Goal: Task Accomplishment & Management: Manage account settings

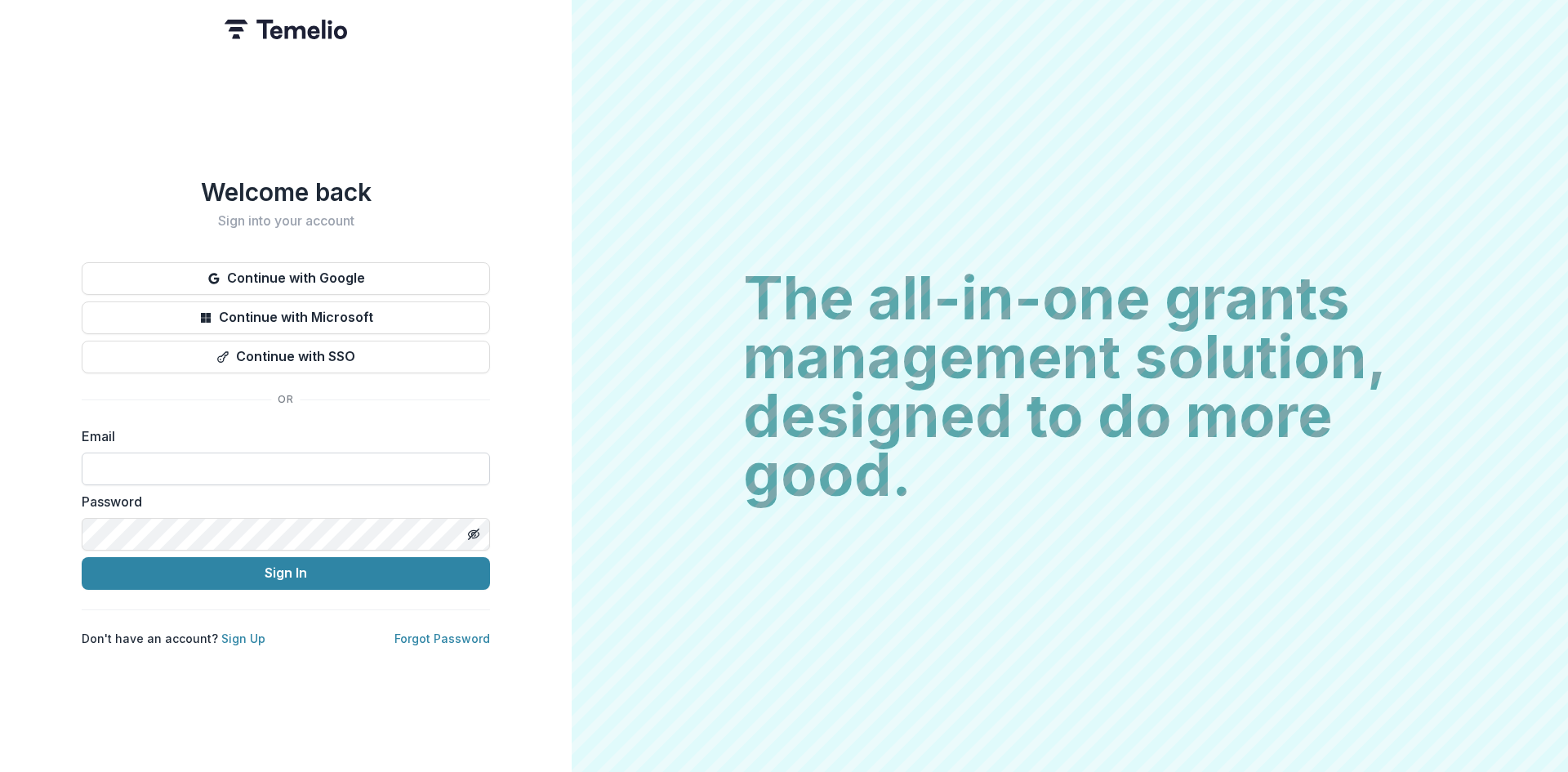
click at [240, 456] on input at bounding box center [286, 468] width 409 height 33
type input "**********"
drag, startPoint x: 292, startPoint y: 564, endPoint x: 313, endPoint y: 565, distance: 21.0
click at [292, 564] on button "Sign In" at bounding box center [286, 573] width 409 height 33
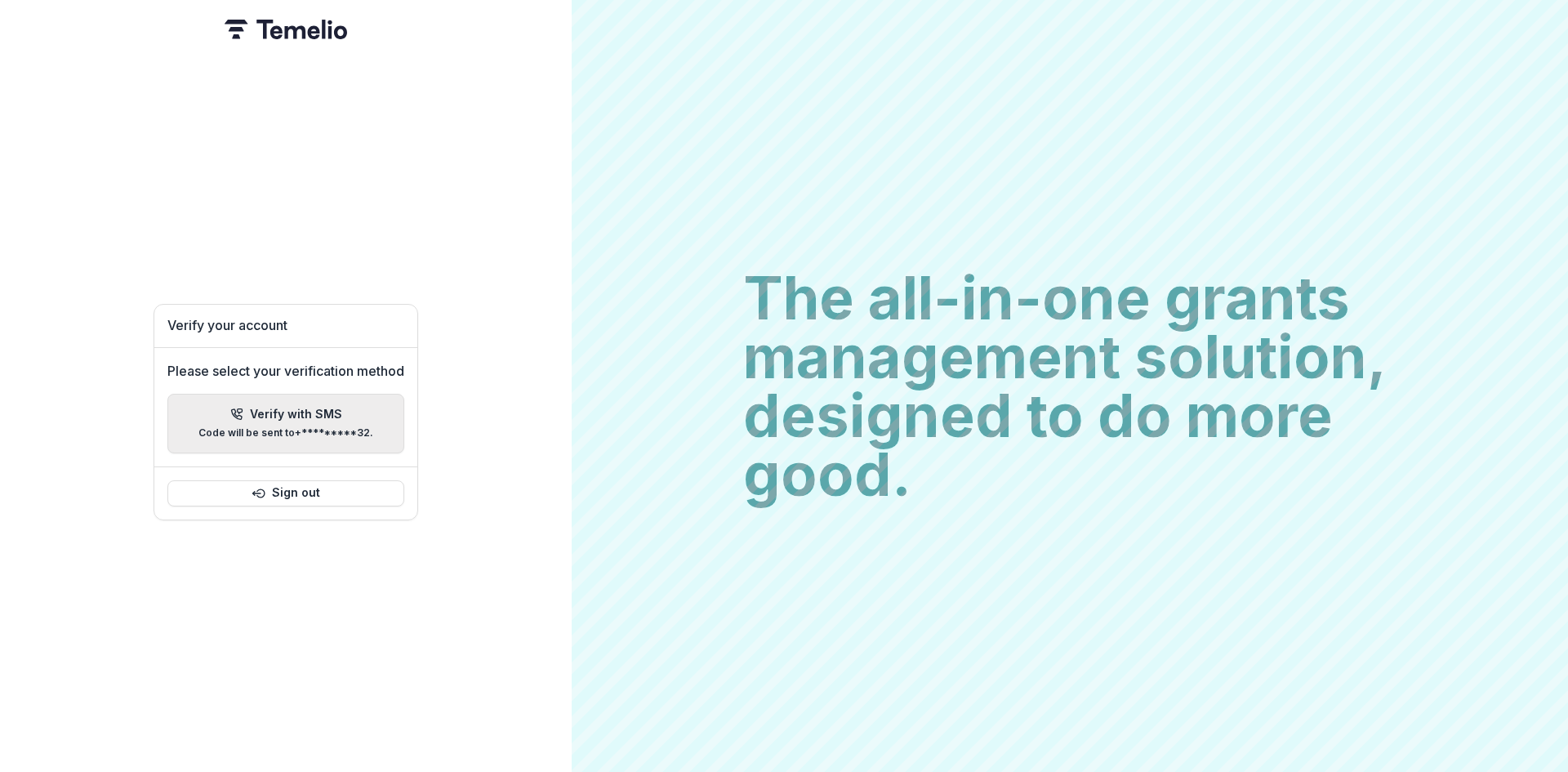
click at [289, 408] on p "Verify with SMS" at bounding box center [296, 415] width 93 height 14
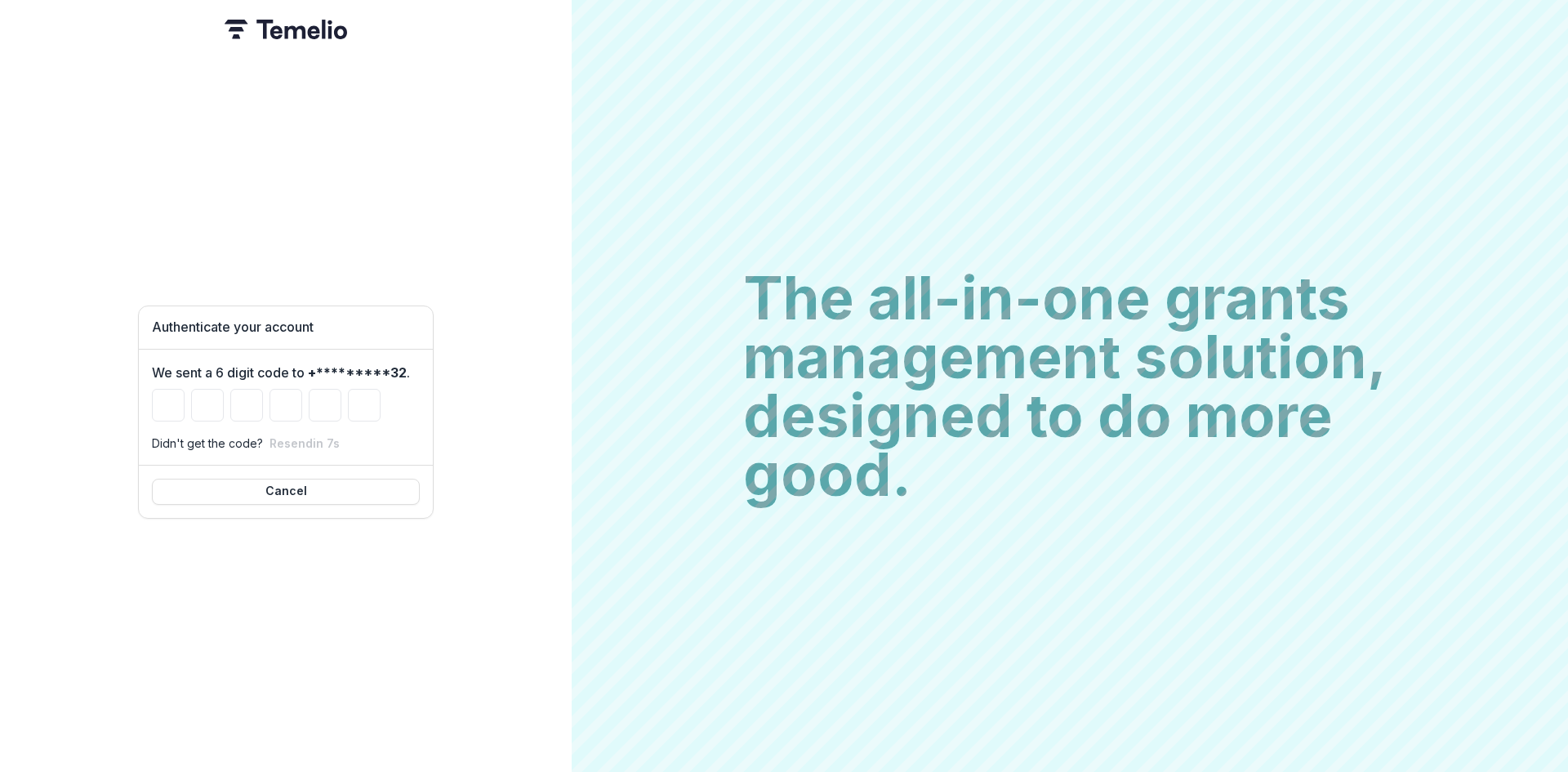
type input "*"
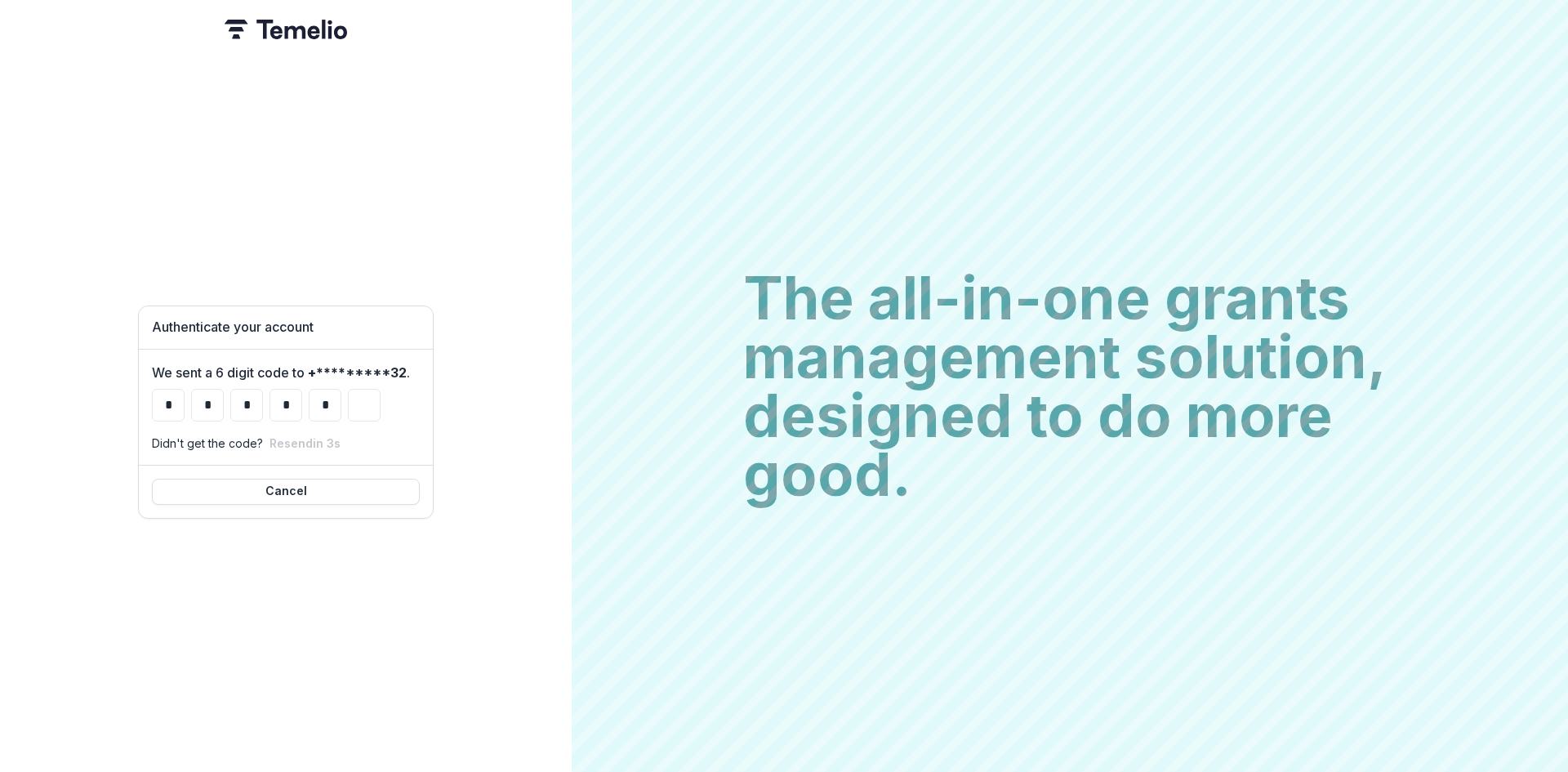
type input "*"
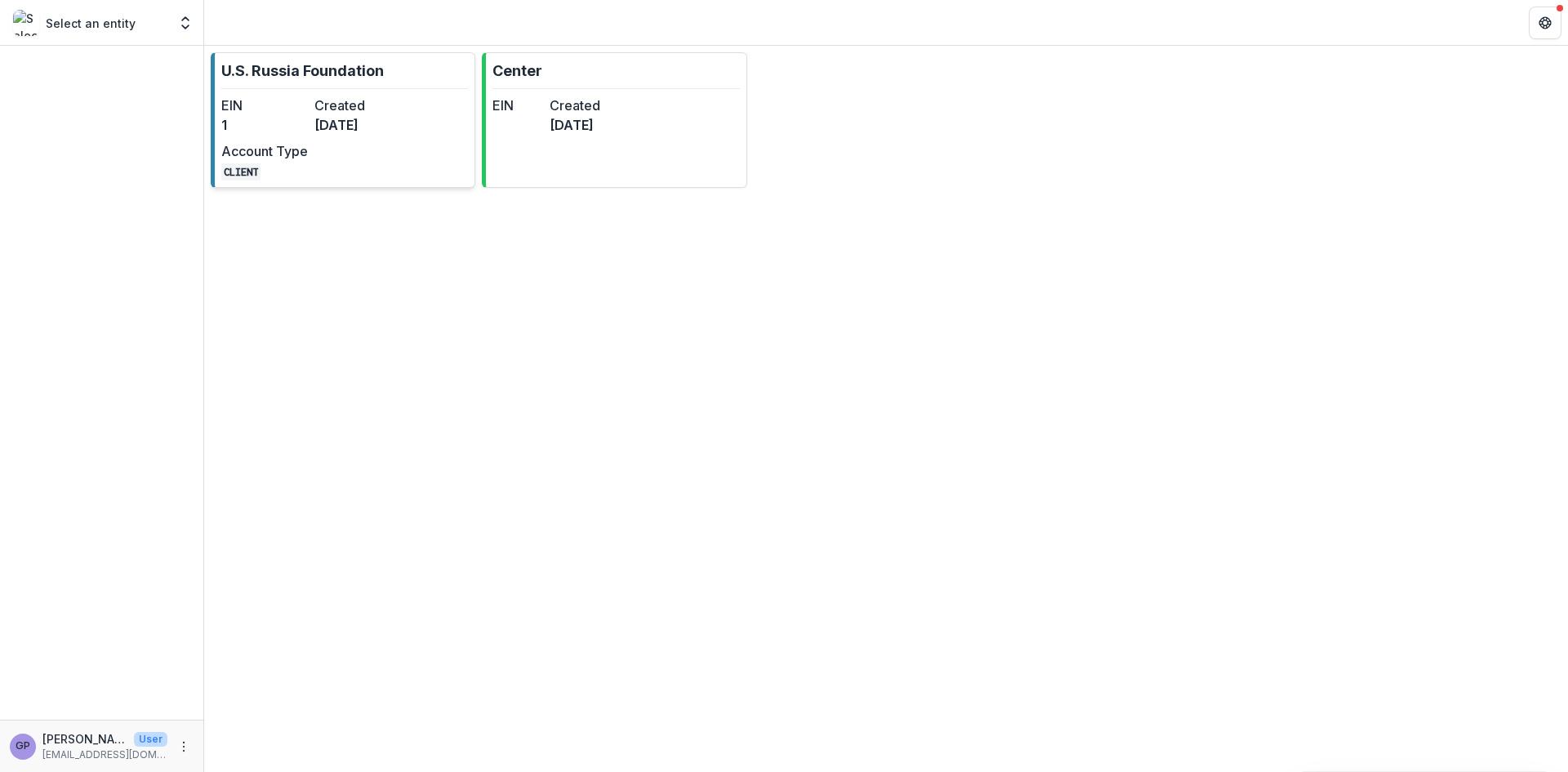
click at [338, 116] on dd "6 months ago" at bounding box center [357, 125] width 86 height 19
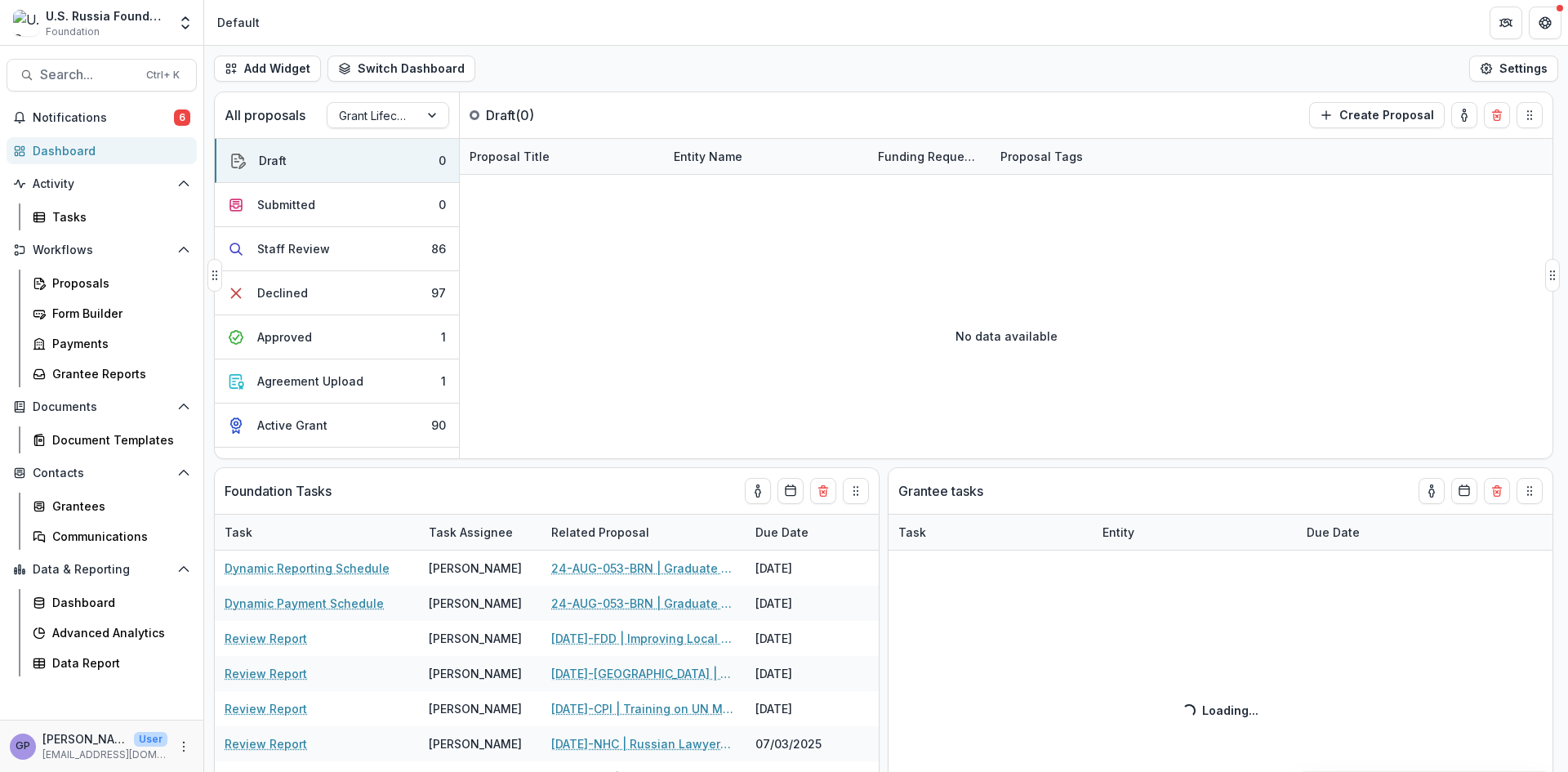
select select "******"
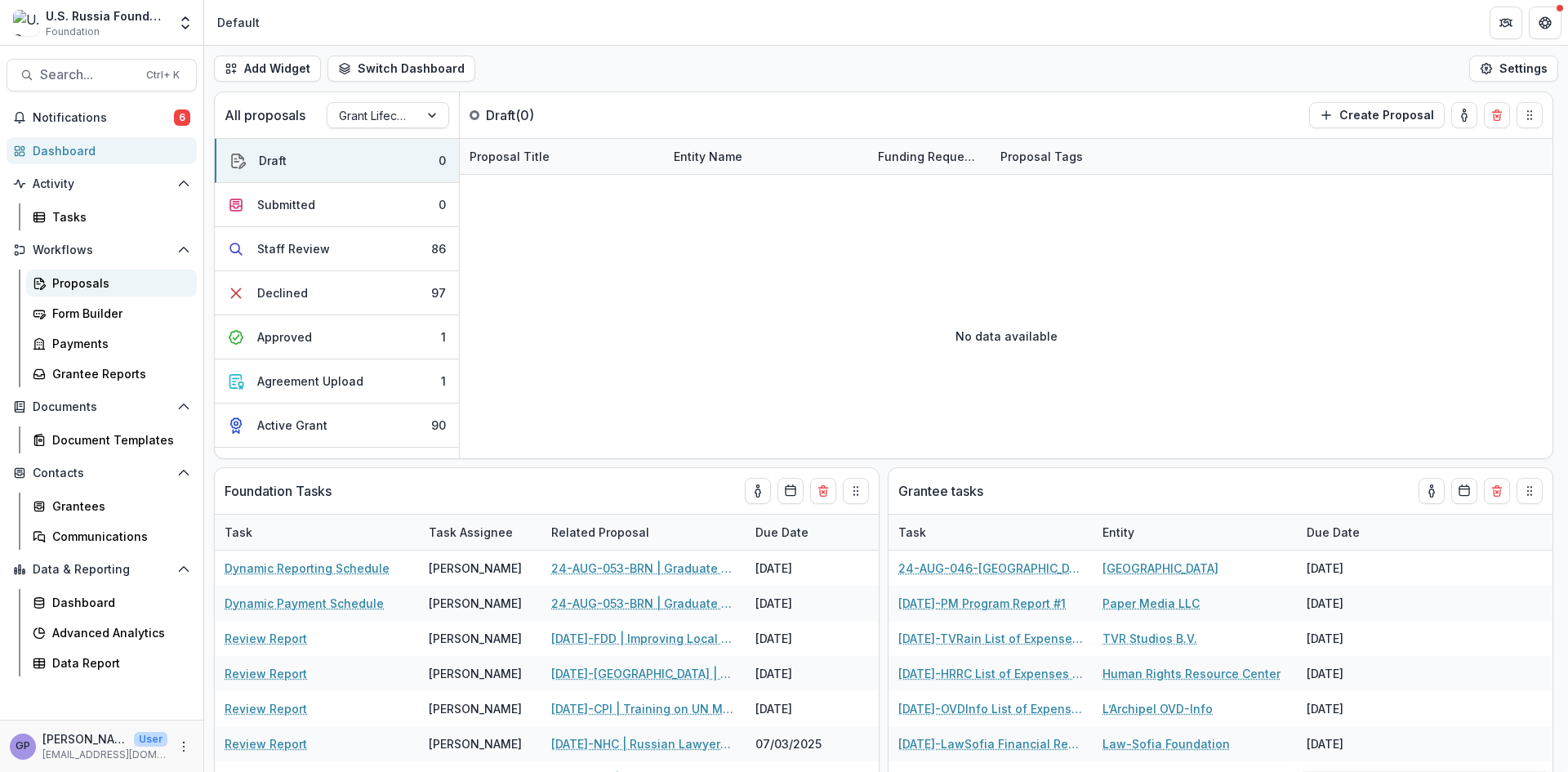
click at [74, 278] on div "Proposals" at bounding box center [117, 282] width 131 height 17
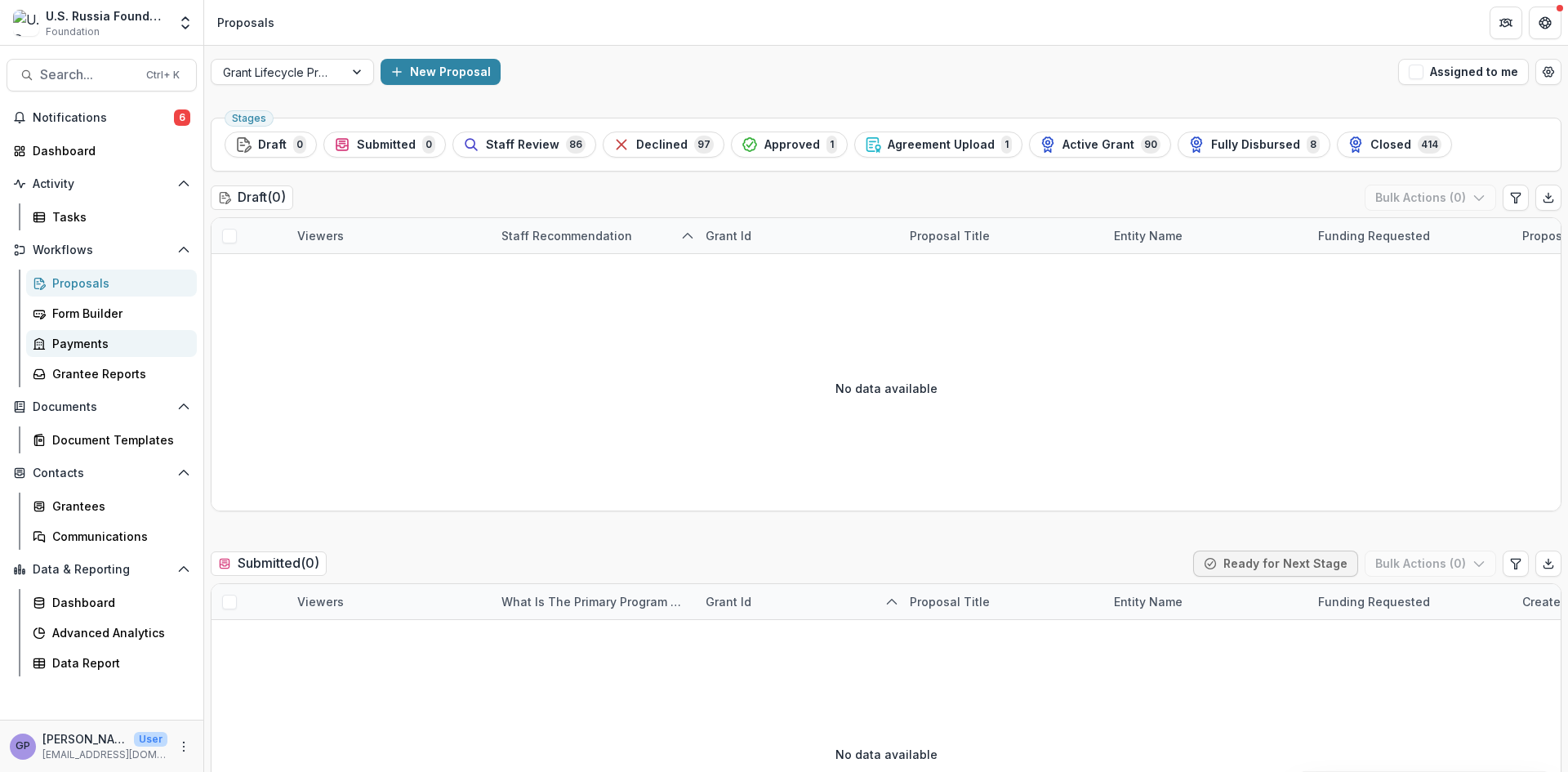
click at [84, 342] on div "Payments" at bounding box center [117, 343] width 131 height 17
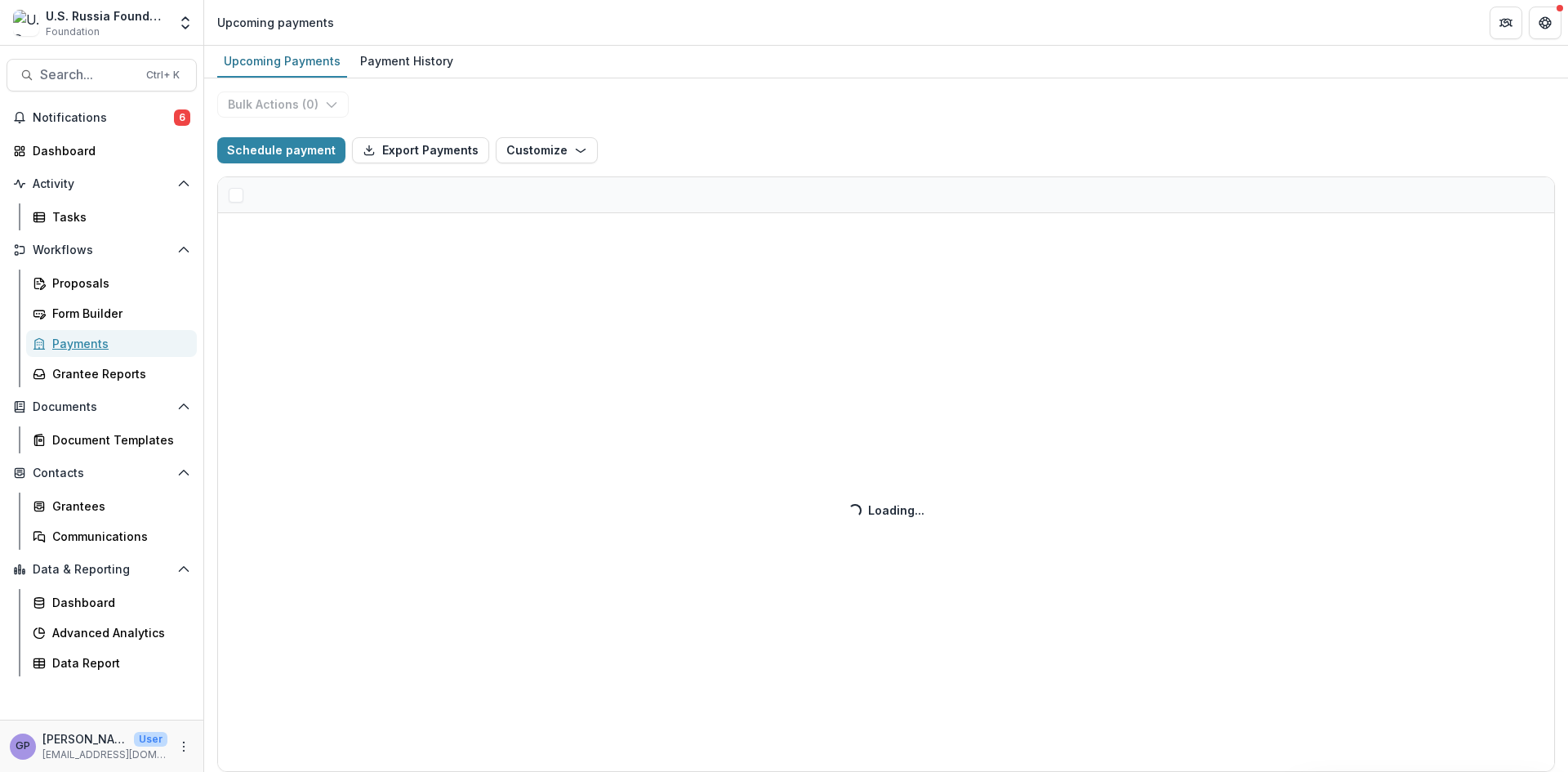
select select "******"
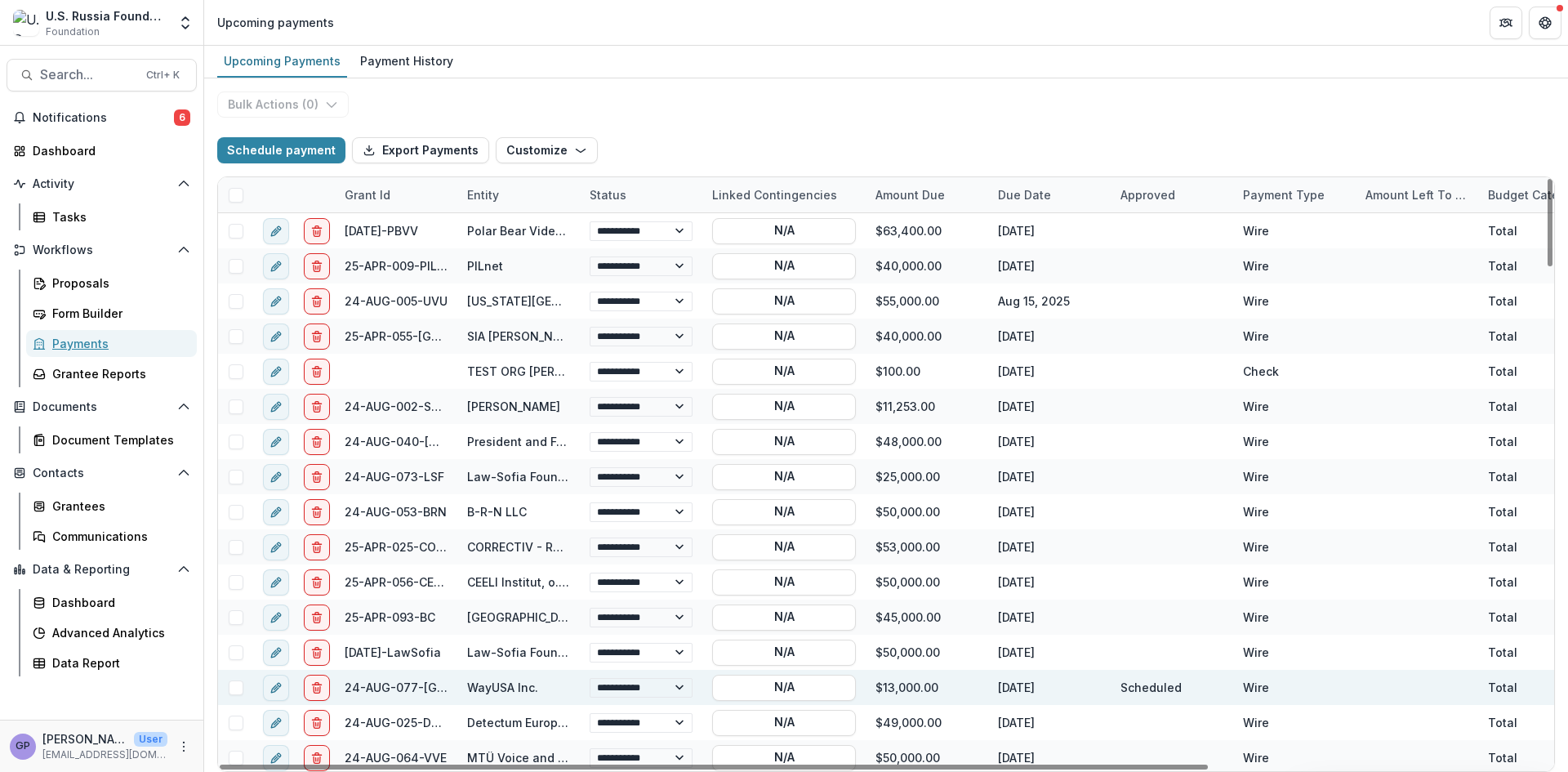
select select "******"
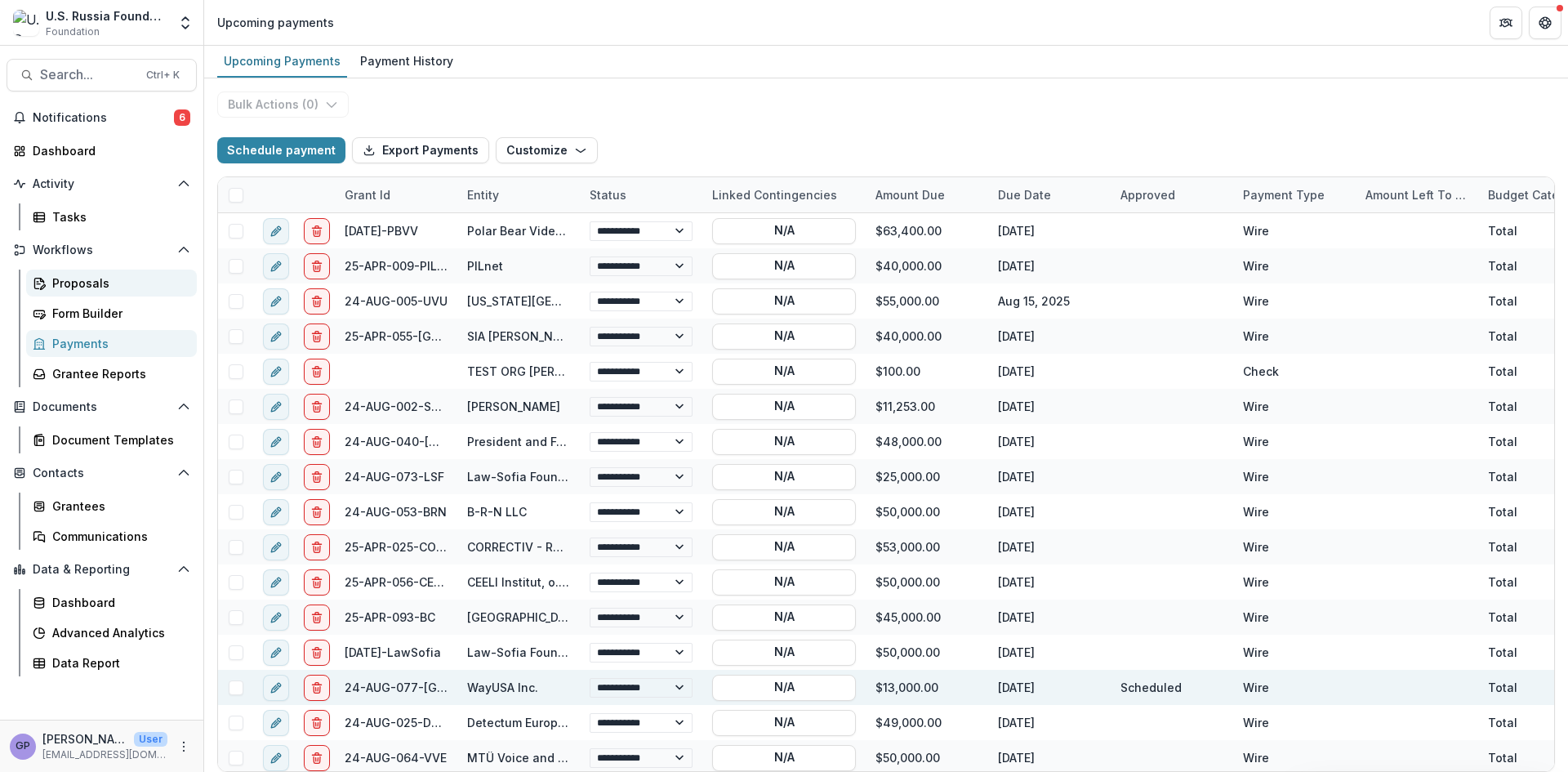
click at [75, 279] on div "Proposals" at bounding box center [117, 282] width 131 height 17
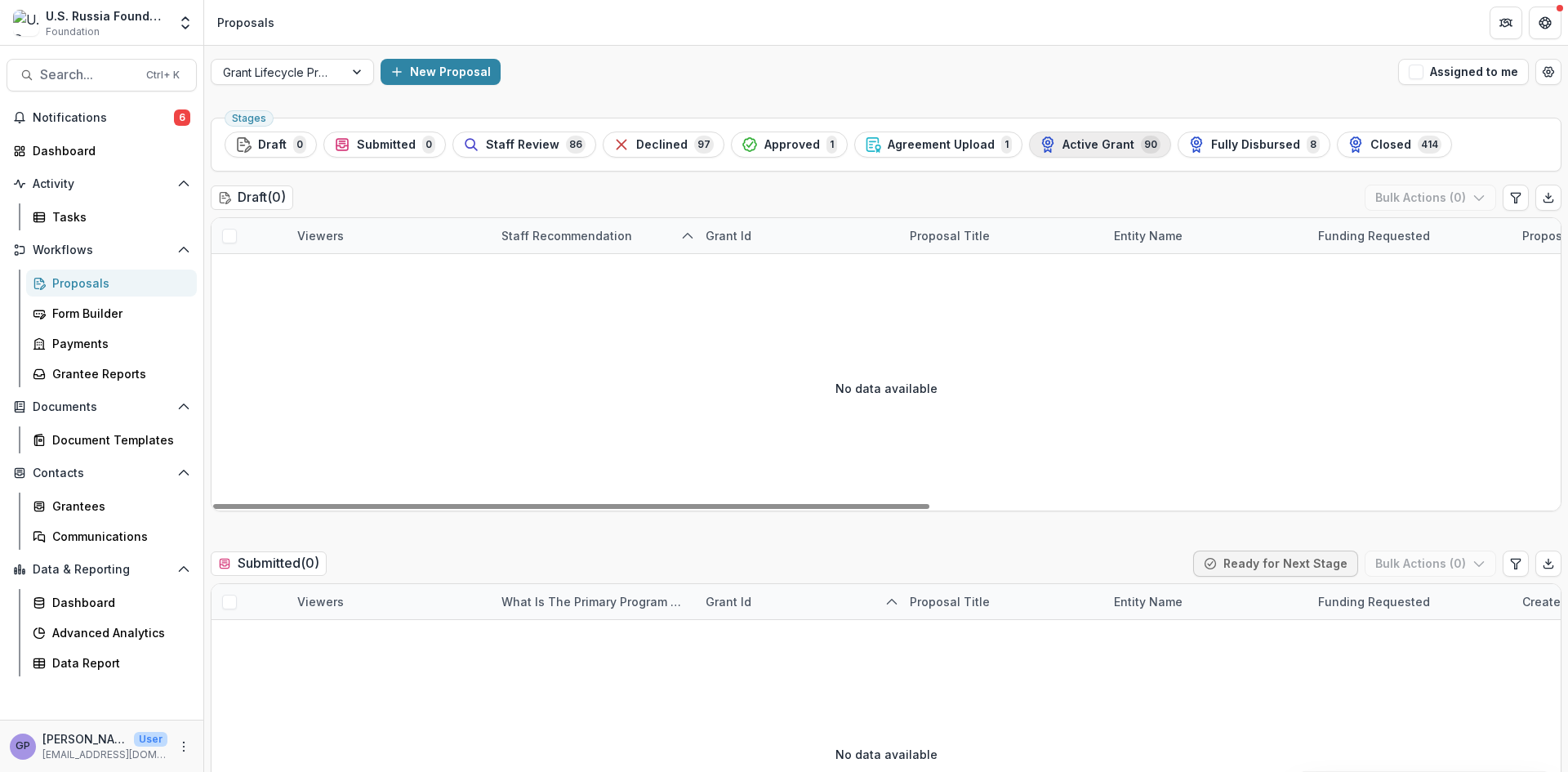
click at [1091, 138] on span "Active Grant" at bounding box center [1098, 145] width 71 height 14
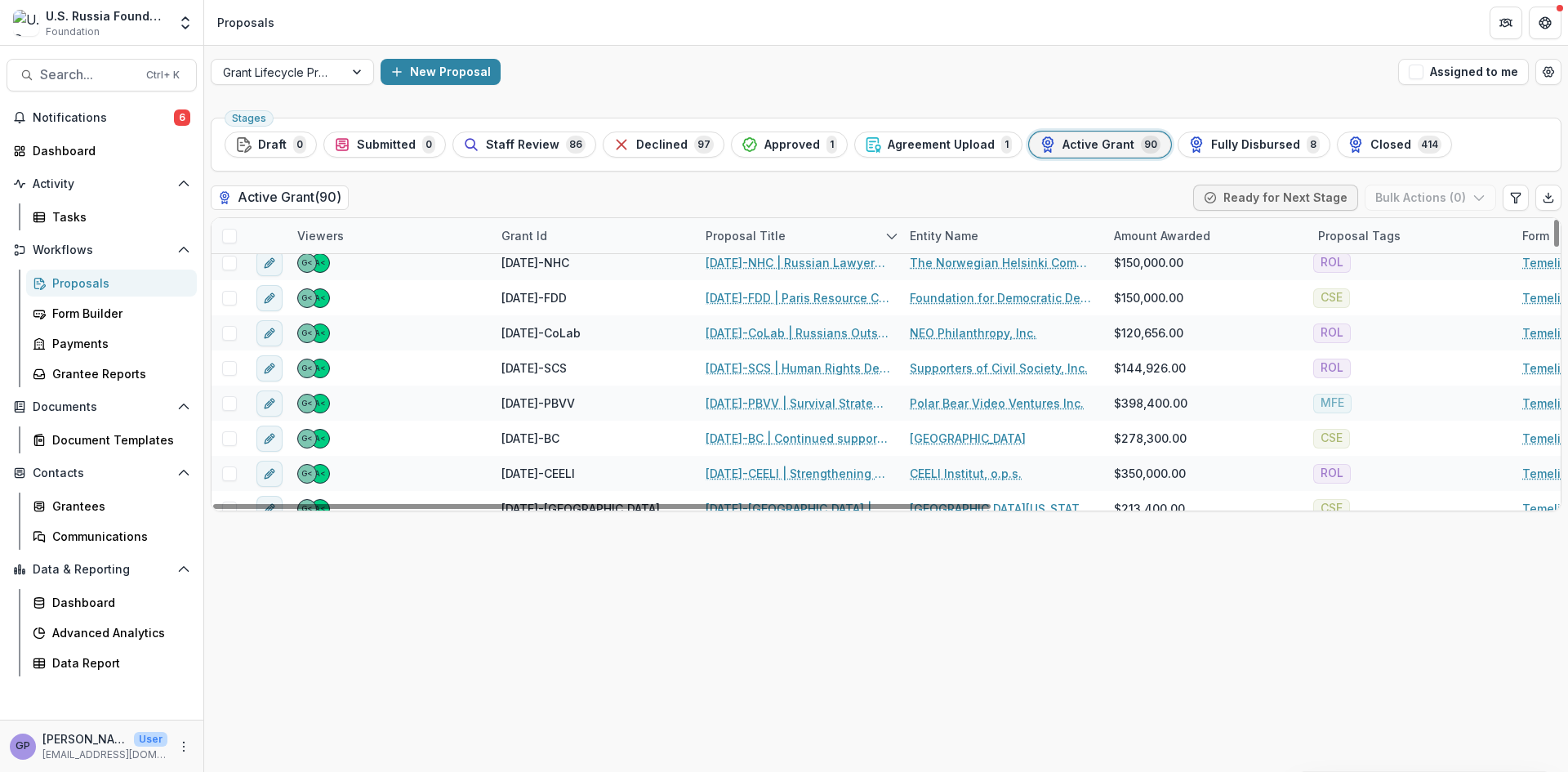
scroll to position [2587, 0]
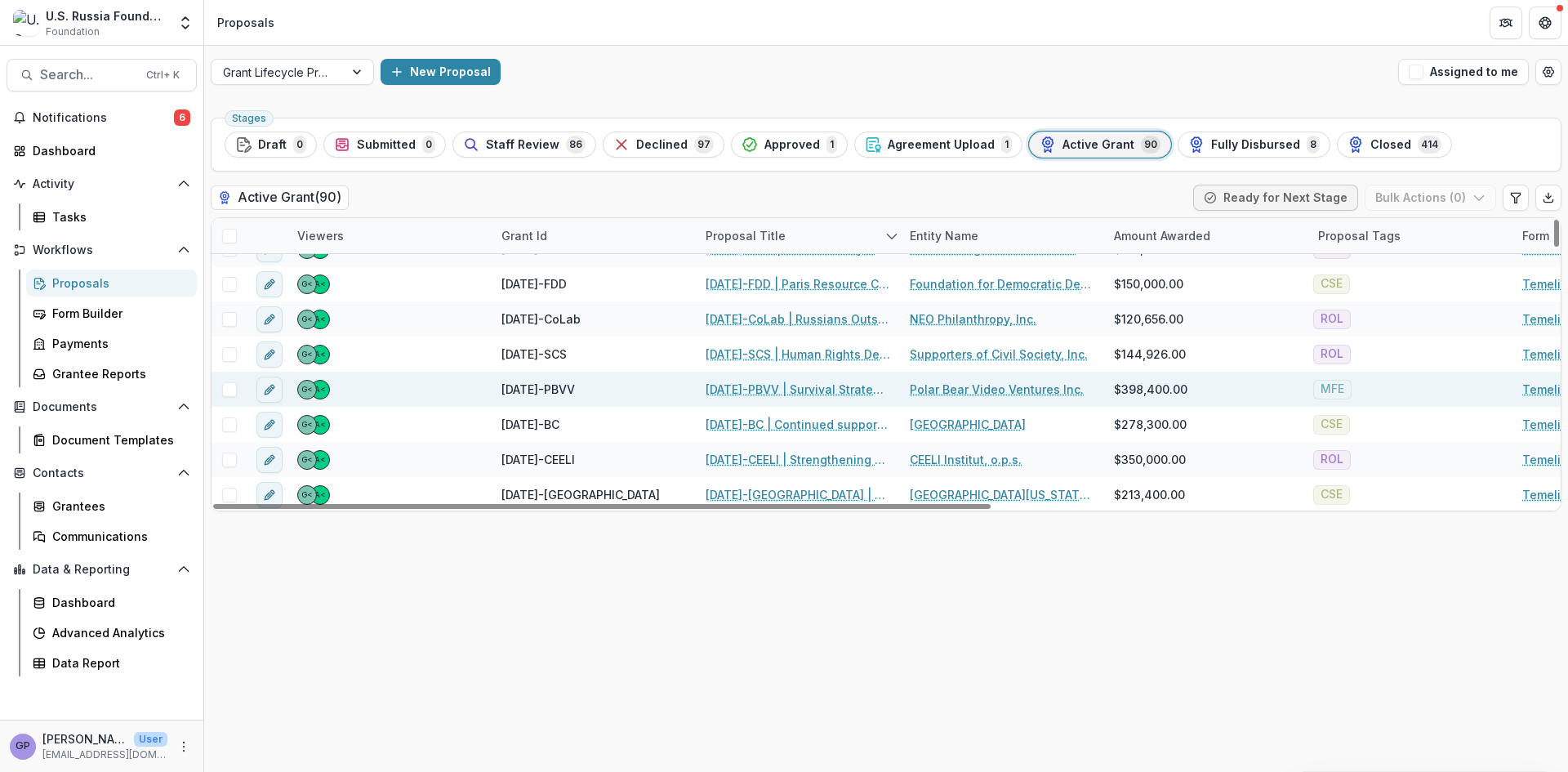
click at [764, 388] on link "23-APR-17-PBVV | Survival Strategy for the Russian Business Community Media Dur…" at bounding box center [798, 388] width 184 height 17
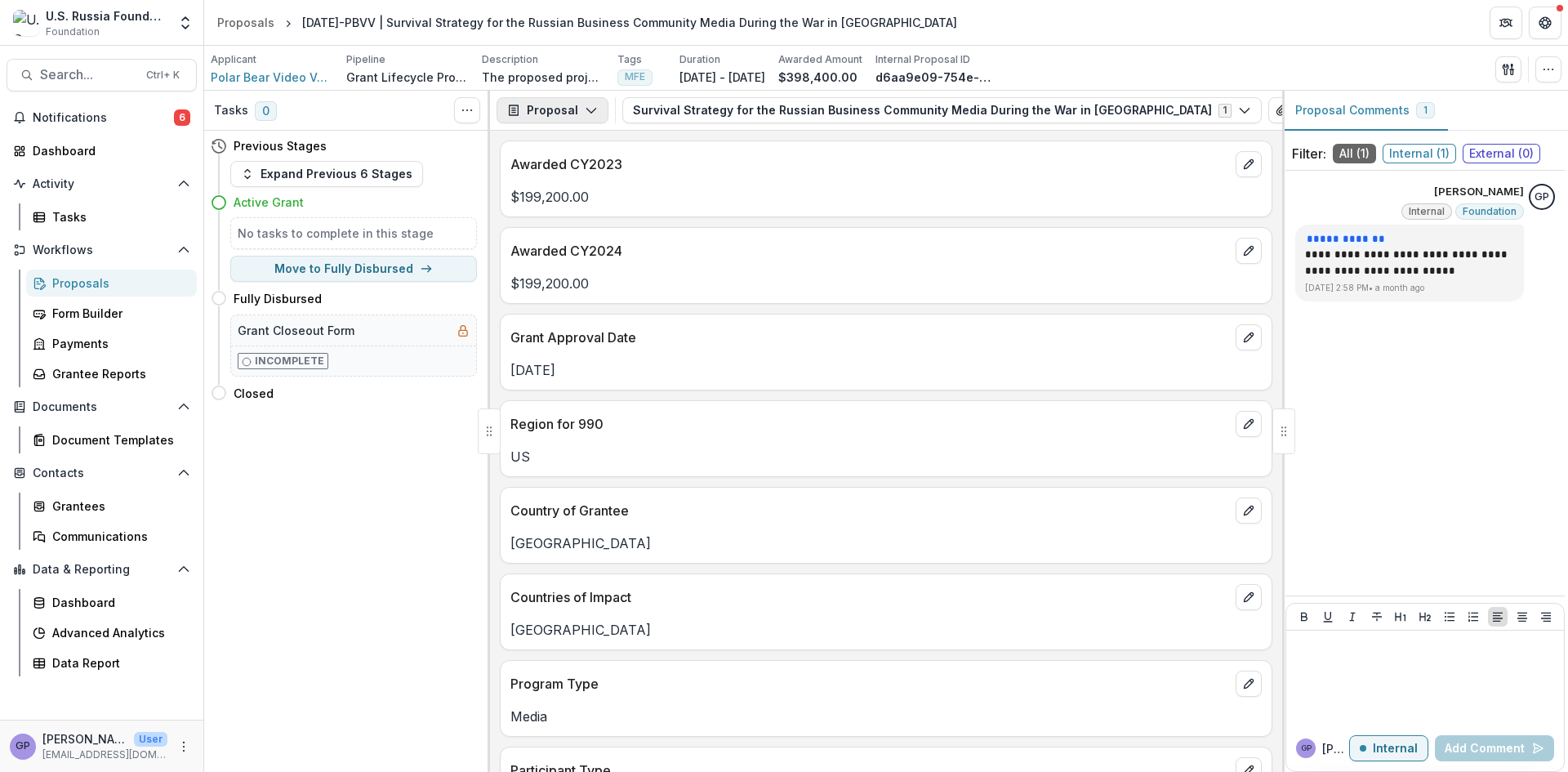
click at [589, 110] on icon "button" at bounding box center [591, 110] width 13 height 13
click at [236, 71] on span "Polar Bear Video Ventures Inc." at bounding box center [272, 77] width 123 height 17
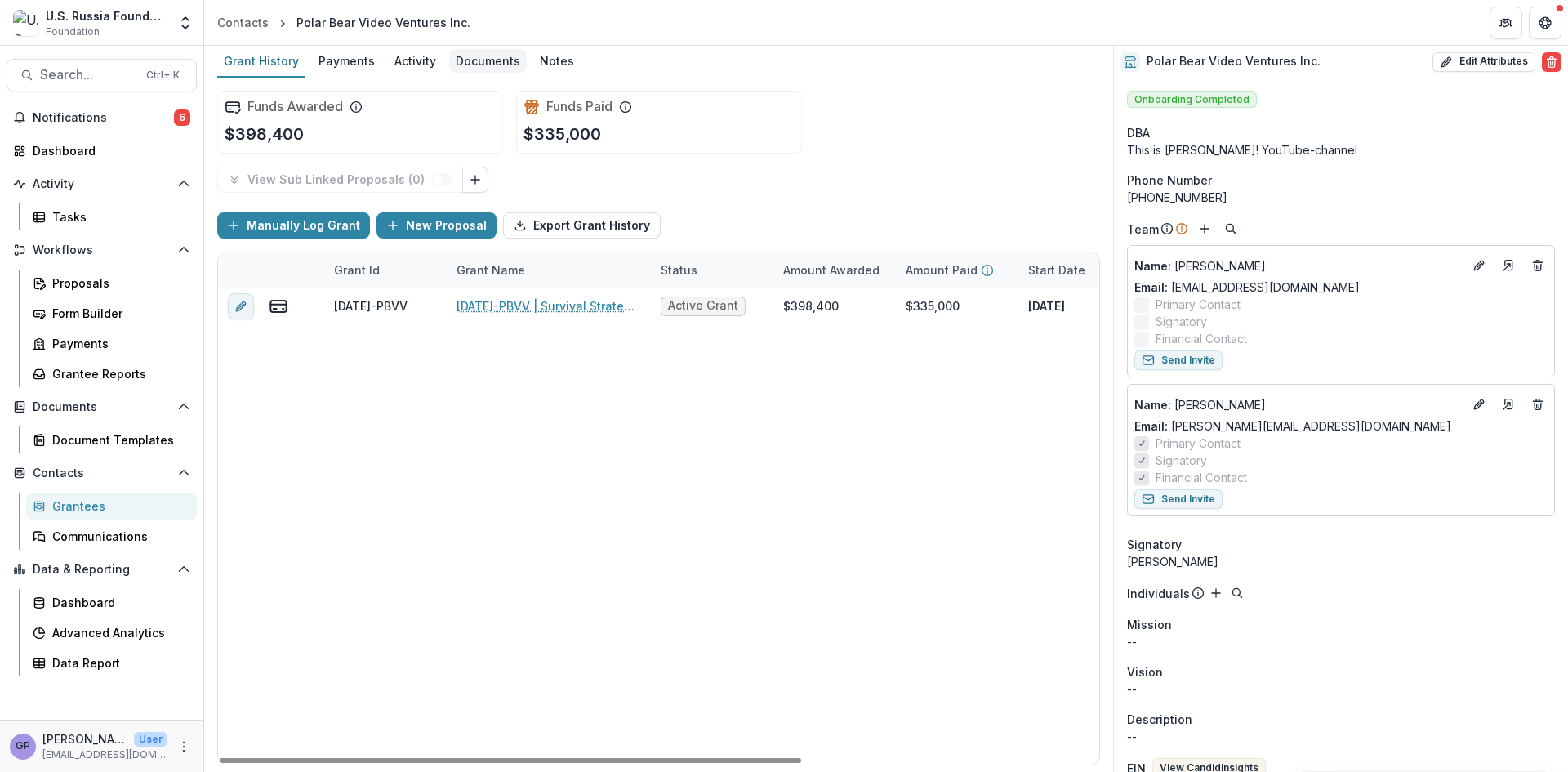
click at [486, 64] on div "Documents" at bounding box center [488, 61] width 78 height 24
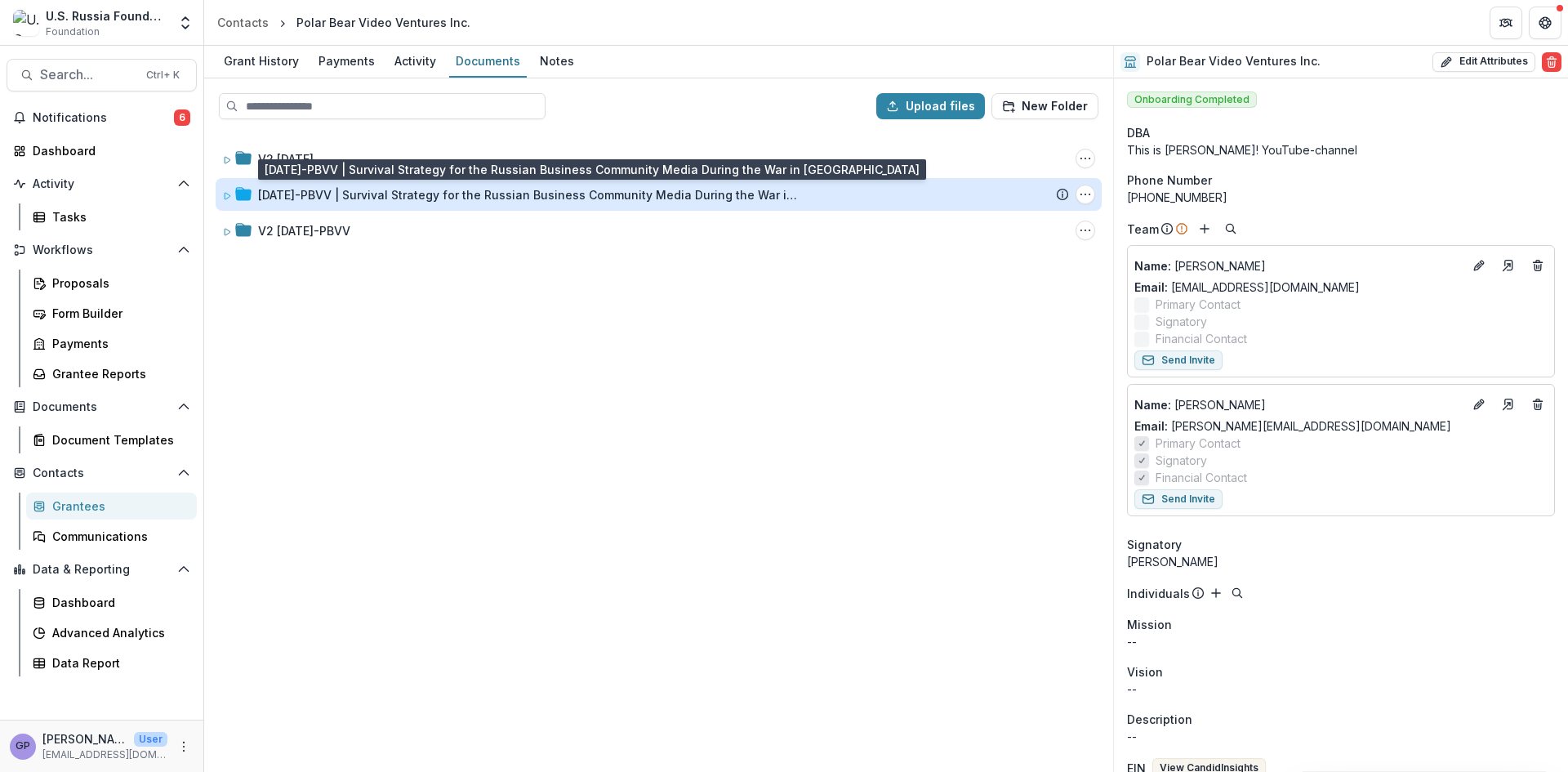
click at [309, 190] on div "23-APR-17-PBVV | Survival Strategy for the Russian Business Community Media Dur…" at bounding box center [528, 194] width 539 height 17
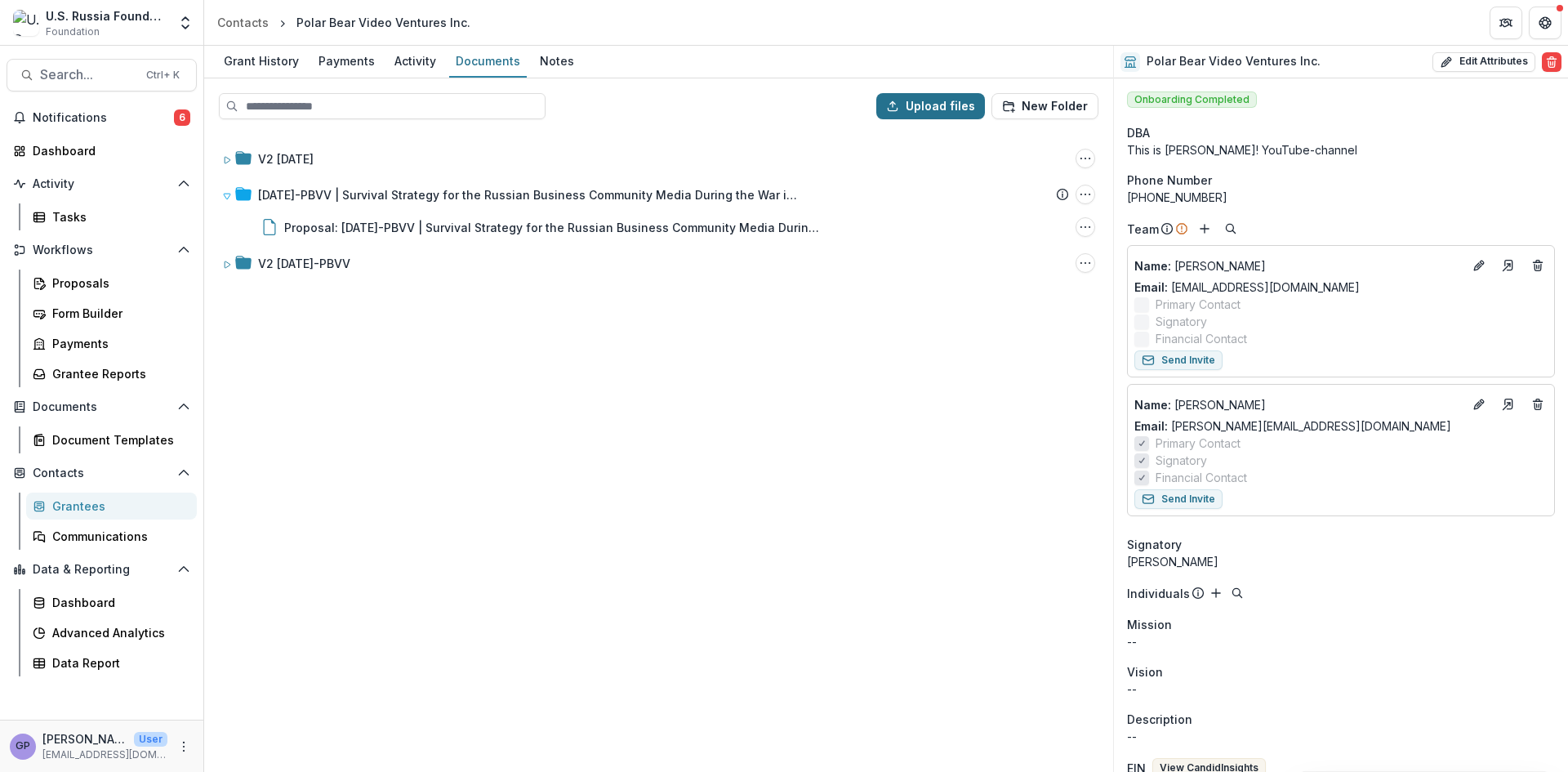
click at [942, 101] on button "Upload files" at bounding box center [930, 107] width 109 height 26
type input "**********"
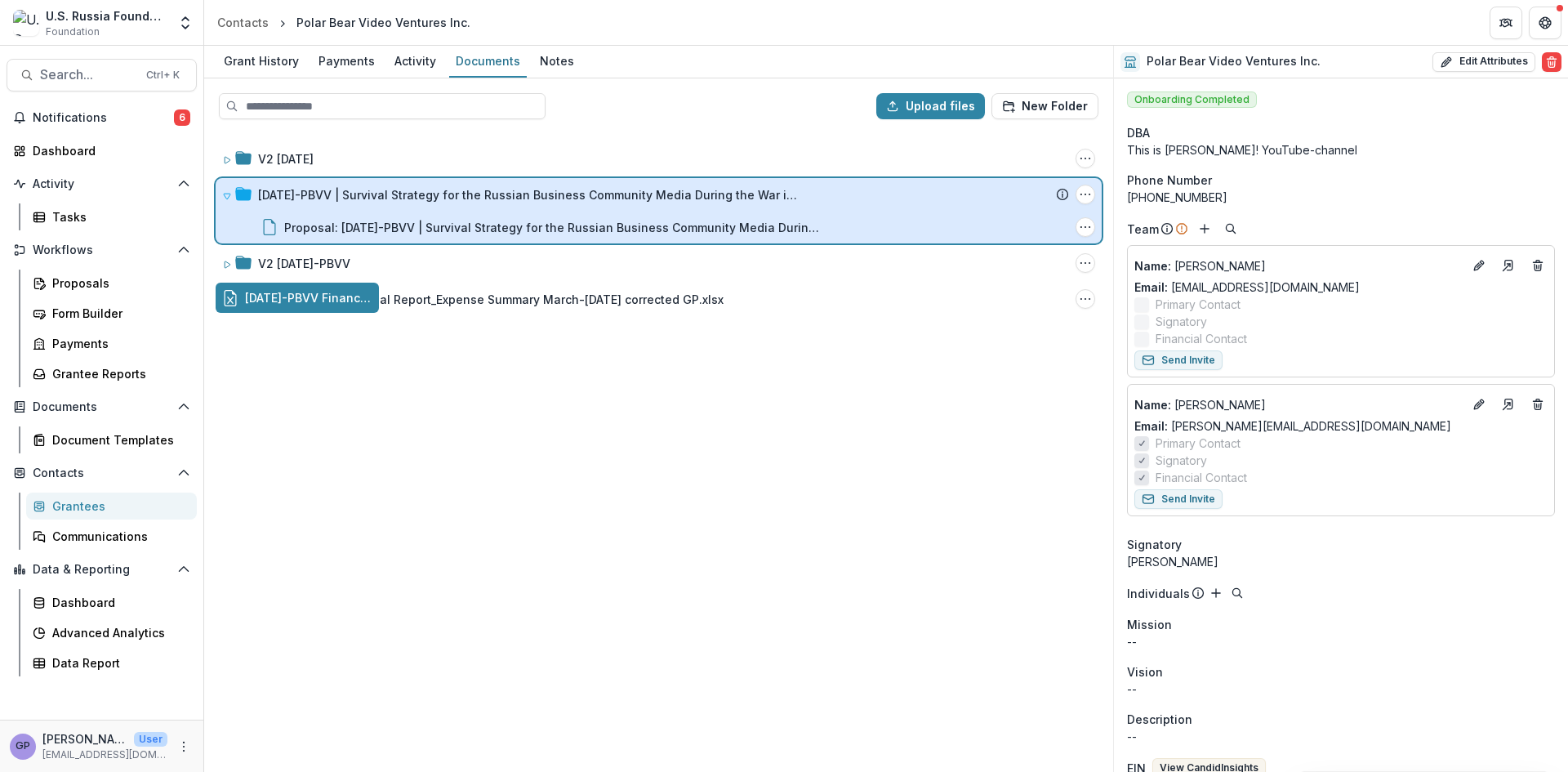
drag, startPoint x: 322, startPoint y: 298, endPoint x: 439, endPoint y: 200, distance: 152.6
click at [439, 200] on div "Upload files New Folder V2 23-APR-17 Folder Options Rename Add Subfolder Delete…" at bounding box center [658, 425] width 909 height 693
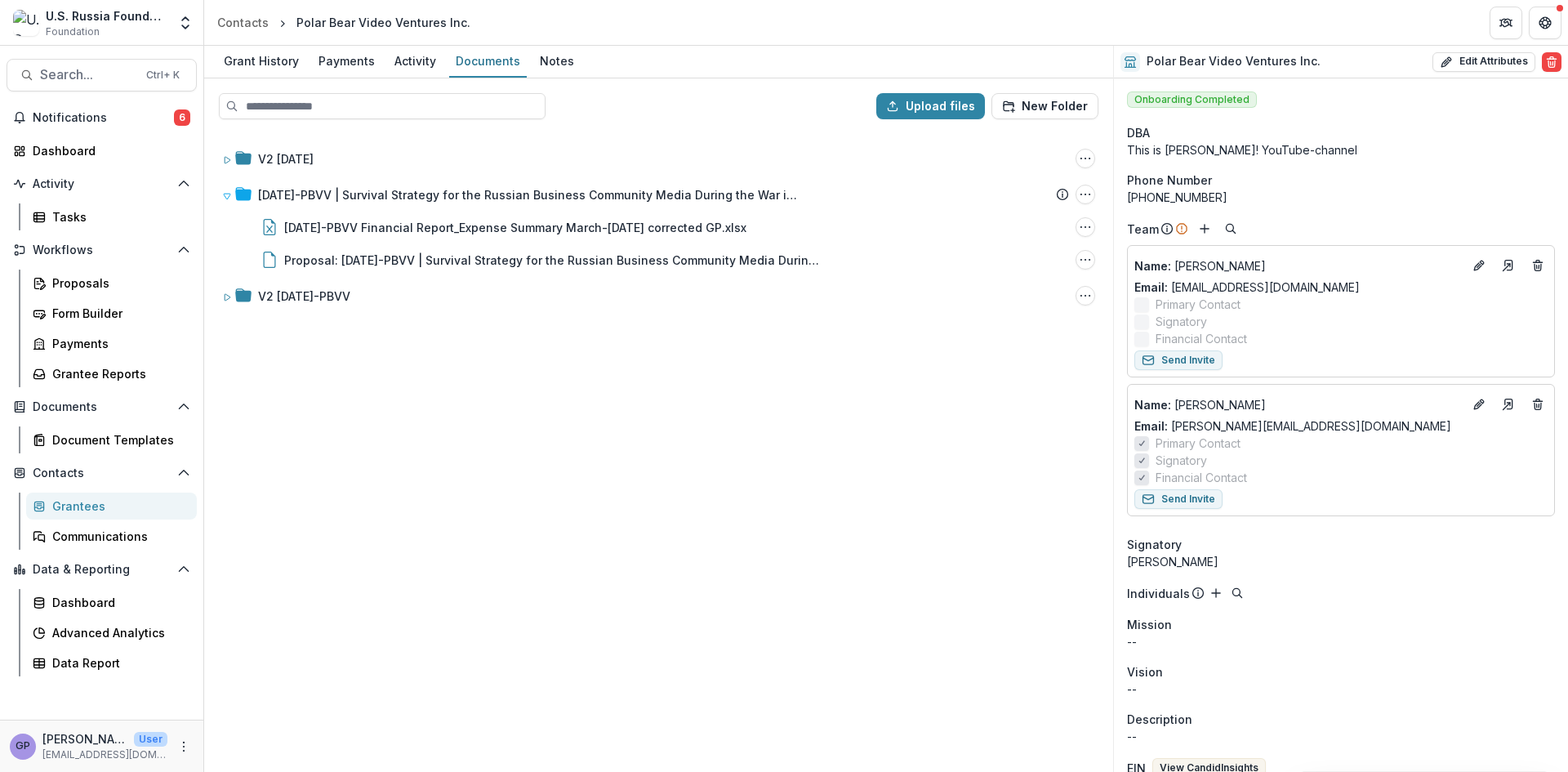
click at [693, 543] on div "V2 23-APR-17 Folder Options Rename Add Subfolder Delete 23-APR-17-PBVV | Surviv…" at bounding box center [658, 451] width 906 height 638
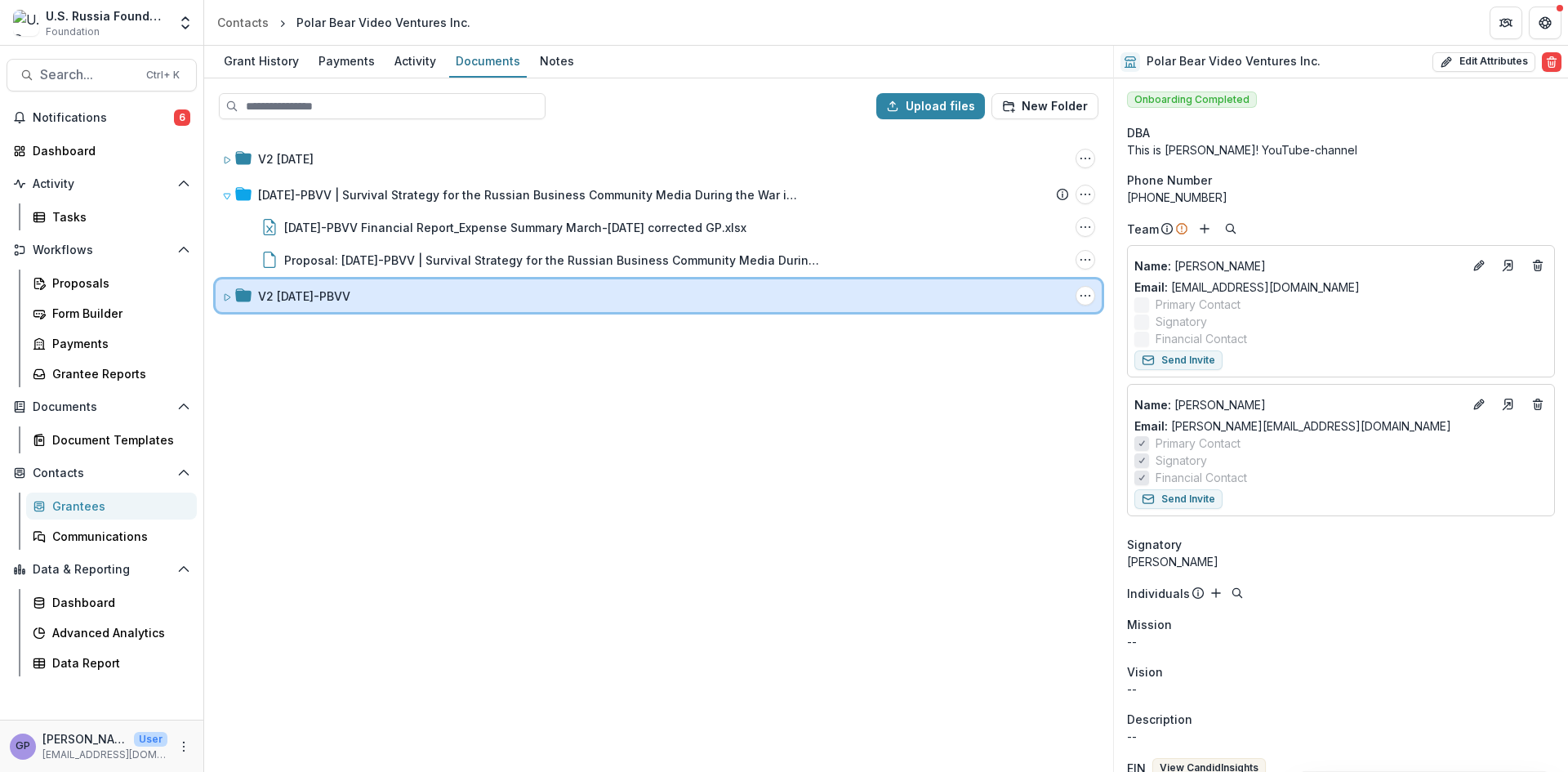
click at [230, 296] on icon at bounding box center [227, 296] width 10 height 10
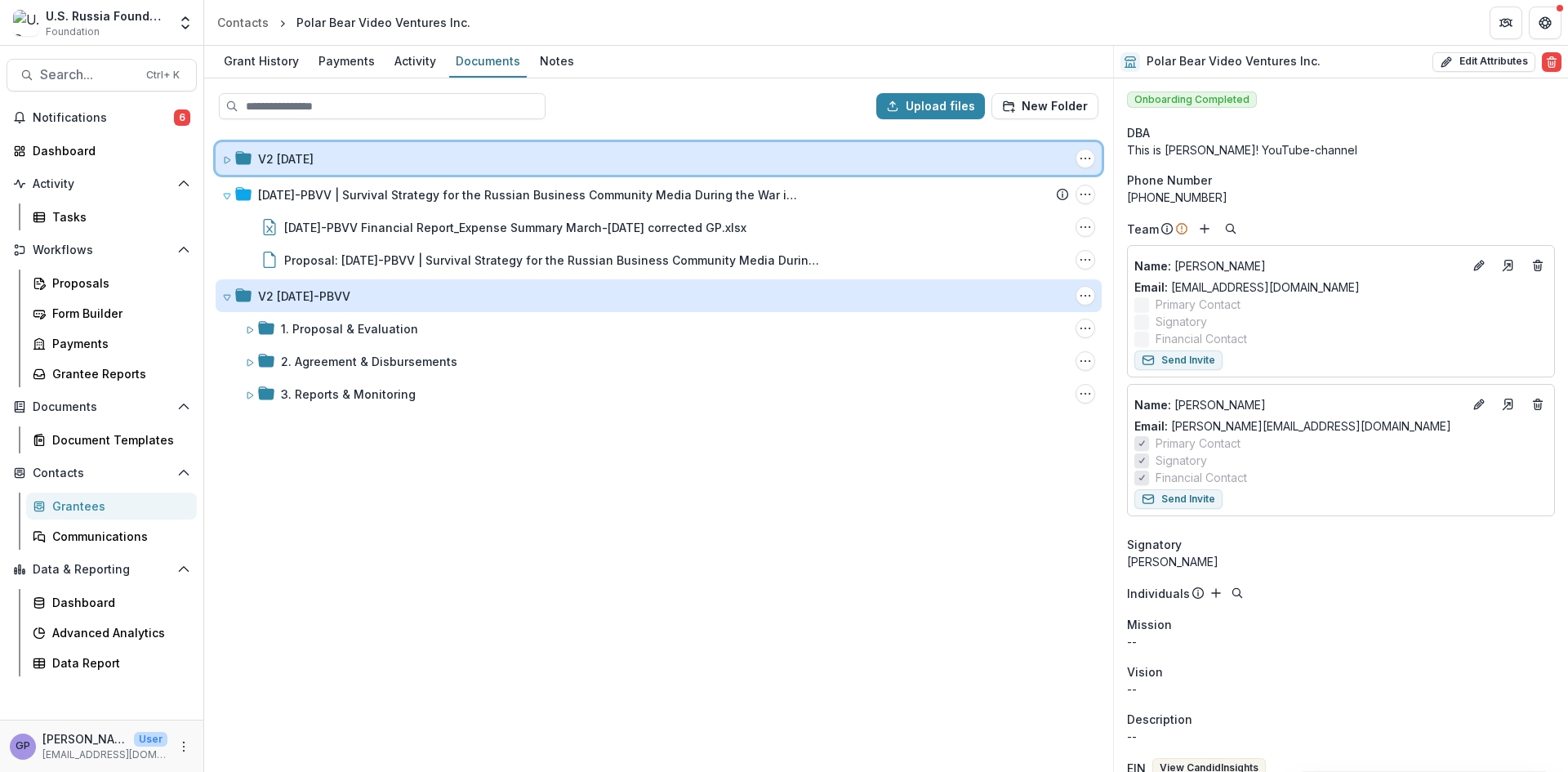
click at [231, 158] on icon at bounding box center [227, 160] width 10 height 10
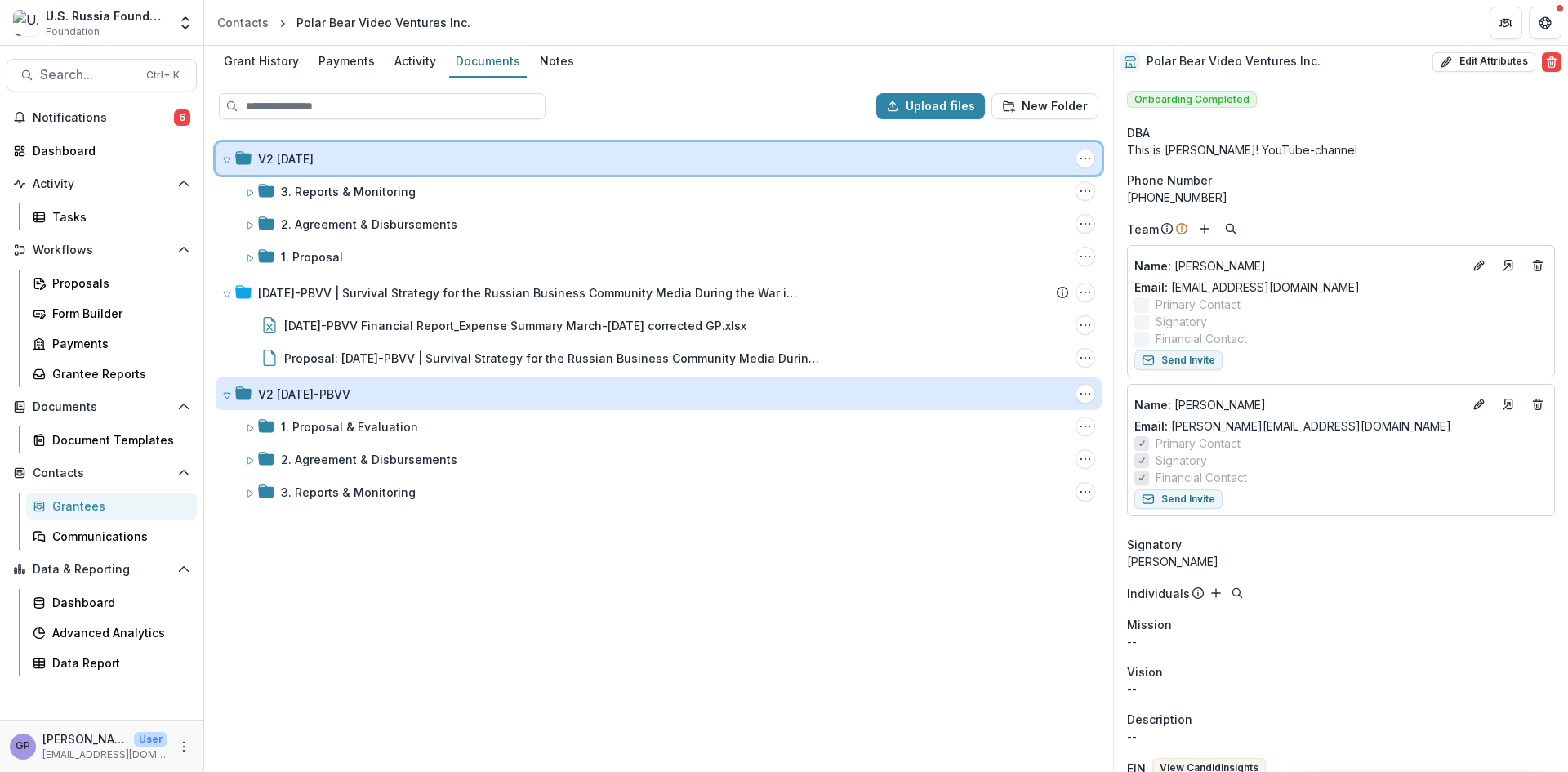
click at [229, 161] on icon at bounding box center [227, 160] width 10 height 10
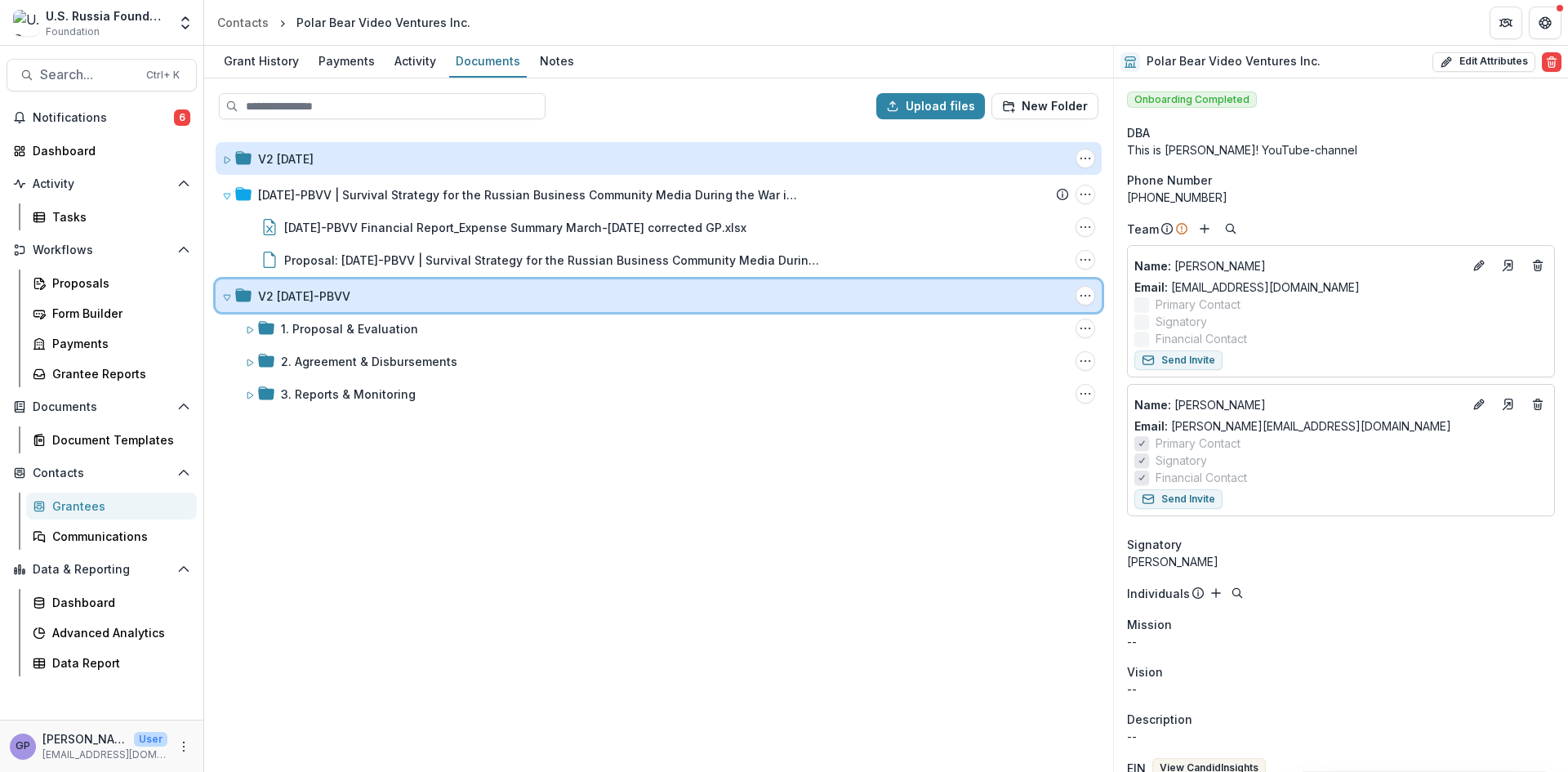
click at [229, 291] on span at bounding box center [227, 296] width 10 height 17
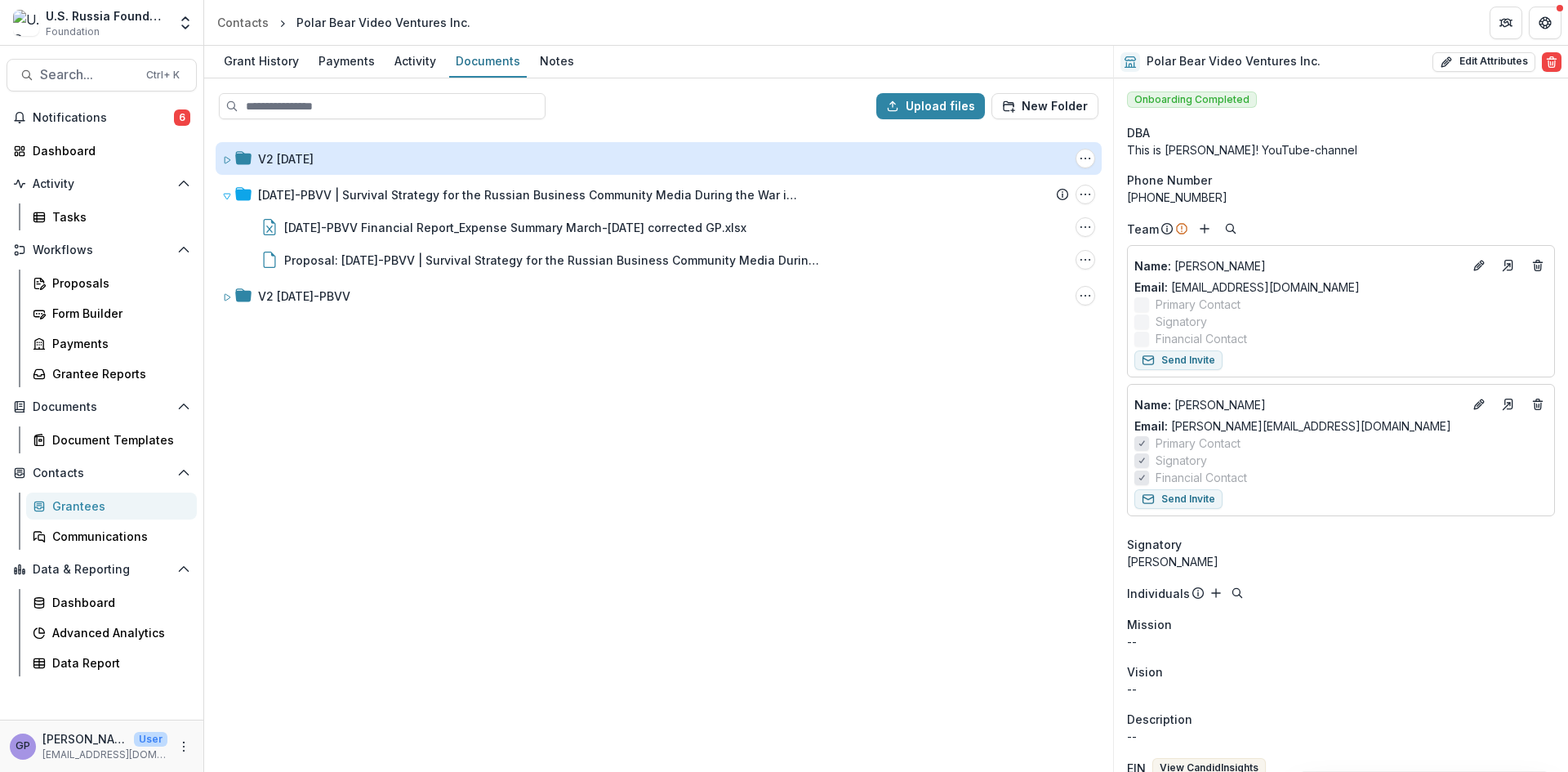
drag, startPoint x: 542, startPoint y: 724, endPoint x: 627, endPoint y: 708, distance: 86.5
click at [542, 724] on div "V2 23-APR-17 Folder Options Rename Add Subfolder Delete 23-APR-17-PBVV | Surviv…" at bounding box center [658, 451] width 906 height 638
click at [886, 644] on div "V2 23-APR-17 Folder Options Rename Add Subfolder Delete 23-APR-17-PBVV | Surviv…" at bounding box center [658, 451] width 906 height 638
click at [72, 283] on div "Proposals" at bounding box center [117, 282] width 131 height 17
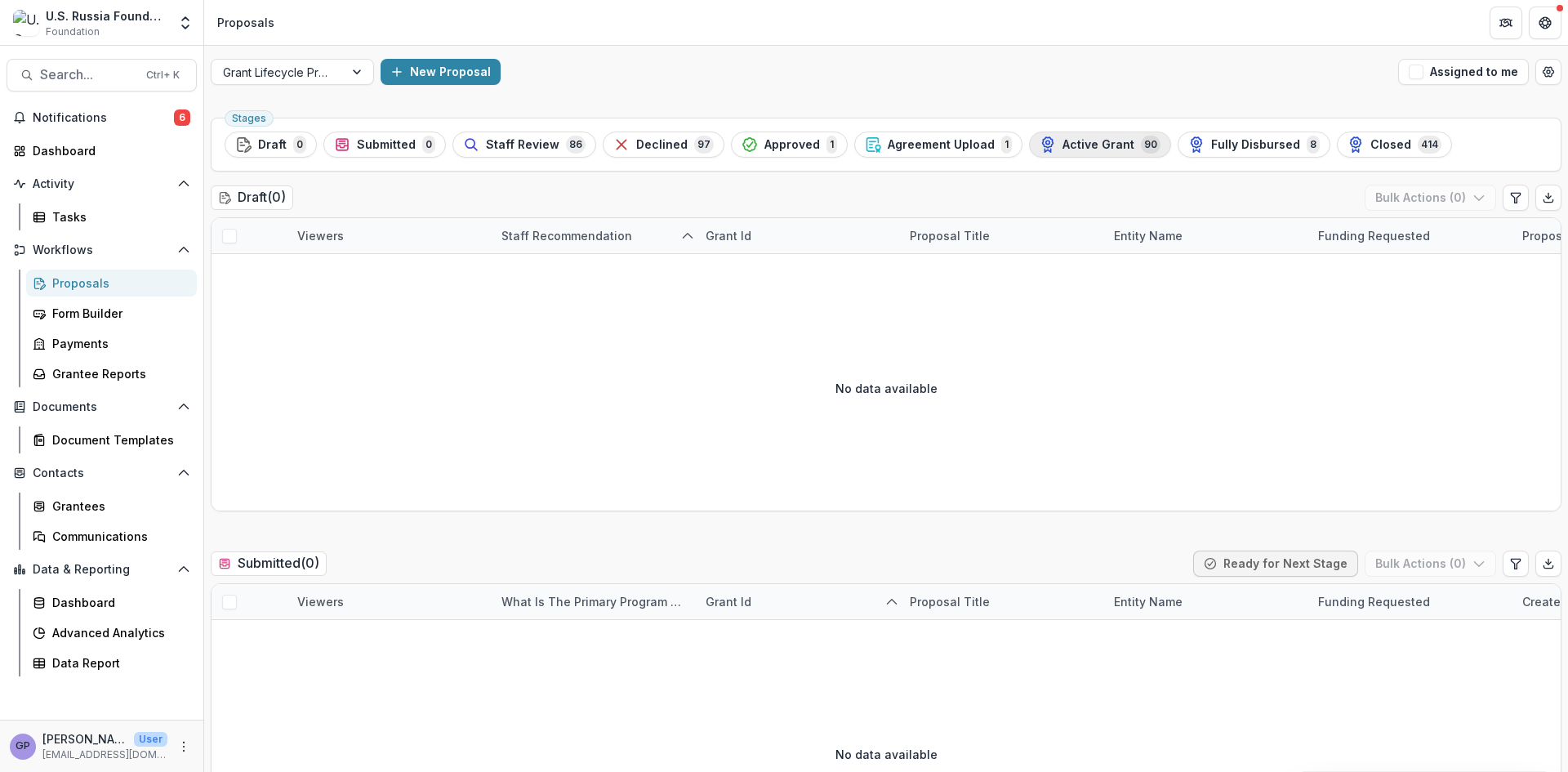
click at [1065, 139] on span "Active Grant" at bounding box center [1098, 145] width 71 height 14
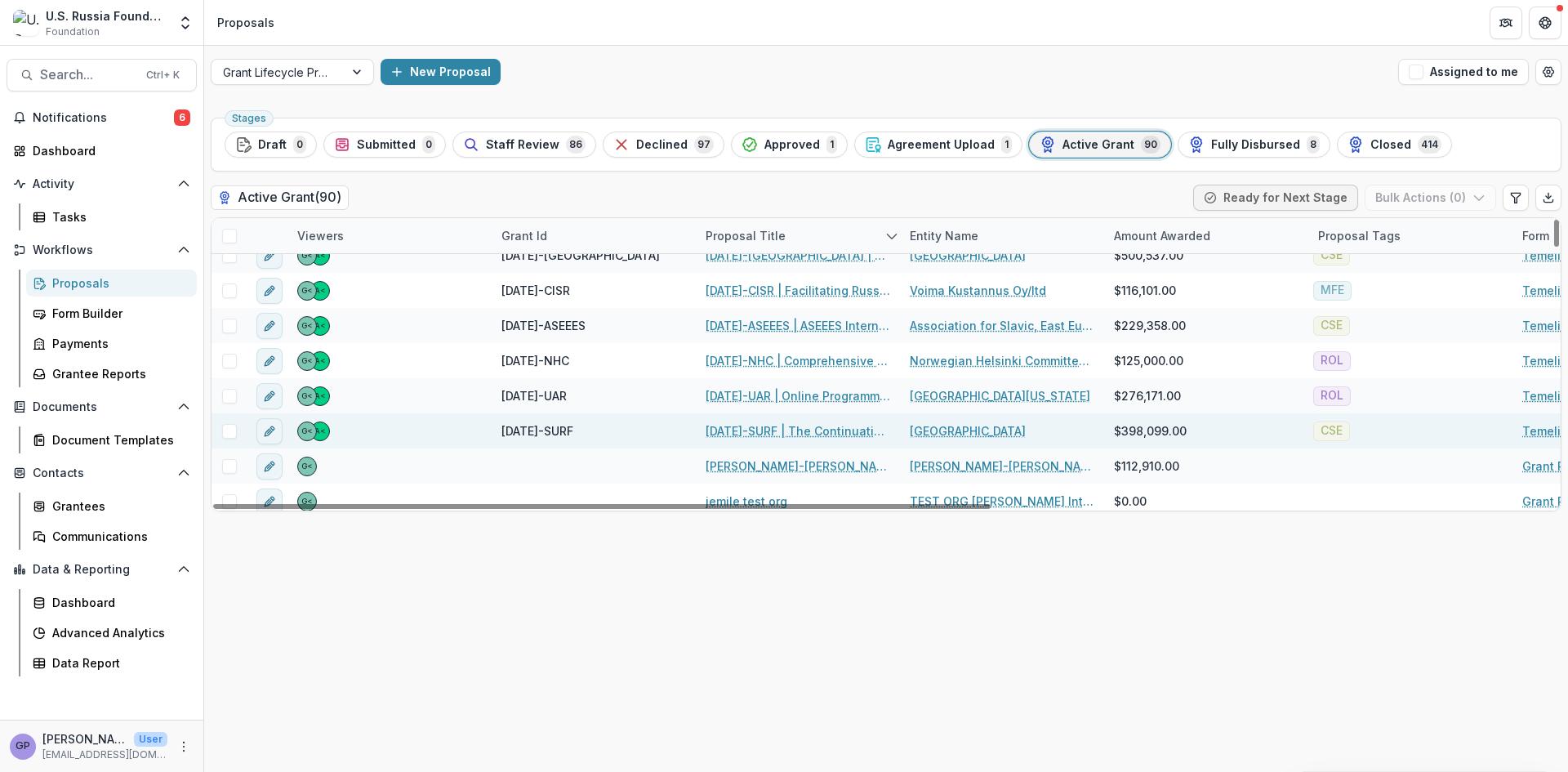
scroll to position [2904, 0]
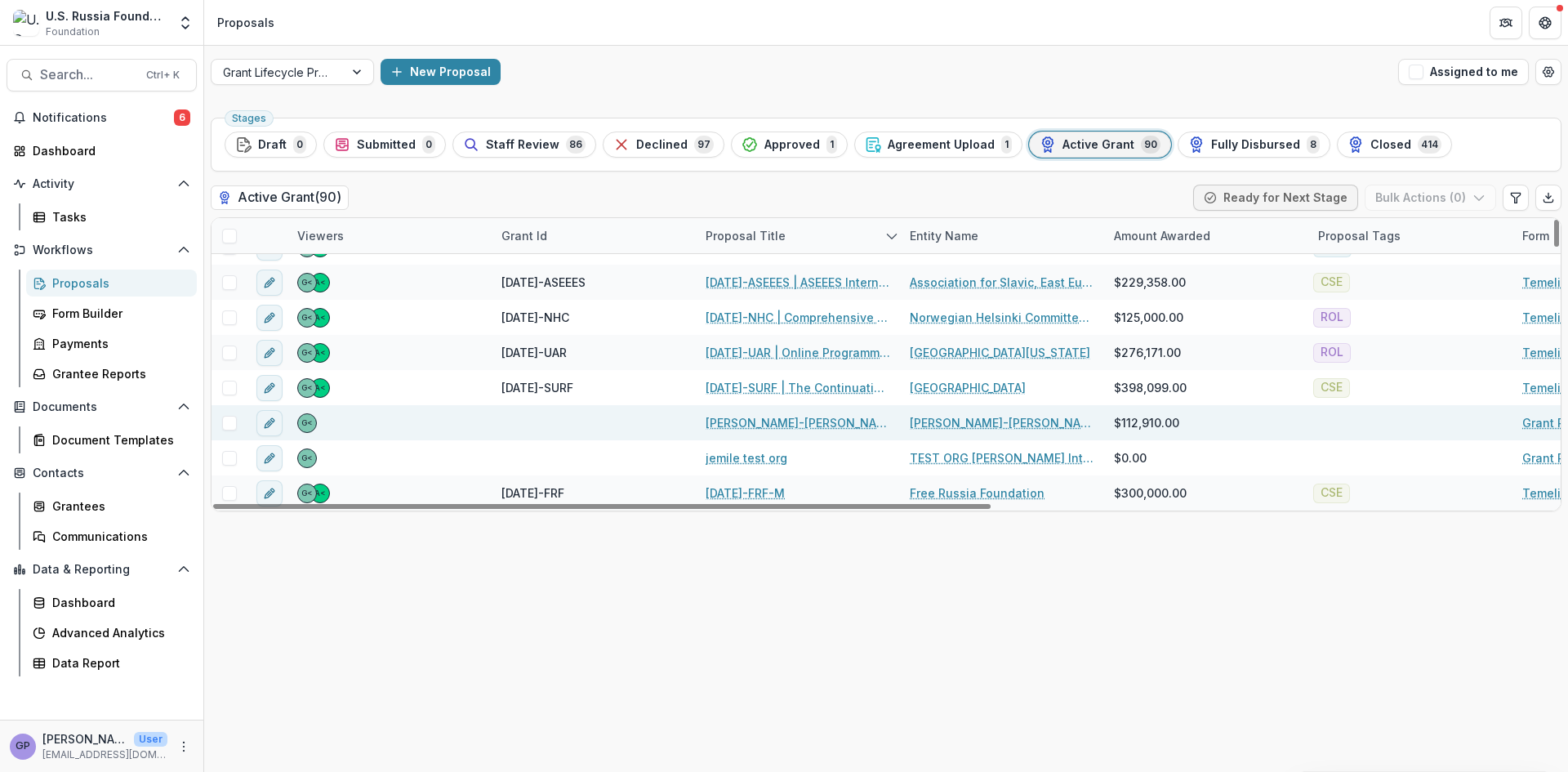
click at [797, 419] on link "Serguei Parkhomenko-Boris Nemtsov Foundation - 2024 Journalistic Conference" at bounding box center [798, 422] width 184 height 17
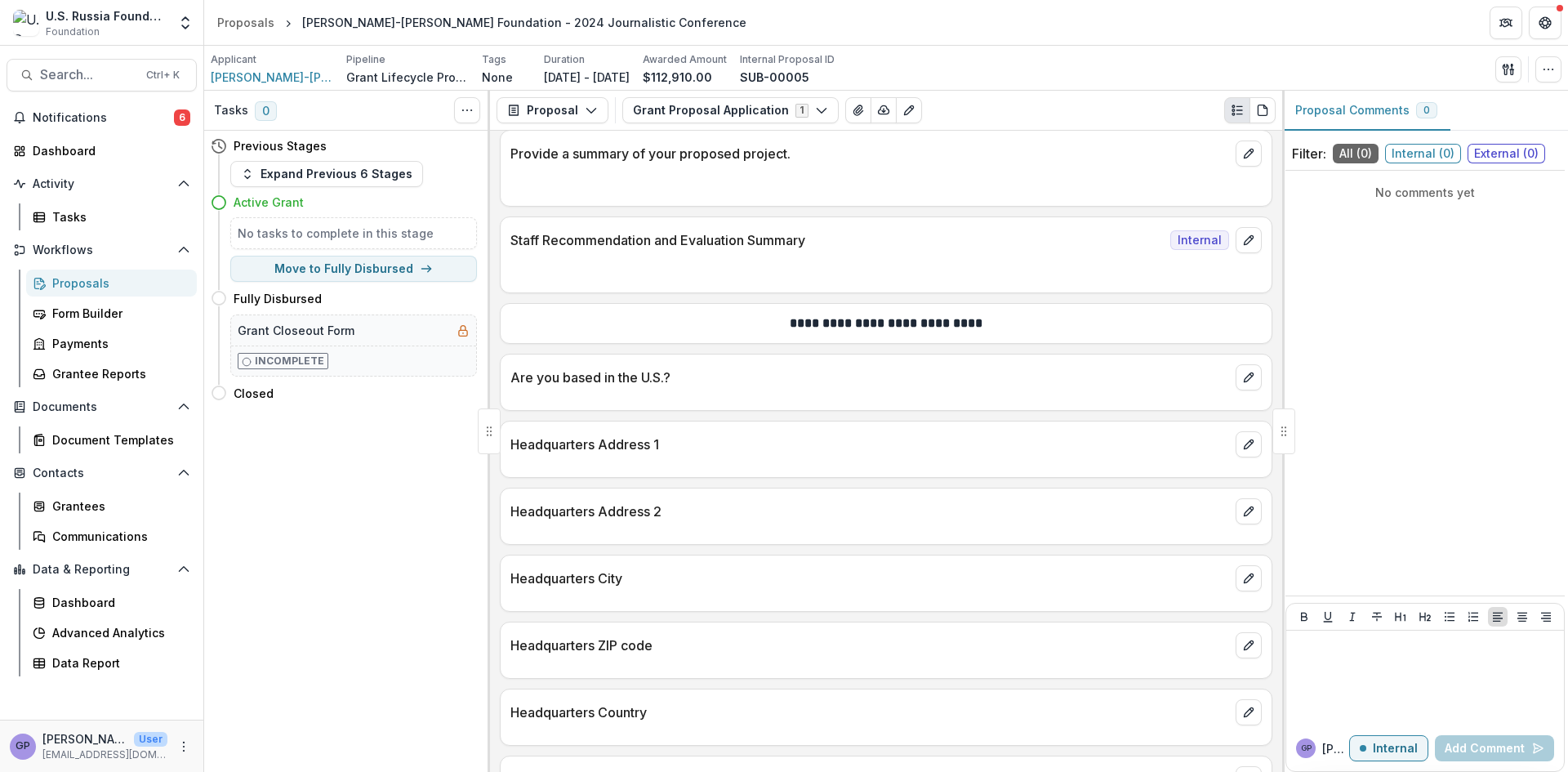
scroll to position [3430, 0]
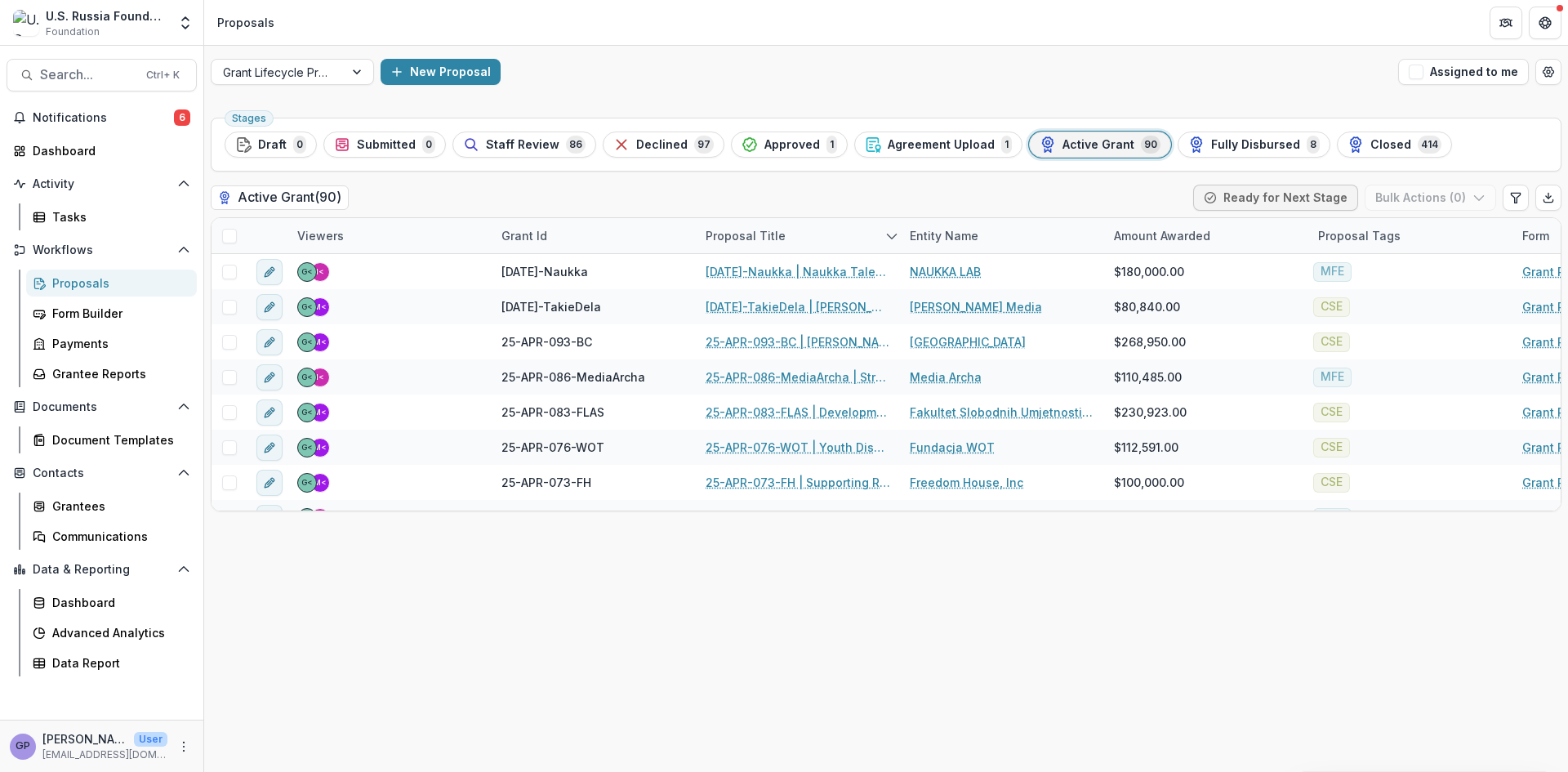
click at [1099, 137] on div "Active Grant 90" at bounding box center [1099, 145] width 121 height 18
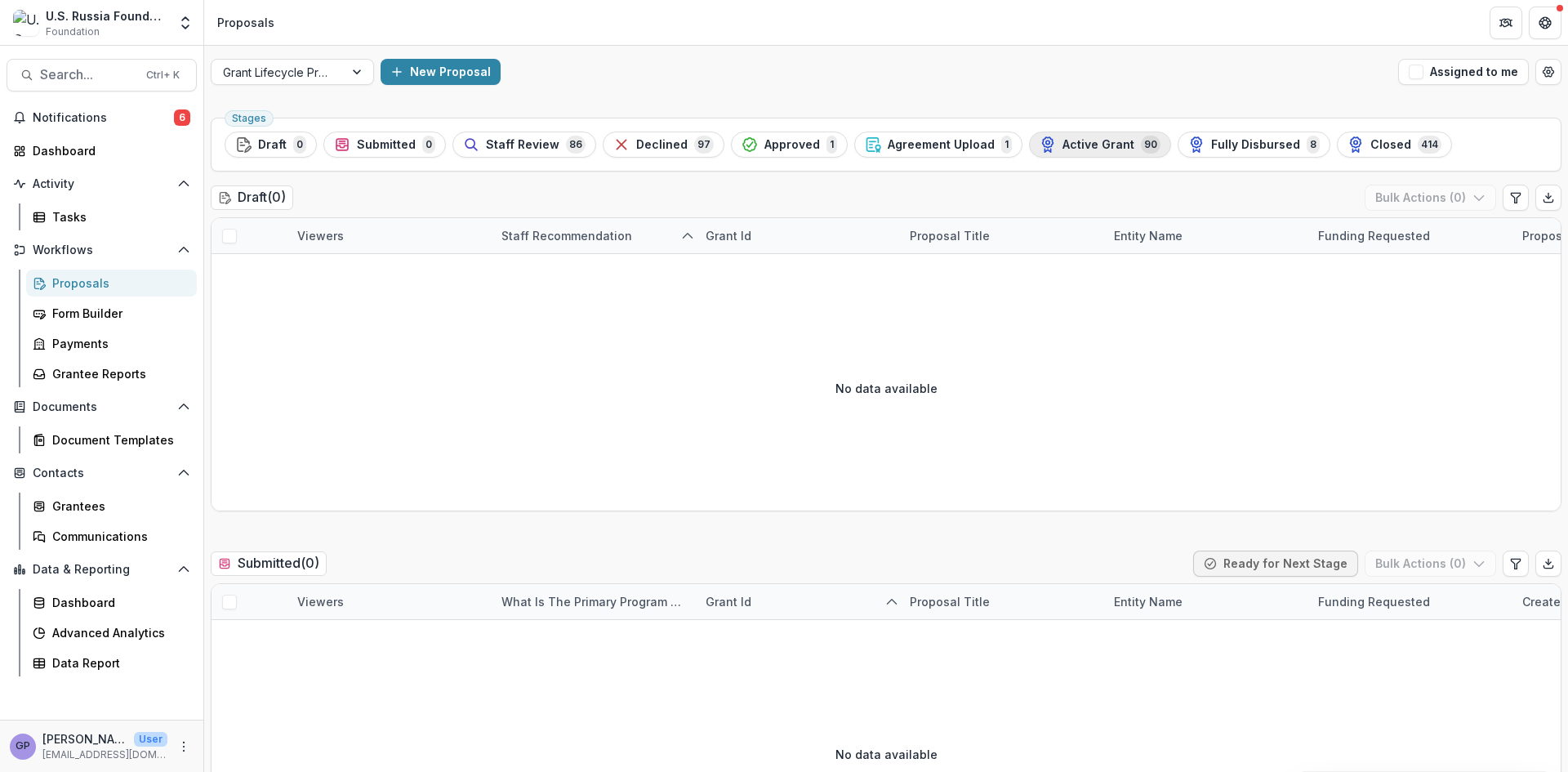
click at [1085, 139] on span "Active Grant" at bounding box center [1098, 145] width 71 height 14
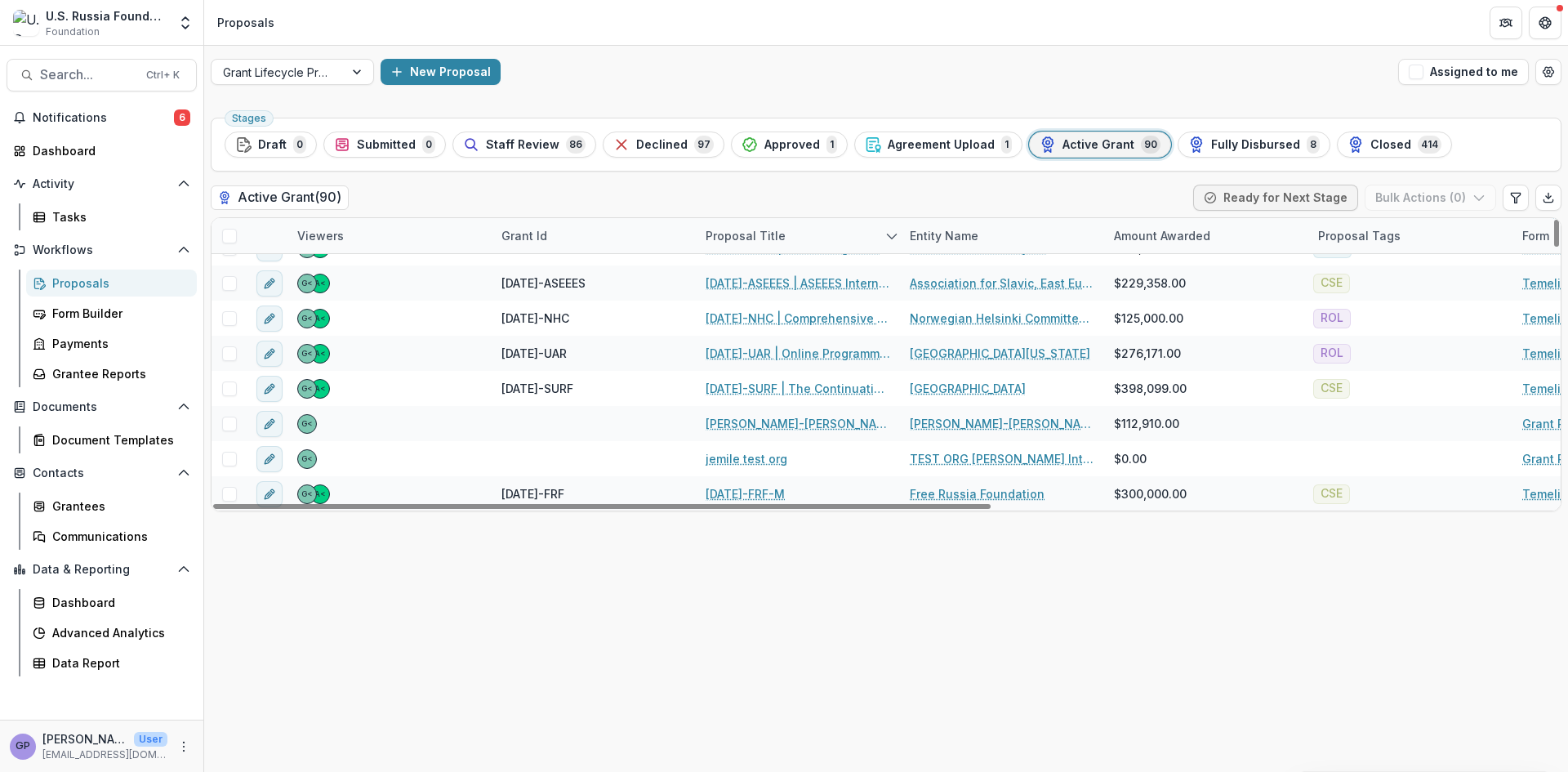
scroll to position [2904, 0]
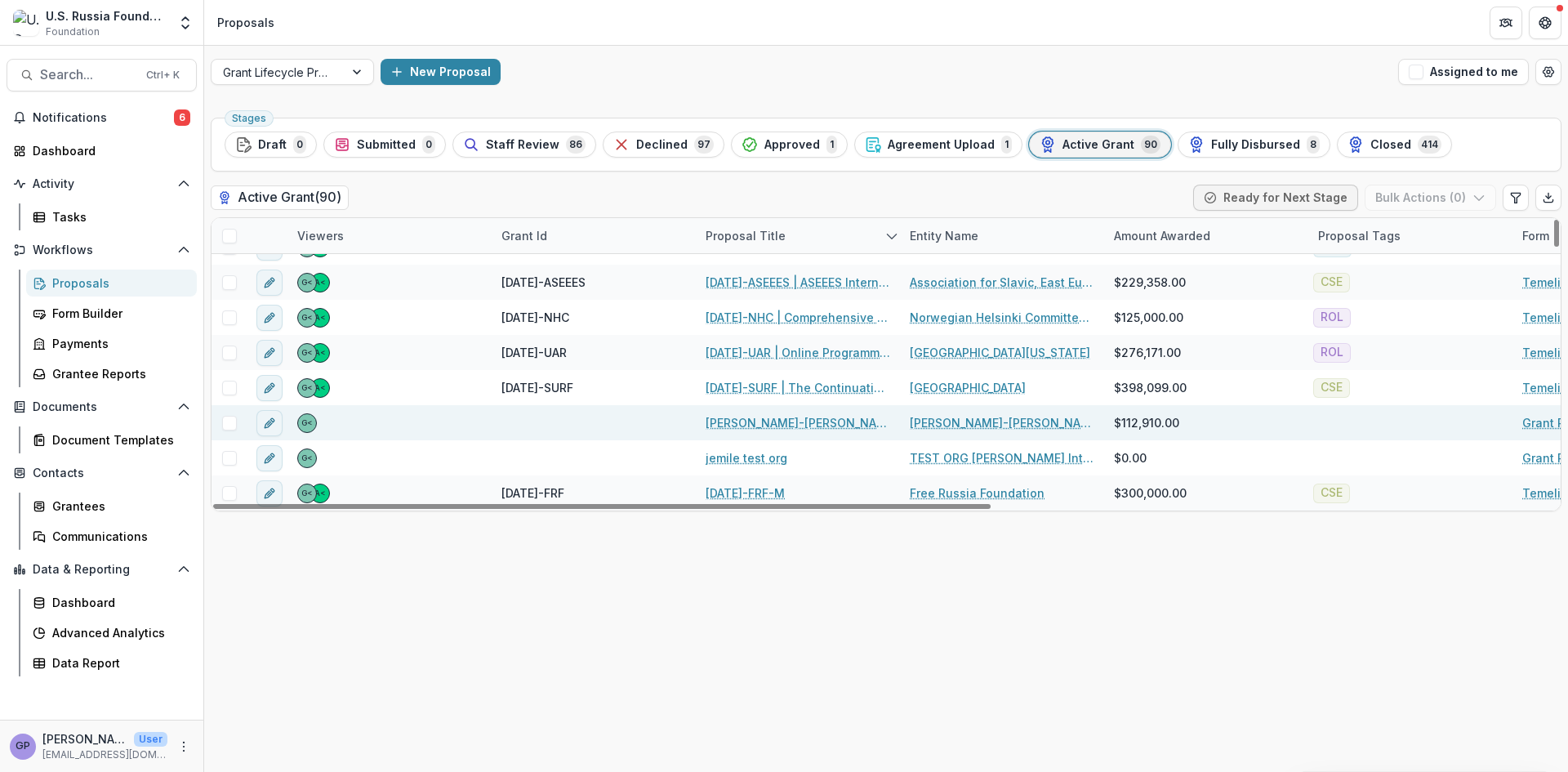
click at [229, 423] on span at bounding box center [229, 423] width 15 height 15
click at [536, 427] on div at bounding box center [593, 423] width 204 height 35
click at [269, 423] on line "edit" at bounding box center [270, 423] width 4 height 4
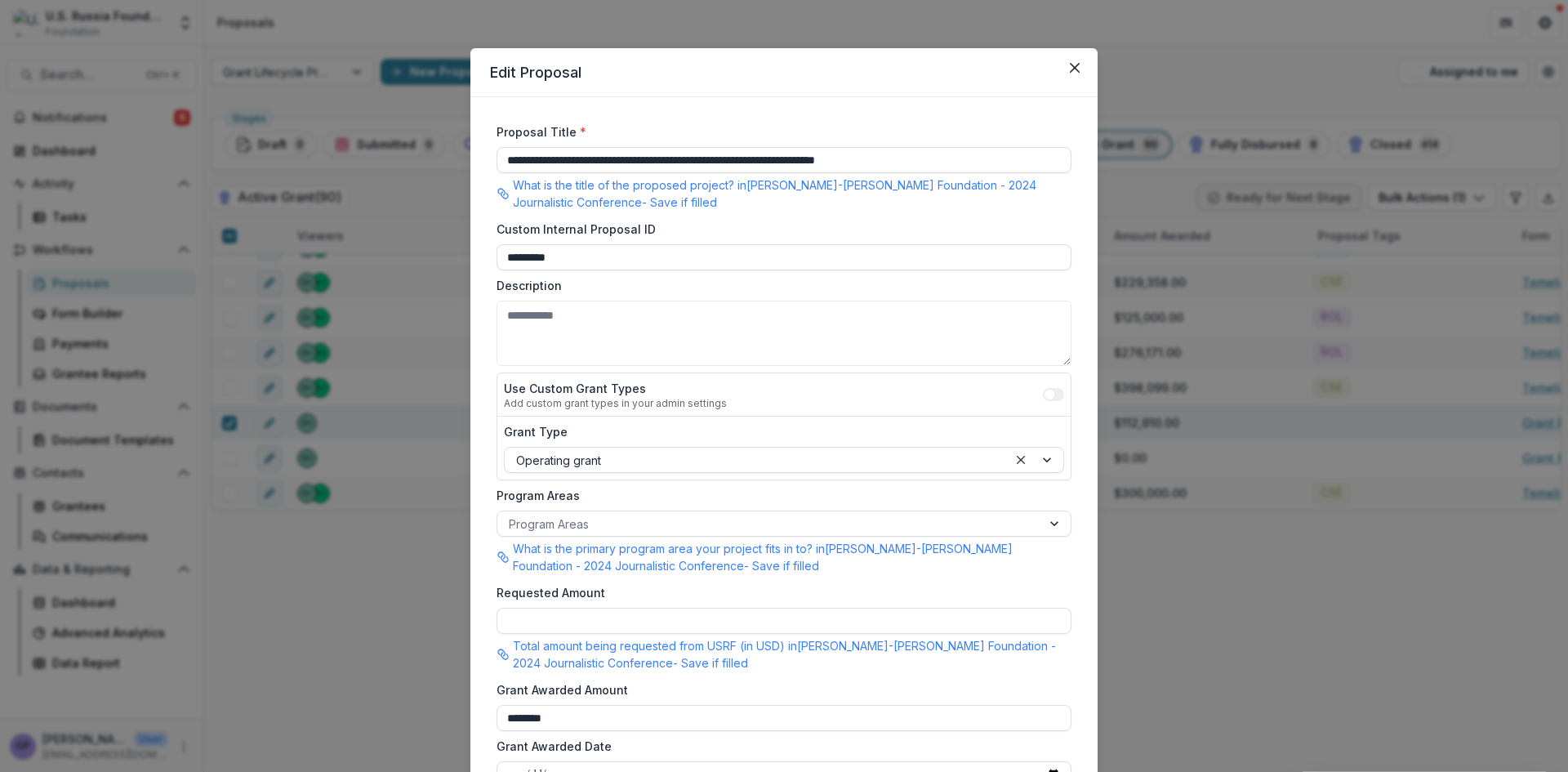
scroll to position [0, 0]
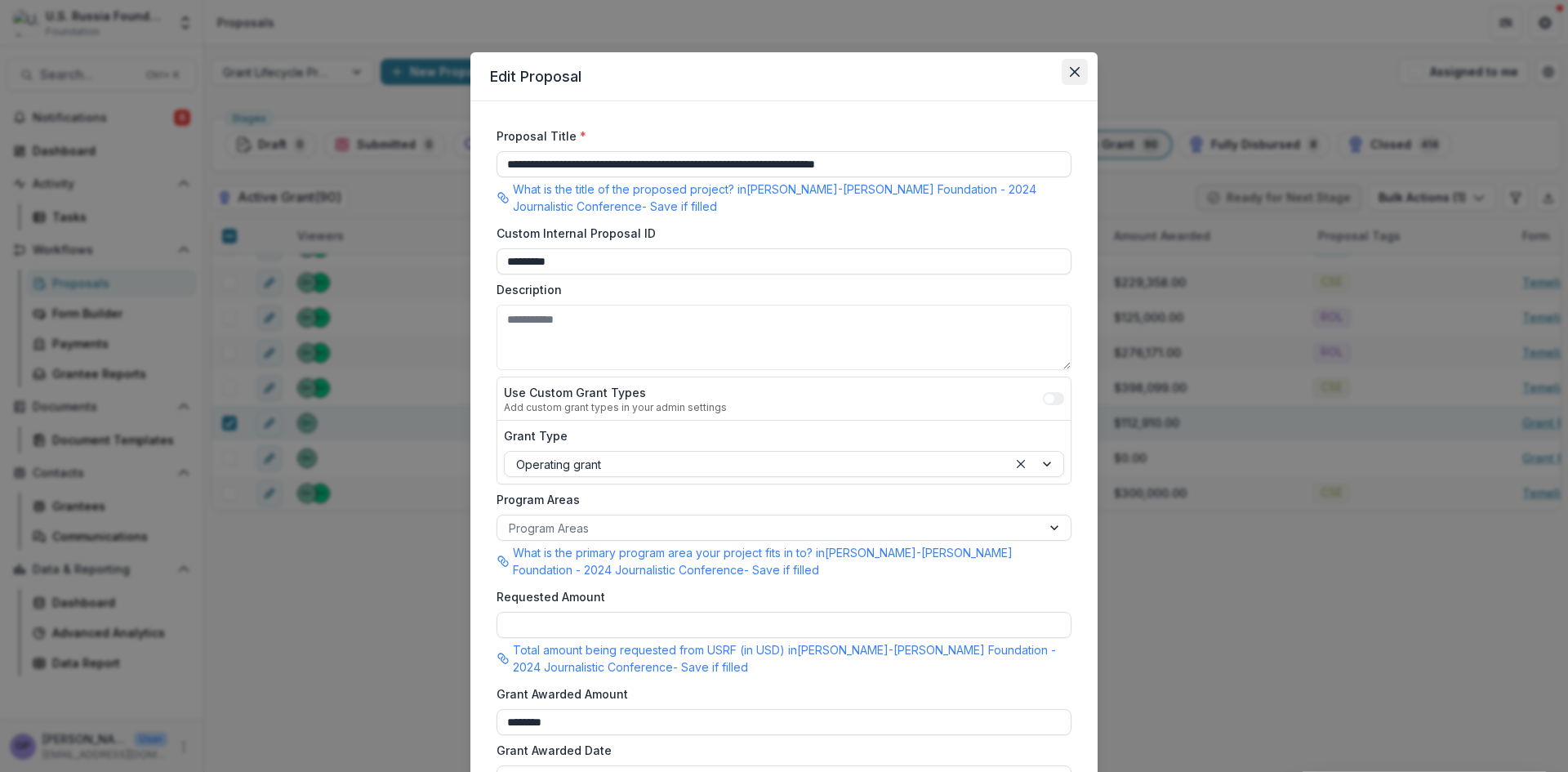
click at [1077, 71] on icon "Close" at bounding box center [1075, 71] width 10 height 10
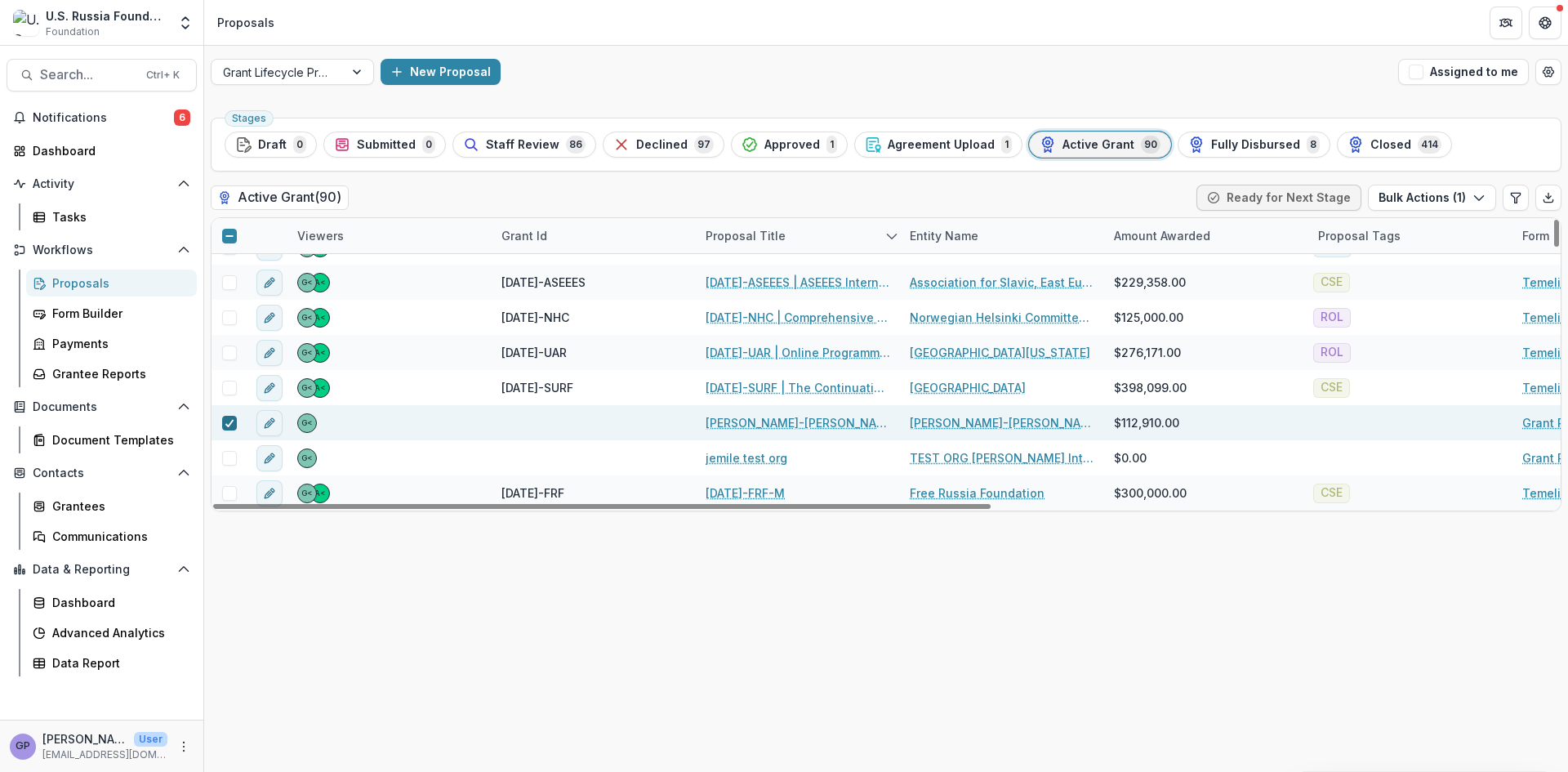
click at [231, 423] on polyline at bounding box center [229, 423] width 7 height 6
click at [768, 418] on link "Serguei Parkhomenko-Boris Nemtsov Foundation - 2024 Journalistic Conference" at bounding box center [798, 422] width 184 height 17
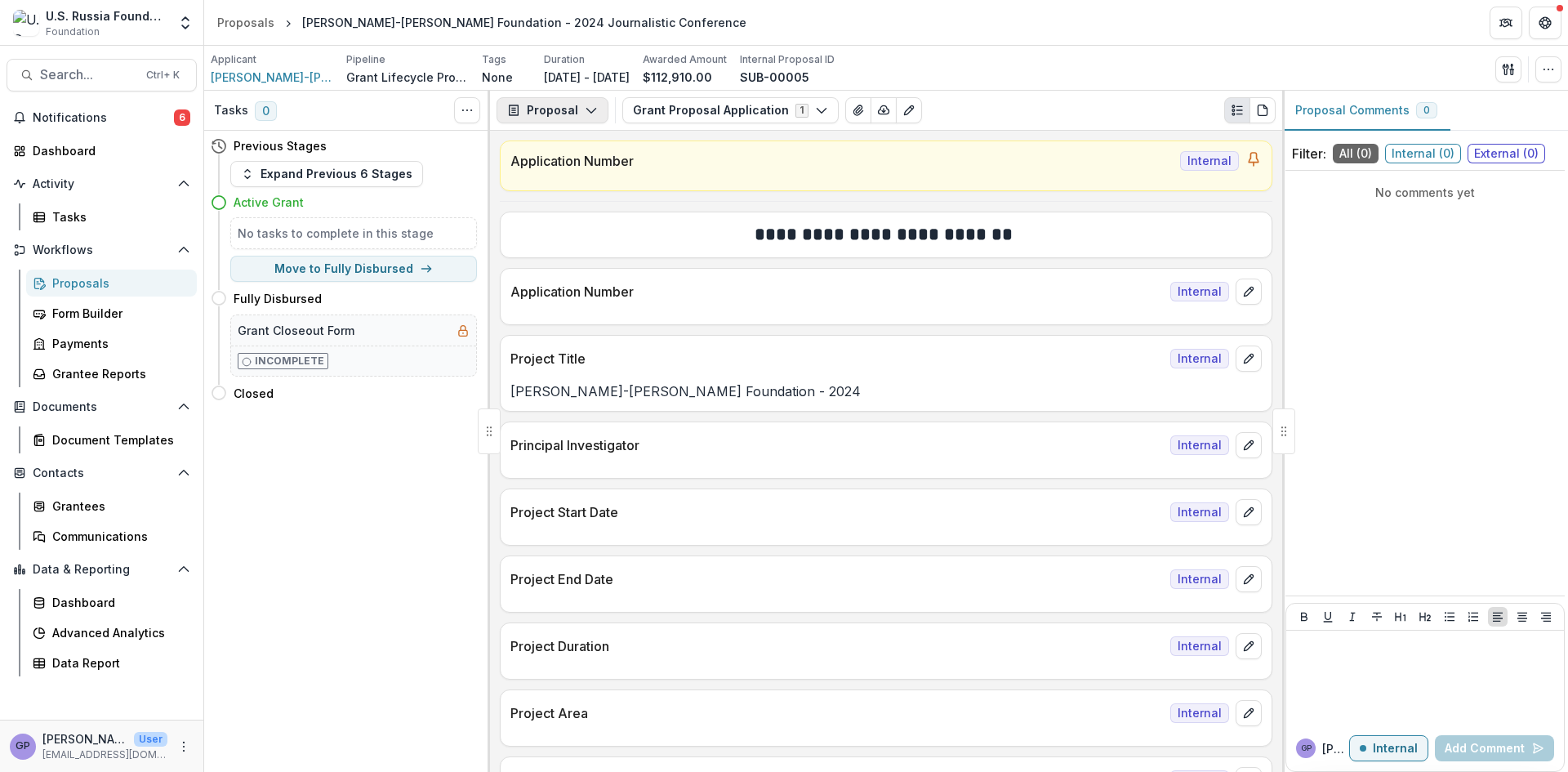
click at [591, 107] on icon "button" at bounding box center [591, 110] width 13 height 13
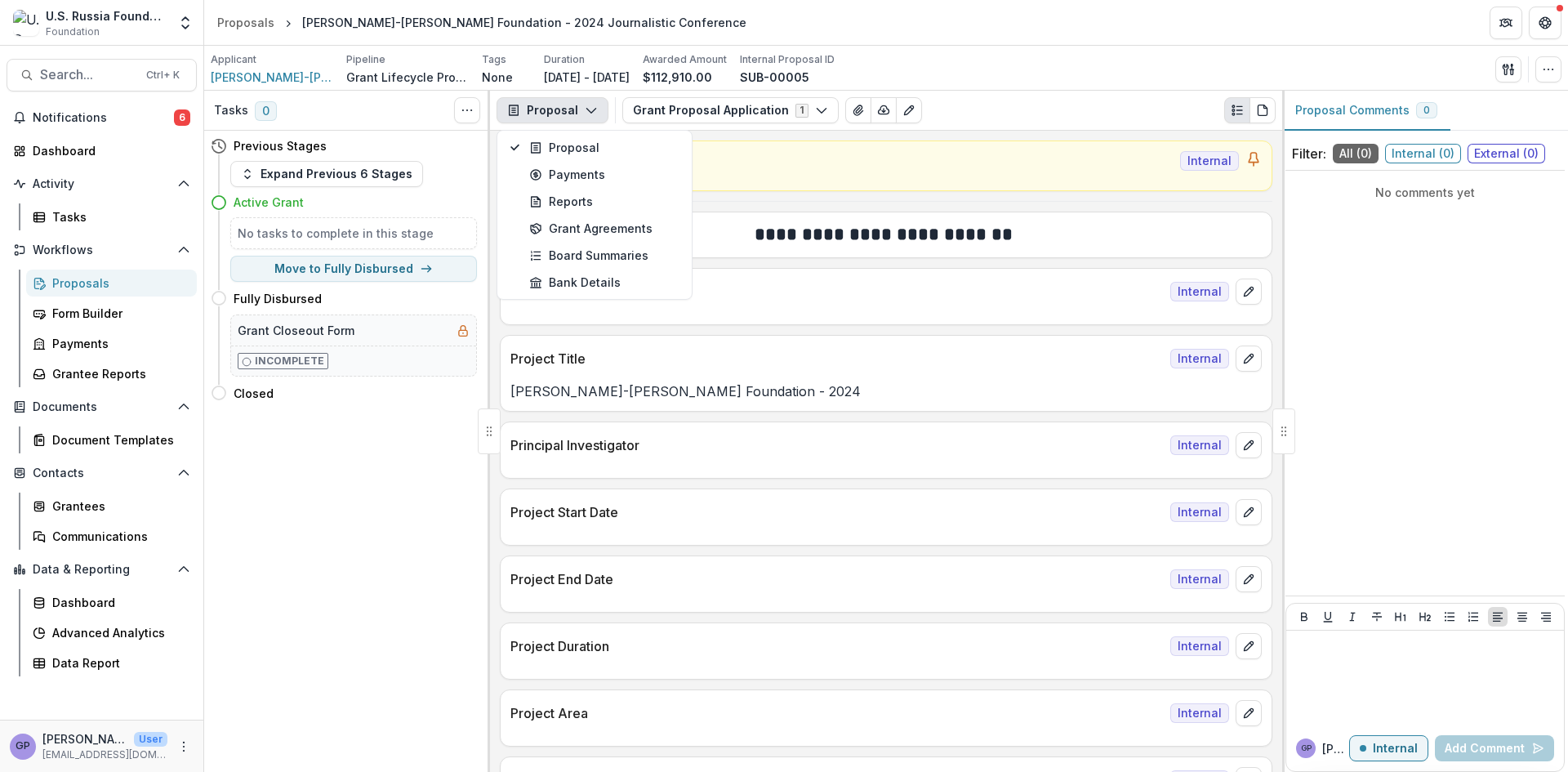
click at [591, 107] on icon "button" at bounding box center [591, 110] width 13 height 13
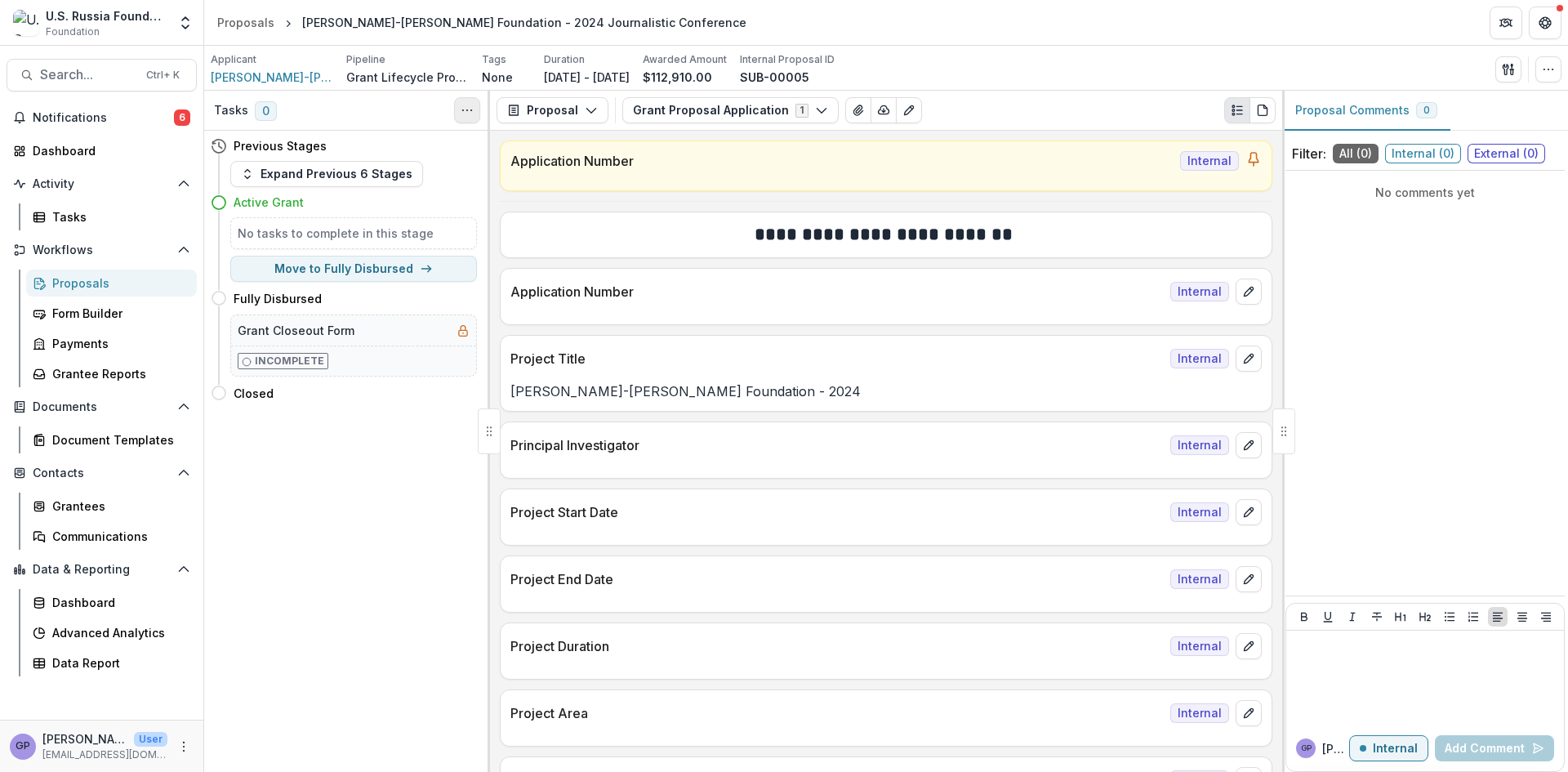
click at [471, 110] on circle "Toggle View Cancelled Tasks" at bounding box center [471, 110] width 1 height 1
click at [1544, 68] on icon "button" at bounding box center [1549, 69] width 13 height 13
click at [1476, 224] on button "Delete Proposal" at bounding box center [1470, 221] width 175 height 27
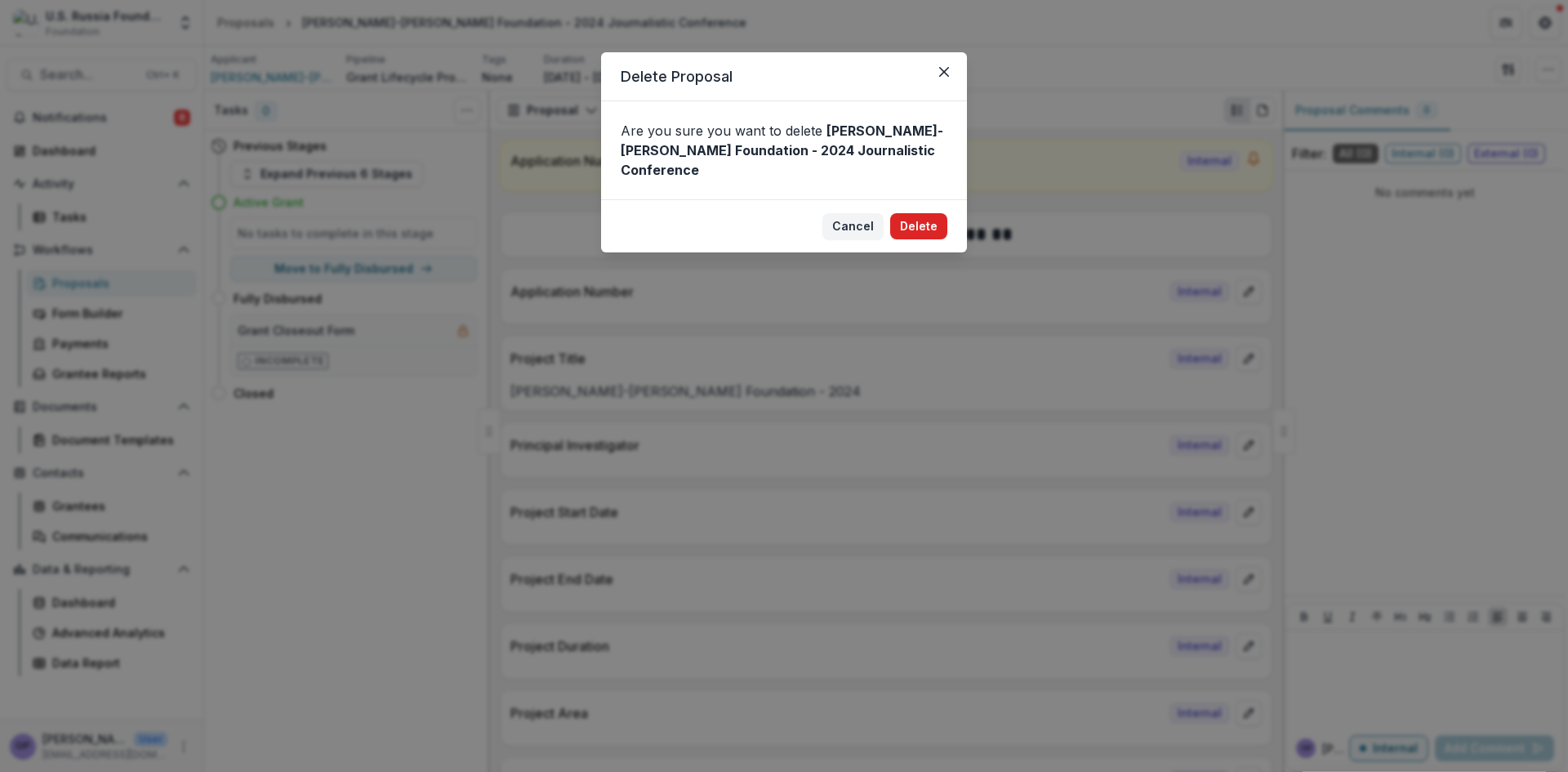
click at [916, 226] on button "Delete" at bounding box center [919, 227] width 57 height 26
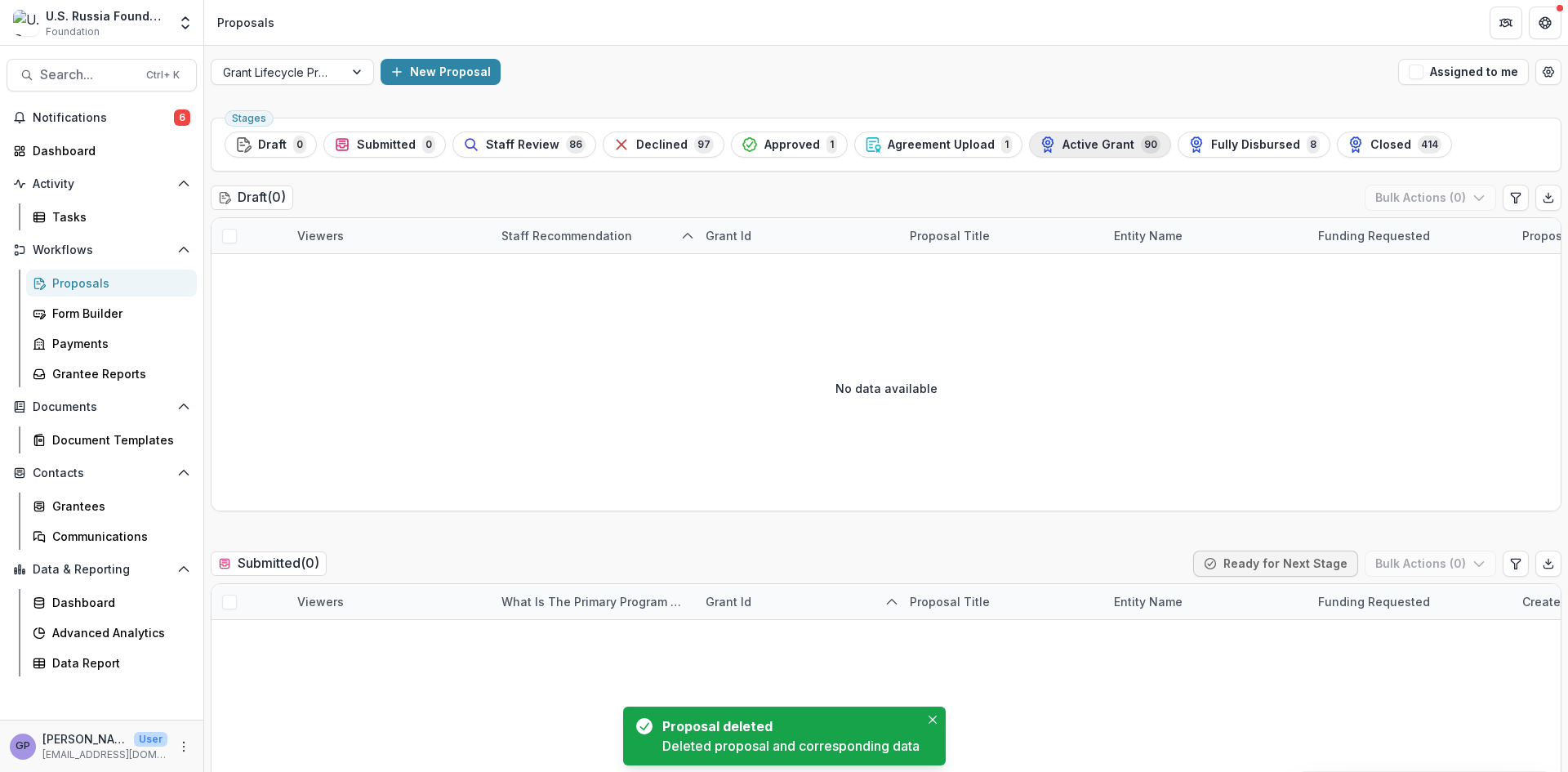
click at [1077, 140] on span "Active Grant" at bounding box center [1098, 145] width 71 height 14
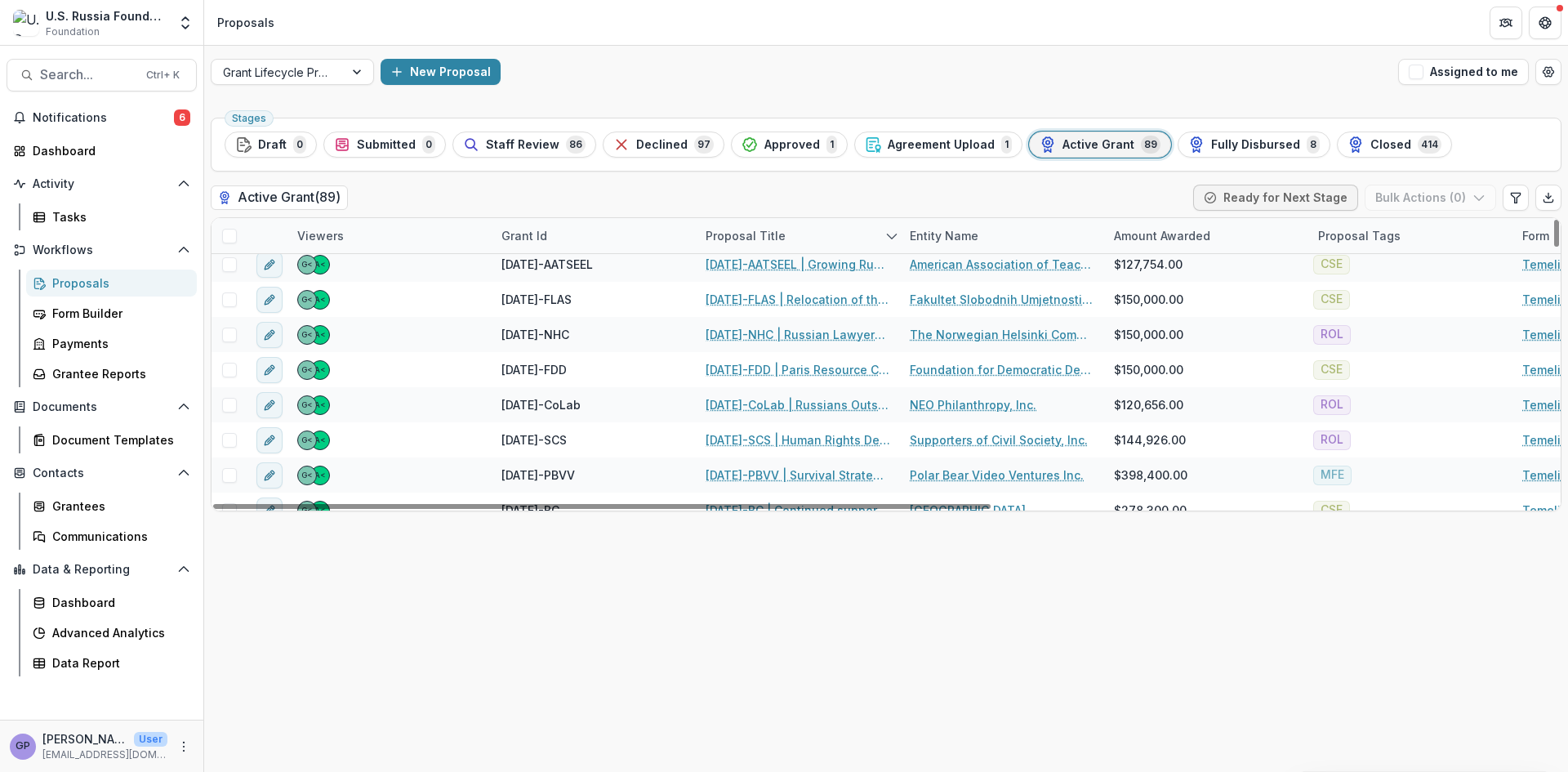
scroll to position [2488, 0]
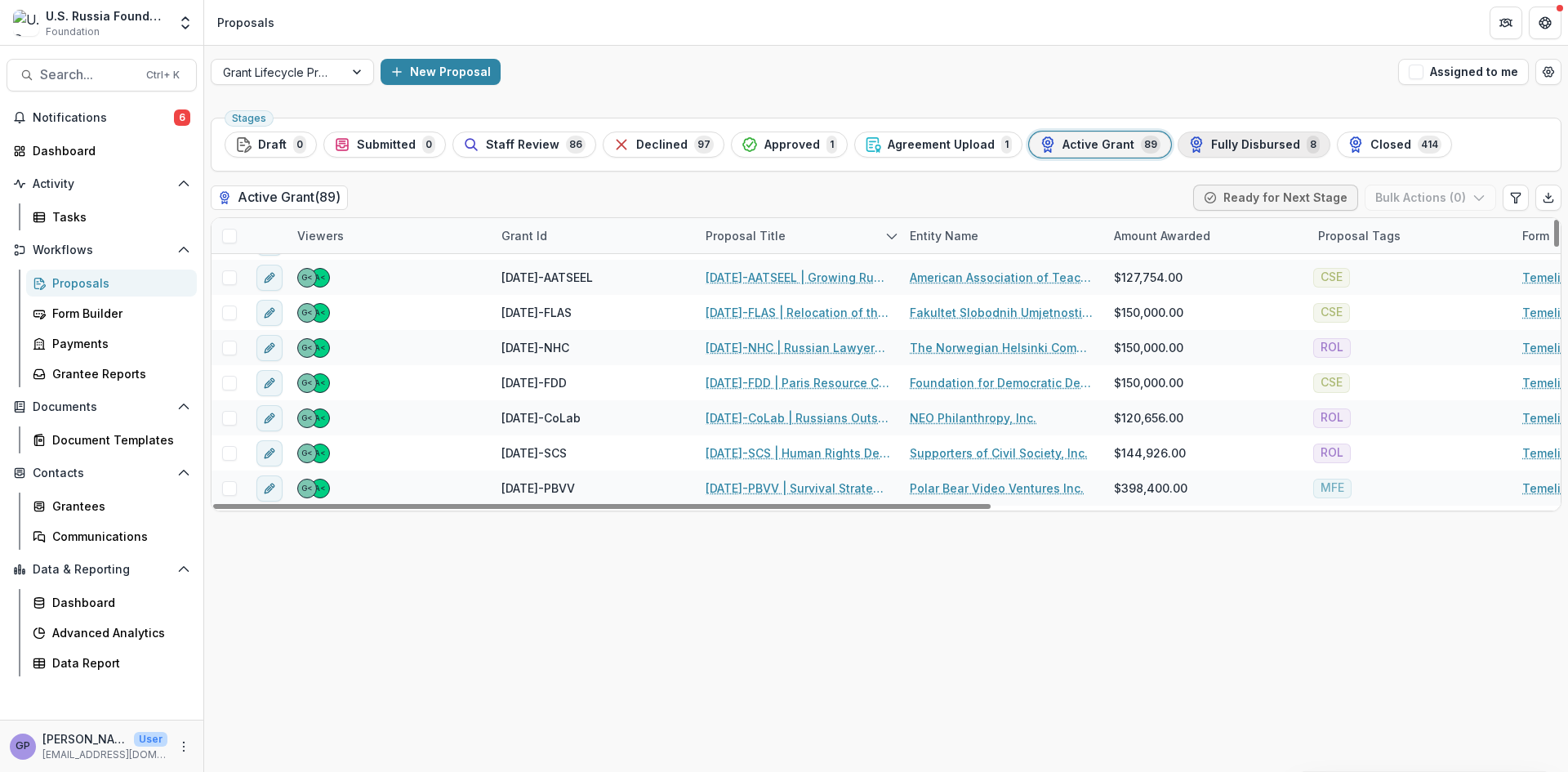
click at [1229, 144] on span "Fully Disbursed" at bounding box center [1256, 145] width 89 height 14
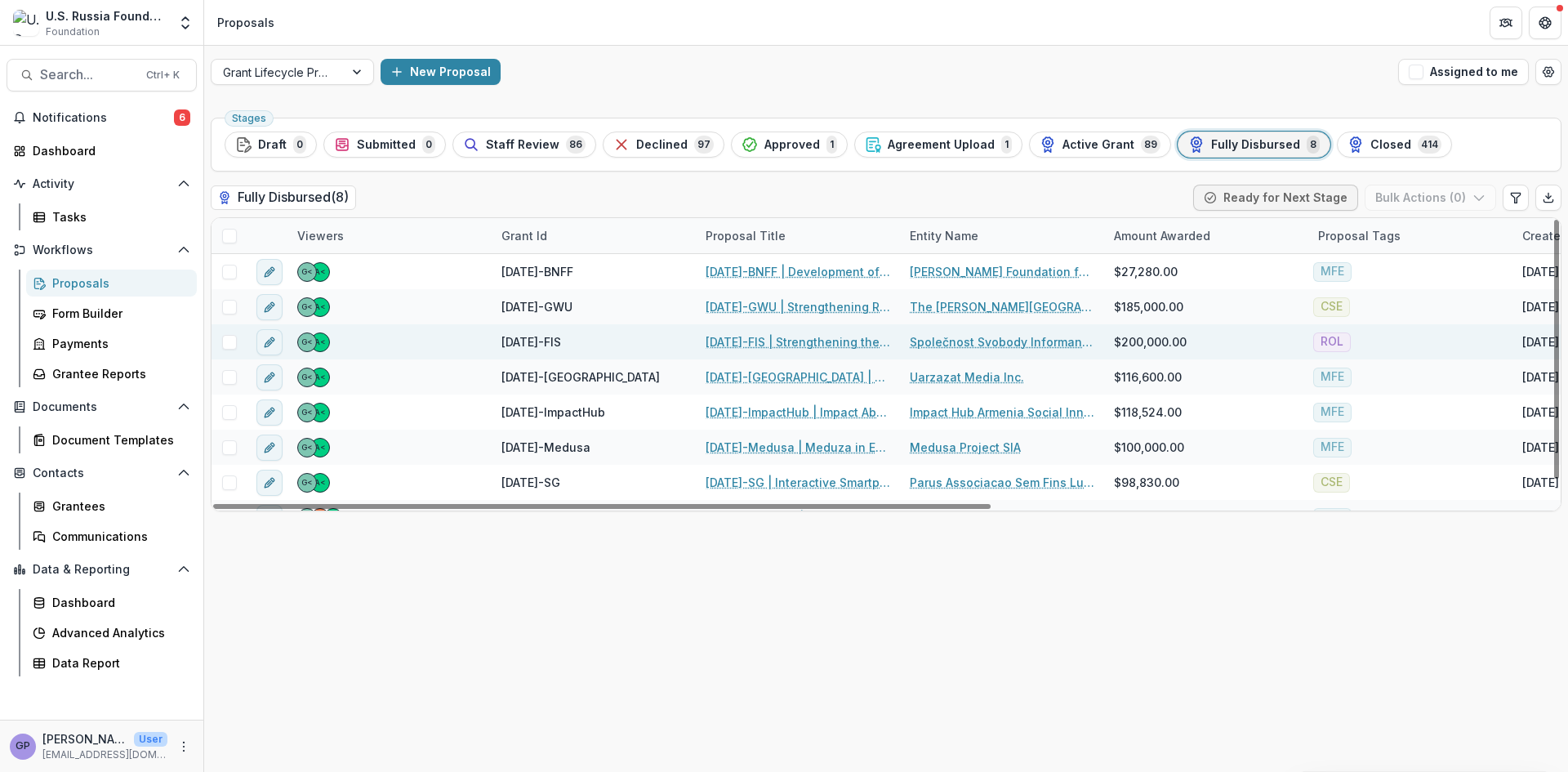
click at [766, 337] on link "[DATE]-FIS | Strengthening the Independence of the Bar [DATE]-FIS" at bounding box center [798, 341] width 184 height 17
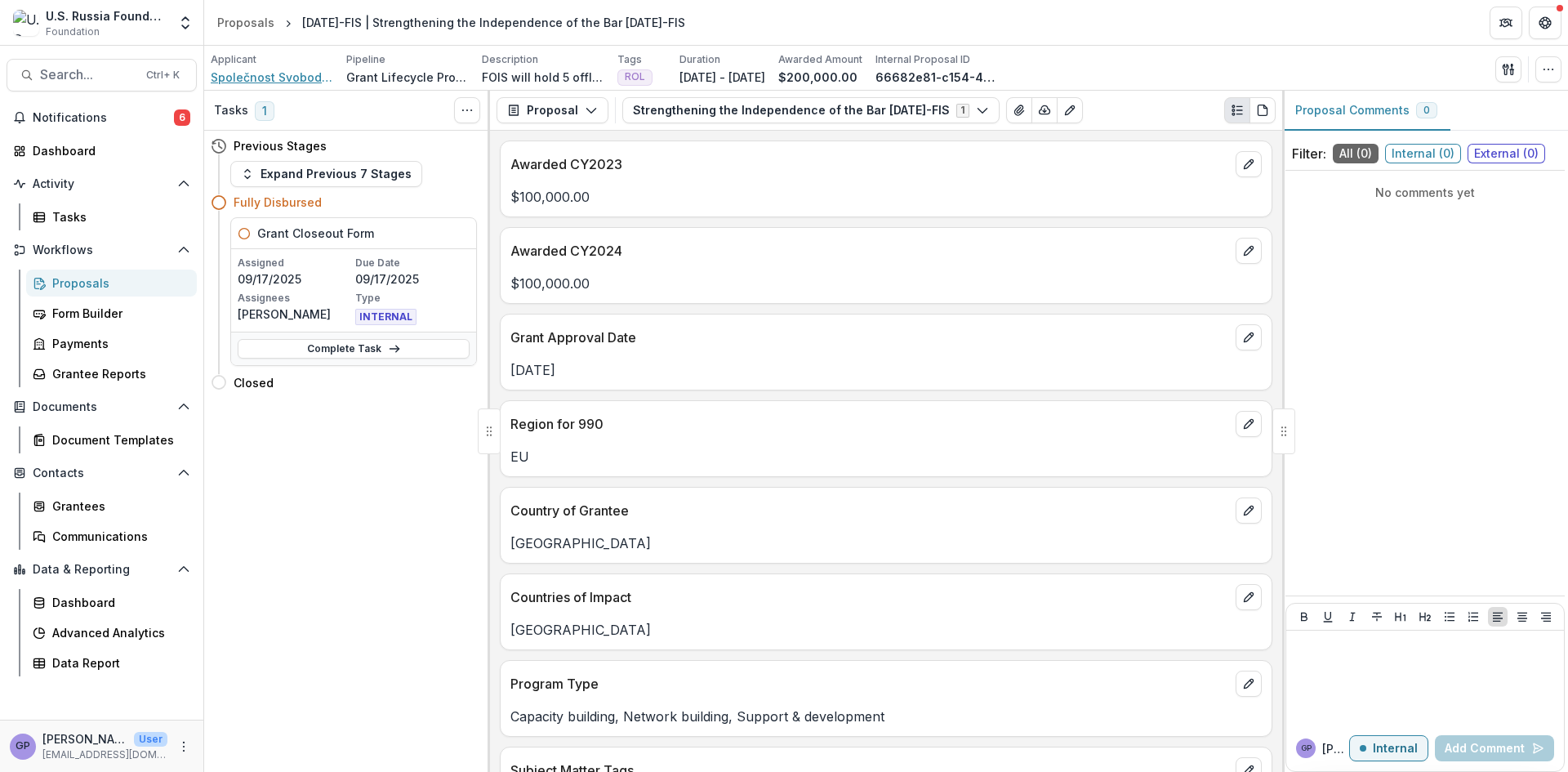
click at [294, 72] on span "Společnost Svobody Informance, z.s." at bounding box center [272, 77] width 123 height 17
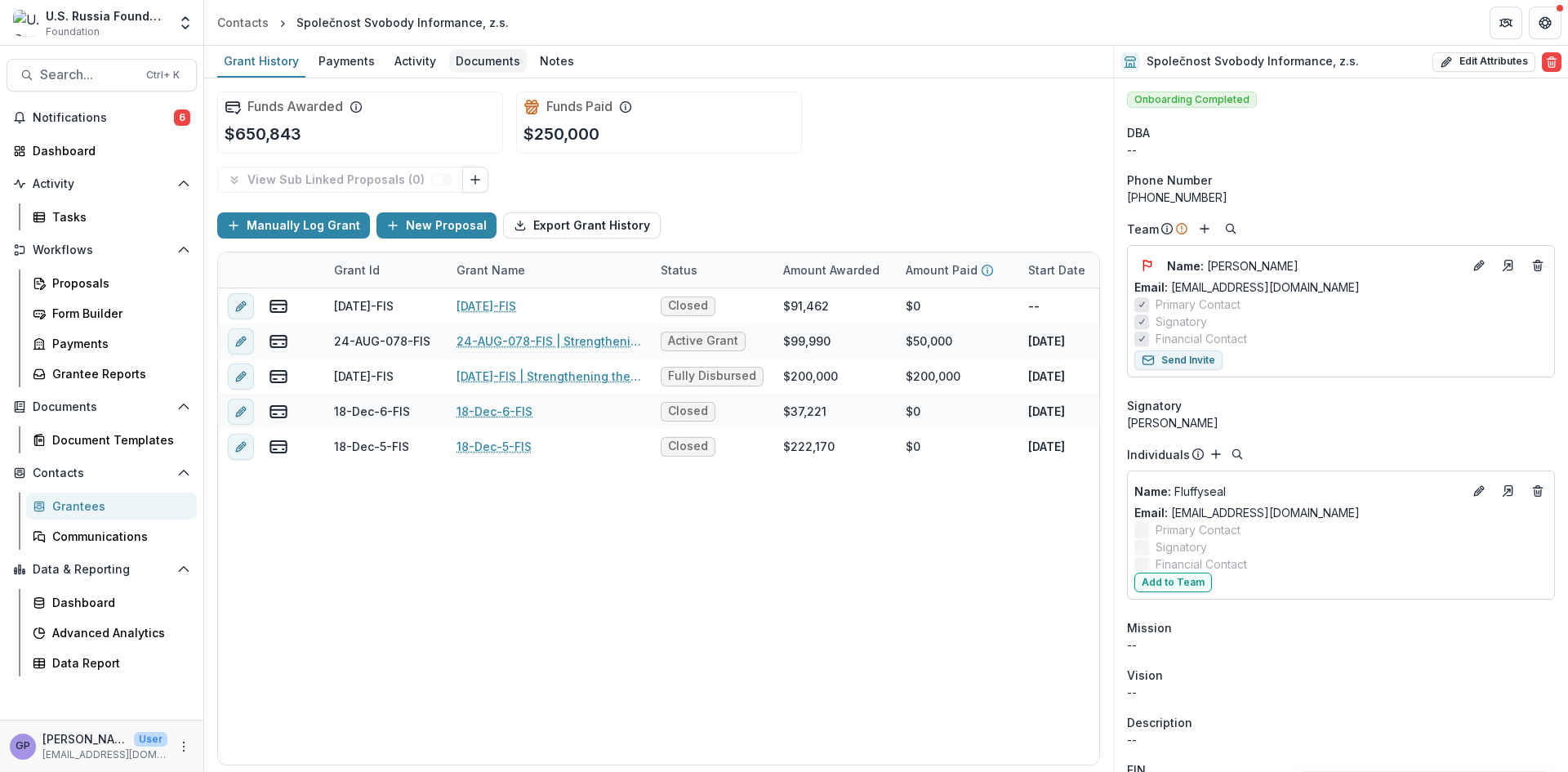
click at [490, 60] on div "Documents" at bounding box center [488, 61] width 78 height 24
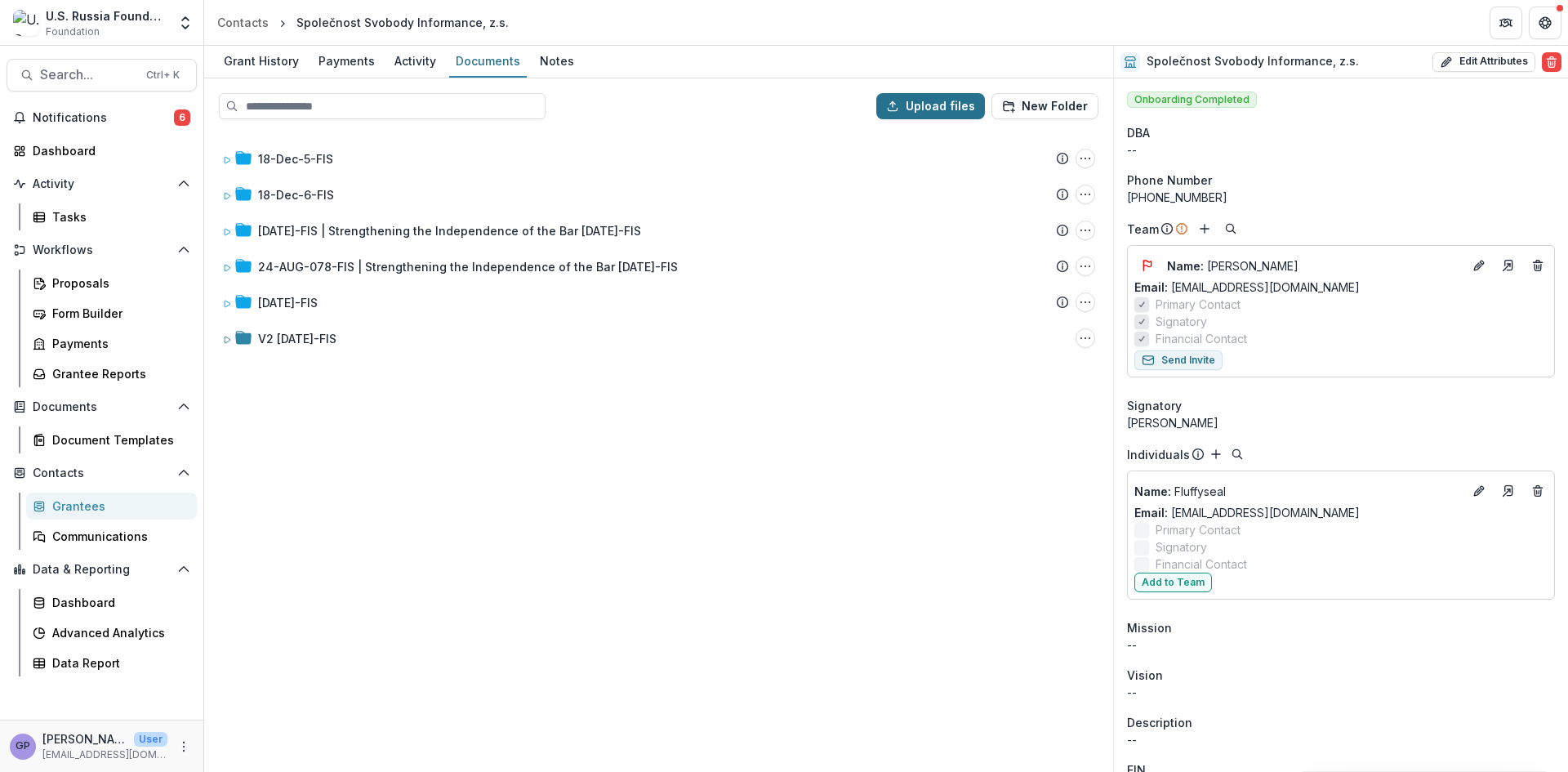
click at [899, 100] on icon "button" at bounding box center [892, 106] width 13 height 13
type input "**********"
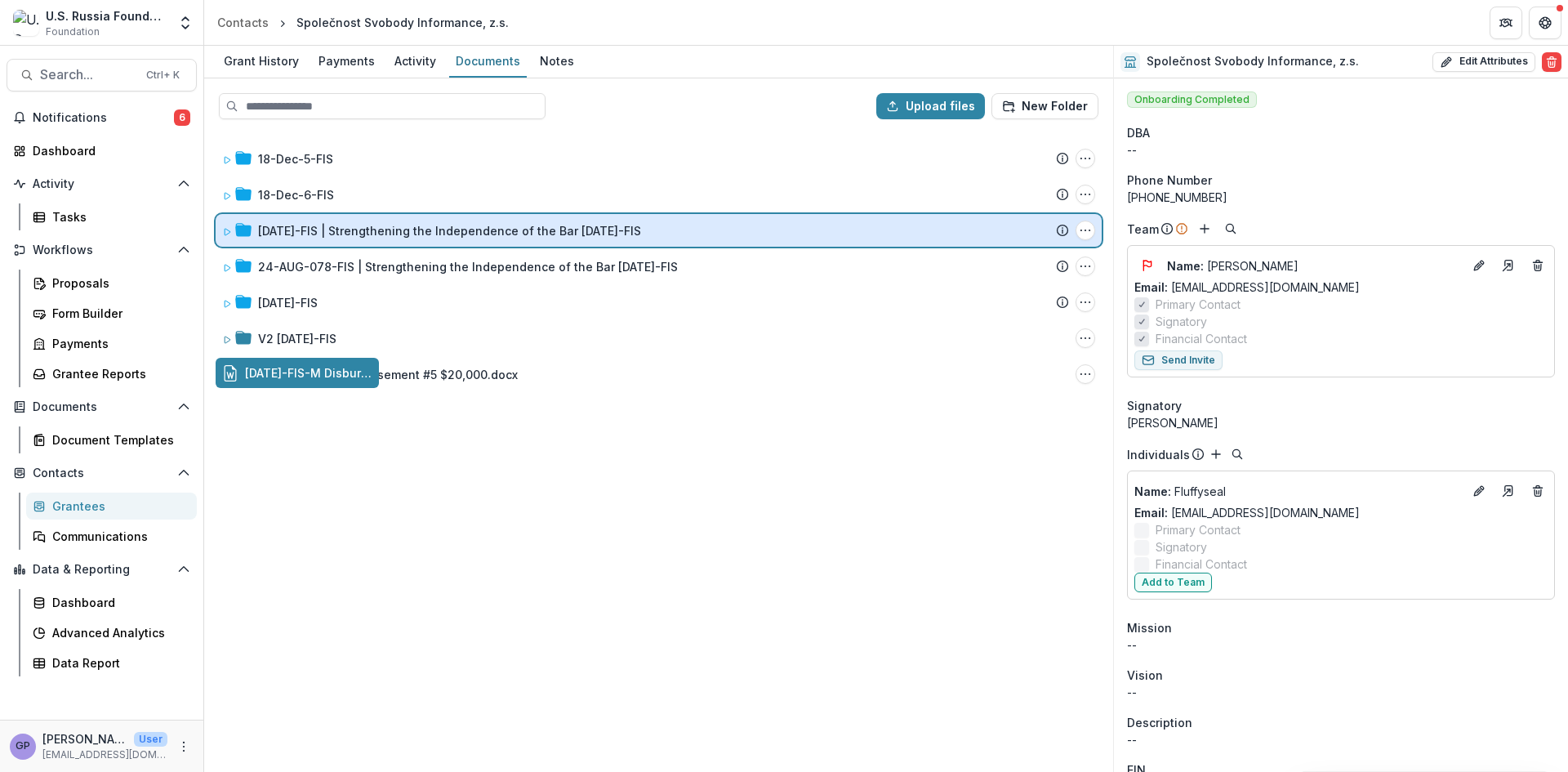
drag, startPoint x: 342, startPoint y: 375, endPoint x: 516, endPoint y: 236, distance: 222.7
click at [516, 236] on div "Upload files New Folder 18-Dec-5-FIS Submission Temelio Proposal Attached propo…" at bounding box center [658, 425] width 909 height 693
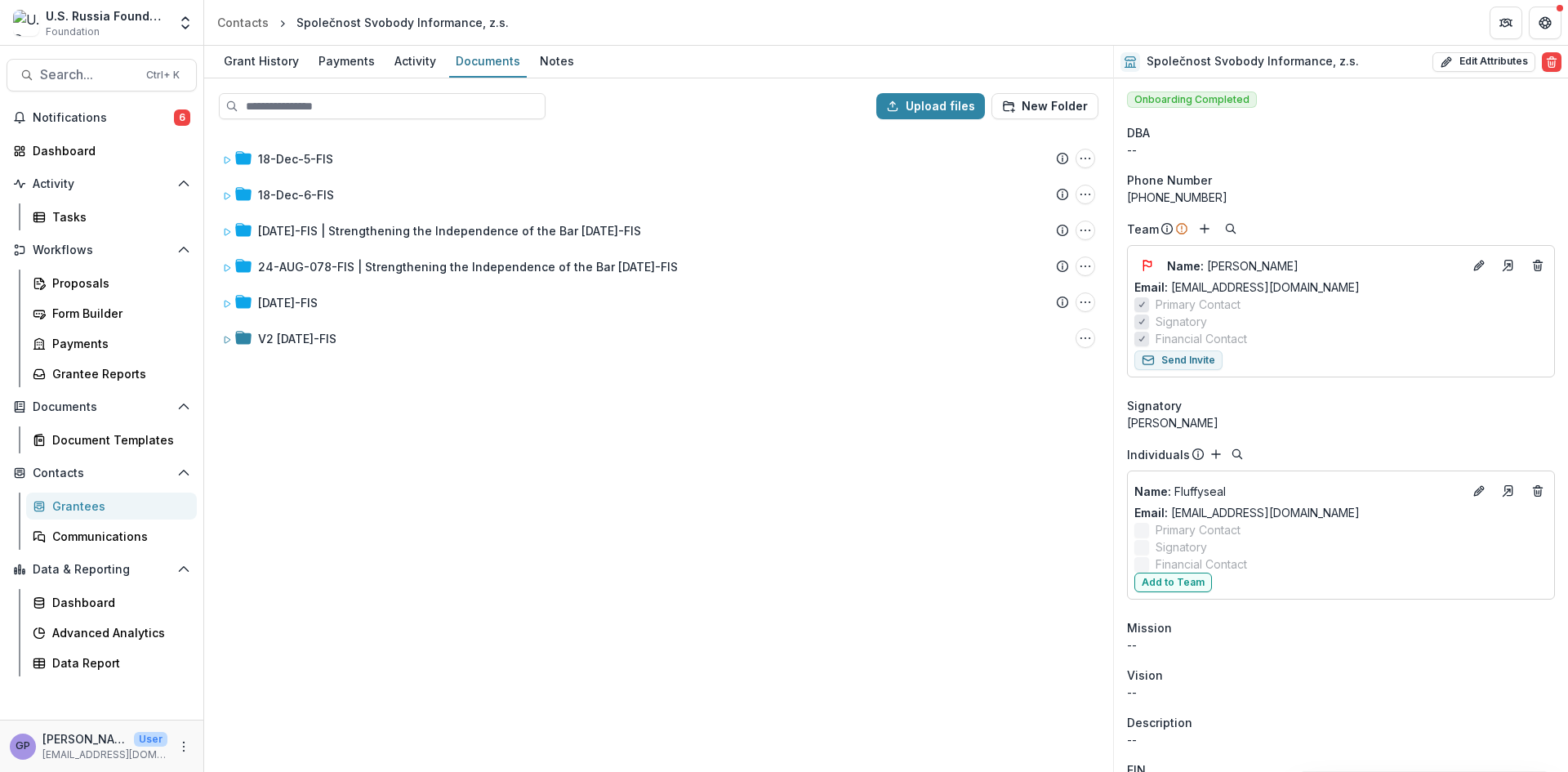
click at [852, 644] on div "18-Dec-5-FIS Submission Temelio Proposal Attached proposal documents Report Tas…" at bounding box center [658, 451] width 906 height 638
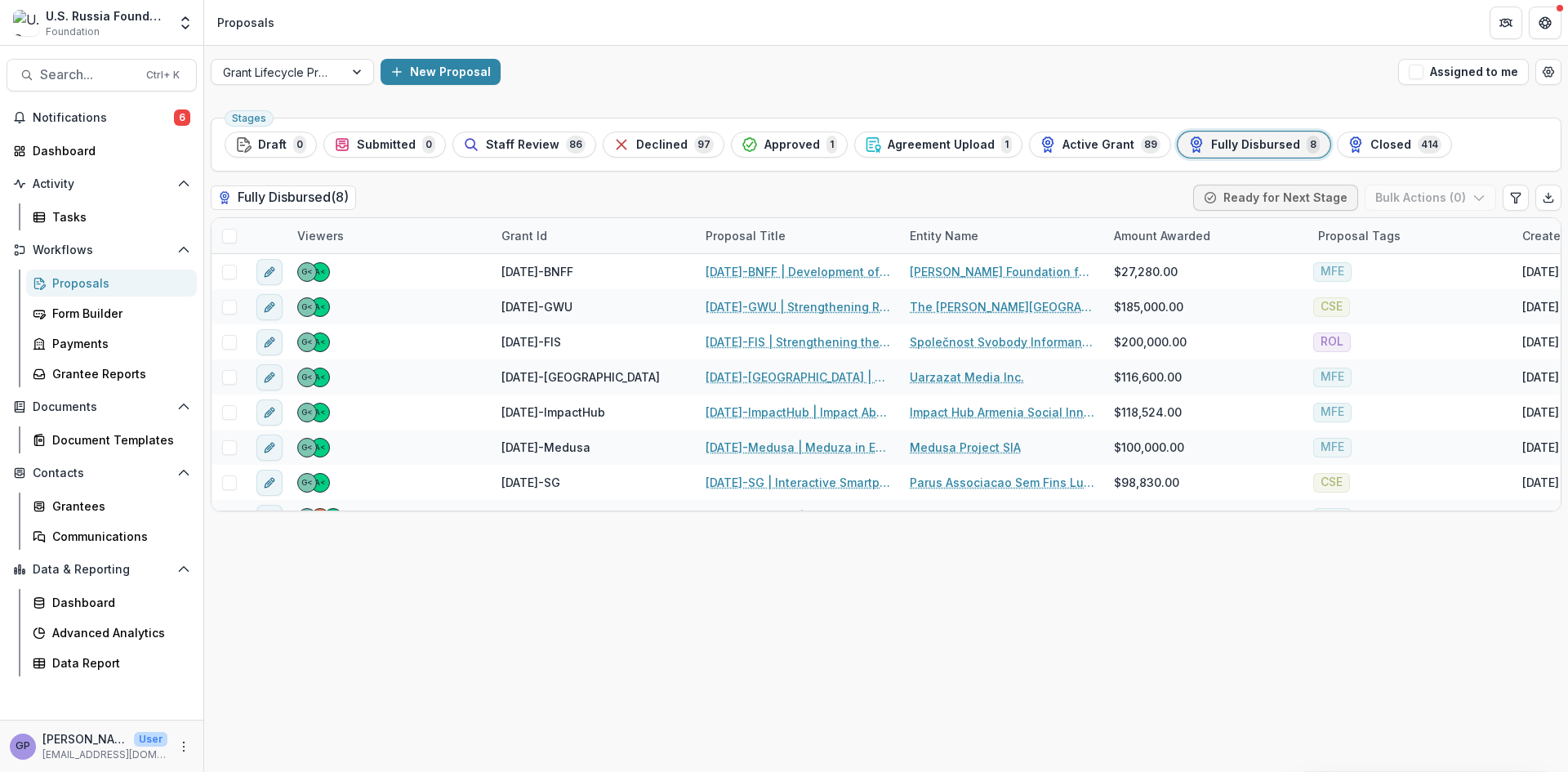
drag, startPoint x: 1245, startPoint y: 142, endPoint x: 1093, endPoint y: 184, distance: 157.7
click at [1245, 142] on span "Fully Disbursed" at bounding box center [1256, 145] width 89 height 14
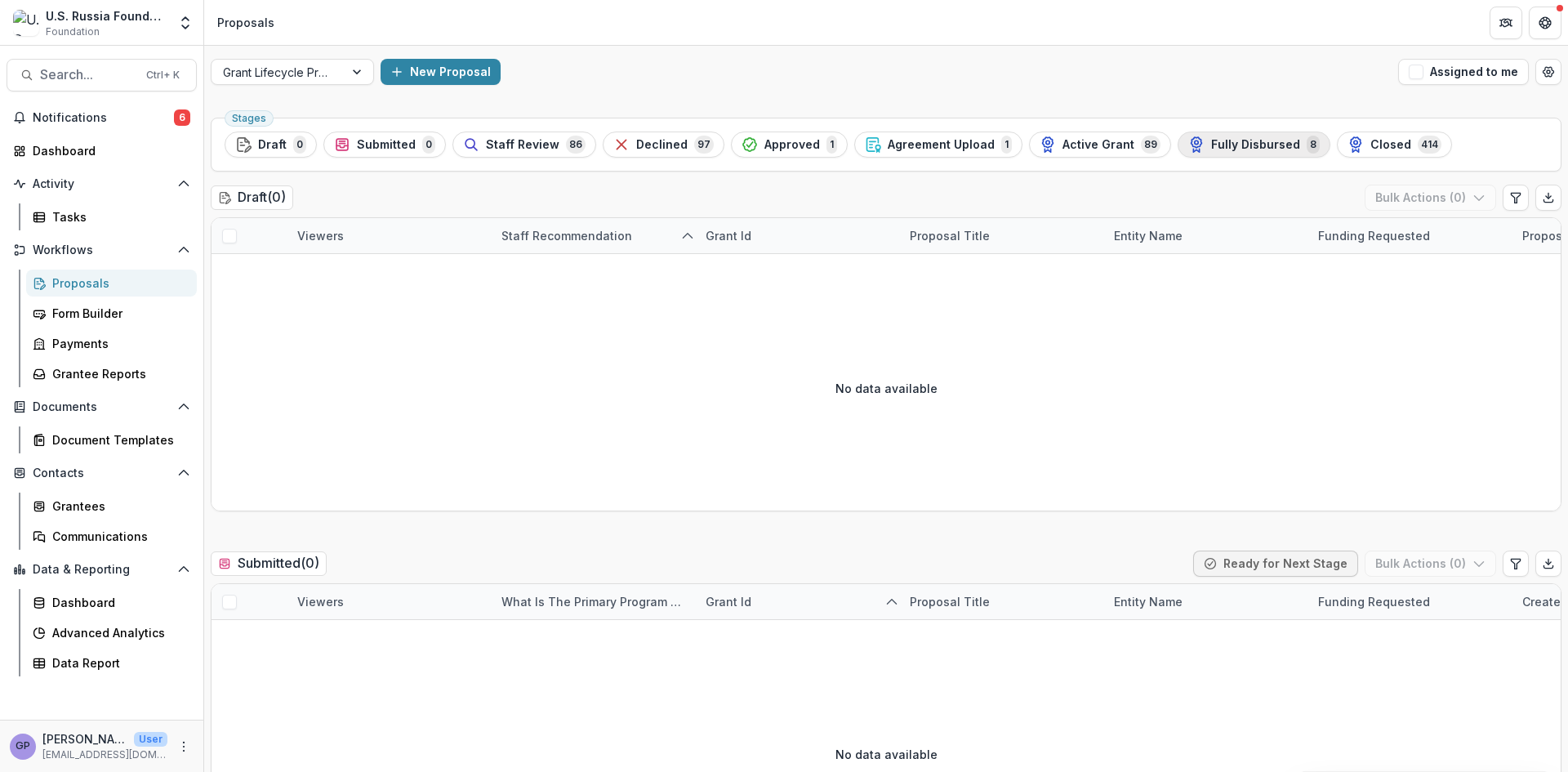
click at [1252, 141] on span "Fully Disbursed" at bounding box center [1256, 145] width 89 height 14
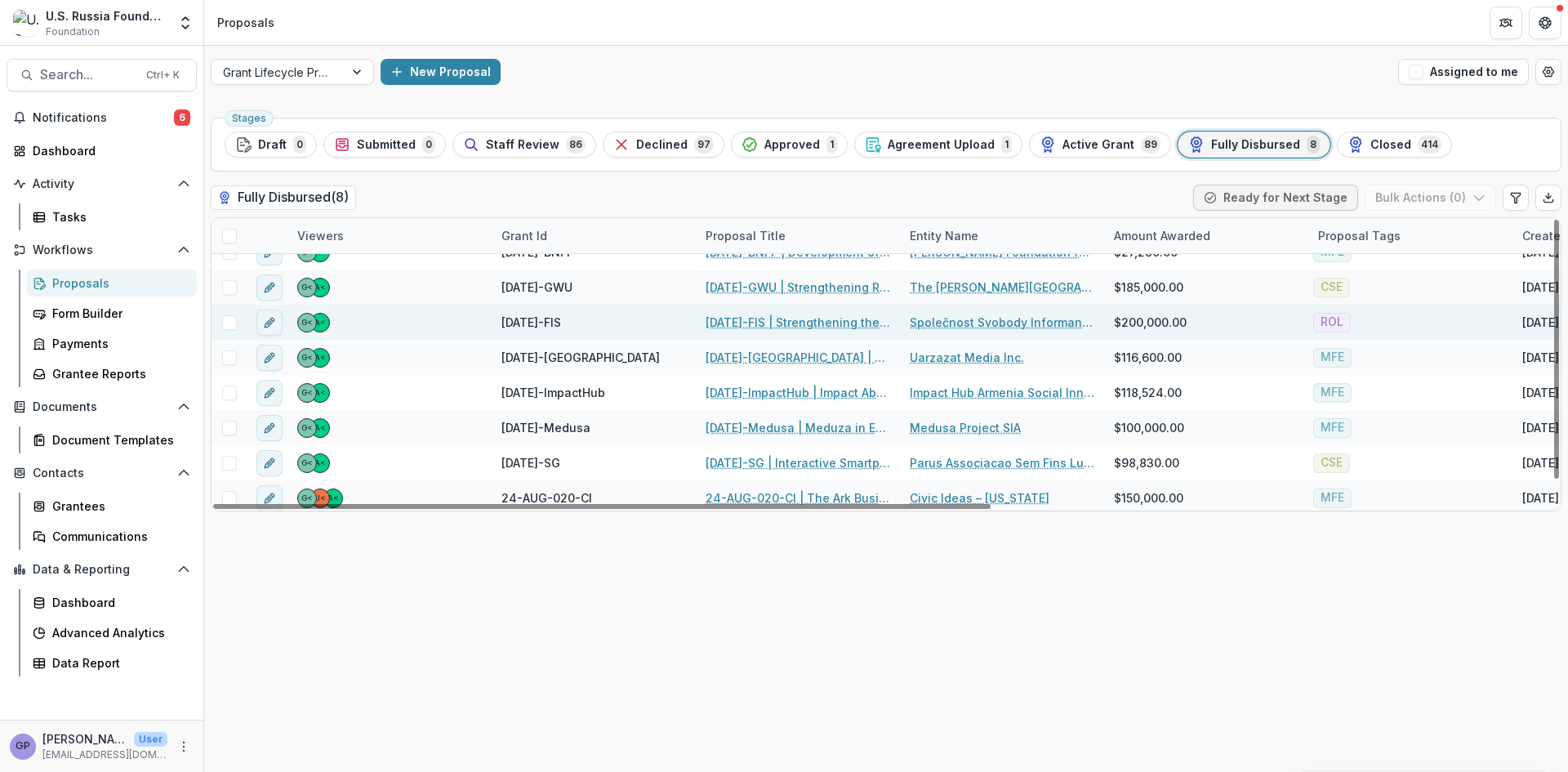
scroll to position [25, 0]
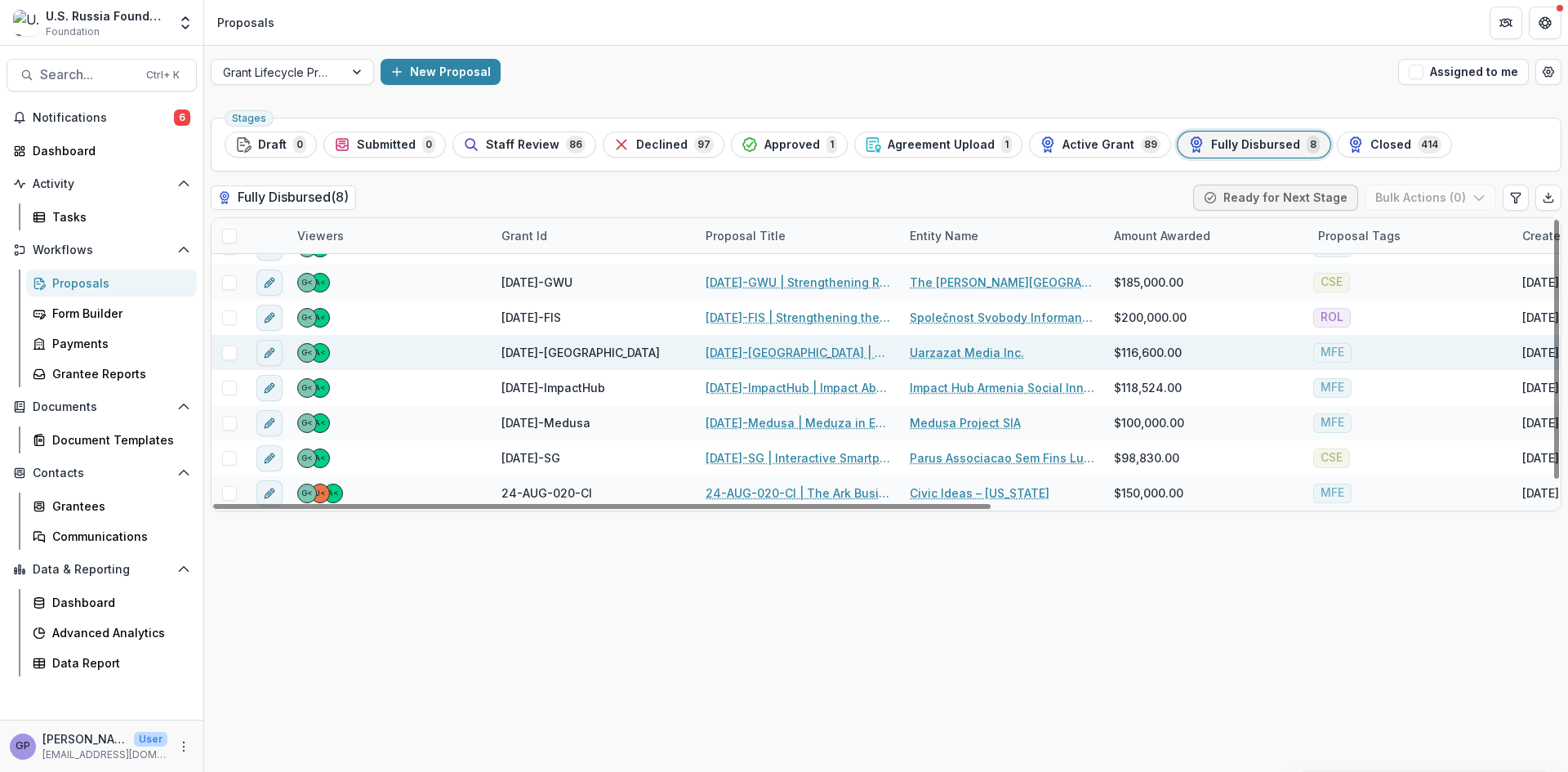
click at [780, 352] on link "[DATE]-[GEOGRAPHIC_DATA] | The Project: Development of an Independent Media Out…" at bounding box center [798, 352] width 184 height 17
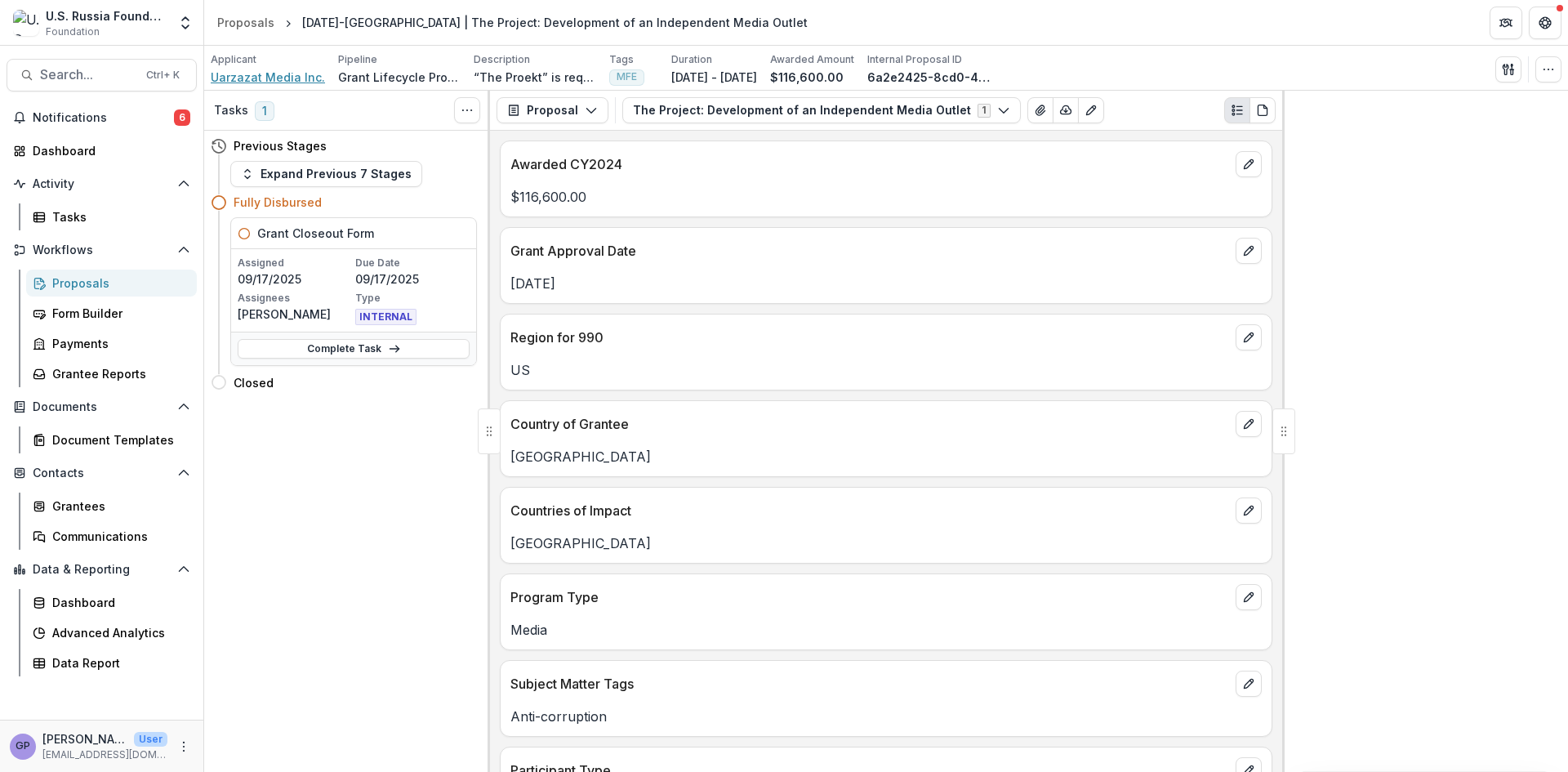
click at [281, 76] on span "Uarzazat Media Inc." at bounding box center [268, 77] width 115 height 17
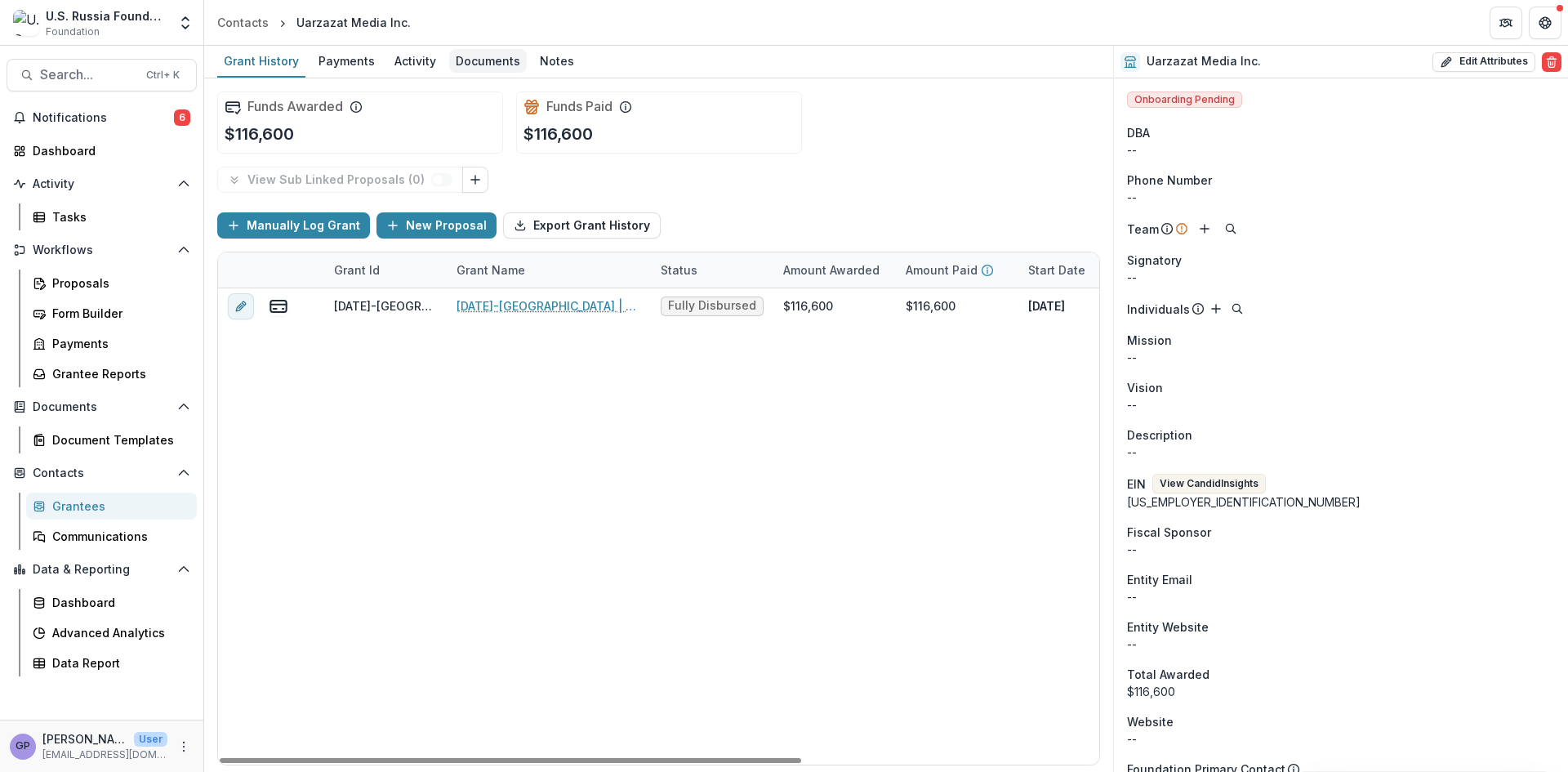
click at [481, 56] on div "Documents" at bounding box center [488, 61] width 78 height 24
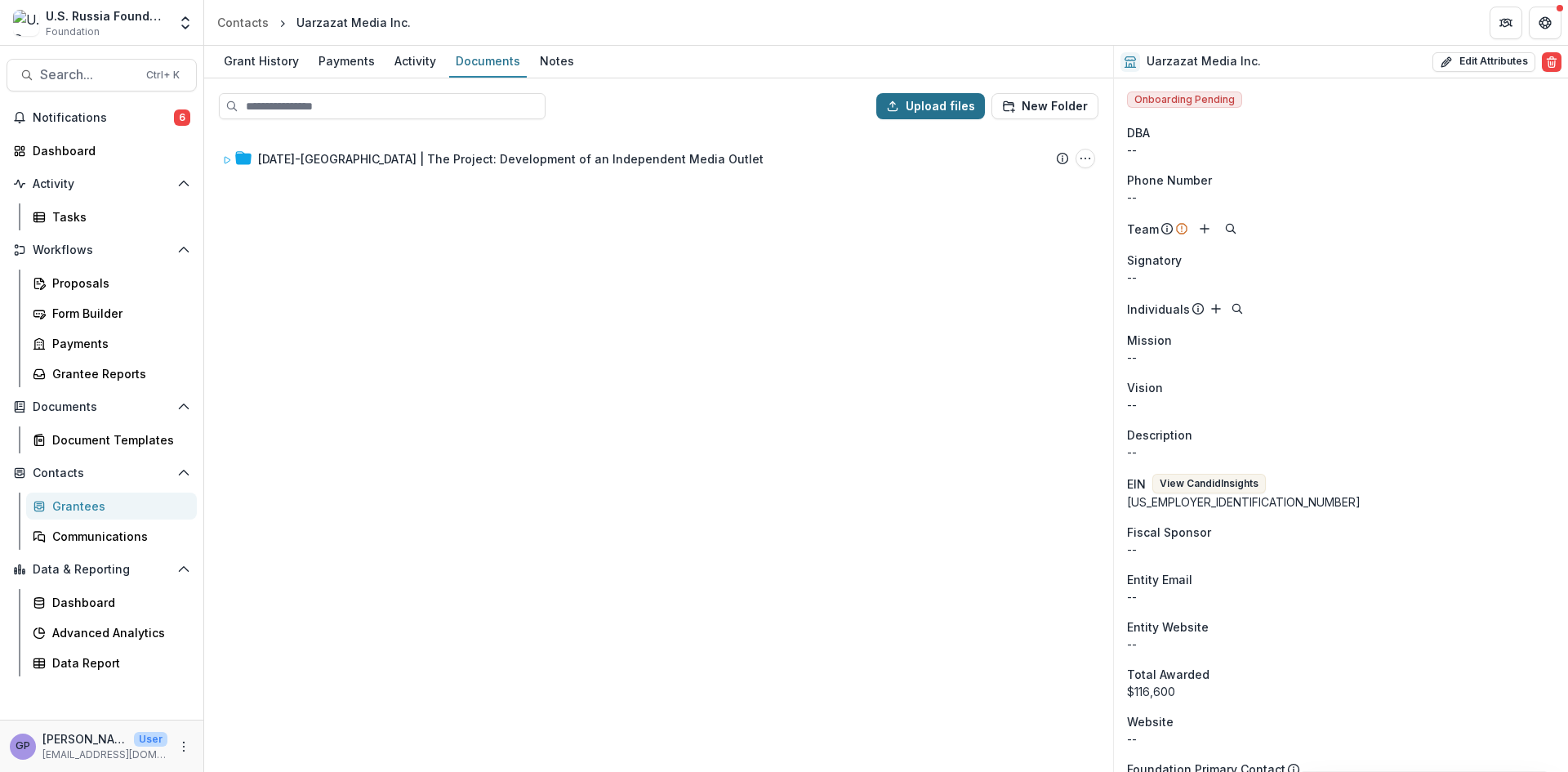
click at [923, 103] on button "Upload files" at bounding box center [930, 107] width 109 height 26
type input "**********"
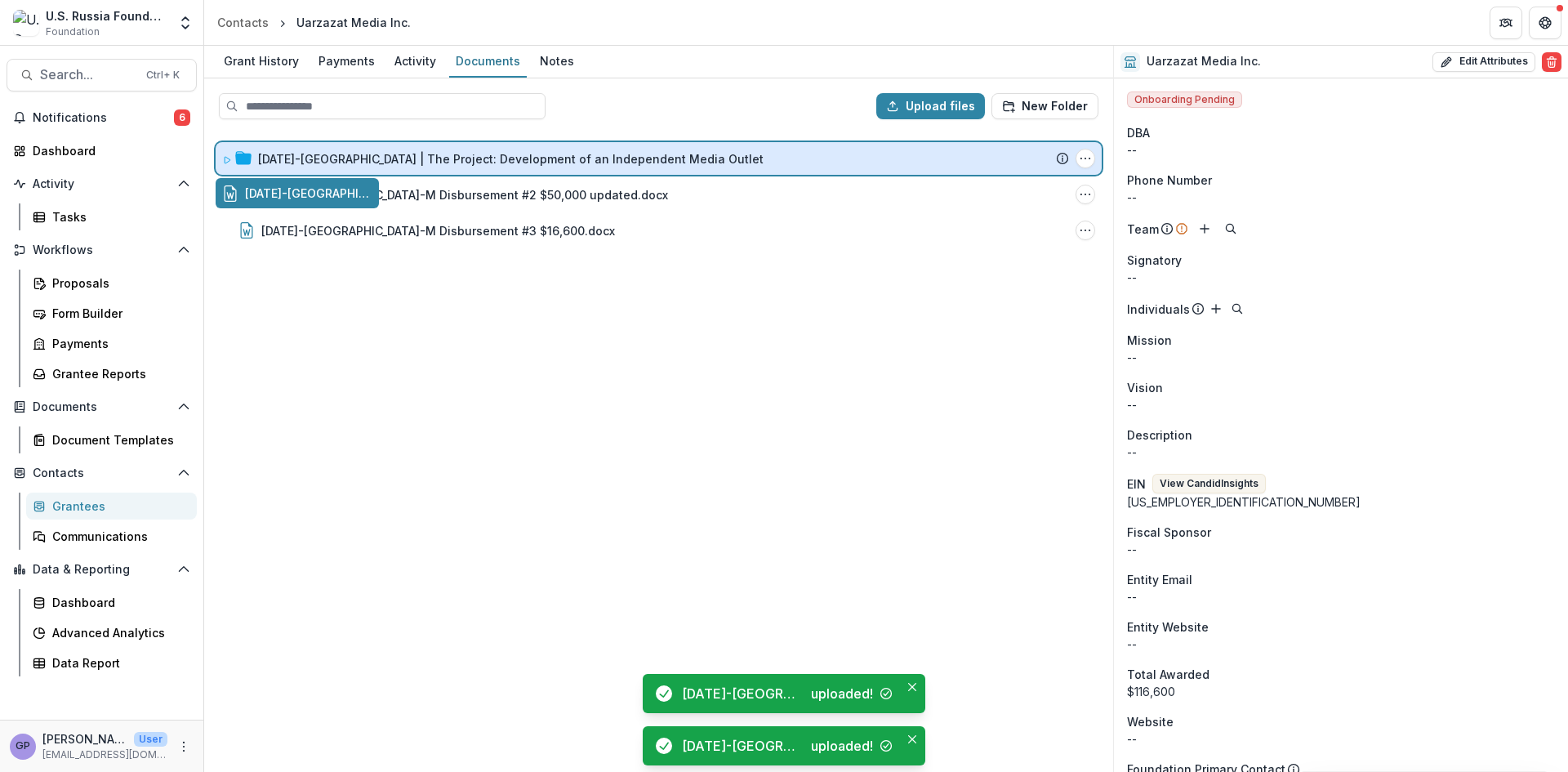
drag, startPoint x: 303, startPoint y: 194, endPoint x: 369, endPoint y: 167, distance: 71.3
click at [369, 167] on div "Upload files New Folder 23-DEC-15-Uarzazat | The Project: Development of an Ind…" at bounding box center [658, 425] width 909 height 693
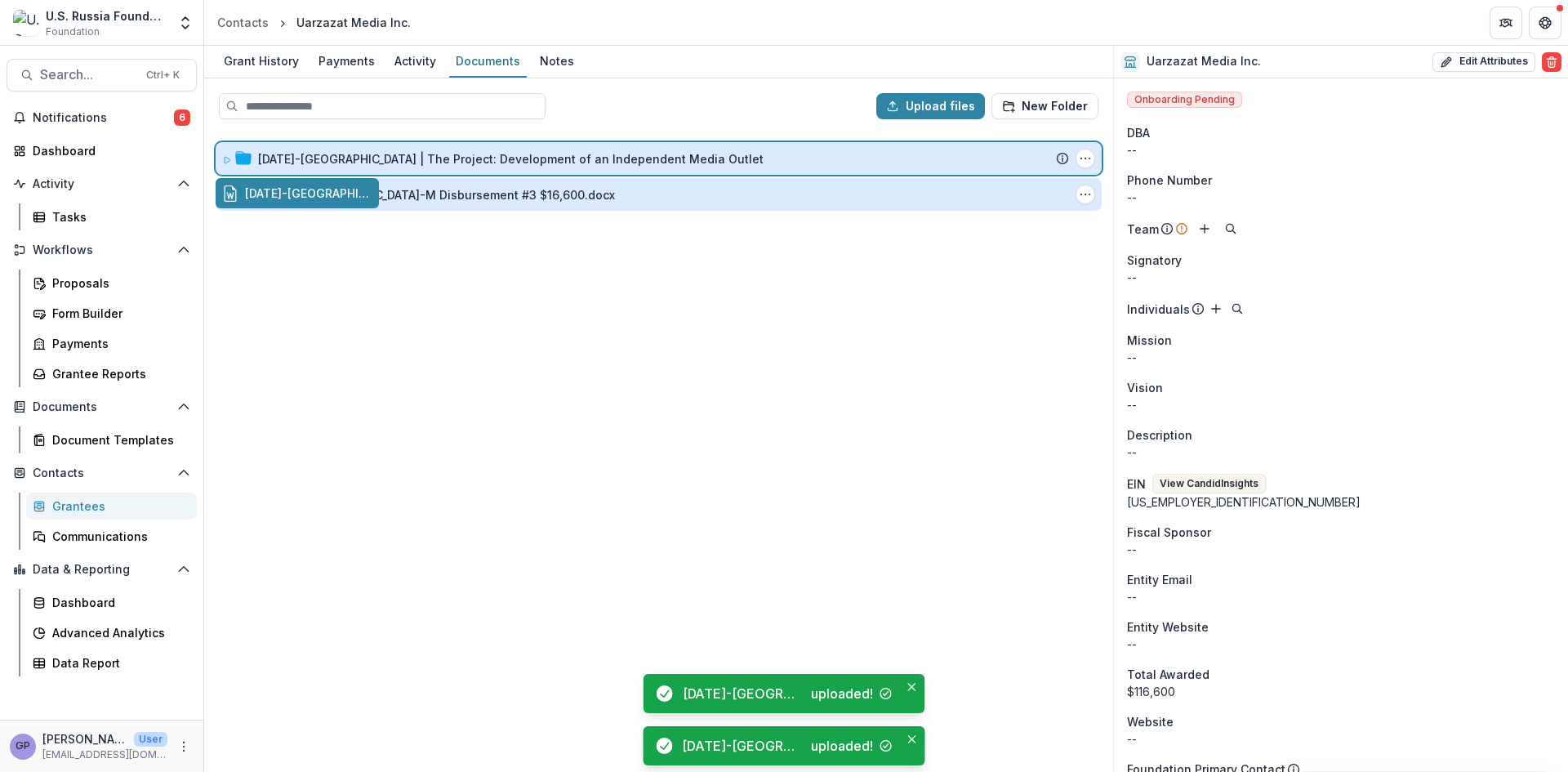
drag, startPoint x: 326, startPoint y: 193, endPoint x: 340, endPoint y: 190, distance: 14.3
click at [405, 162] on div "Upload files New Folder 23-DEC-15-Uarzazat | The Project: Development of an Ind…" at bounding box center [658, 425] width 909 height 693
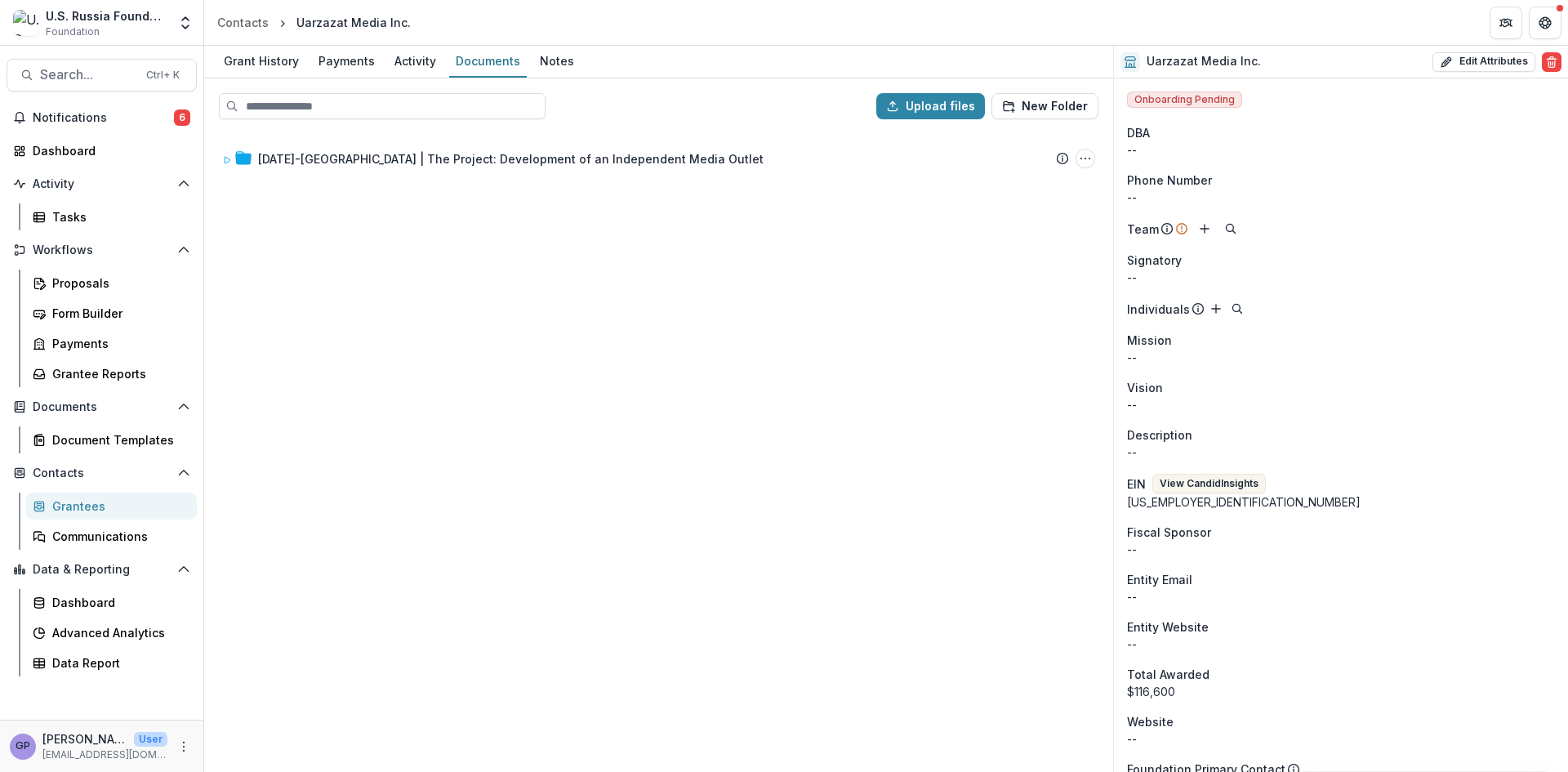
click at [846, 649] on div "23-DEC-15-Uarzazat | The Project: Development of an Independent Media Outlet Su…" at bounding box center [658, 451] width 906 height 638
click at [68, 276] on div "Proposals" at bounding box center [117, 282] width 131 height 17
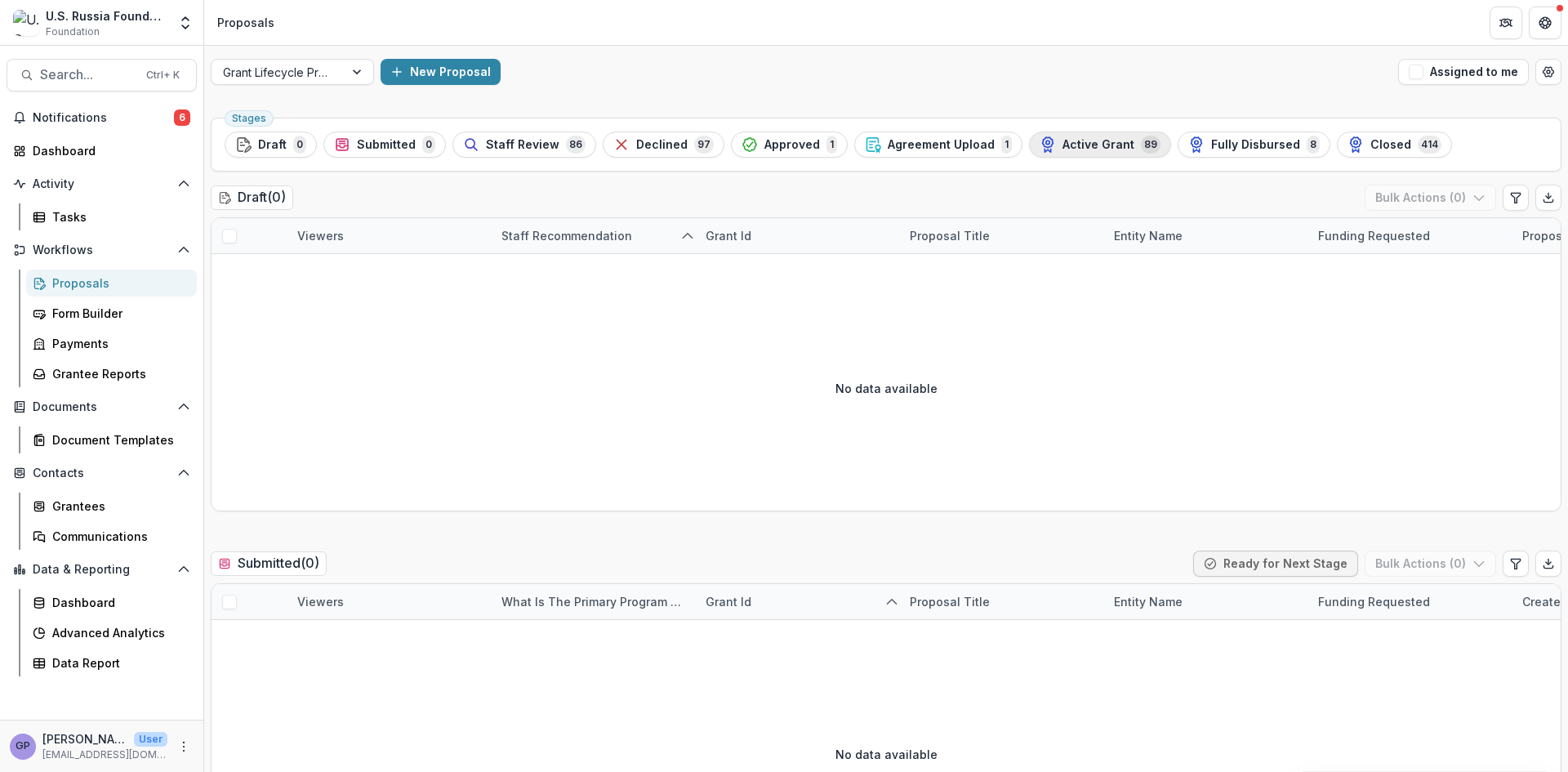
click at [1079, 141] on span "Active Grant" at bounding box center [1098, 145] width 71 height 14
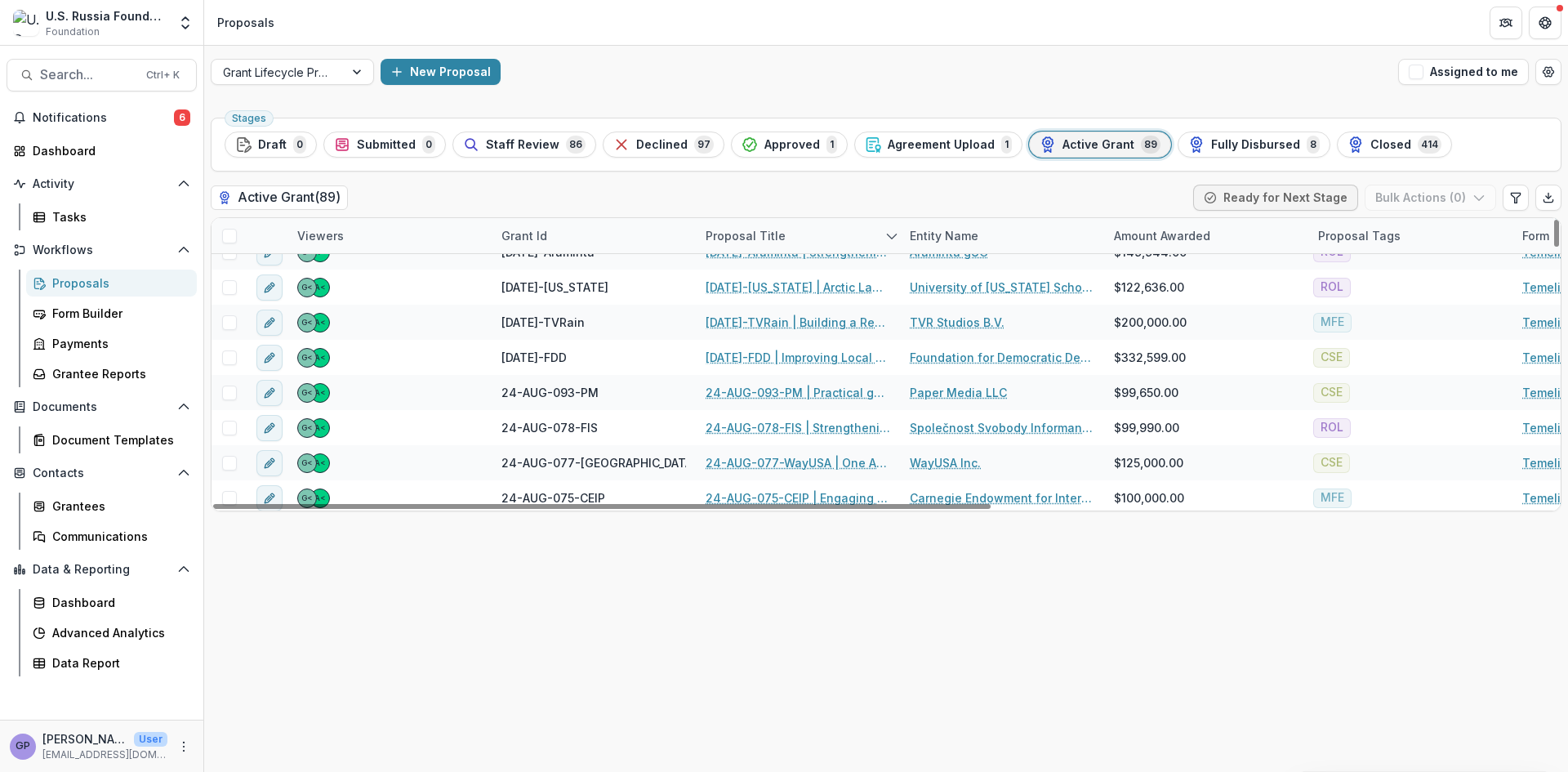
scroll to position [898, 0]
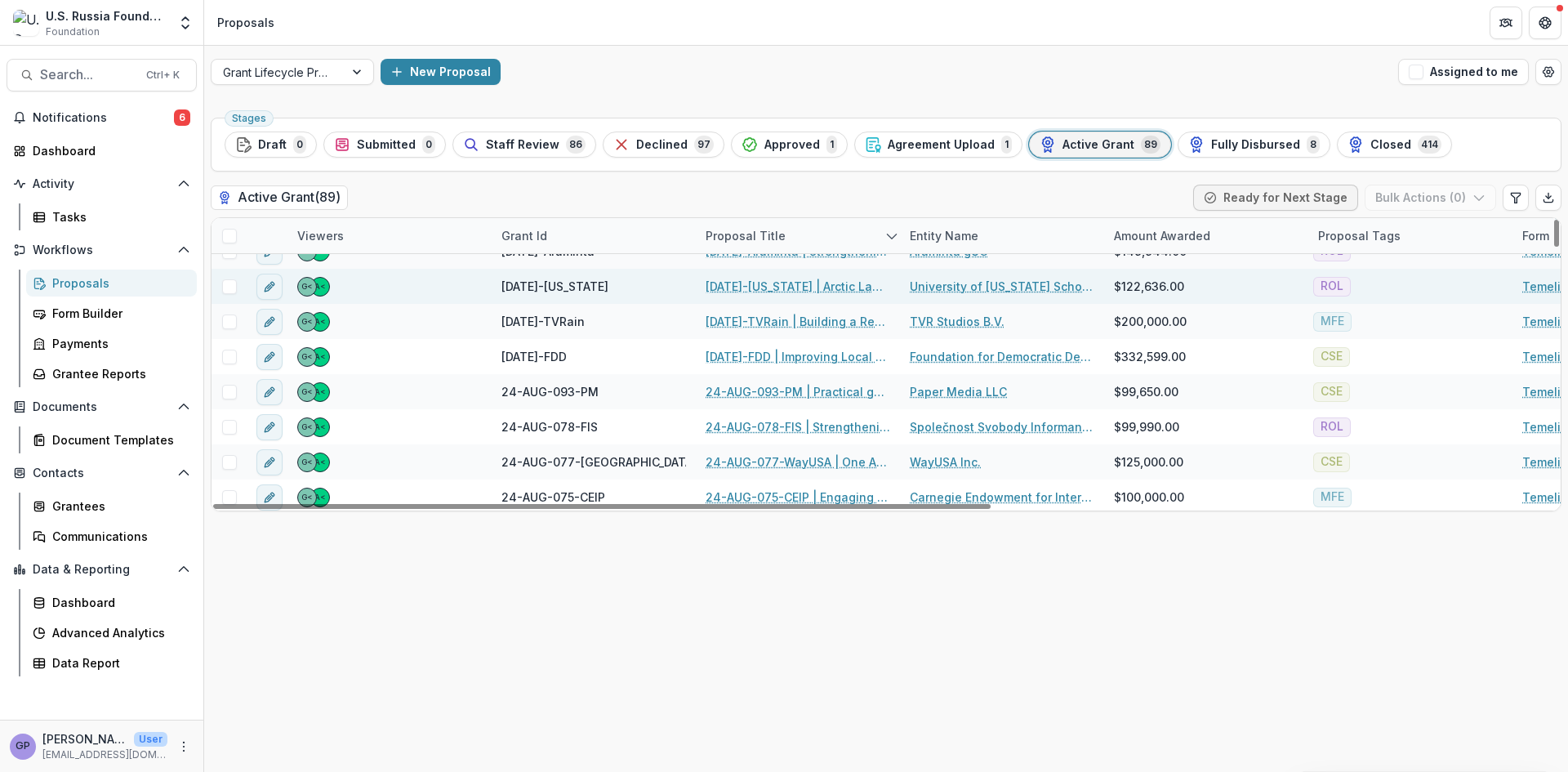
click at [752, 281] on link "24-AUG-112-Maine | Arctic Law Beyond Borders" at bounding box center [798, 286] width 184 height 17
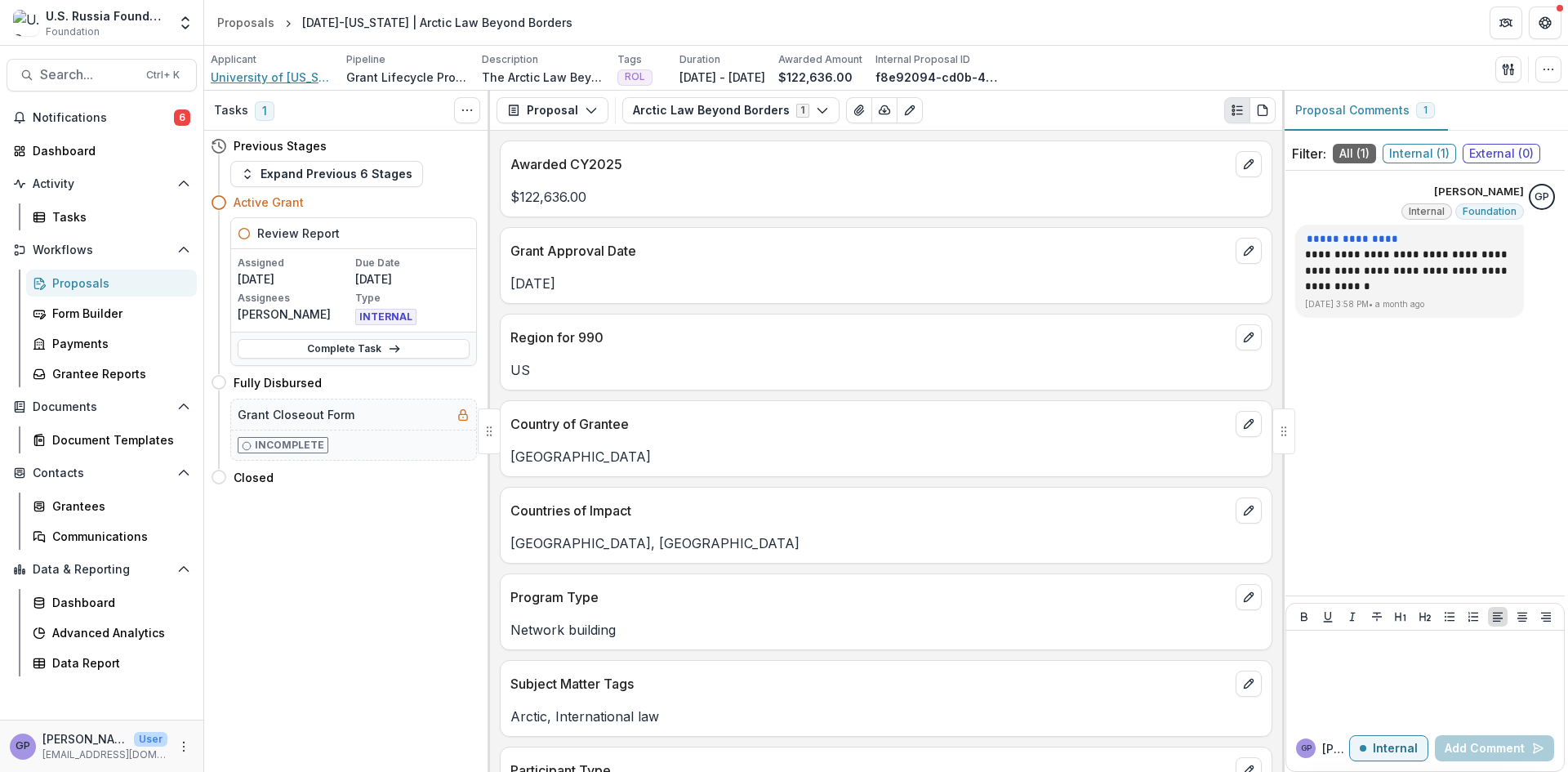
click at [256, 71] on span "University of Maine School of Law Foundation" at bounding box center [272, 77] width 123 height 17
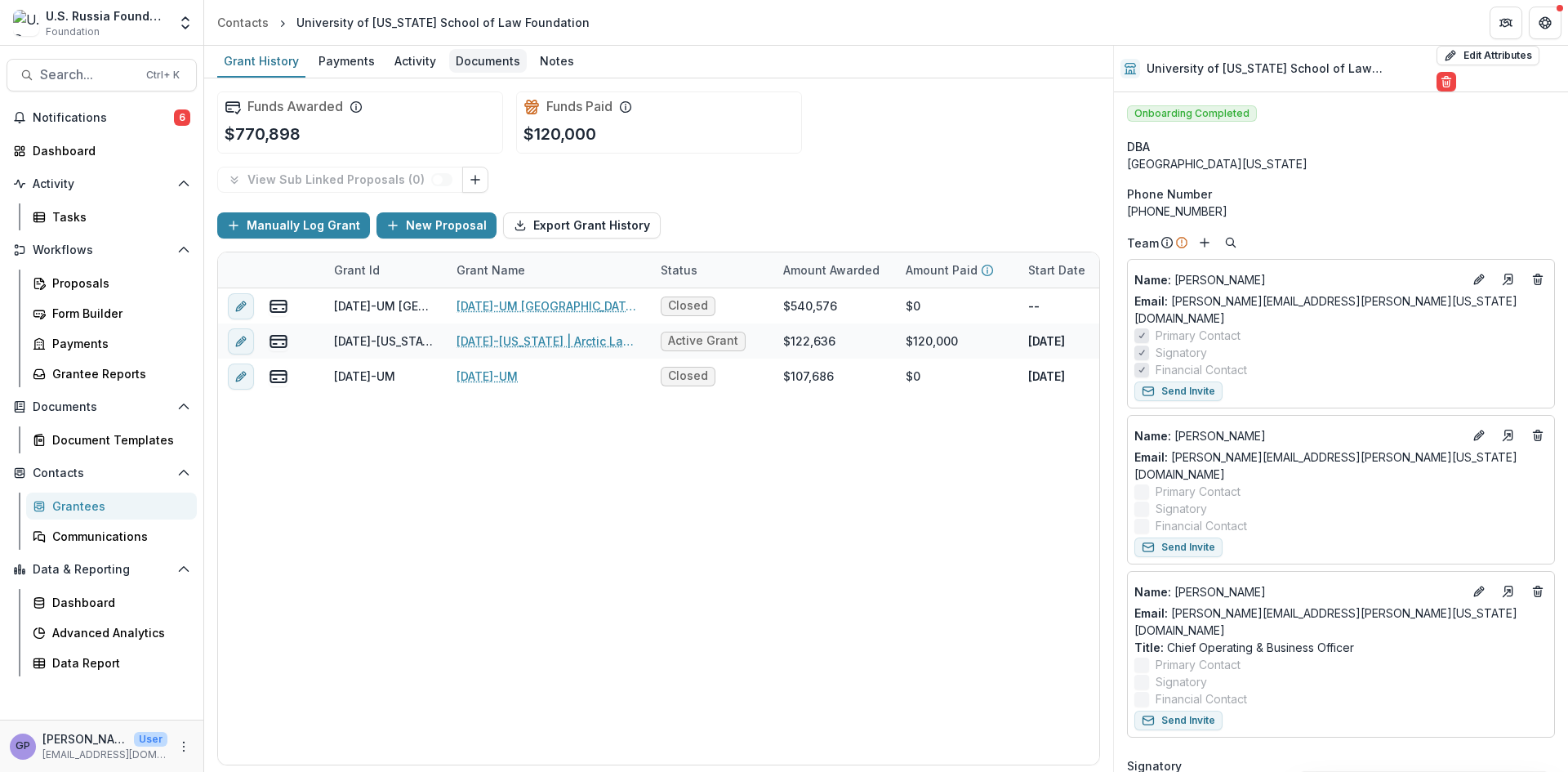
click at [472, 58] on div "Documents" at bounding box center [488, 61] width 78 height 24
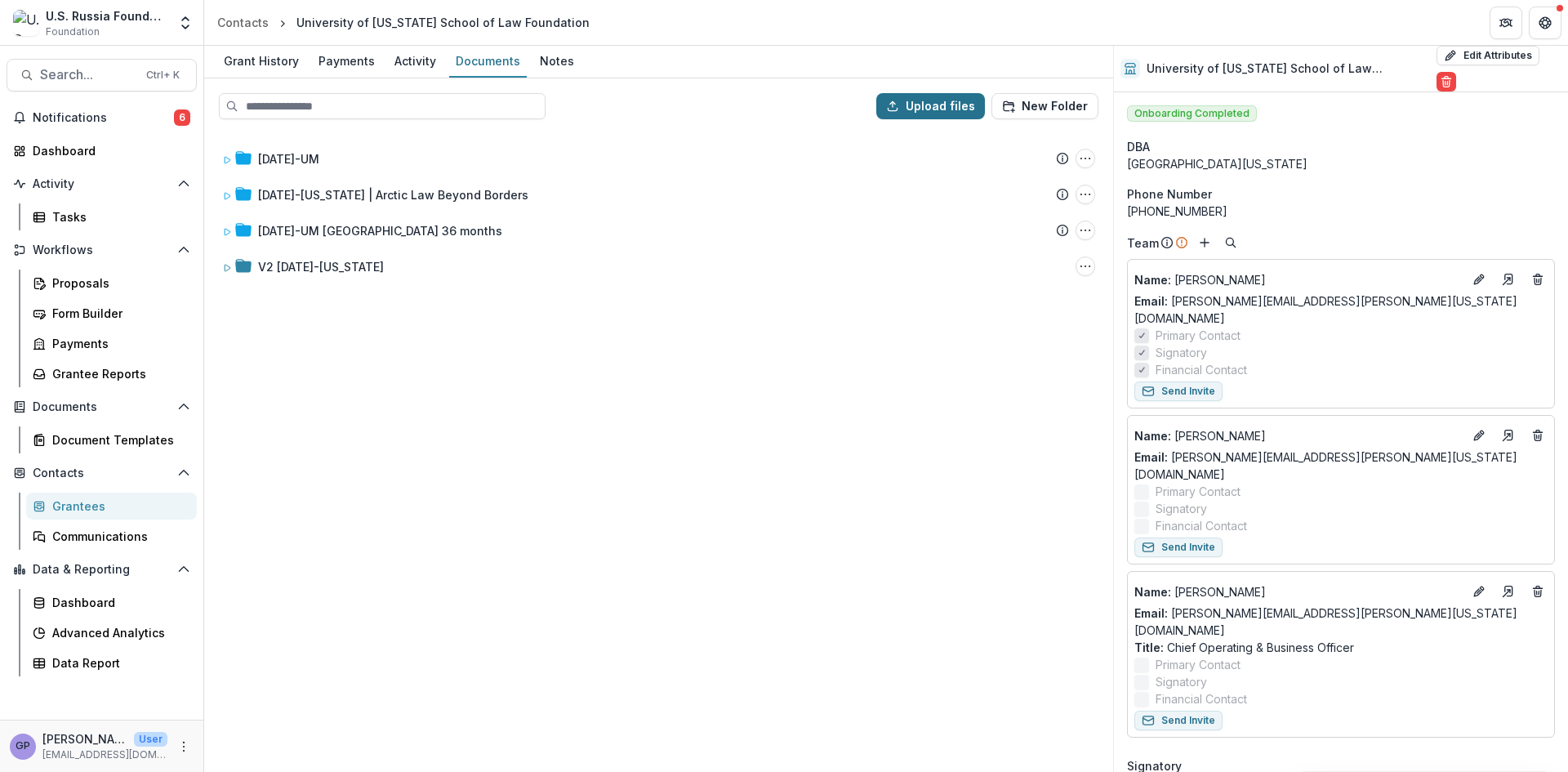
click at [919, 104] on button "Upload files" at bounding box center [930, 107] width 109 height 26
type input "**********"
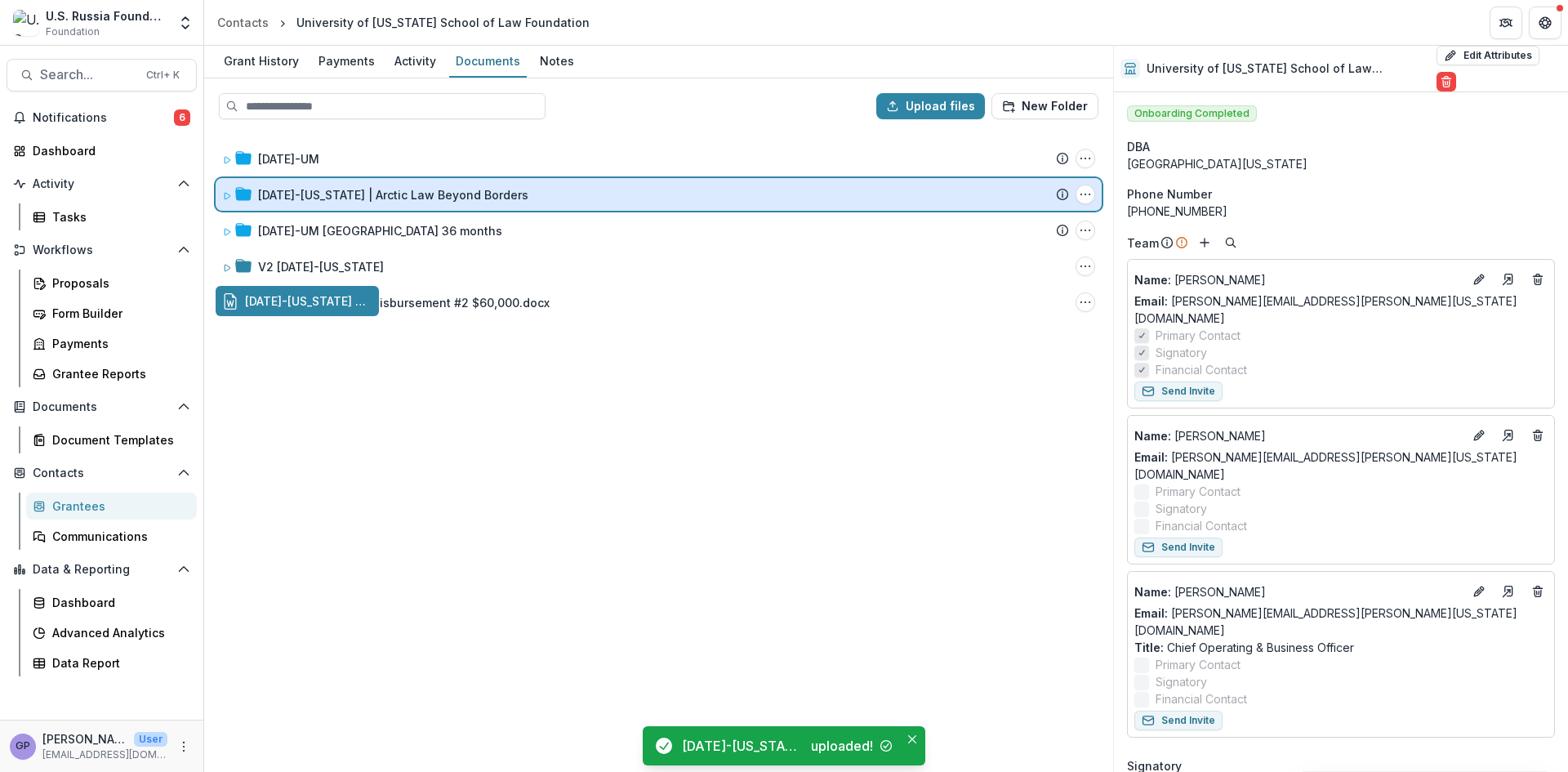
drag, startPoint x: 351, startPoint y: 303, endPoint x: 416, endPoint y: 199, distance: 122.6
click at [416, 199] on div "Upload files New Folder 21-AUG-20-UM Submission Temelio Proposal Attached propo…" at bounding box center [658, 425] width 909 height 693
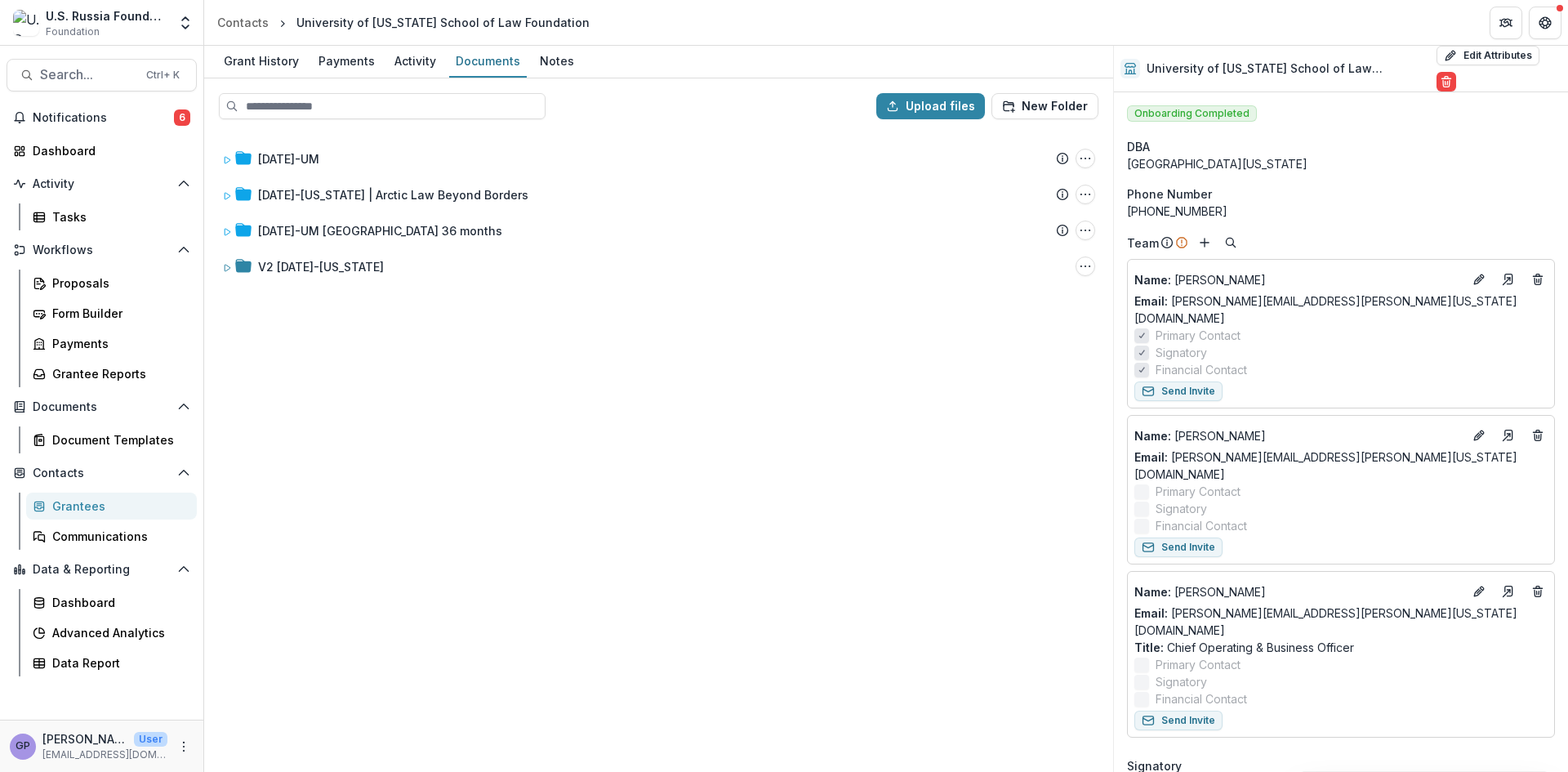
click at [406, 564] on div "21-AUG-20-UM Submission Temelio Proposal Attached proposal documents Report Tas…" at bounding box center [658, 451] width 906 height 638
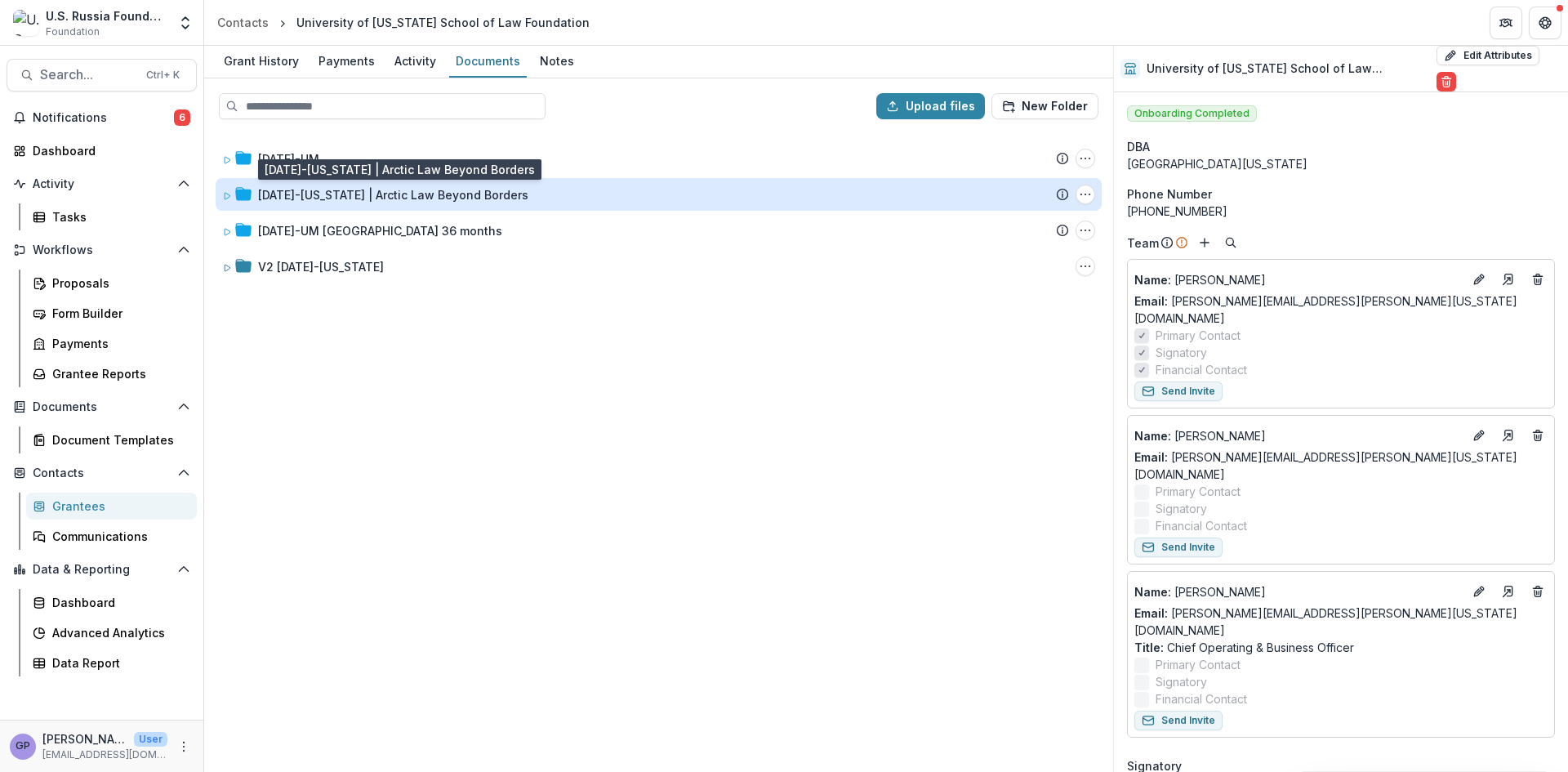
click at [412, 194] on div "24-AUG-112-Maine | Arctic Law Beyond Borders" at bounding box center [394, 194] width 270 height 17
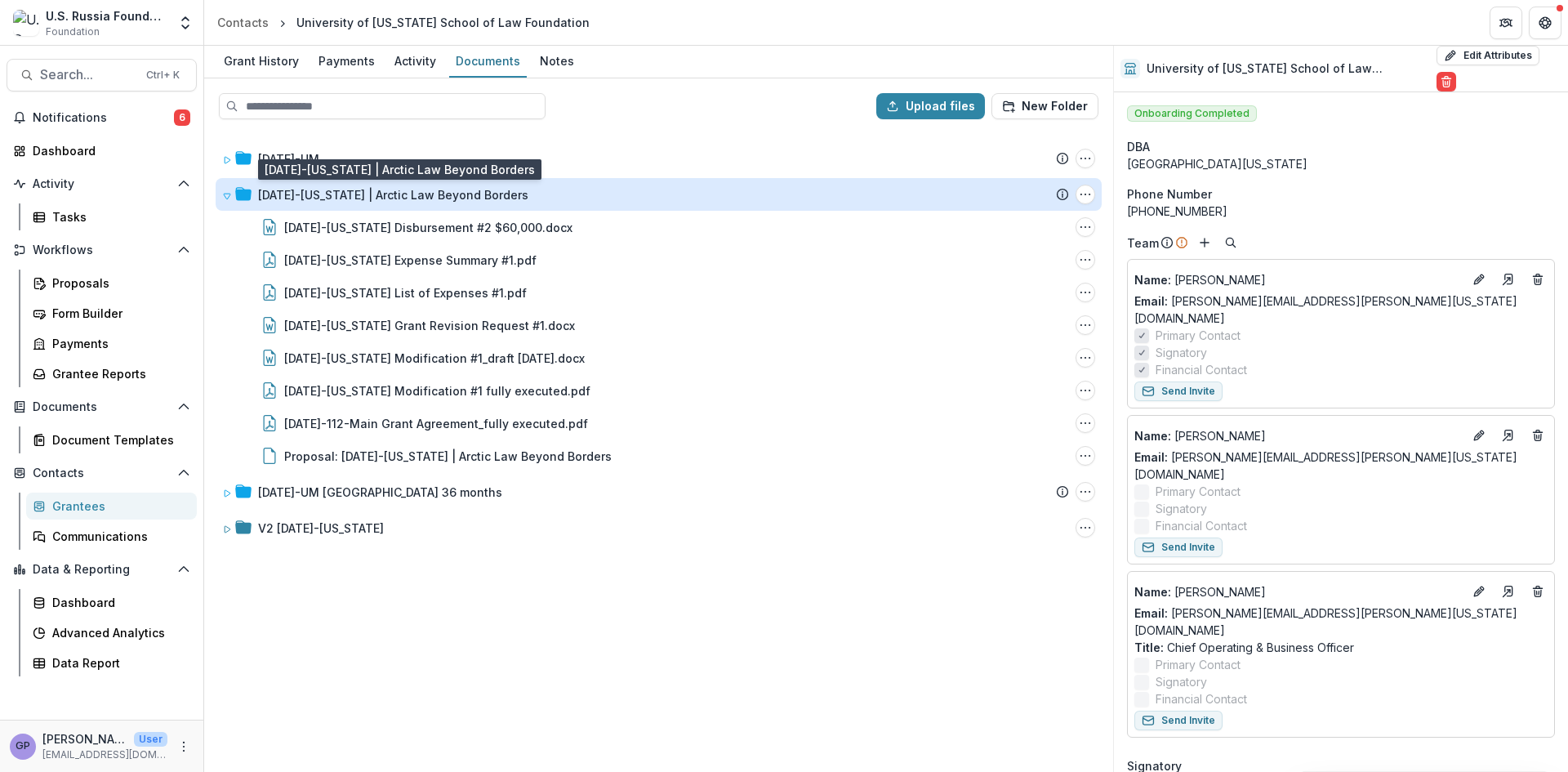
click at [457, 189] on div "24-AUG-112-Maine | Arctic Law Beyond Borders" at bounding box center [394, 194] width 270 height 17
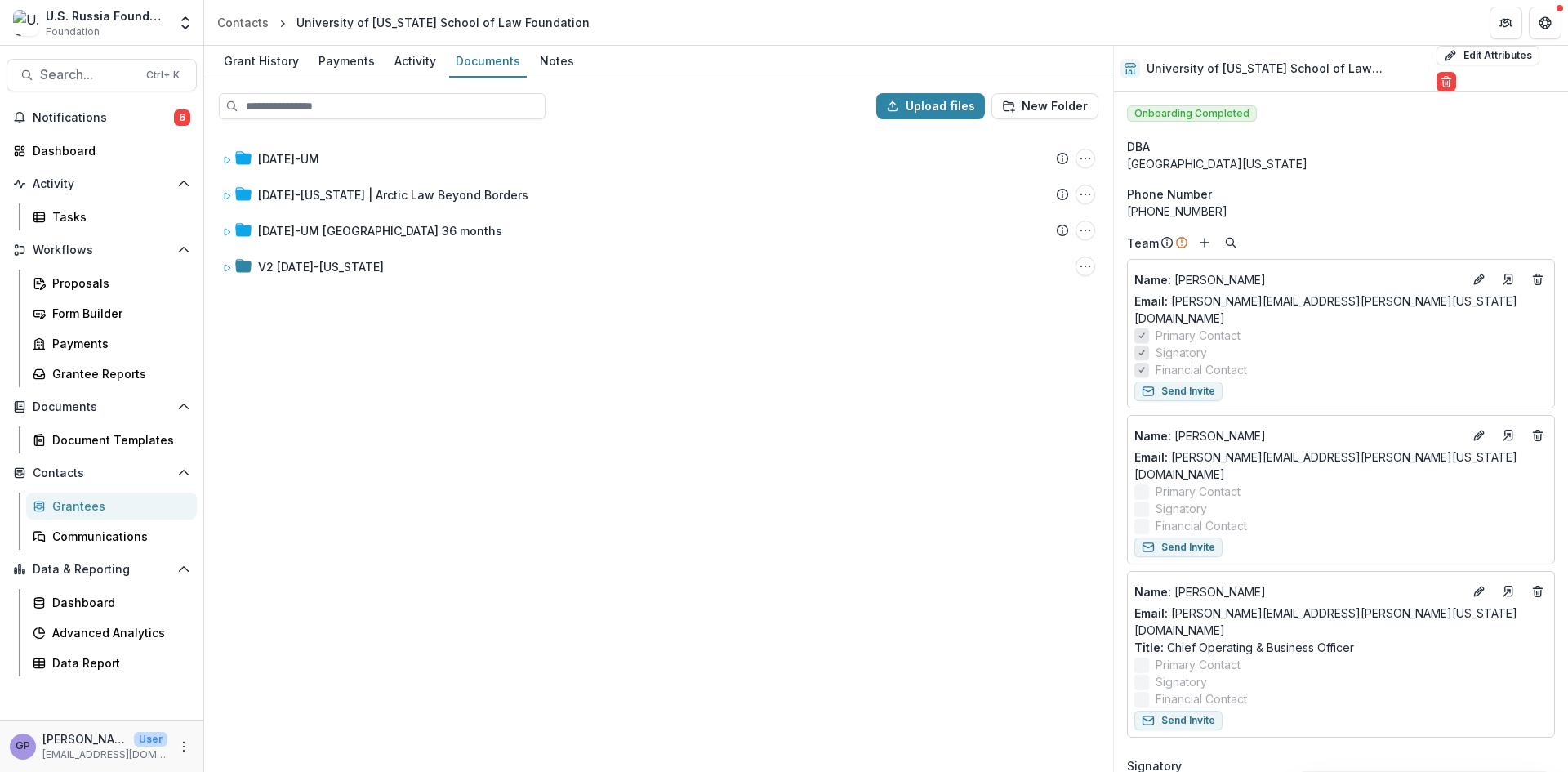
click at [733, 619] on div "21-AUG-20-UM Submission Temelio Proposal Attached proposal documents Report Tas…" at bounding box center [658, 451] width 906 height 638
click at [73, 279] on div "Proposals" at bounding box center [117, 282] width 131 height 17
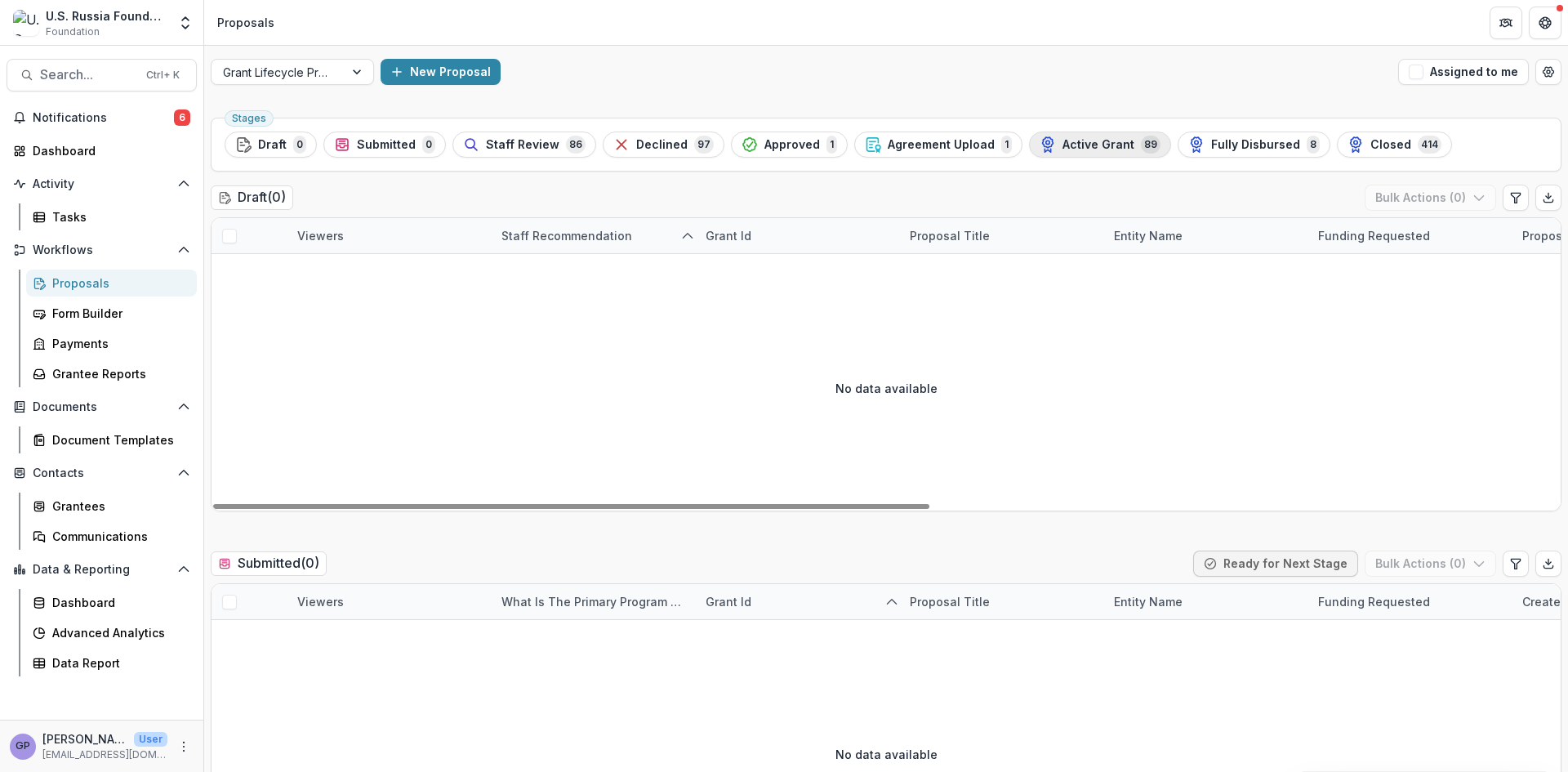
click at [1087, 143] on span "Active Grant" at bounding box center [1098, 145] width 71 height 14
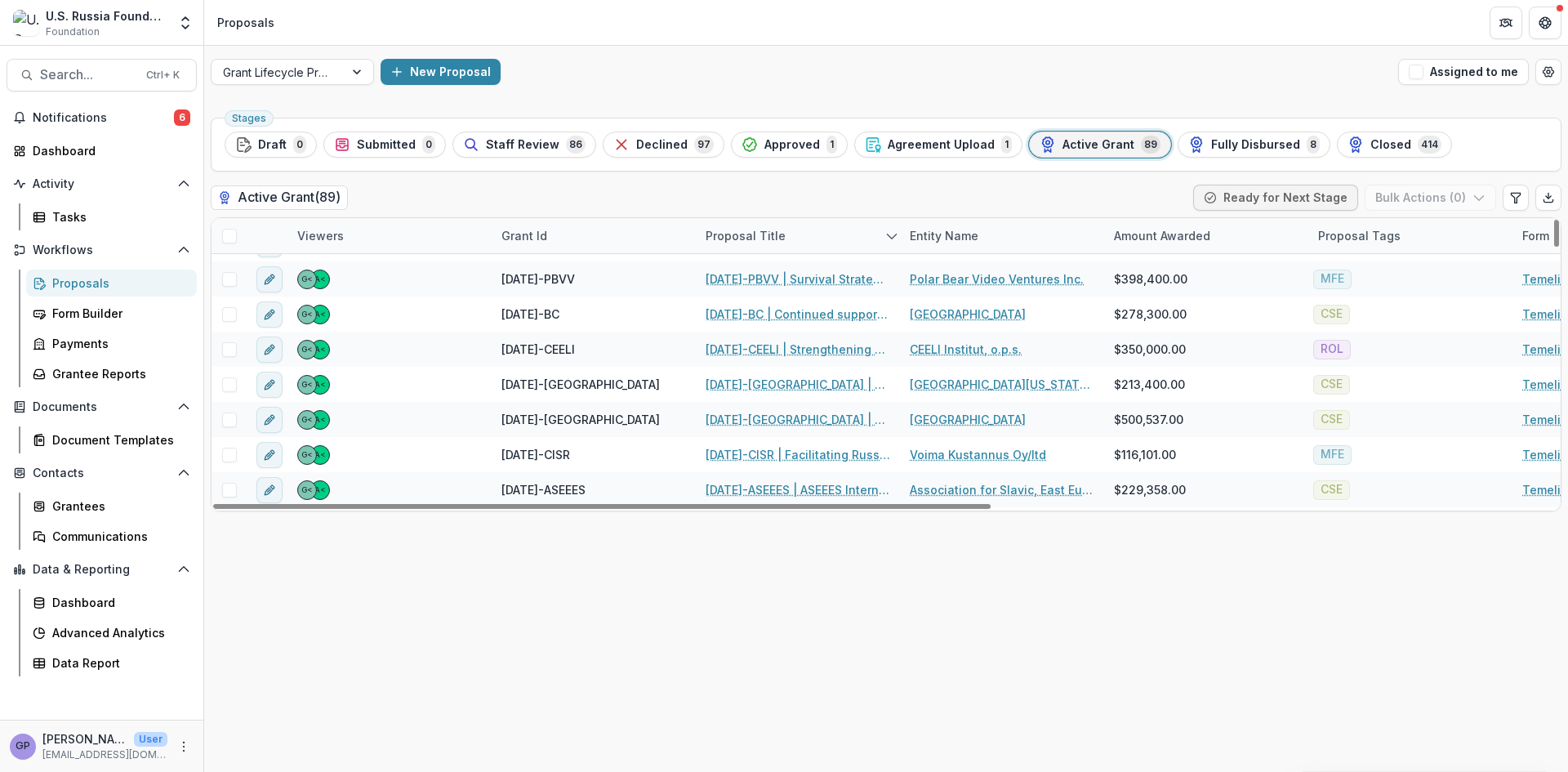
scroll to position [2722, 0]
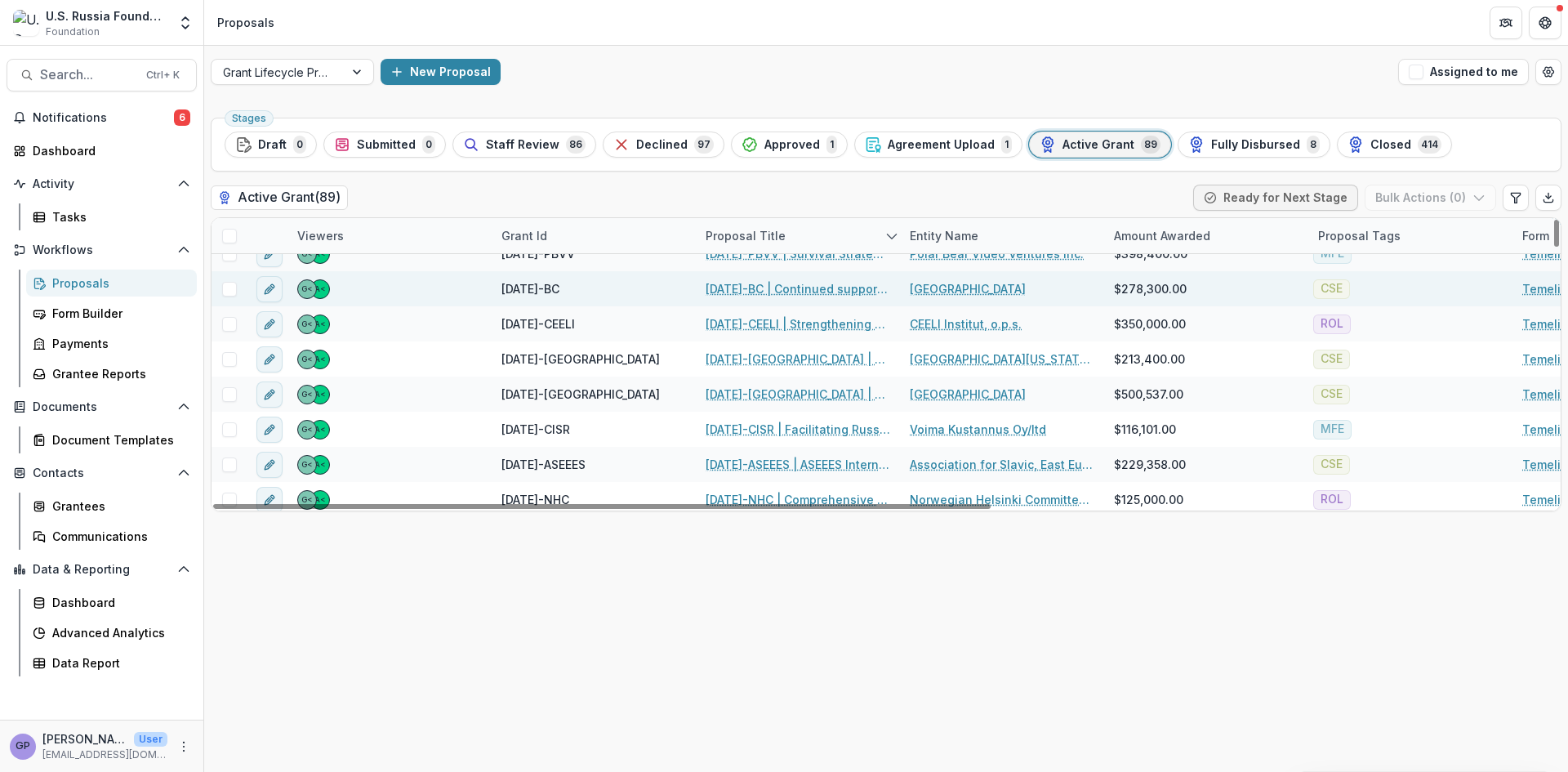
click at [776, 285] on link "23-APR-09-BC | Continued support for Gagarin Center for the Study of Civil Soci…" at bounding box center [798, 289] width 184 height 17
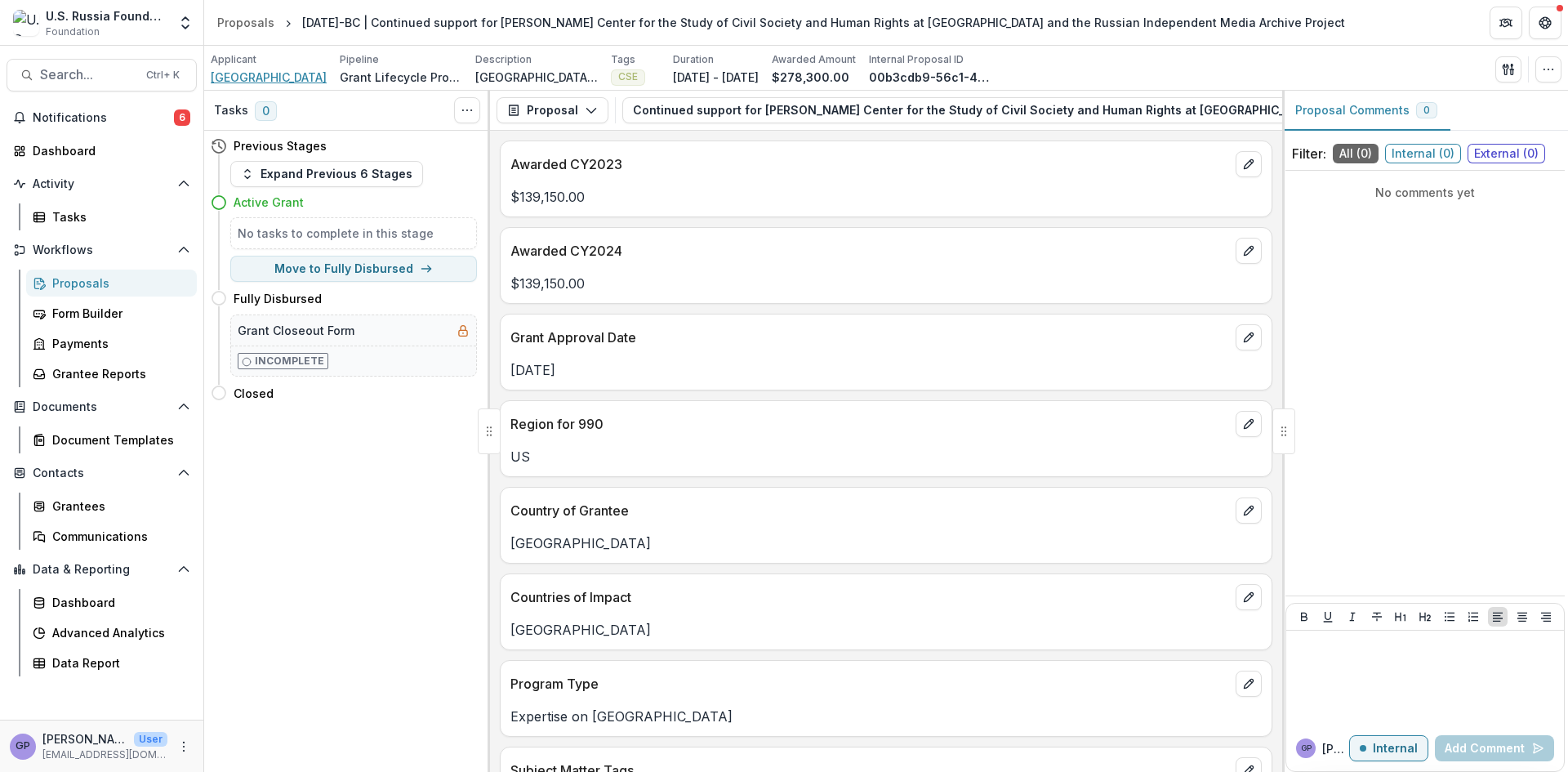
click at [238, 71] on span "[GEOGRAPHIC_DATA]" at bounding box center [268, 77] width 116 height 17
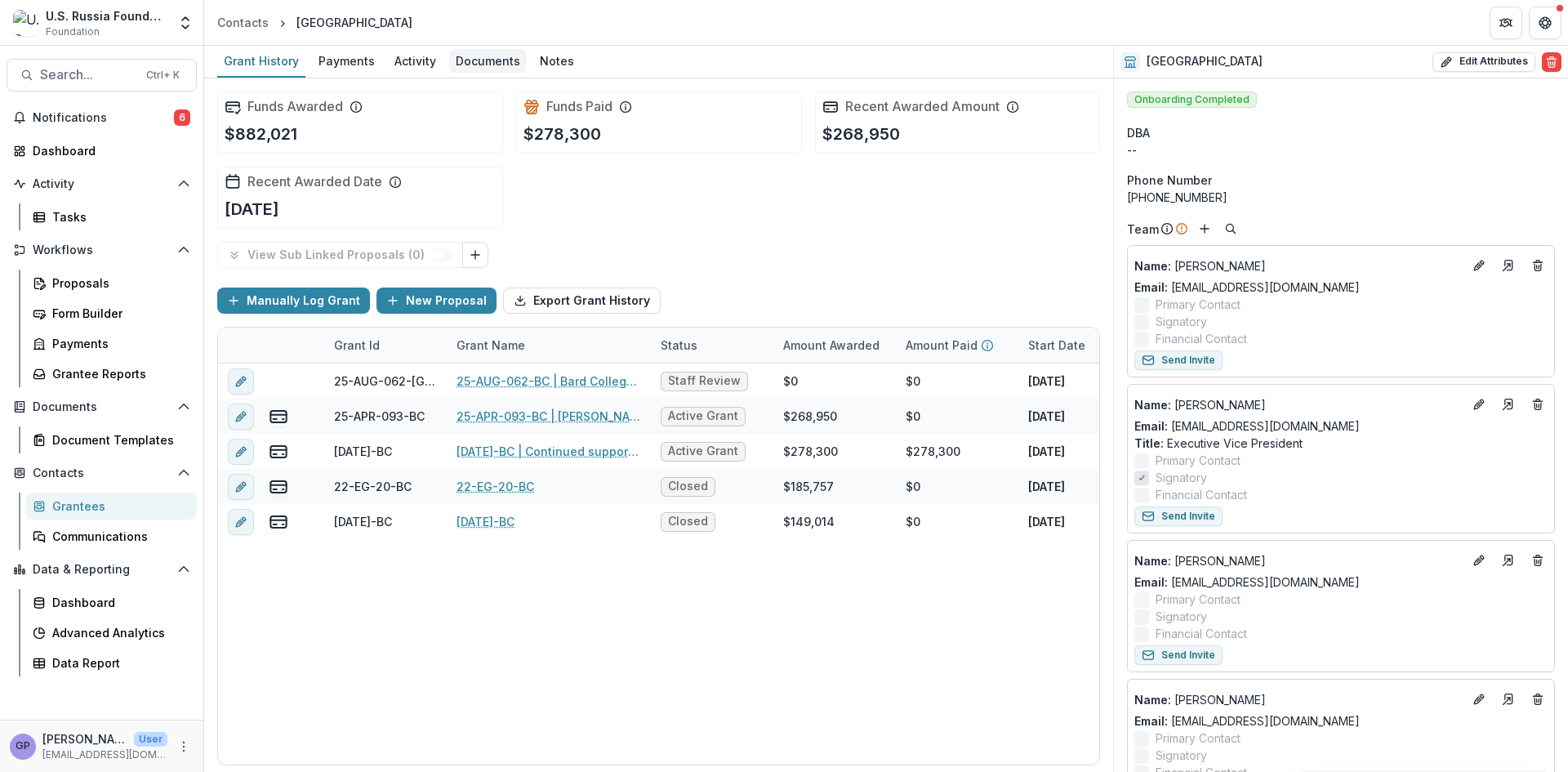
click at [468, 57] on div "Documents" at bounding box center [488, 61] width 78 height 24
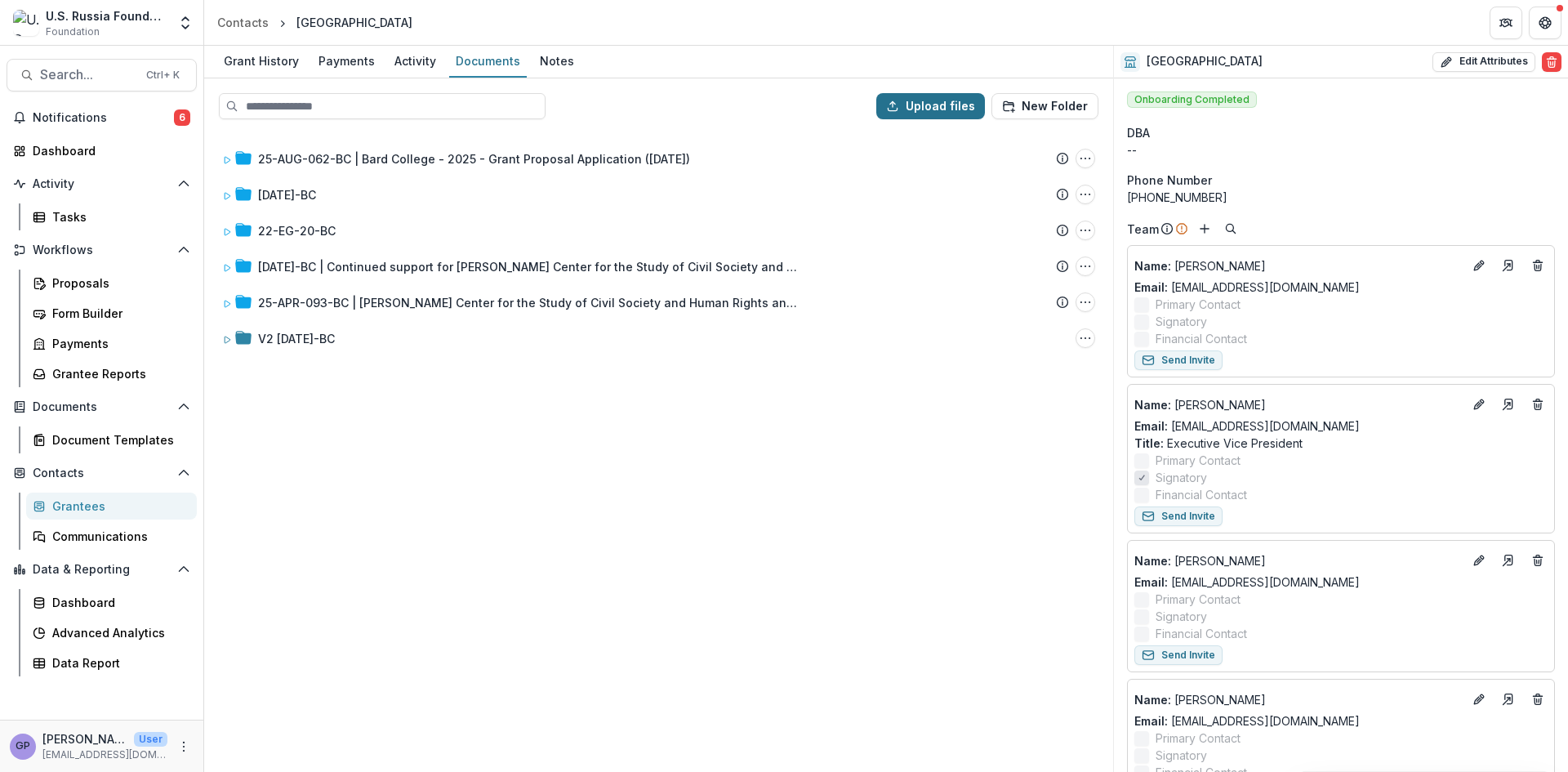
click at [927, 102] on button "Upload files" at bounding box center [930, 107] width 109 height 26
type input "**********"
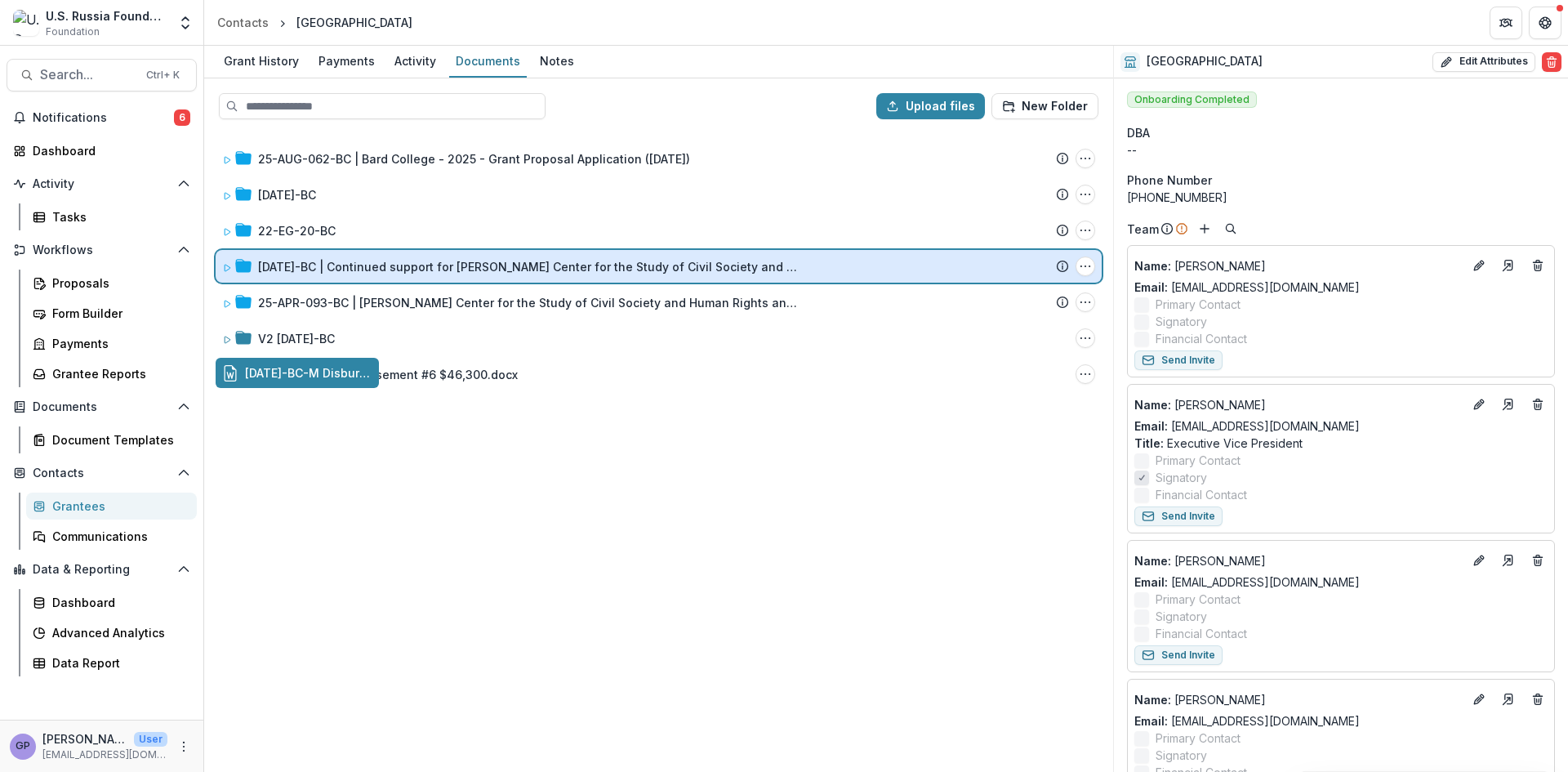
drag, startPoint x: 371, startPoint y: 373, endPoint x: 474, endPoint y: 269, distance: 146.4
click at [474, 269] on div "Upload files New Folder 25-AUG-062-BC | Bard College - 2025 - Grant Proposal Ap…" at bounding box center [658, 425] width 909 height 693
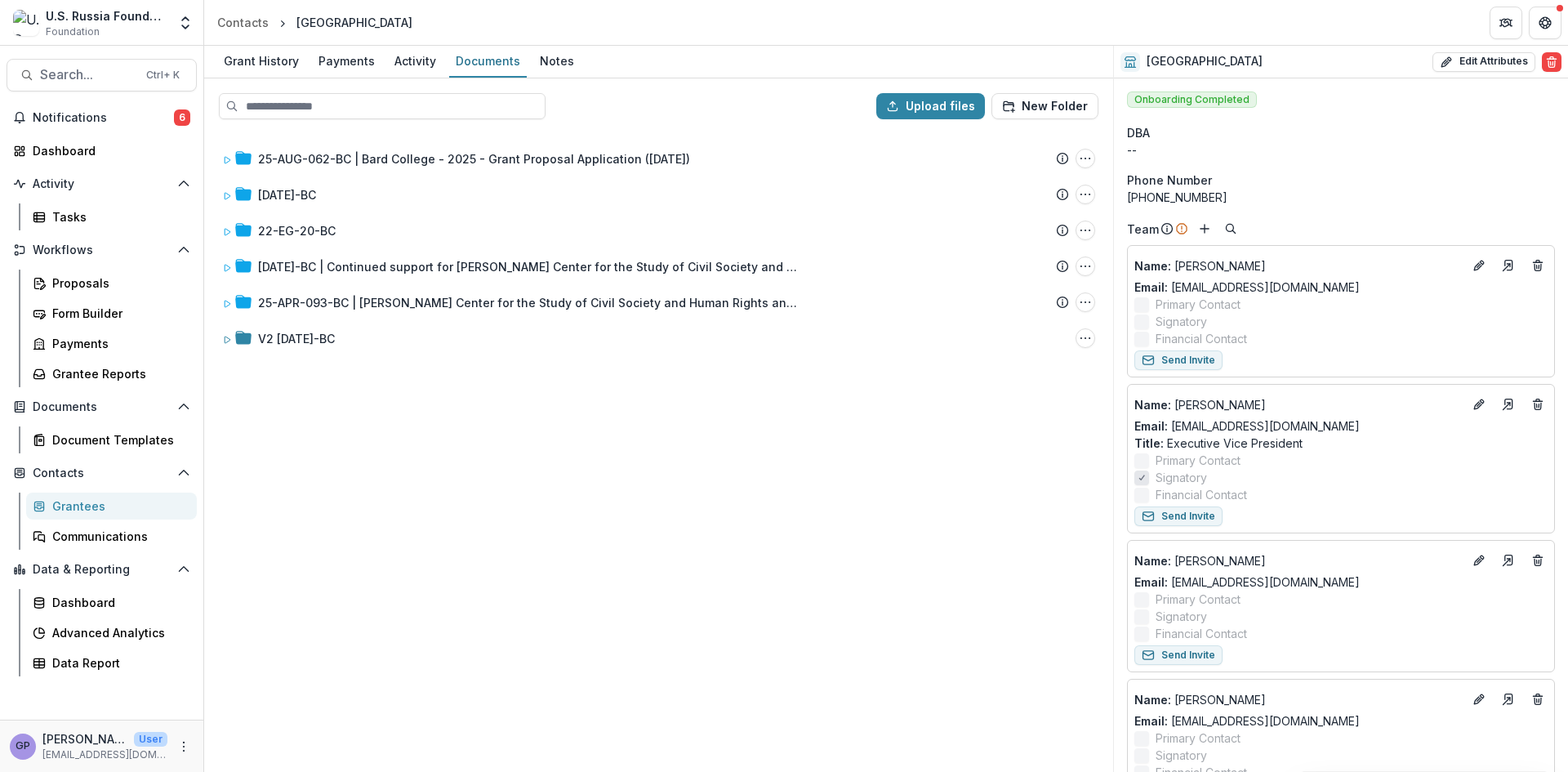
click at [745, 508] on div "25-AUG-062-BC | Bard College - 2025 - Grant Proposal Application (August 2025) …" at bounding box center [658, 451] width 906 height 638
click at [439, 641] on div "25-AUG-062-BC | Bard College - 2025 - Grant Proposal Application (August 2025) …" at bounding box center [658, 451] width 906 height 638
click at [68, 283] on div "Proposals" at bounding box center [117, 282] width 131 height 17
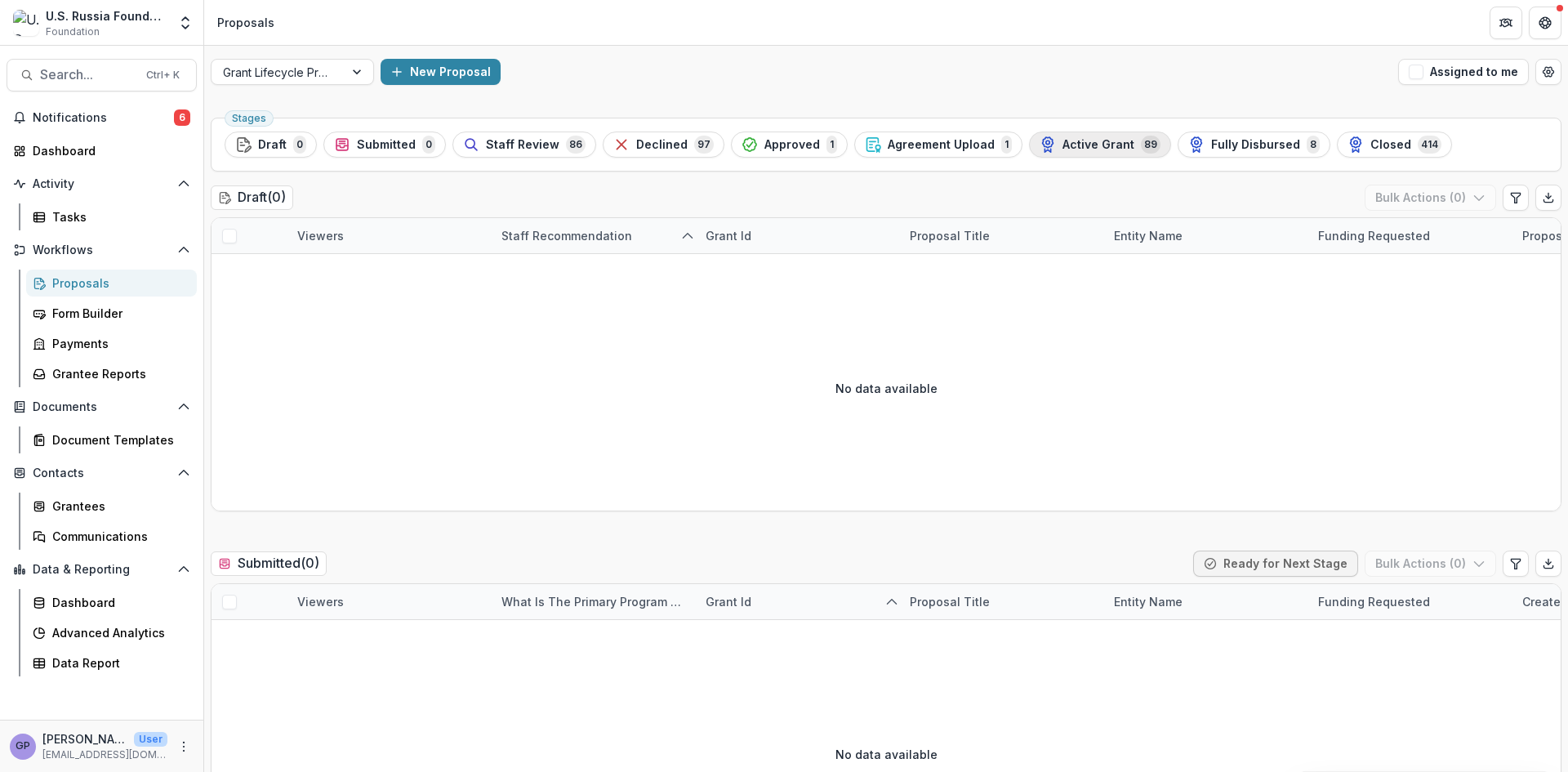
click at [1097, 141] on span "Active Grant" at bounding box center [1098, 145] width 71 height 14
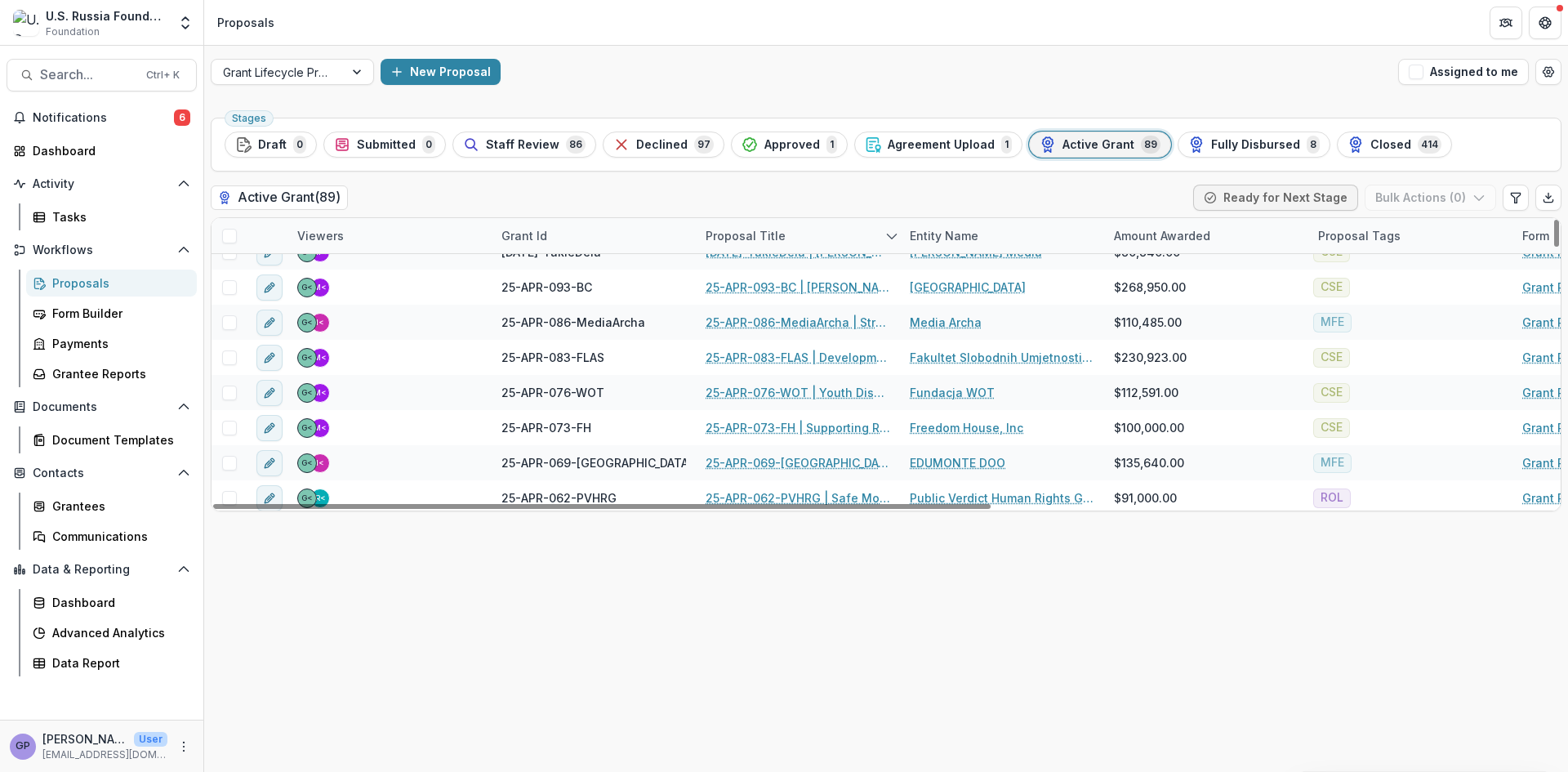
scroll to position [27, 0]
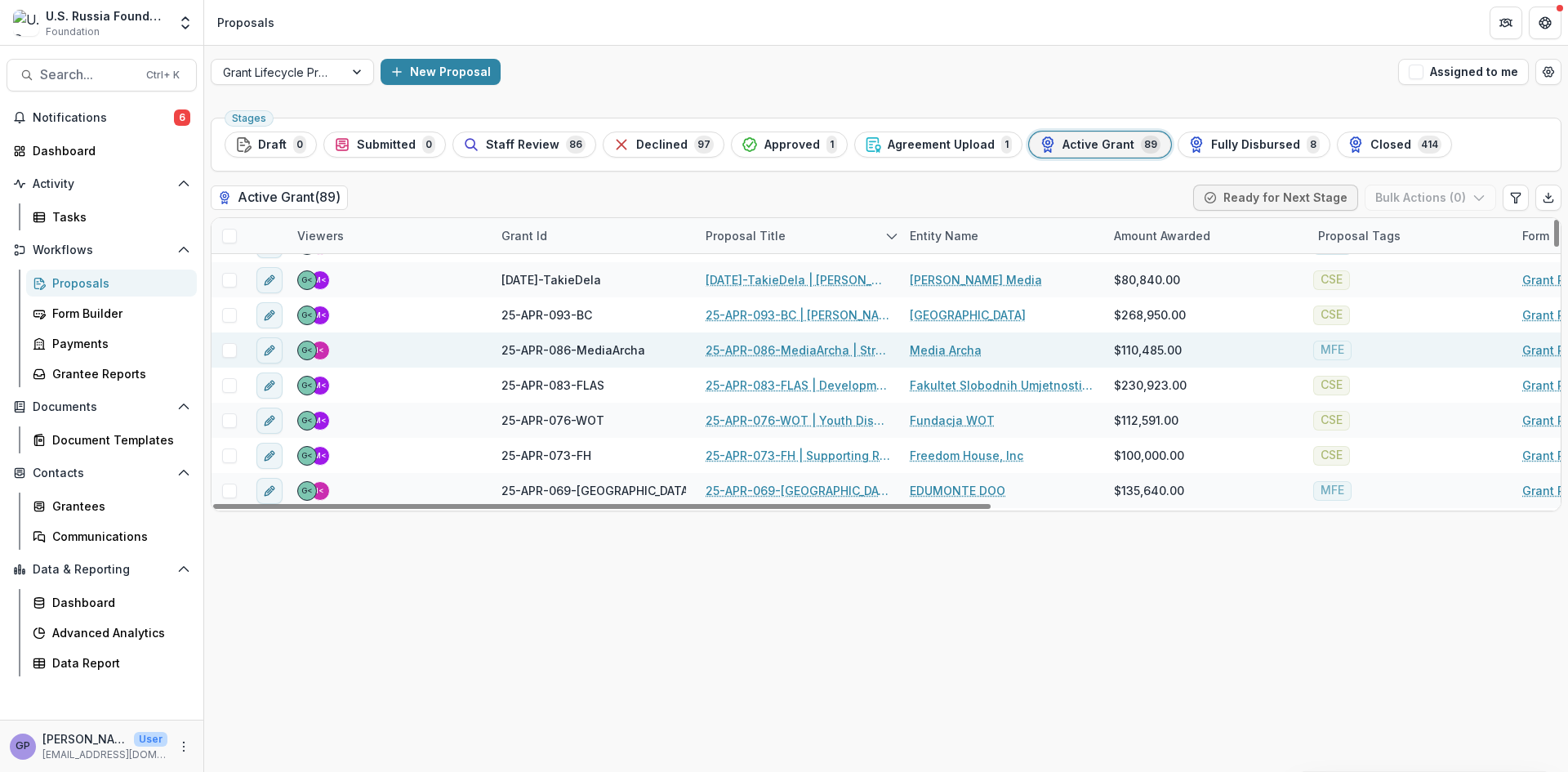
click at [779, 348] on link "25-APR-086-MediaArcha | Strengthening technologically advanced high-impact jour…" at bounding box center [798, 349] width 184 height 17
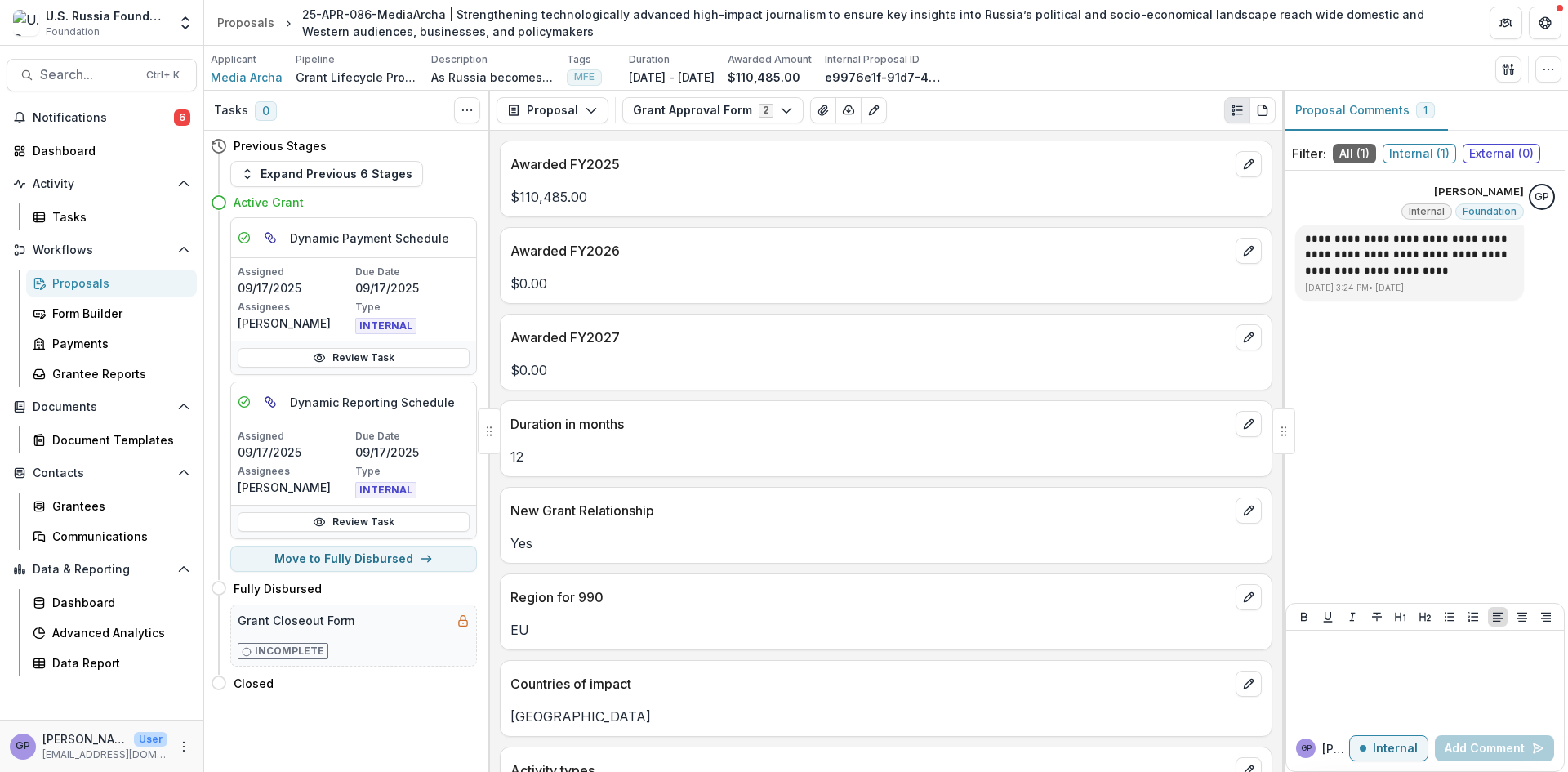
click at [236, 76] on span "Media Archa" at bounding box center [246, 77] width 71 height 17
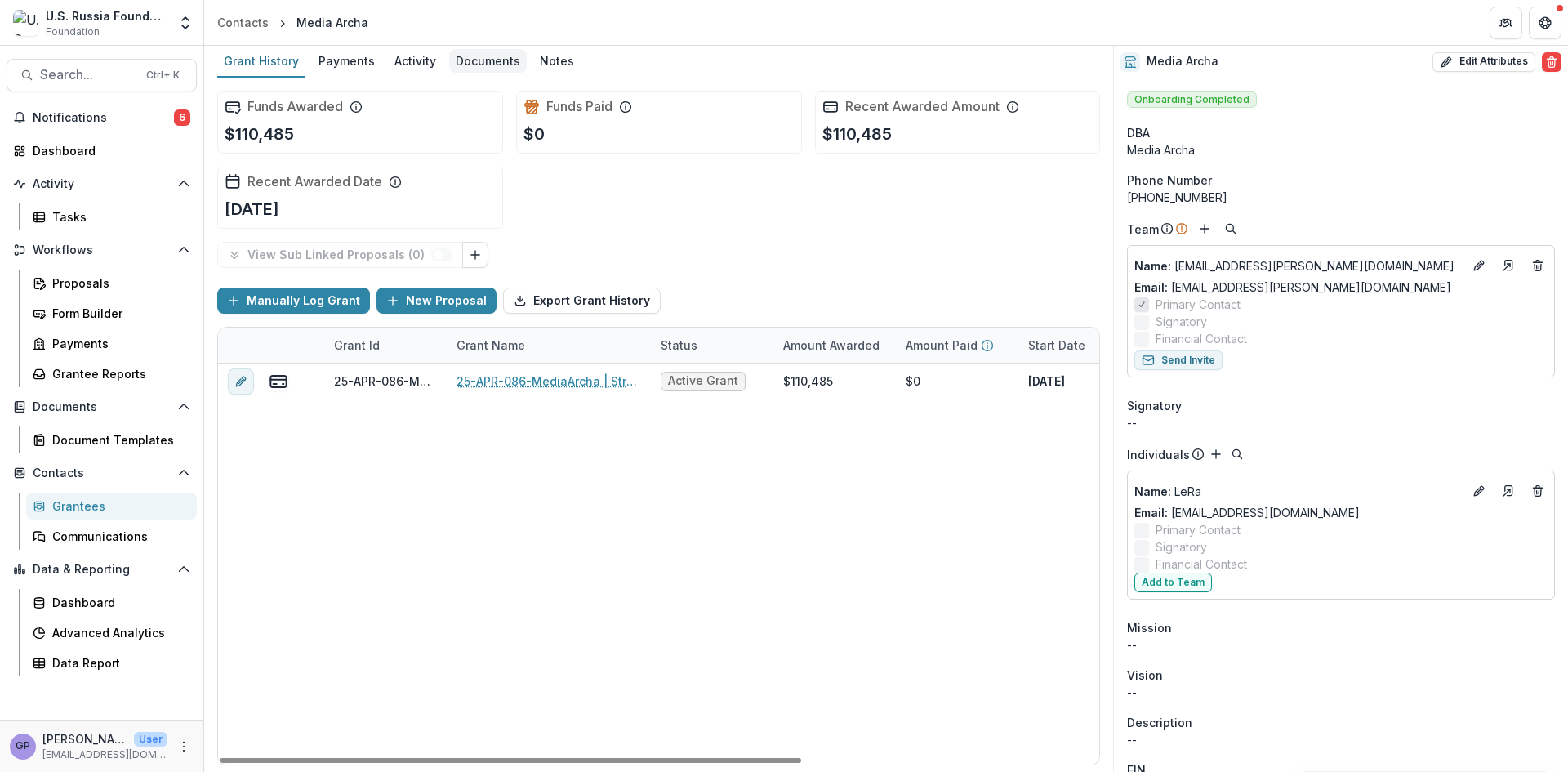
click at [484, 60] on div "Documents" at bounding box center [488, 61] width 78 height 24
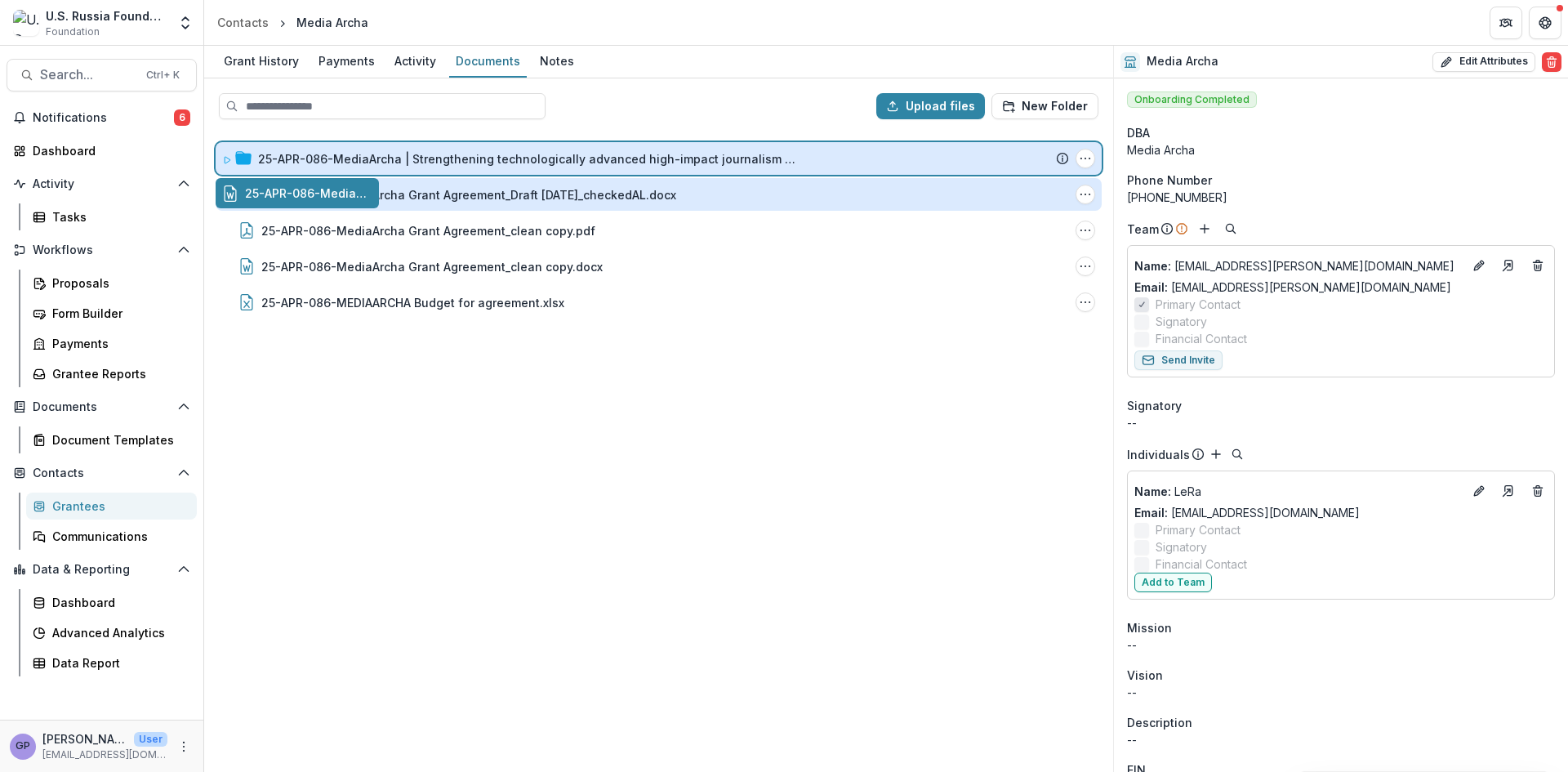
drag, startPoint x: 351, startPoint y: 191, endPoint x: 358, endPoint y: 186, distance: 8.6
click at [421, 160] on div "Upload files New Folder 25-APR-086-MediaArcha | Strengthening technologically a…" at bounding box center [658, 425] width 909 height 693
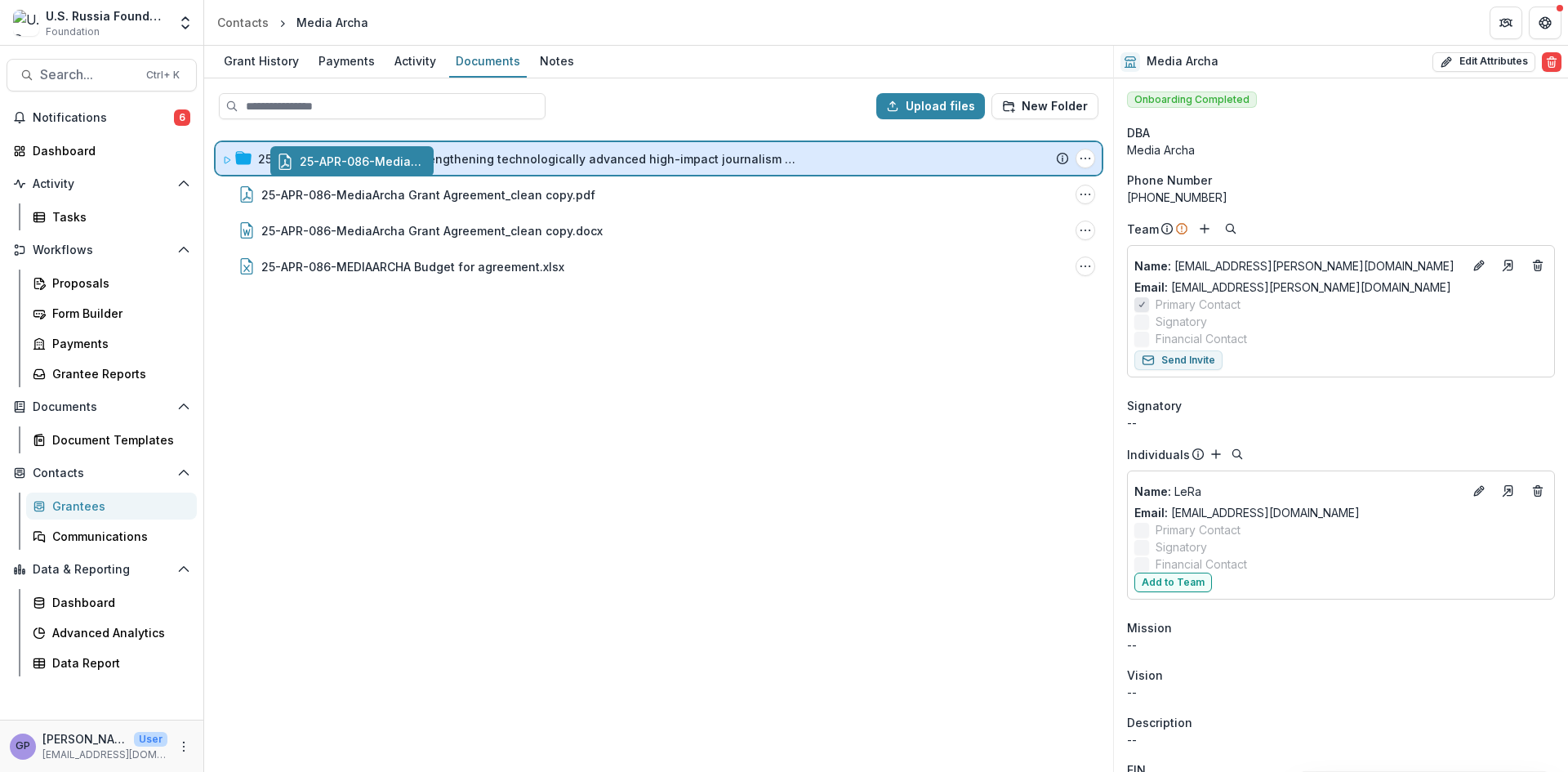
drag, startPoint x: 377, startPoint y: 190, endPoint x: 411, endPoint y: 170, distance: 39.4
click at [431, 158] on div "Upload files New Folder 25-APR-086-MediaArcha | Strengthening technologically a…" at bounding box center [658, 425] width 909 height 693
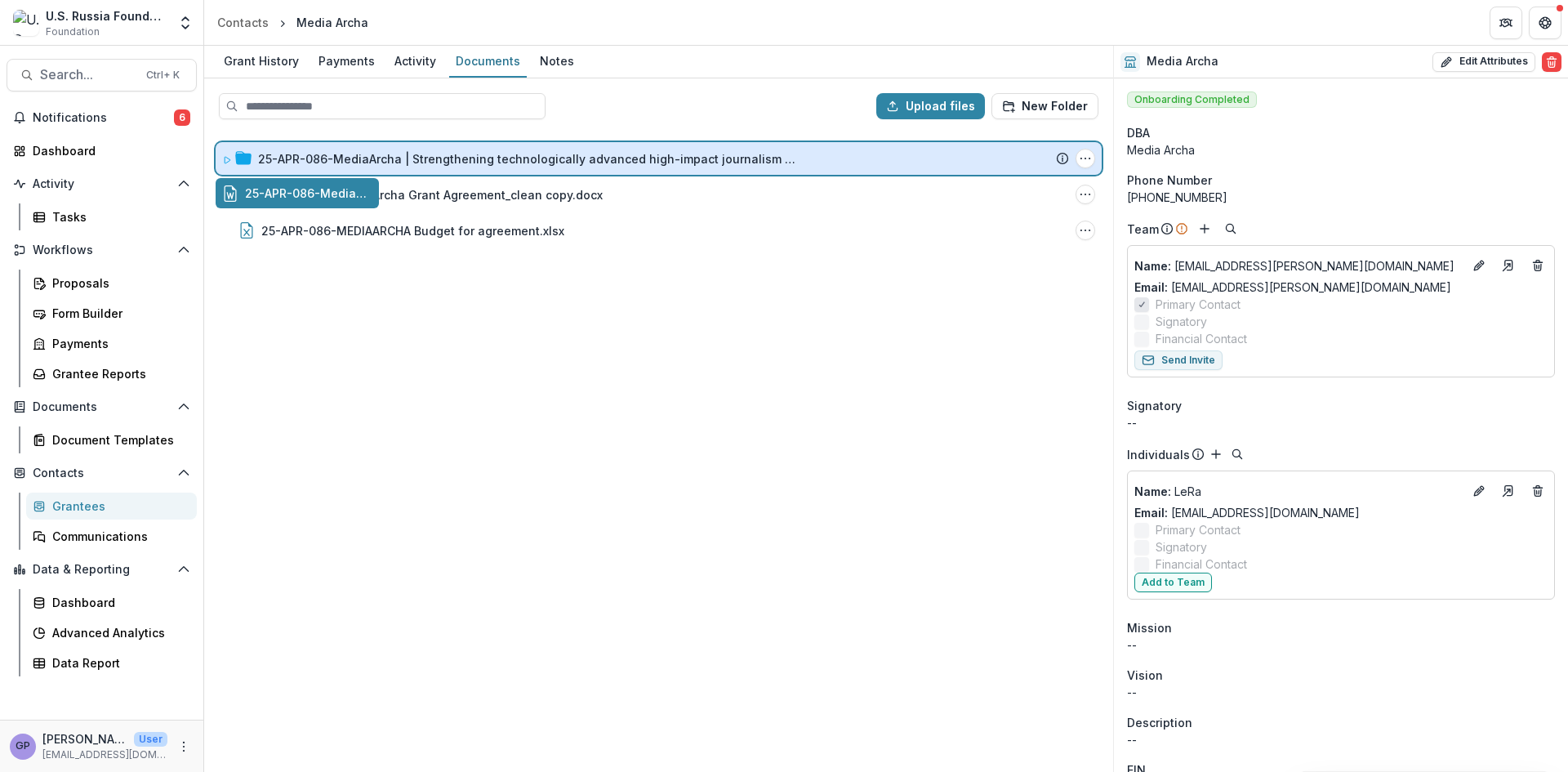
drag, startPoint x: 398, startPoint y: 188, endPoint x: 468, endPoint y: 155, distance: 77.4
click at [468, 155] on div "Upload files New Folder 25-APR-086-MediaArcha | Strengthening technologically a…" at bounding box center [658, 425] width 909 height 693
drag, startPoint x: 426, startPoint y: 190, endPoint x: 487, endPoint y: 158, distance: 68.9
click at [487, 158] on div "Upload files New Folder 25-APR-086-MediaArcha | Strengthening technologically a…" at bounding box center [658, 425] width 909 height 693
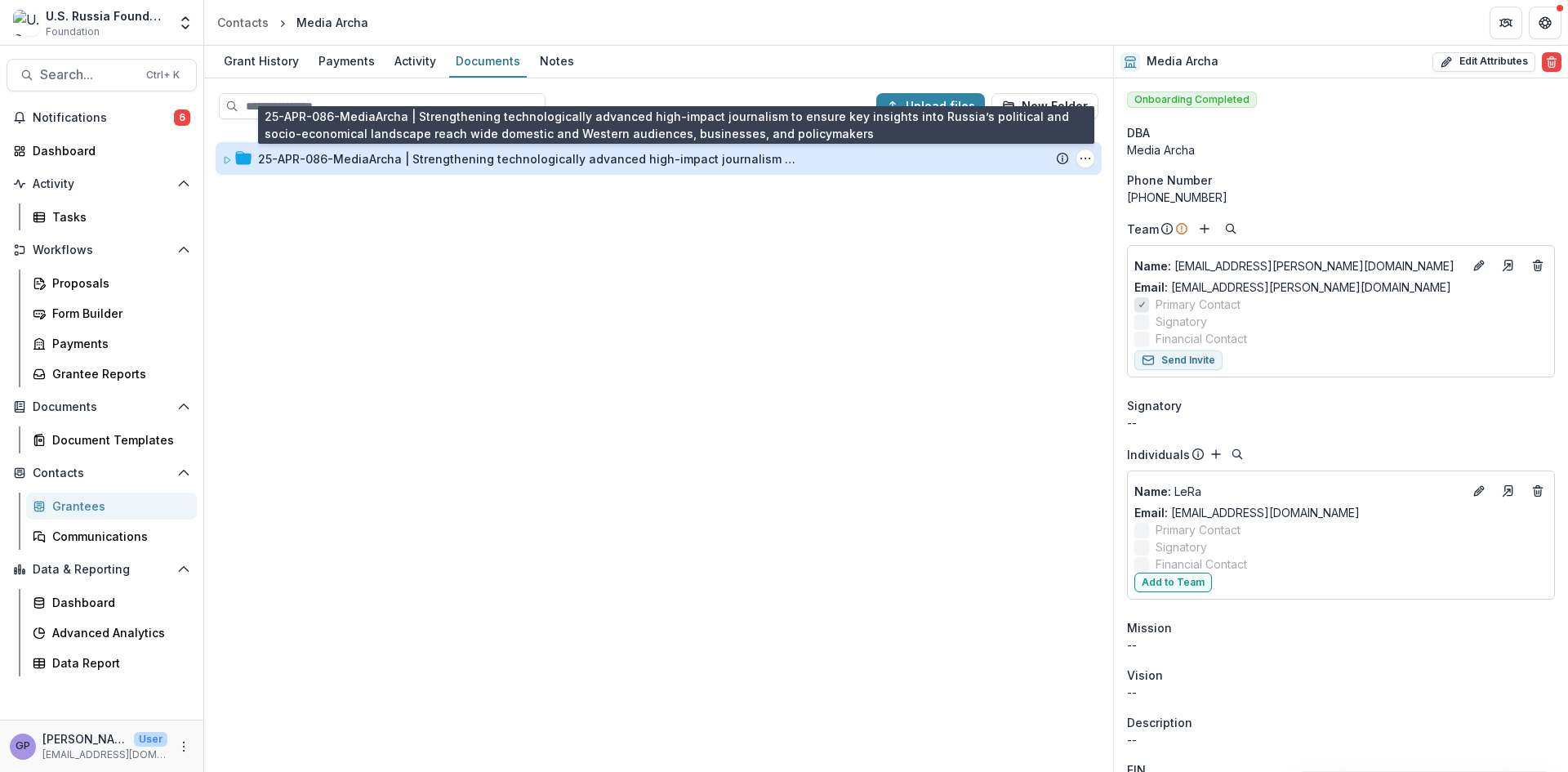
click at [485, 158] on div "25-APR-086-MediaArcha | Strengthening technologically advanced high-impact jour…" at bounding box center [528, 158] width 539 height 17
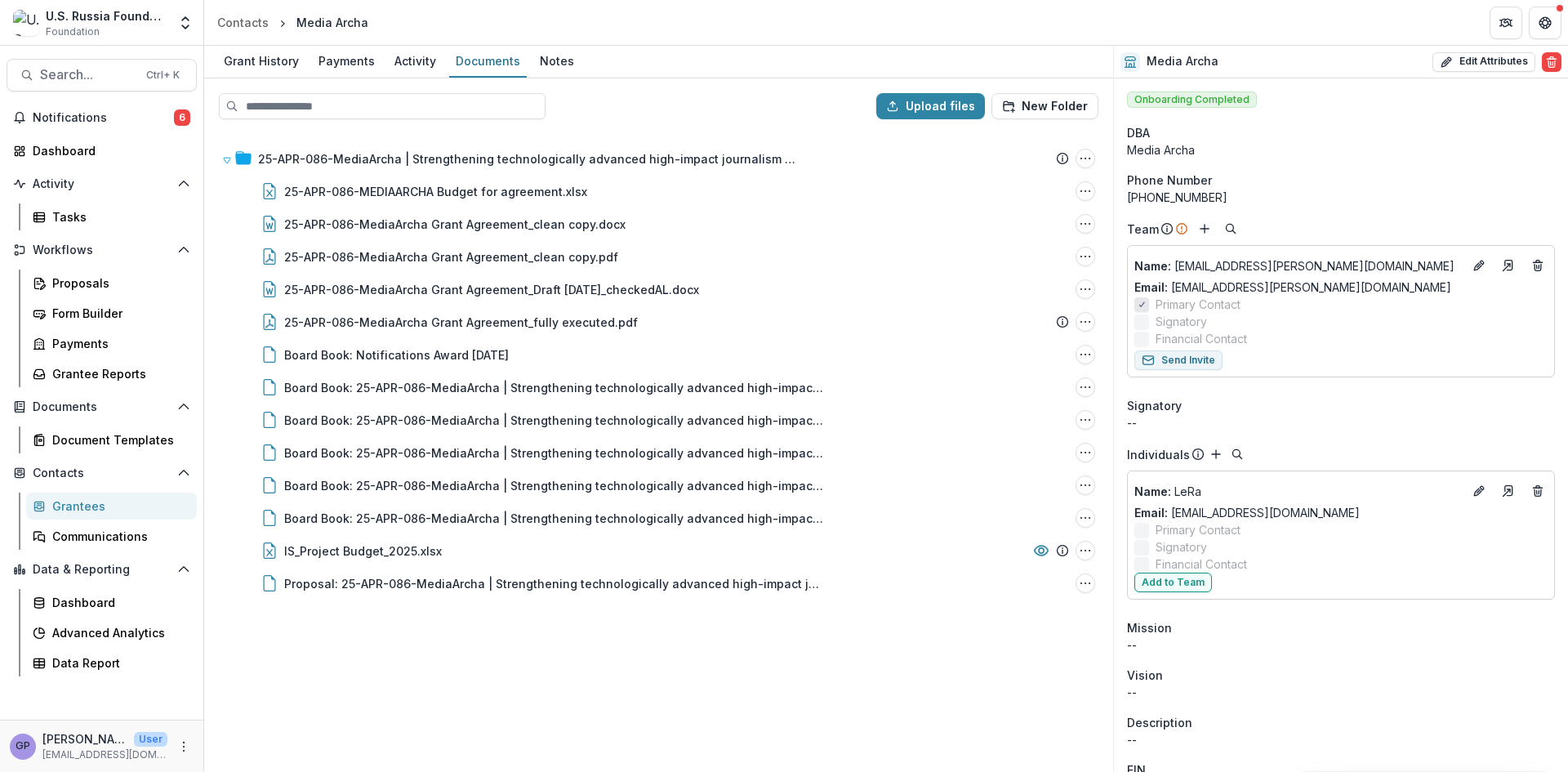
drag, startPoint x: 247, startPoint y: 156, endPoint x: 558, endPoint y: 656, distance: 588.8
click at [558, 656] on div "25-APR-086-MediaArcha | Strengthening technologically advanced high-impact jour…" at bounding box center [658, 451] width 906 height 638
click at [1032, 104] on button "New Folder" at bounding box center [1045, 107] width 107 height 26
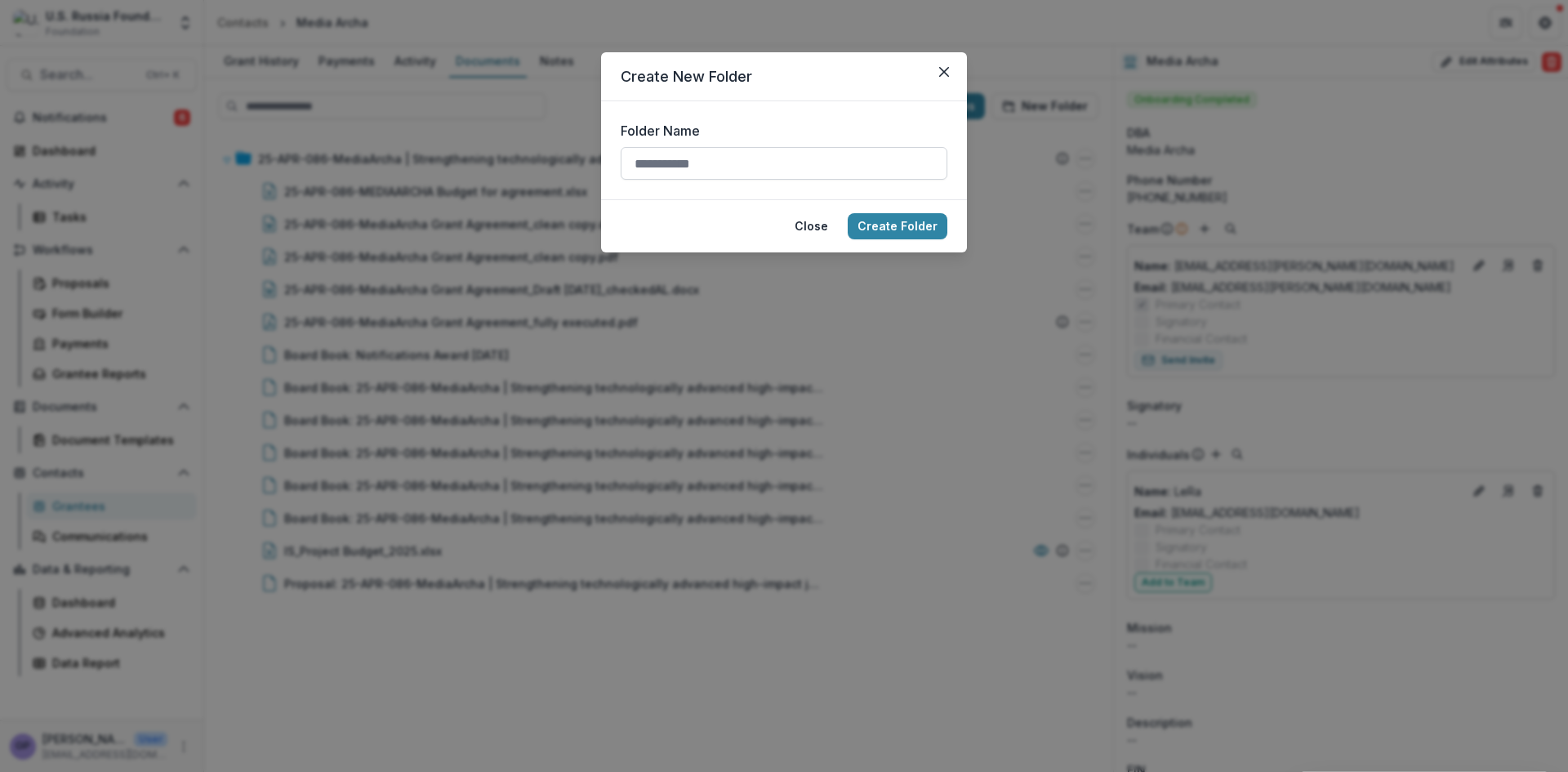
click at [823, 160] on input "Folder Name" at bounding box center [784, 163] width 326 height 33
type input "**********"
click at [912, 226] on button "Create Folder" at bounding box center [897, 227] width 100 height 26
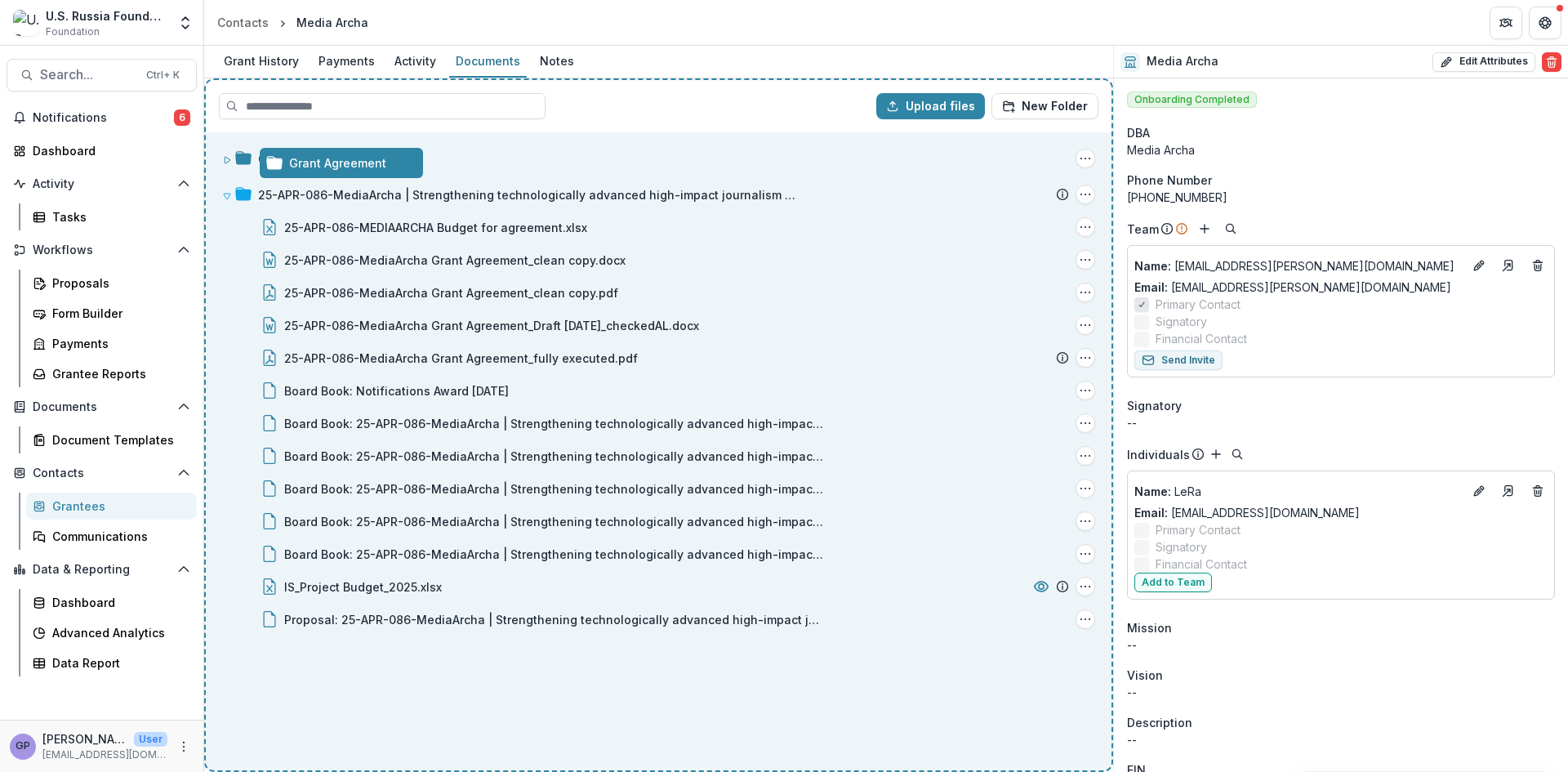
drag, startPoint x: 259, startPoint y: 156, endPoint x: 303, endPoint y: 161, distance: 44.3
click at [303, 161] on div "Upload files New Folder Grant Agreement Folder Options Rename Add Subfolder Del…" at bounding box center [658, 425] width 909 height 693
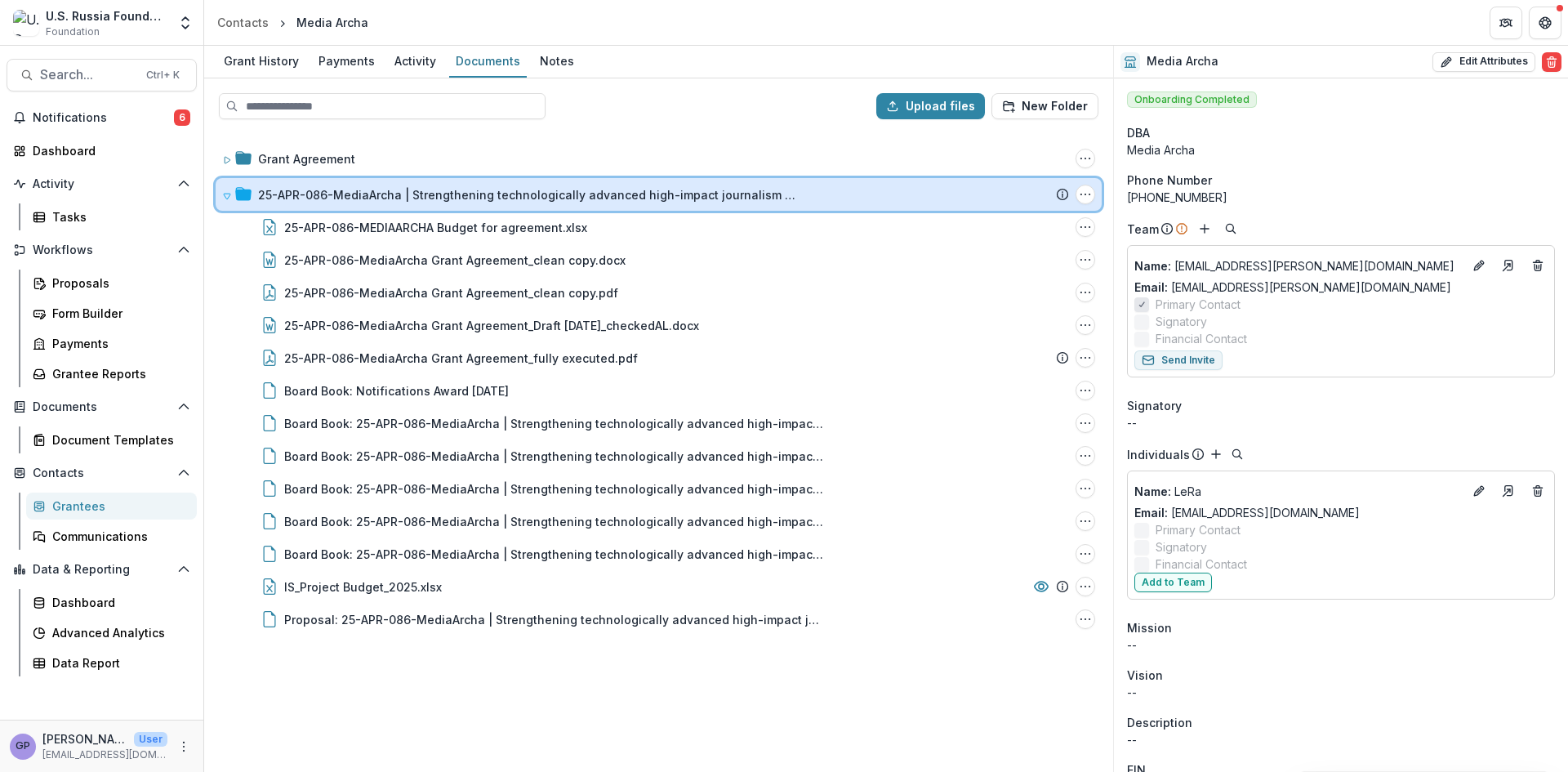
click at [225, 192] on icon at bounding box center [227, 196] width 10 height 10
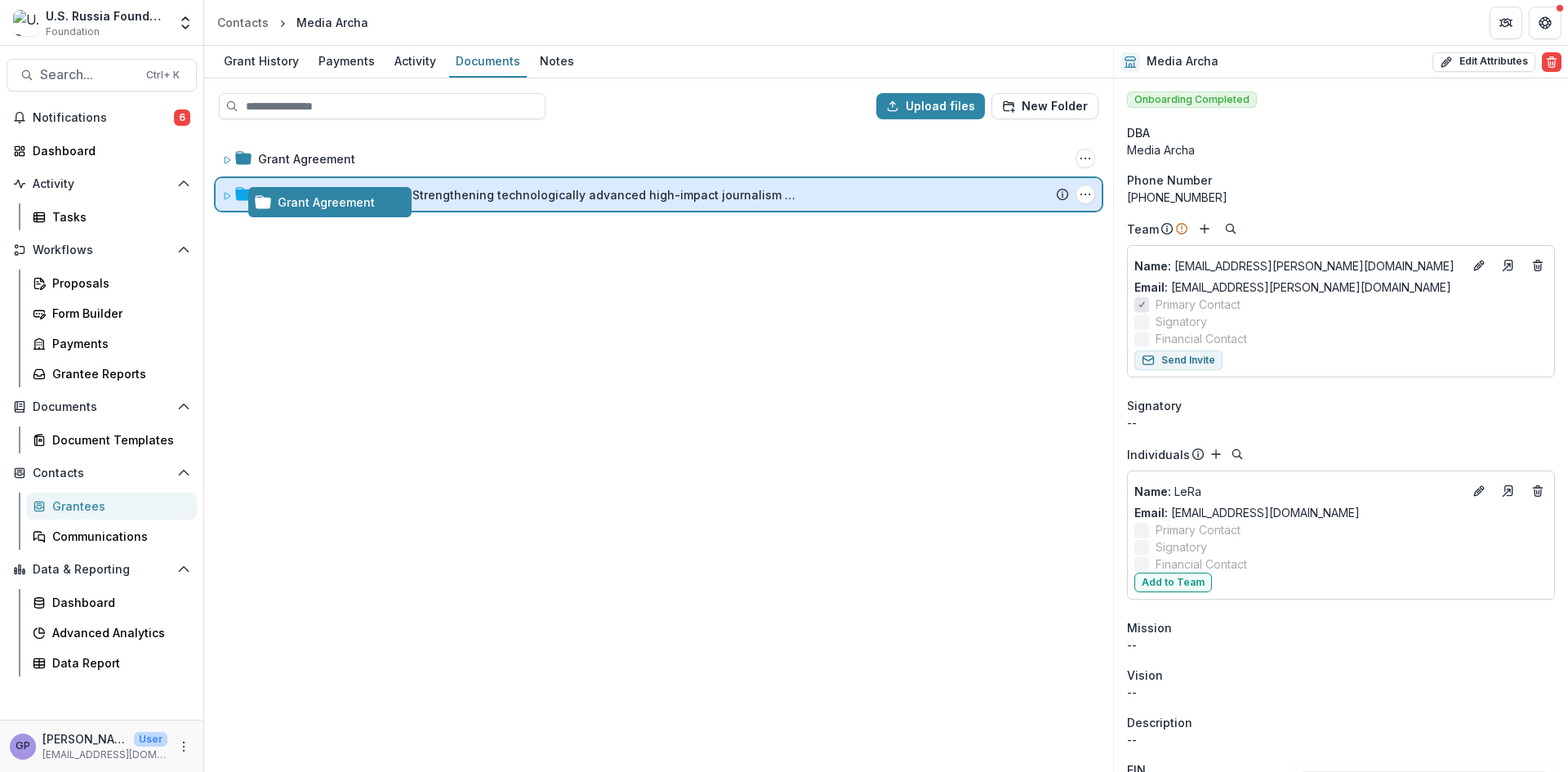
drag, startPoint x: 261, startPoint y: 156, endPoint x: 294, endPoint y: 201, distance: 55.8
click at [294, 201] on div "Upload files New Folder Grant Agreement Folder Options Rename Add Subfolder Del…" at bounding box center [658, 425] width 909 height 693
drag, startPoint x: 307, startPoint y: 159, endPoint x: 321, endPoint y: 199, distance: 42.4
click at [321, 199] on div "Upload files New Folder Grant Agreement Folder Options Rename Add Subfolder Del…" at bounding box center [658, 425] width 909 height 693
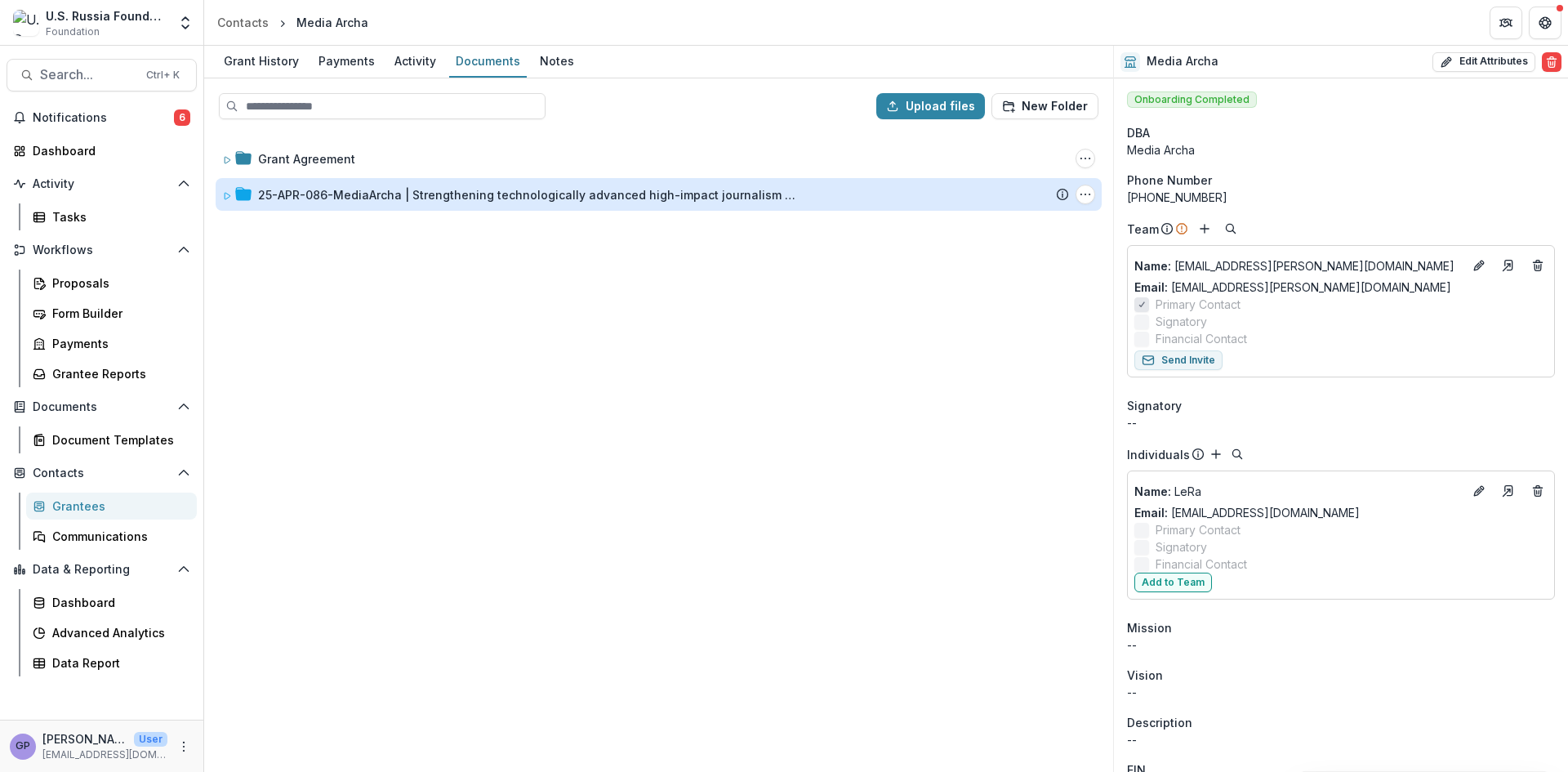
drag, startPoint x: 1080, startPoint y: 157, endPoint x: 1032, endPoint y: 324, distance: 173.8
click at [1032, 324] on div "Grant Agreement Folder Options Rename Add Subfolder Delete 25-APR-086-MediaArch…" at bounding box center [658, 451] width 906 height 638
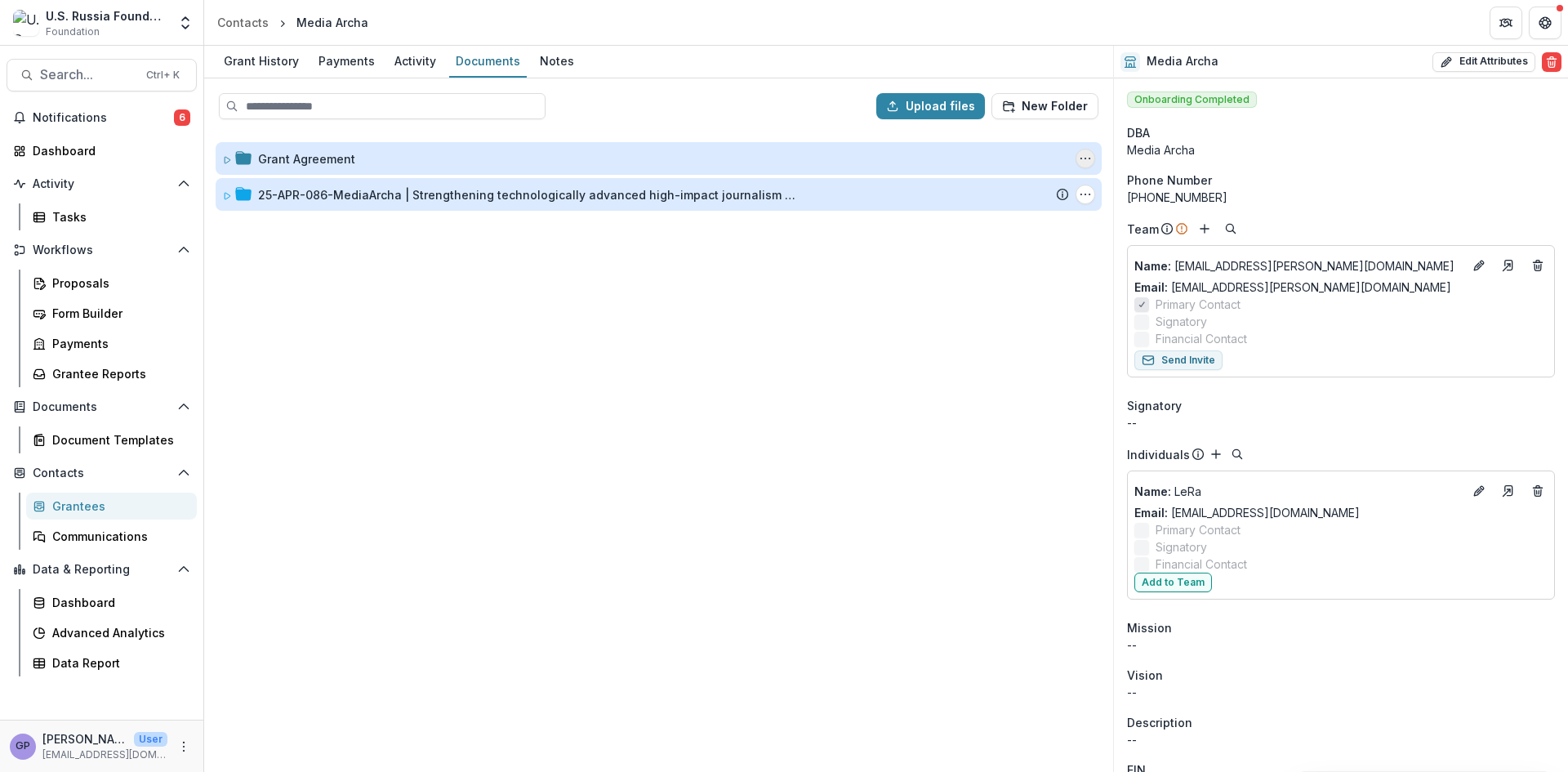
click at [1087, 154] on icon "Grant Agreement Options" at bounding box center [1085, 158] width 13 height 13
click at [955, 272] on button "Delete" at bounding box center [1004, 271] width 175 height 27
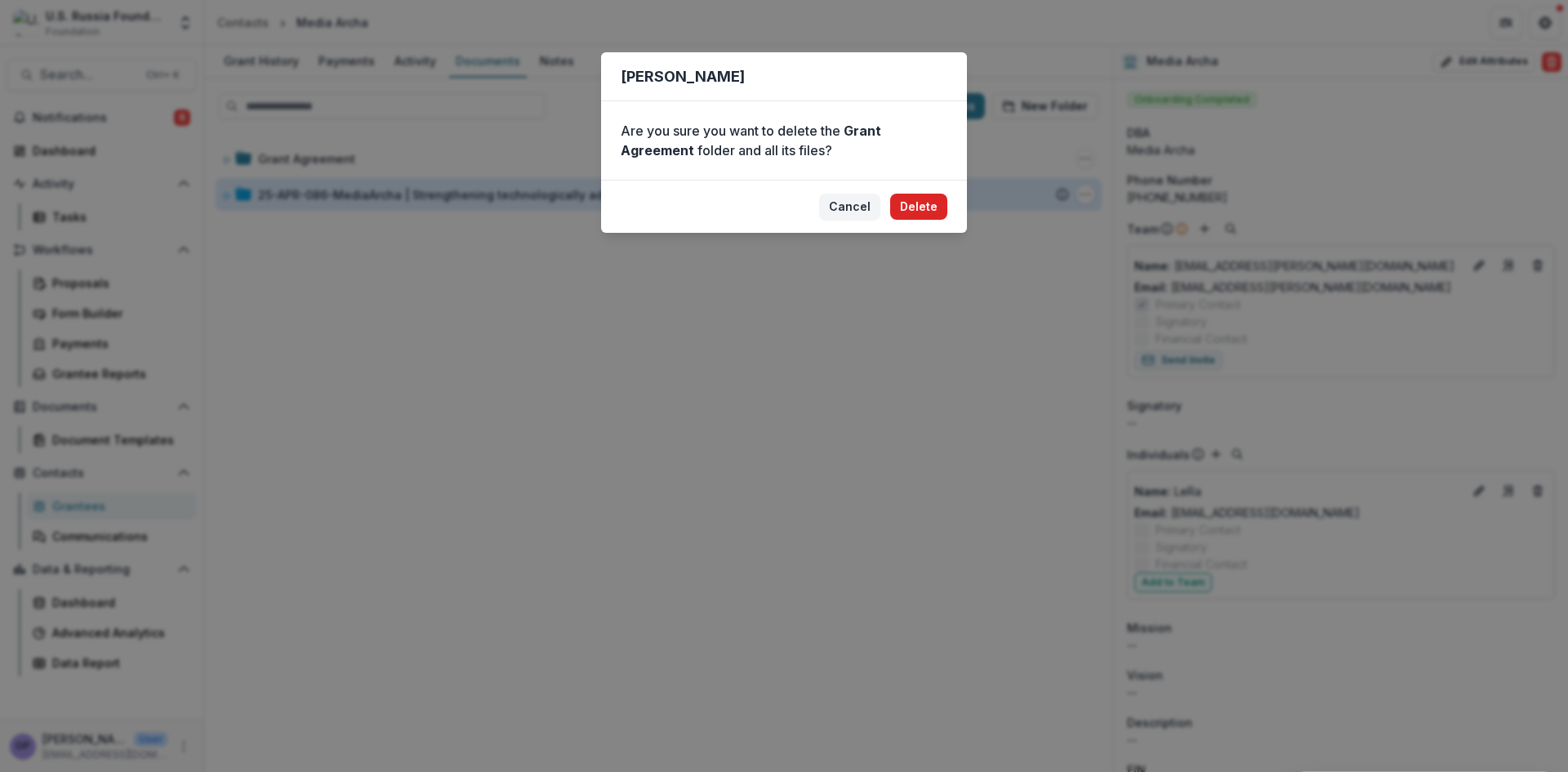
click at [933, 199] on button "Delete" at bounding box center [919, 206] width 57 height 26
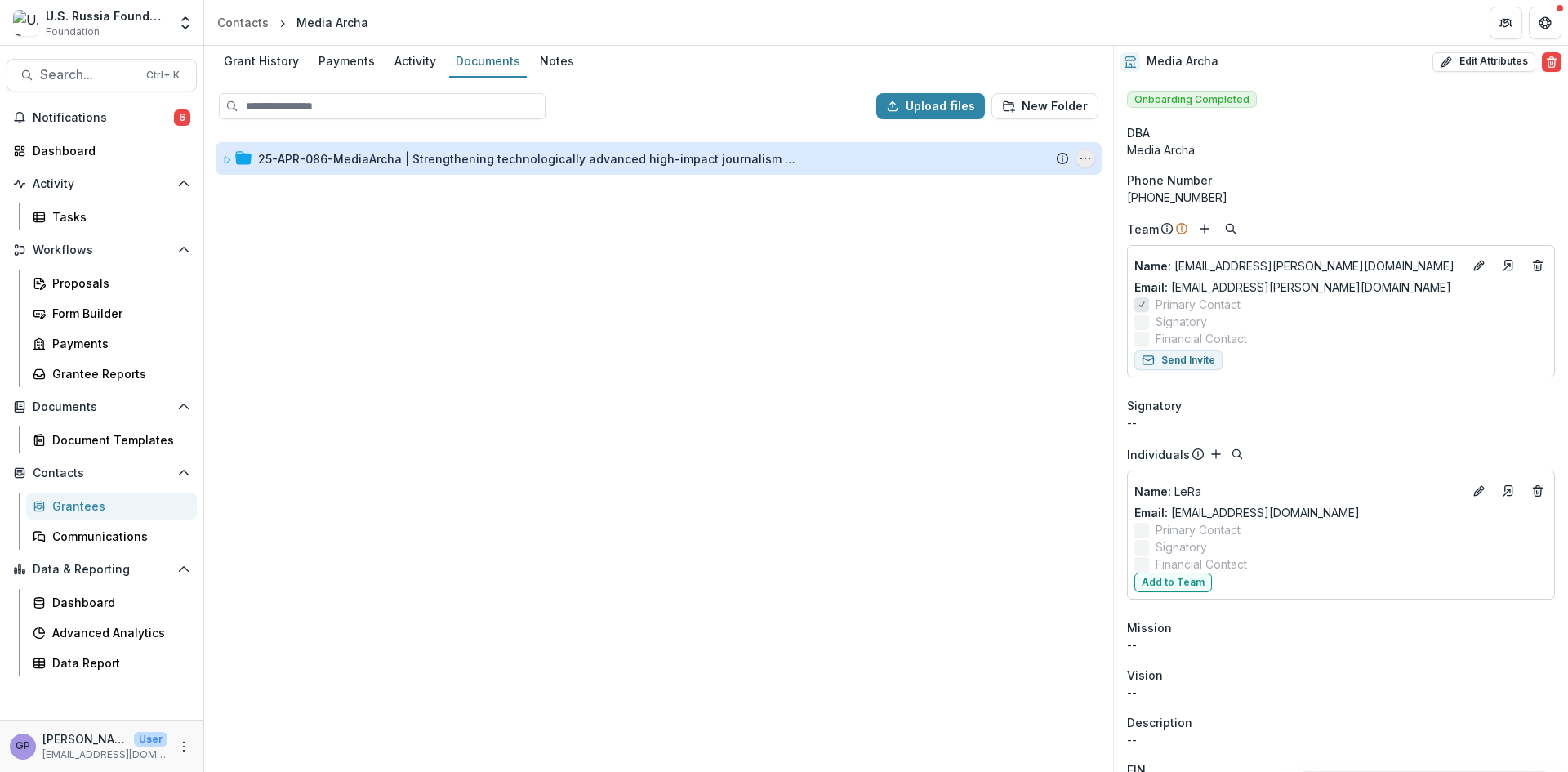
click at [1079, 157] on icon "25-APR-086-MediaArcha | Strengthening technologically advanced high-impact jour…" at bounding box center [1085, 158] width 13 height 13
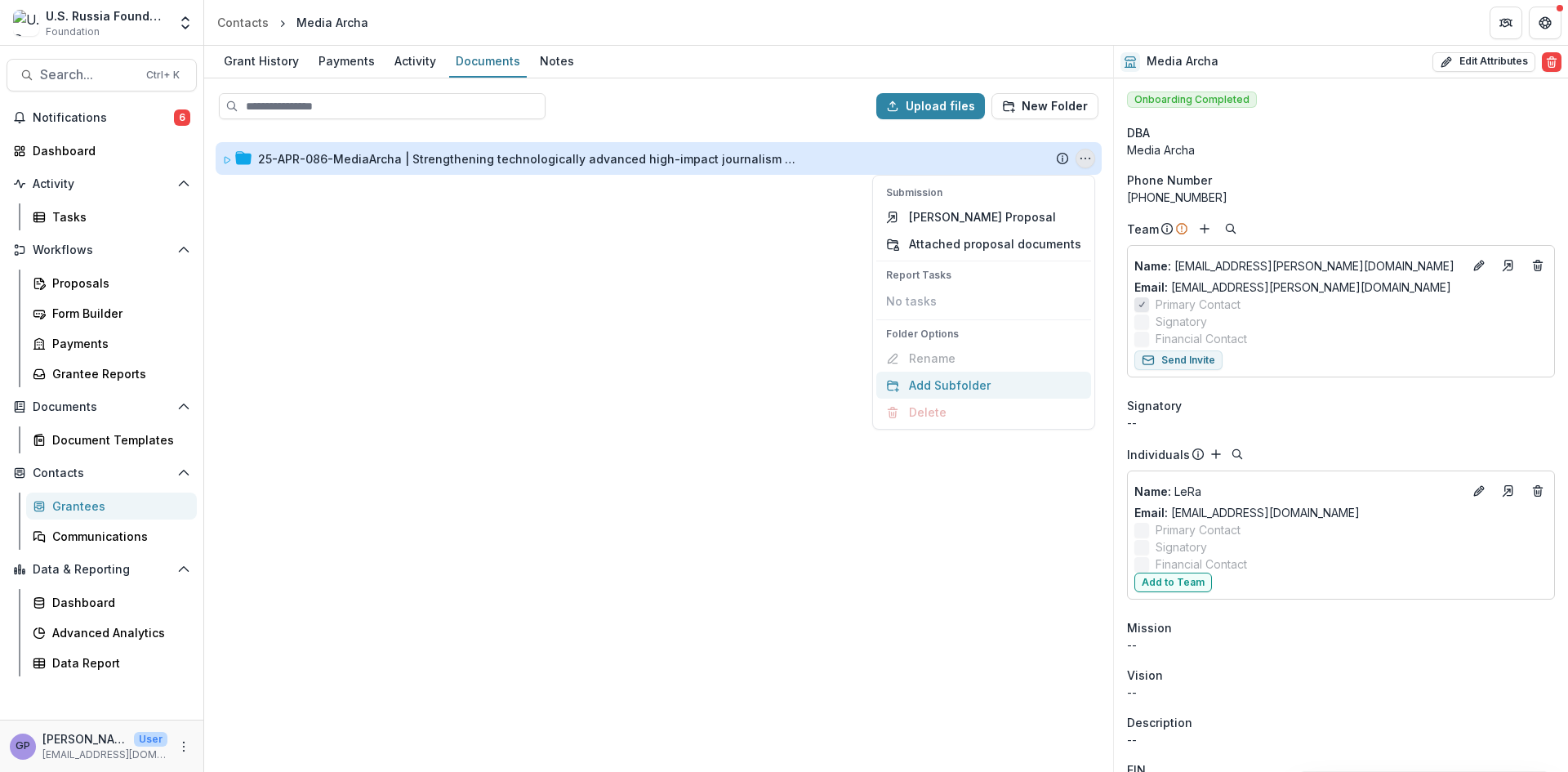
click at [970, 391] on button "Add Subfolder" at bounding box center [983, 385] width 214 height 27
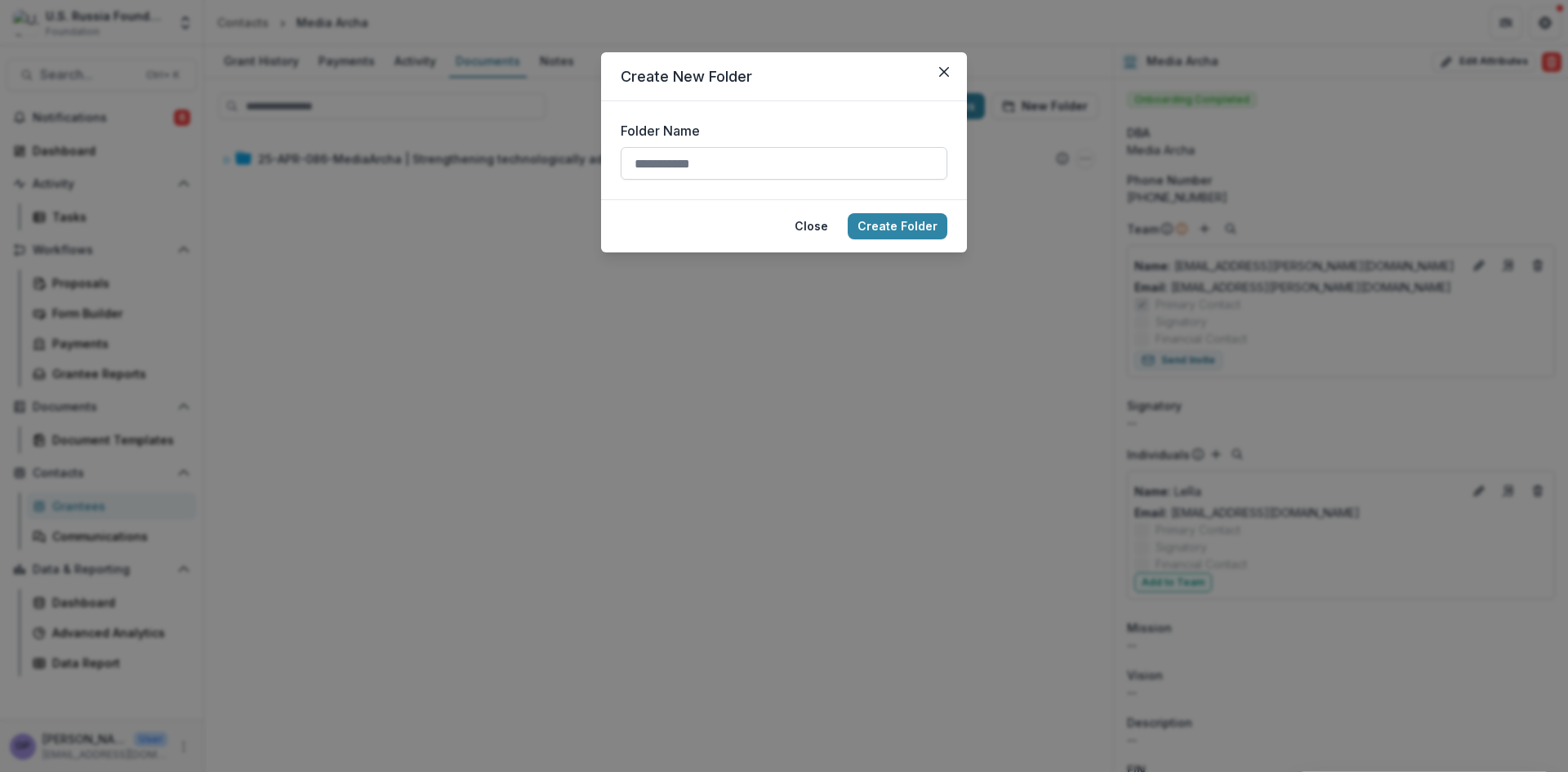
click at [778, 162] on input "Folder Name" at bounding box center [784, 163] width 326 height 33
type input "**********"
click at [907, 224] on button "Create Folder" at bounding box center [897, 227] width 100 height 26
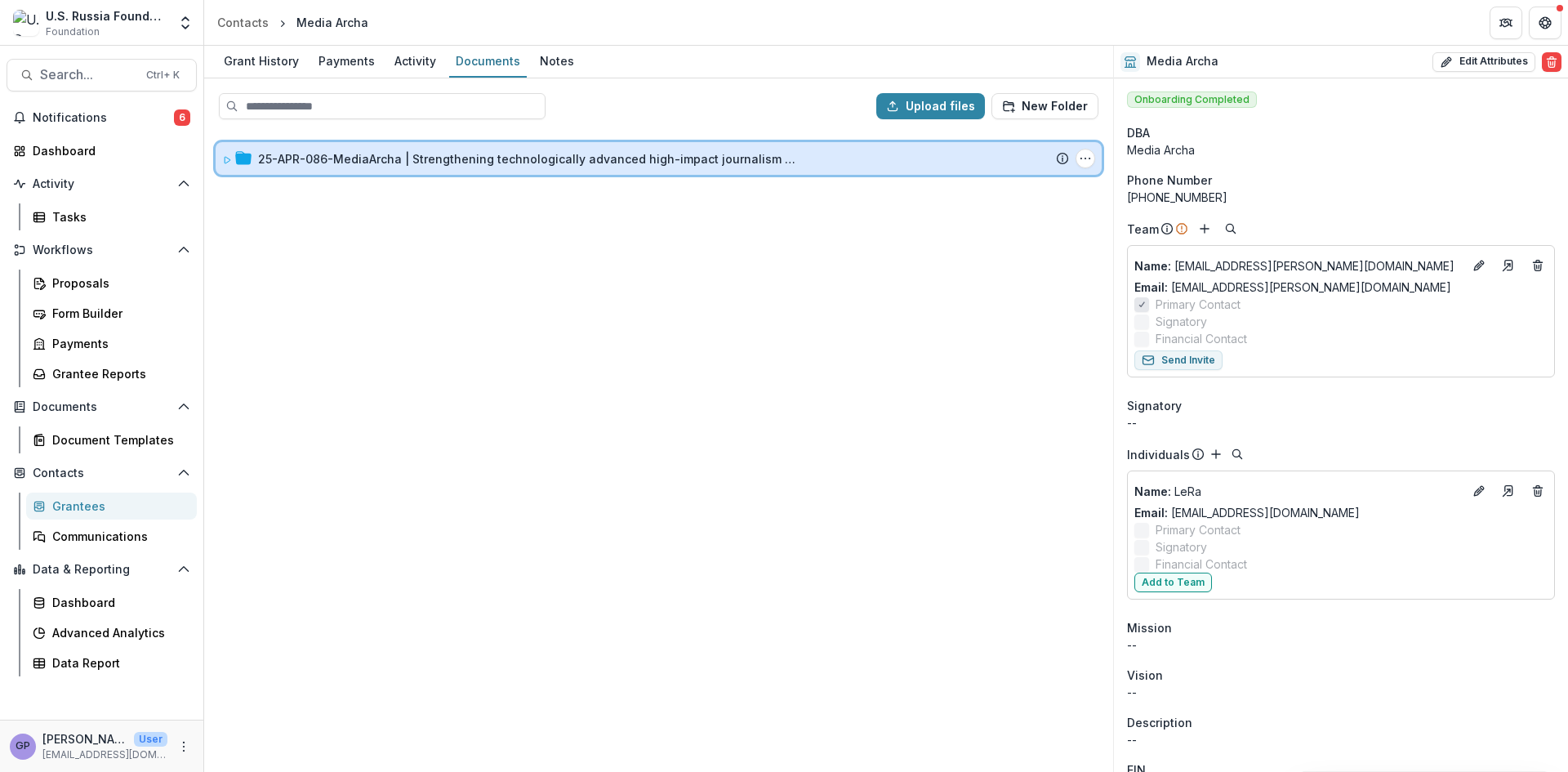
click at [229, 159] on icon at bounding box center [228, 160] width 5 height 6
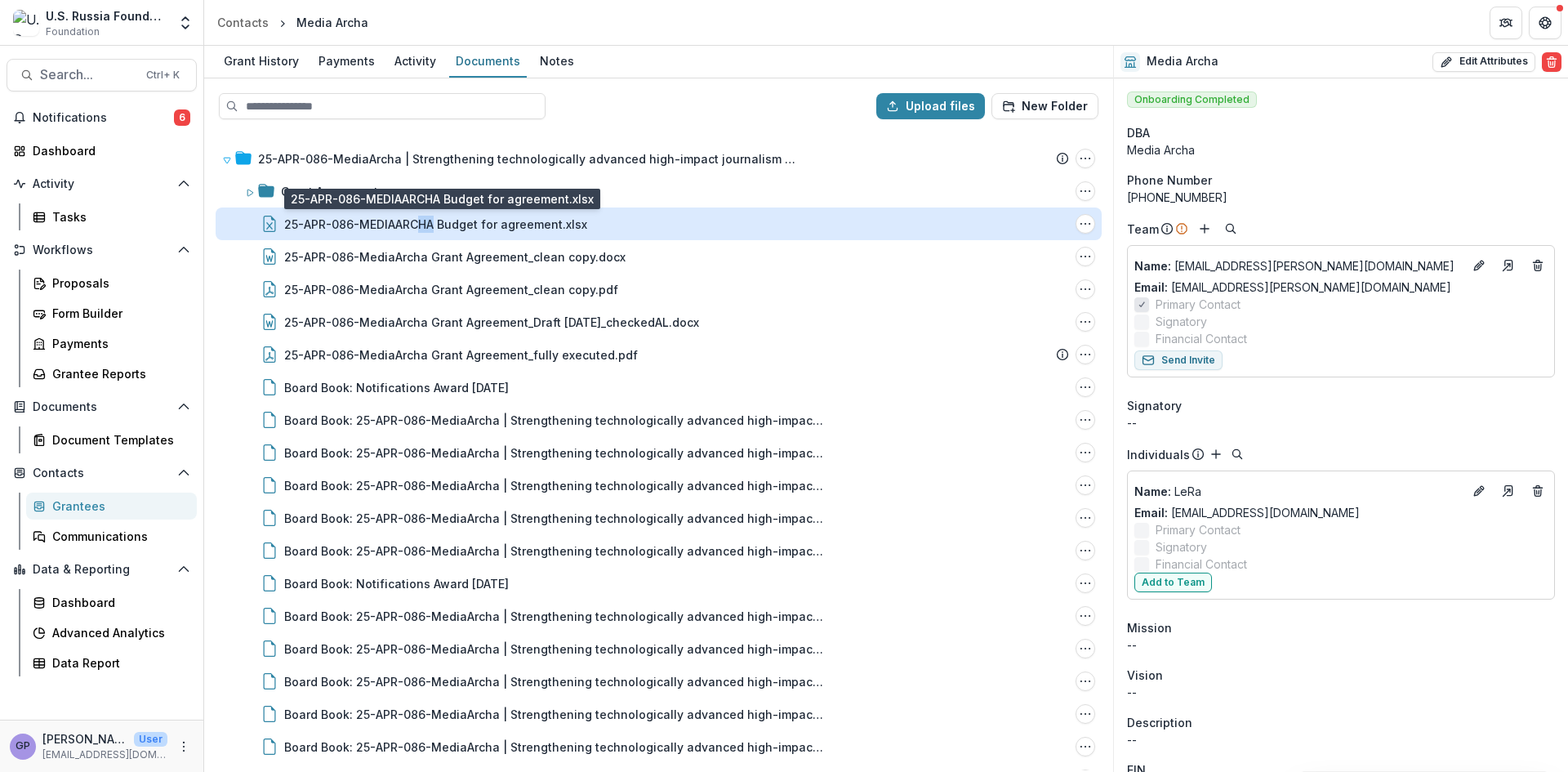
drag, startPoint x: 423, startPoint y: 224, endPoint x: 436, endPoint y: 219, distance: 13.9
click at [436, 219] on div "25-APR-086-MEDIAARCHA Budget for agreement.xlsx" at bounding box center [435, 223] width 303 height 17
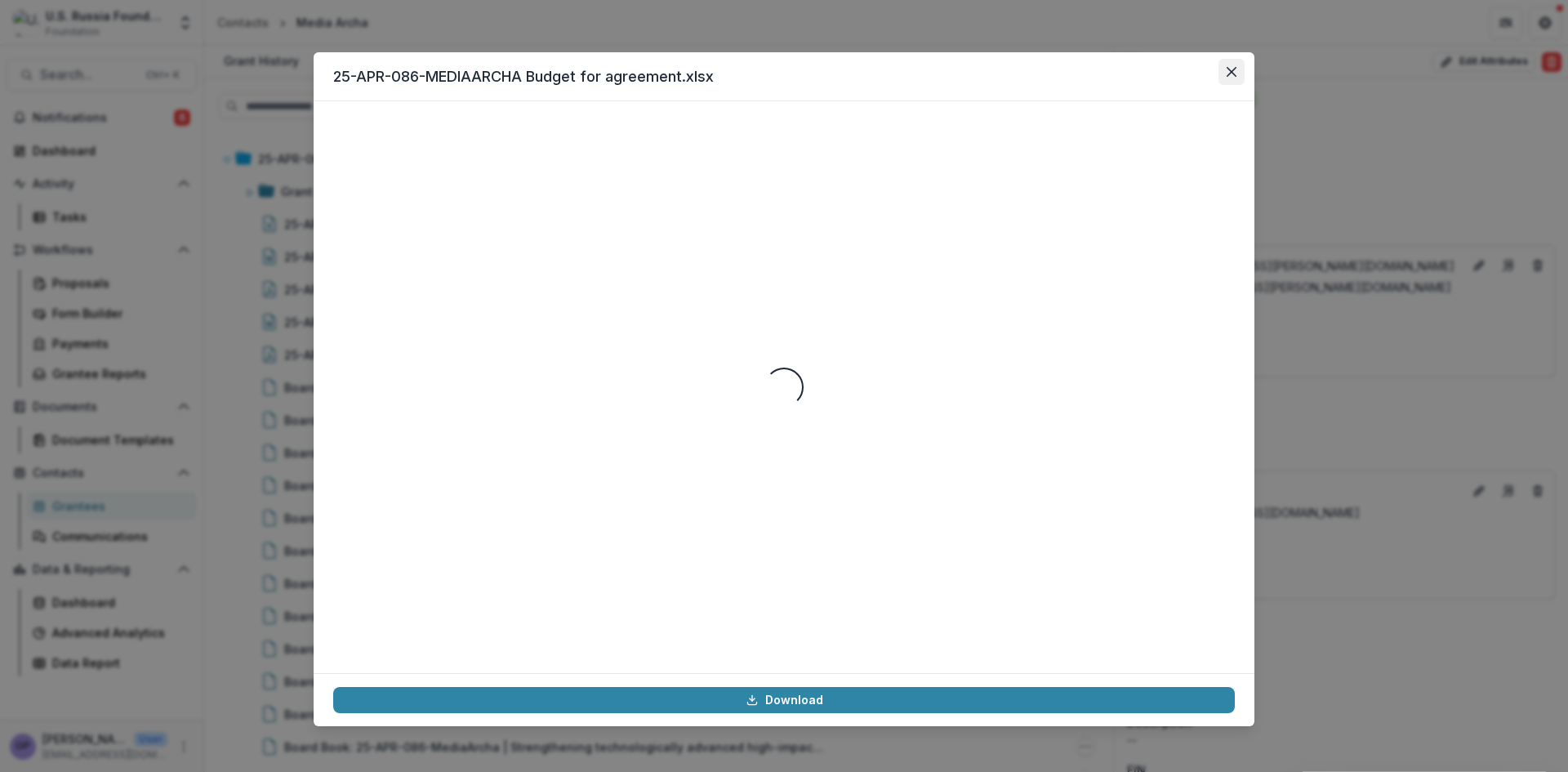
click at [1227, 71] on icon "Close" at bounding box center [1231, 71] width 10 height 10
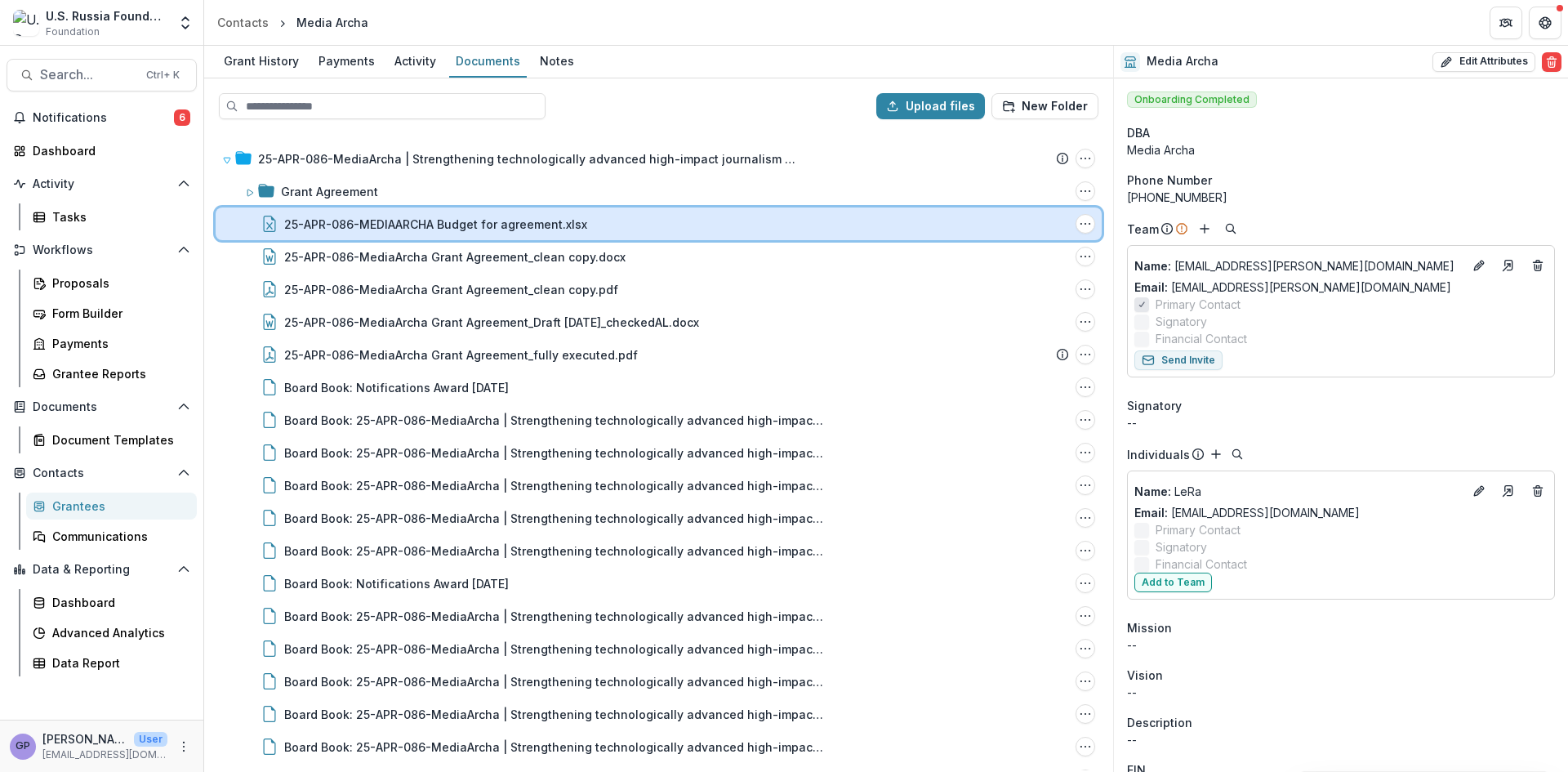
drag, startPoint x: 272, startPoint y: 220, endPoint x: 260, endPoint y: 215, distance: 13.0
click at [260, 215] on div at bounding box center [261, 223] width 33 height 17
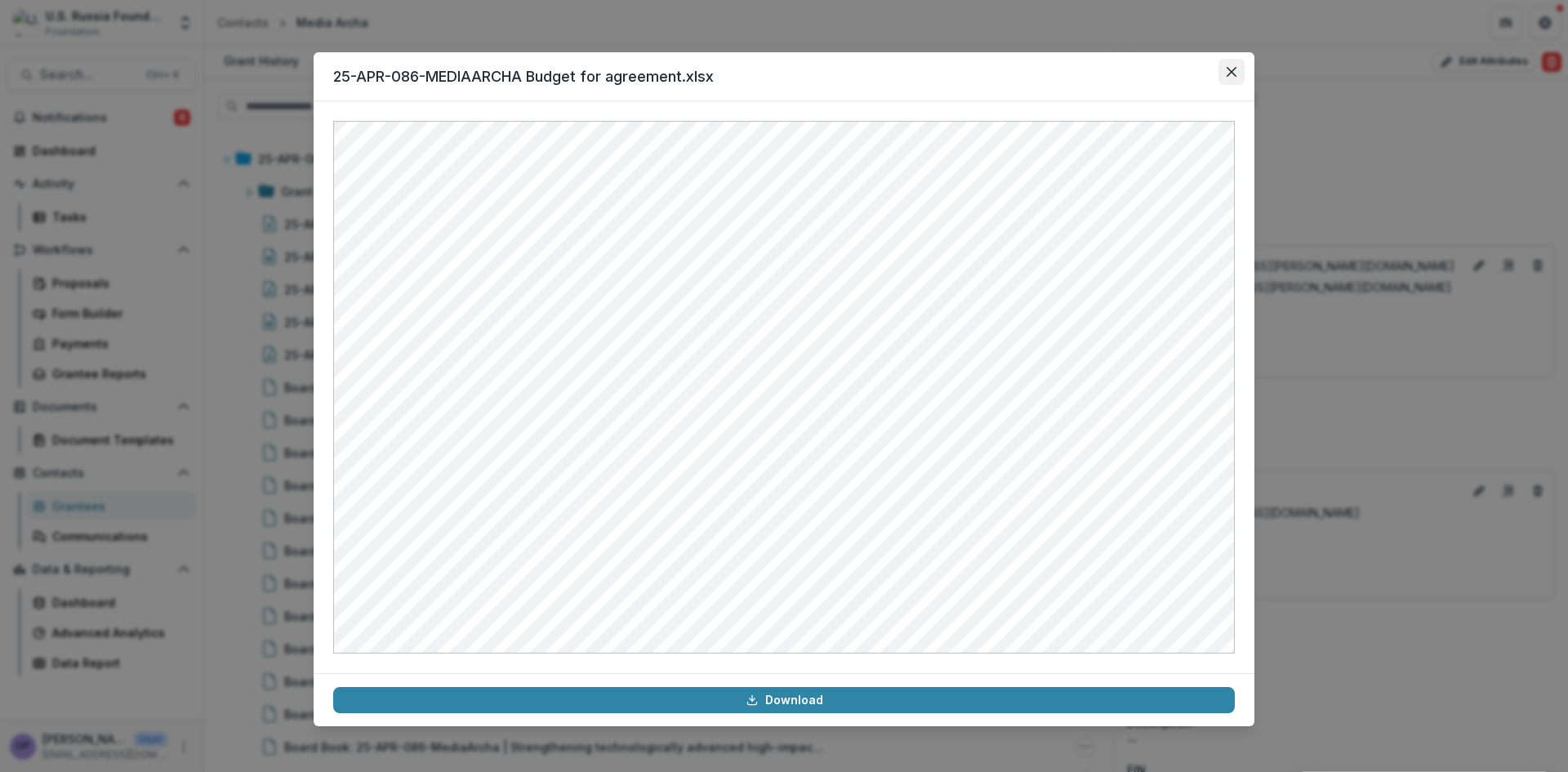
click at [1231, 68] on icon "Close" at bounding box center [1231, 71] width 10 height 10
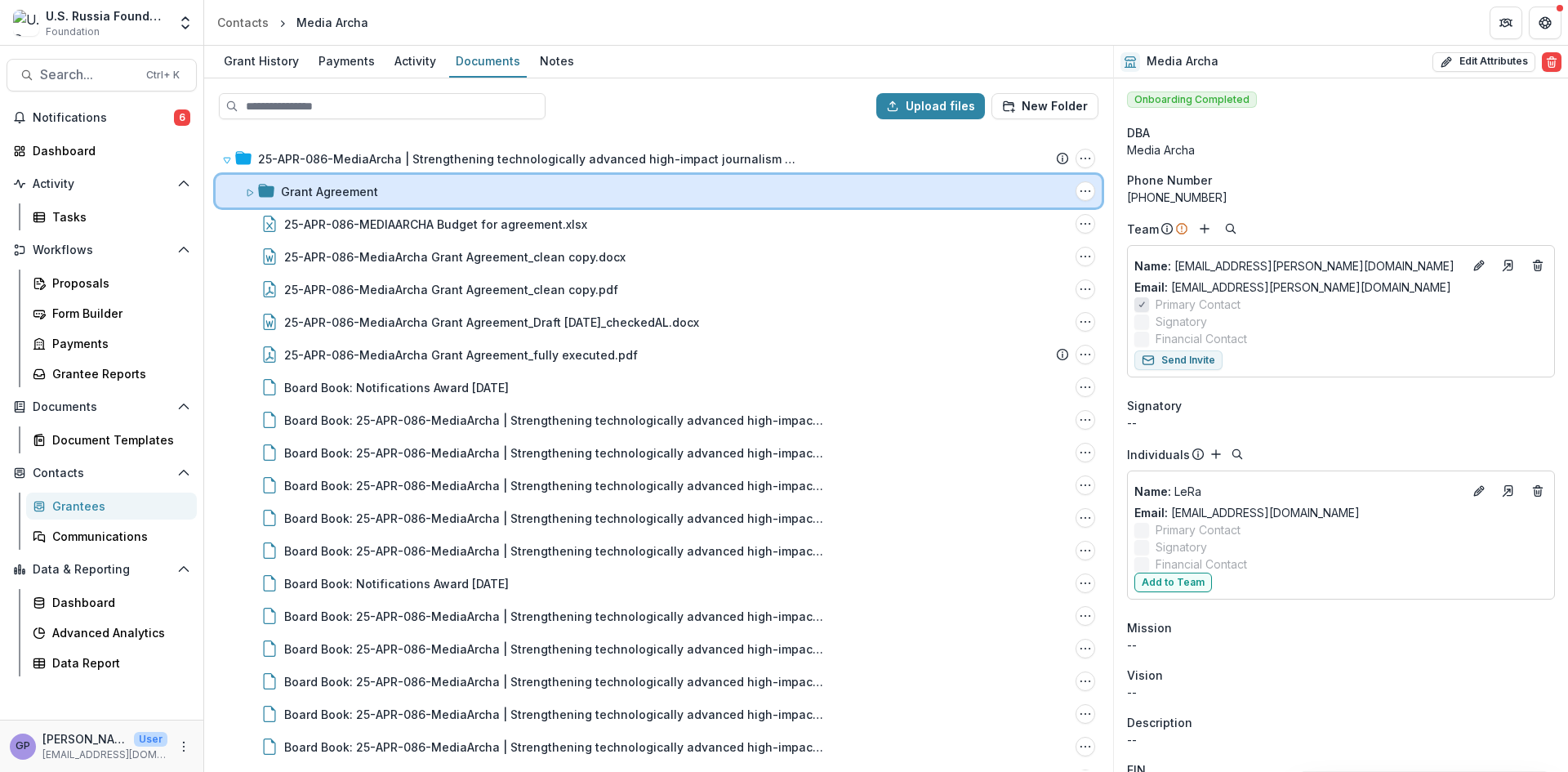
click at [273, 188] on icon at bounding box center [266, 190] width 17 height 13
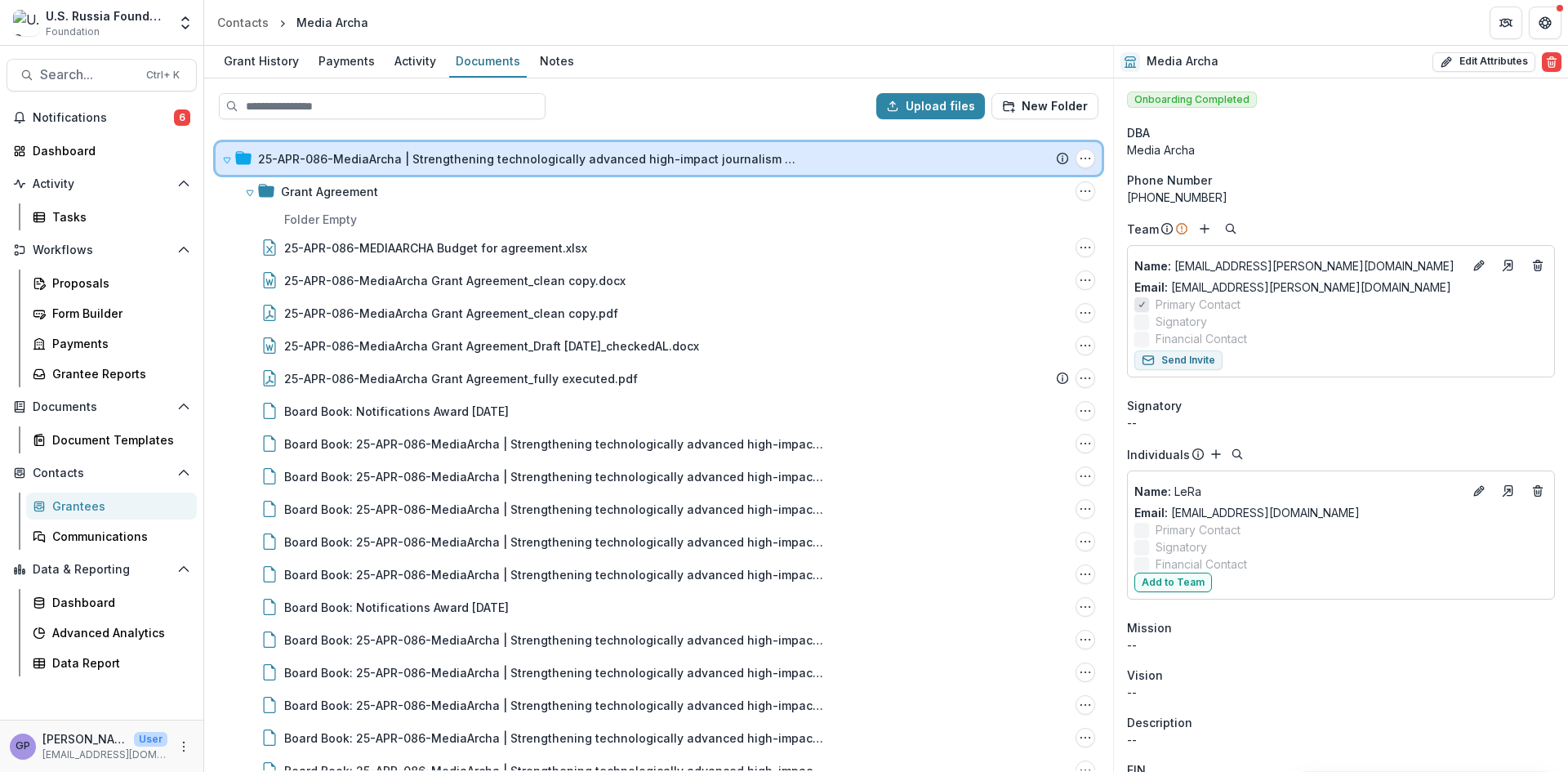
click at [225, 160] on icon at bounding box center [227, 161] width 6 height 5
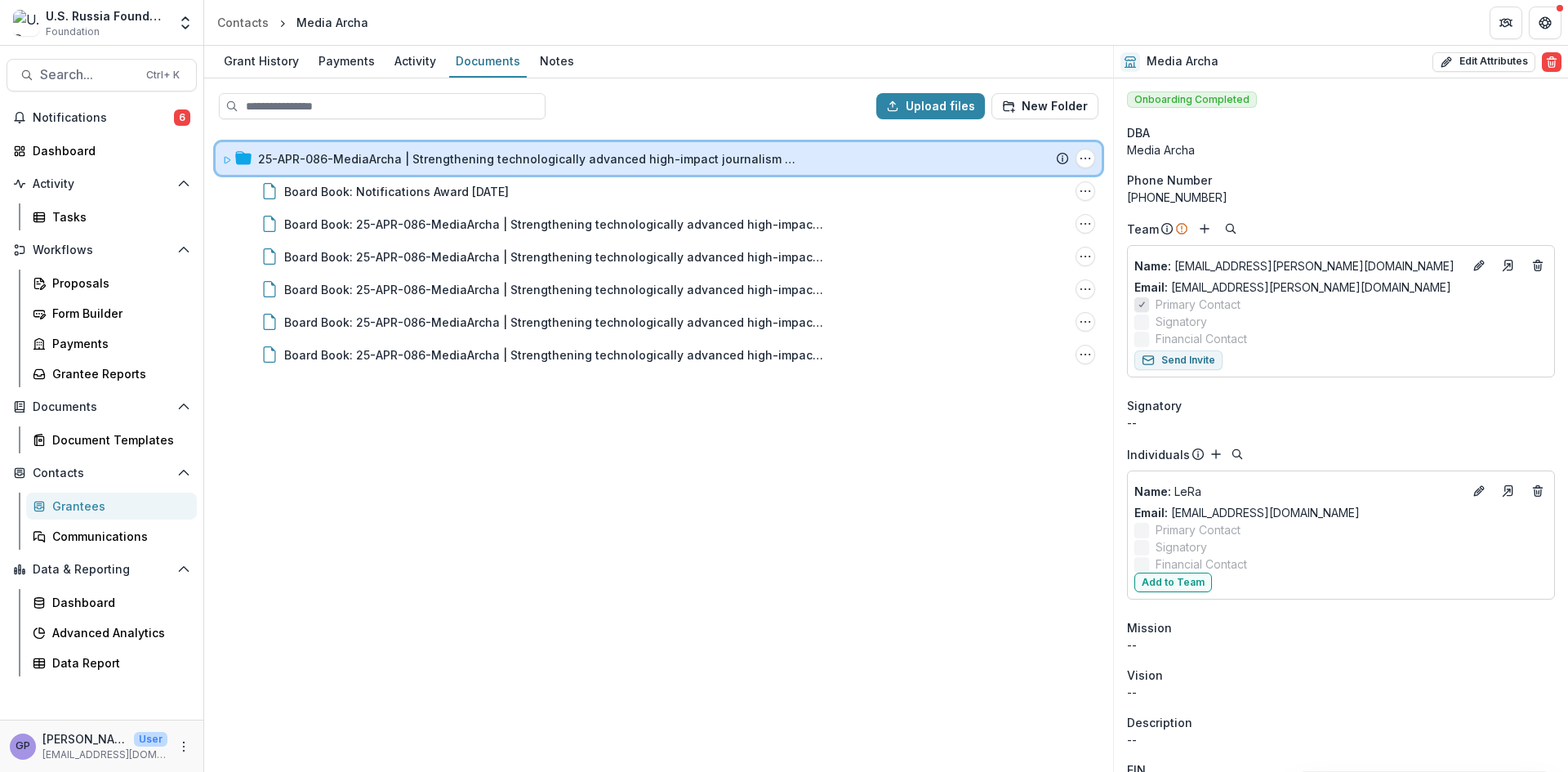
click at [224, 160] on icon at bounding box center [227, 160] width 10 height 10
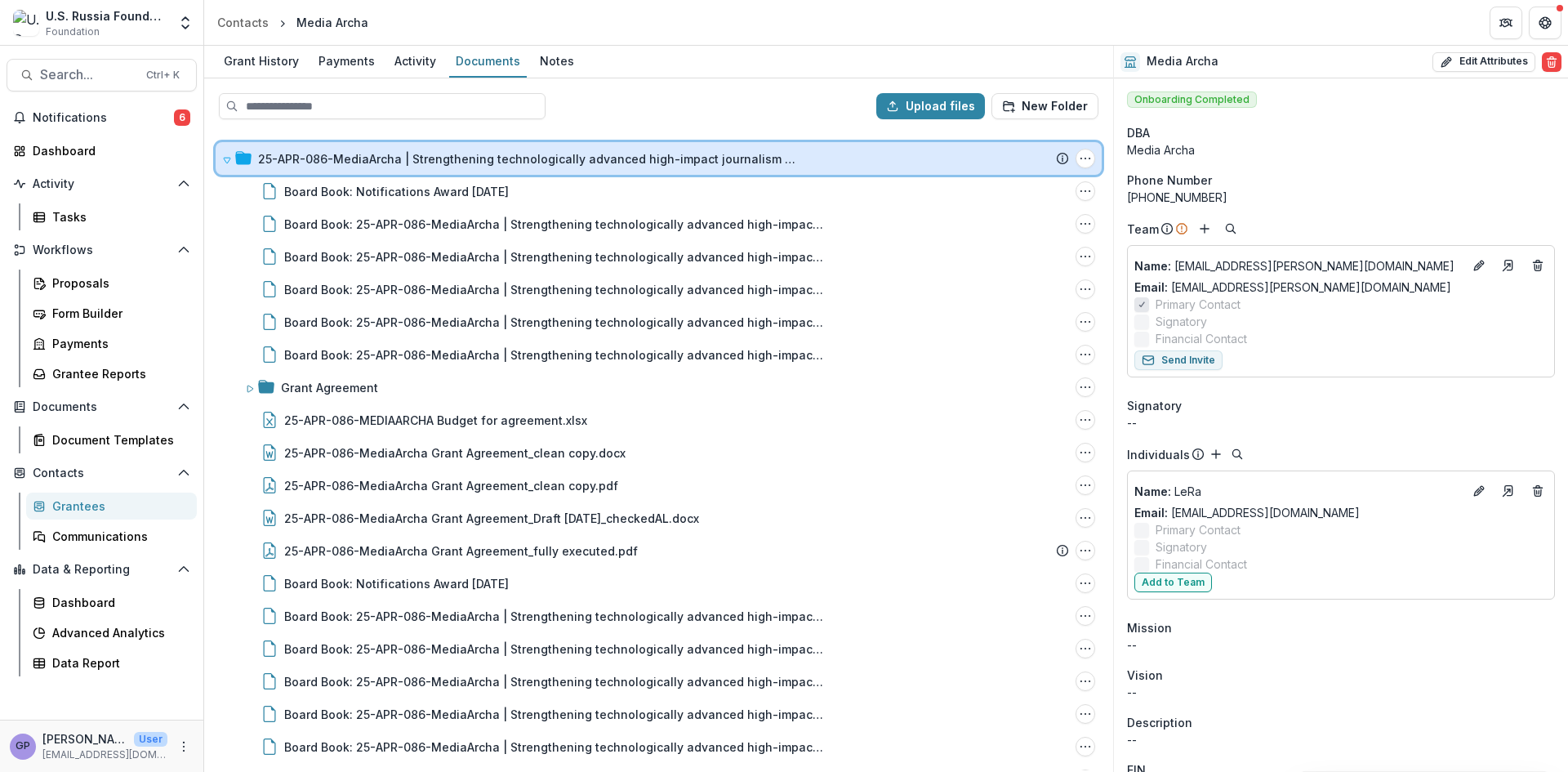
click at [227, 160] on icon at bounding box center [227, 160] width 10 height 10
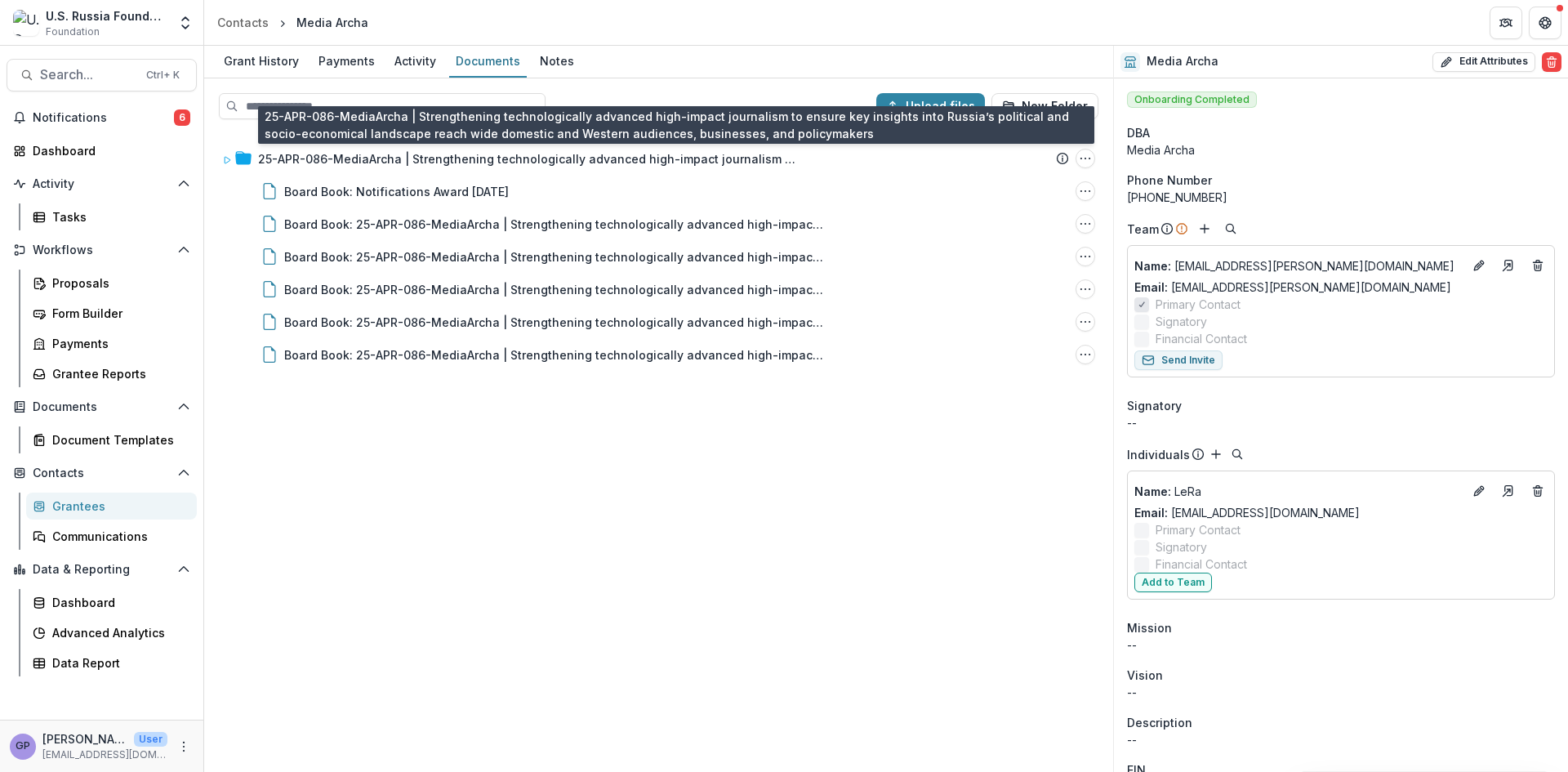
click at [259, 156] on div "25-APR-086-MediaArcha | Strengthening technologically advanced high-impact jour…" at bounding box center [528, 158] width 539 height 17
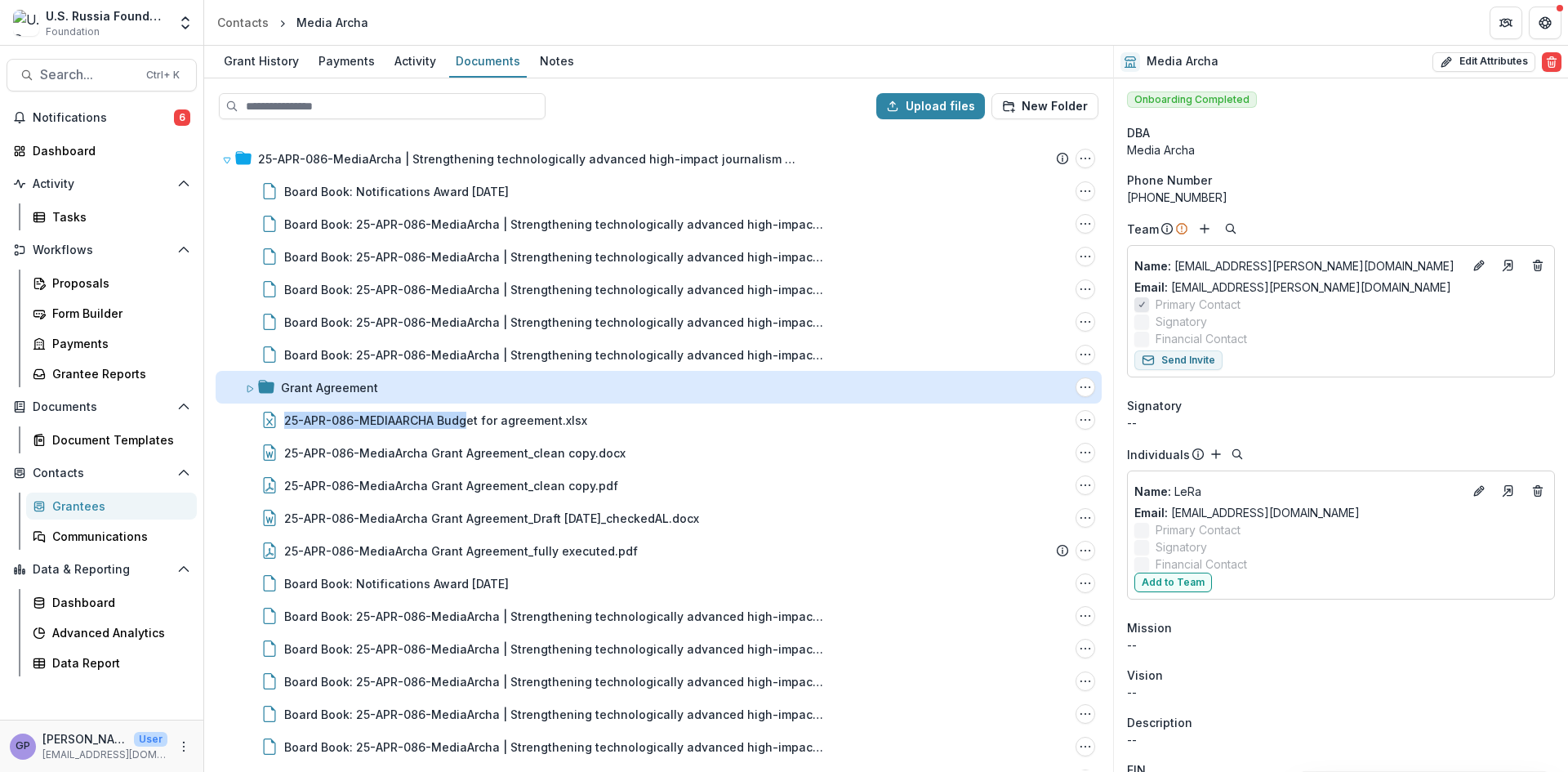
drag, startPoint x: 466, startPoint y: 422, endPoint x: 482, endPoint y: 389, distance: 36.7
click at [482, 389] on div "25-APR-086-MediaArcha | Strengthening technologically advanced high-impact jour…" at bounding box center [658, 485] width 886 height 686
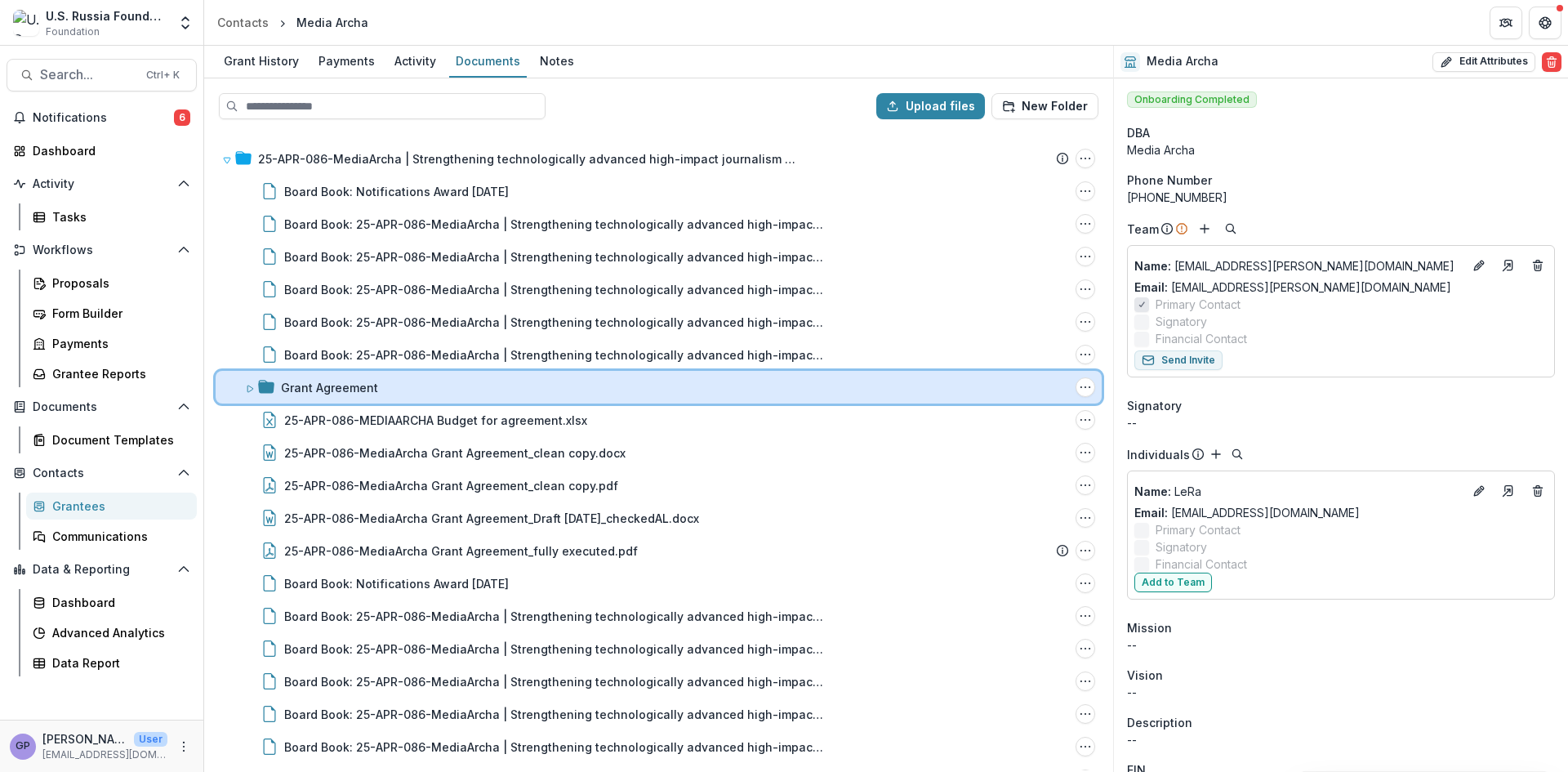
click at [249, 384] on icon at bounding box center [250, 388] width 10 height 10
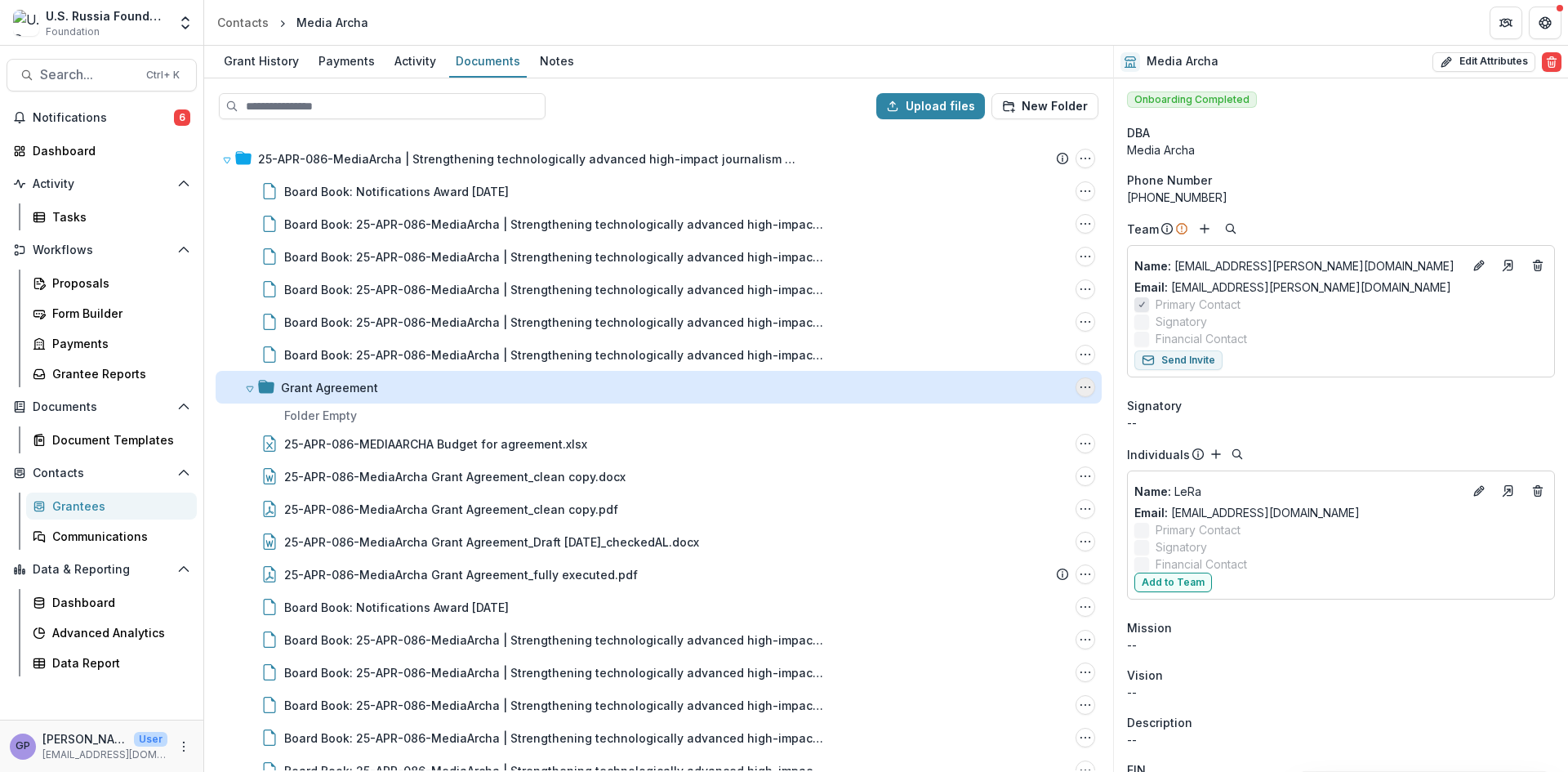
drag, startPoint x: 1087, startPoint y: 387, endPoint x: 1076, endPoint y: 382, distance: 12.1
click at [1079, 382] on icon "Grant Agreement Options" at bounding box center [1085, 386] width 13 height 13
click at [968, 496] on button "Delete" at bounding box center [1004, 499] width 175 height 27
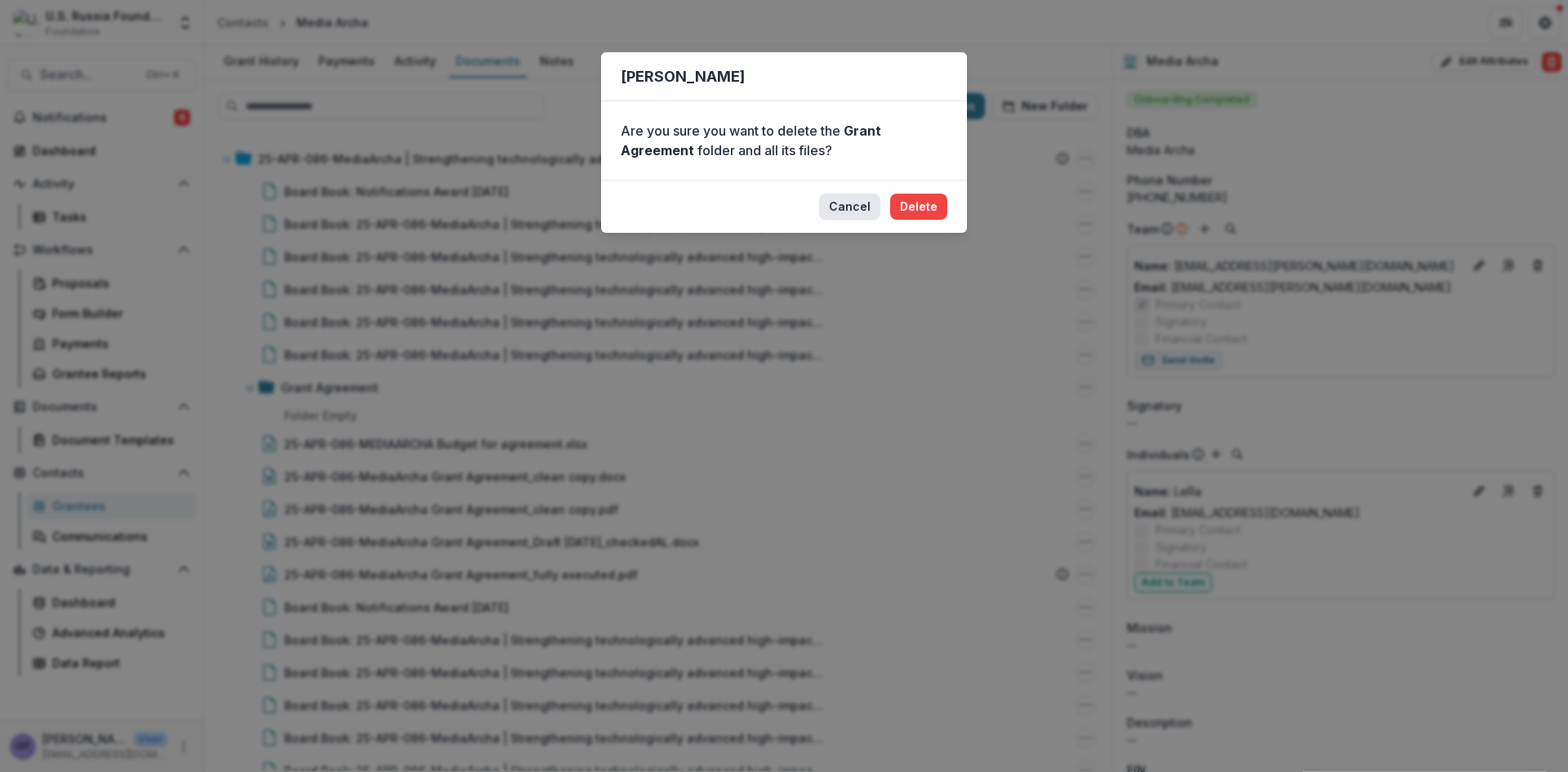
click at [856, 202] on button "Cancel" at bounding box center [850, 206] width 61 height 26
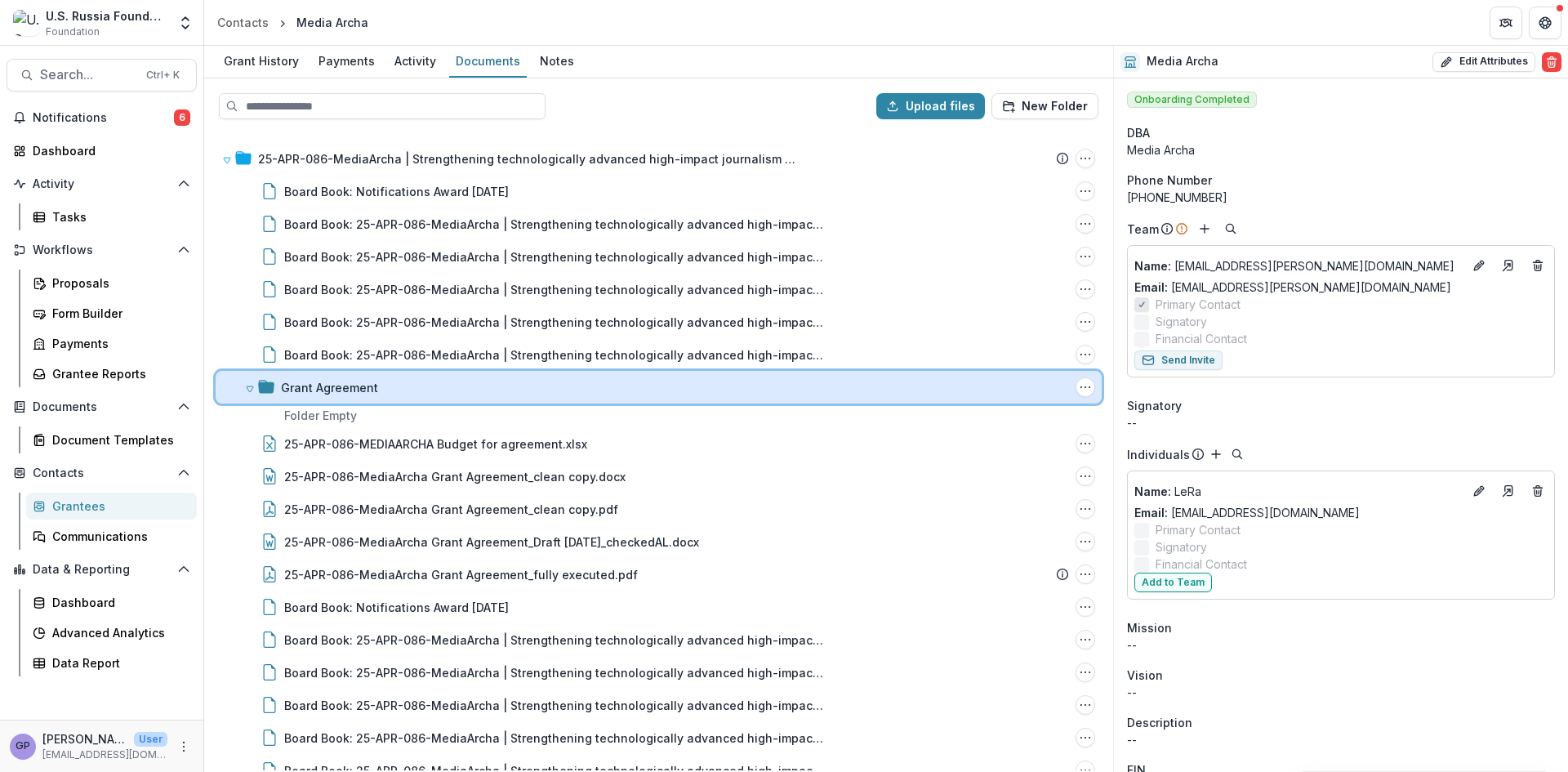
click at [379, 393] on div "Grant Agreement" at bounding box center [674, 387] width 788 height 17
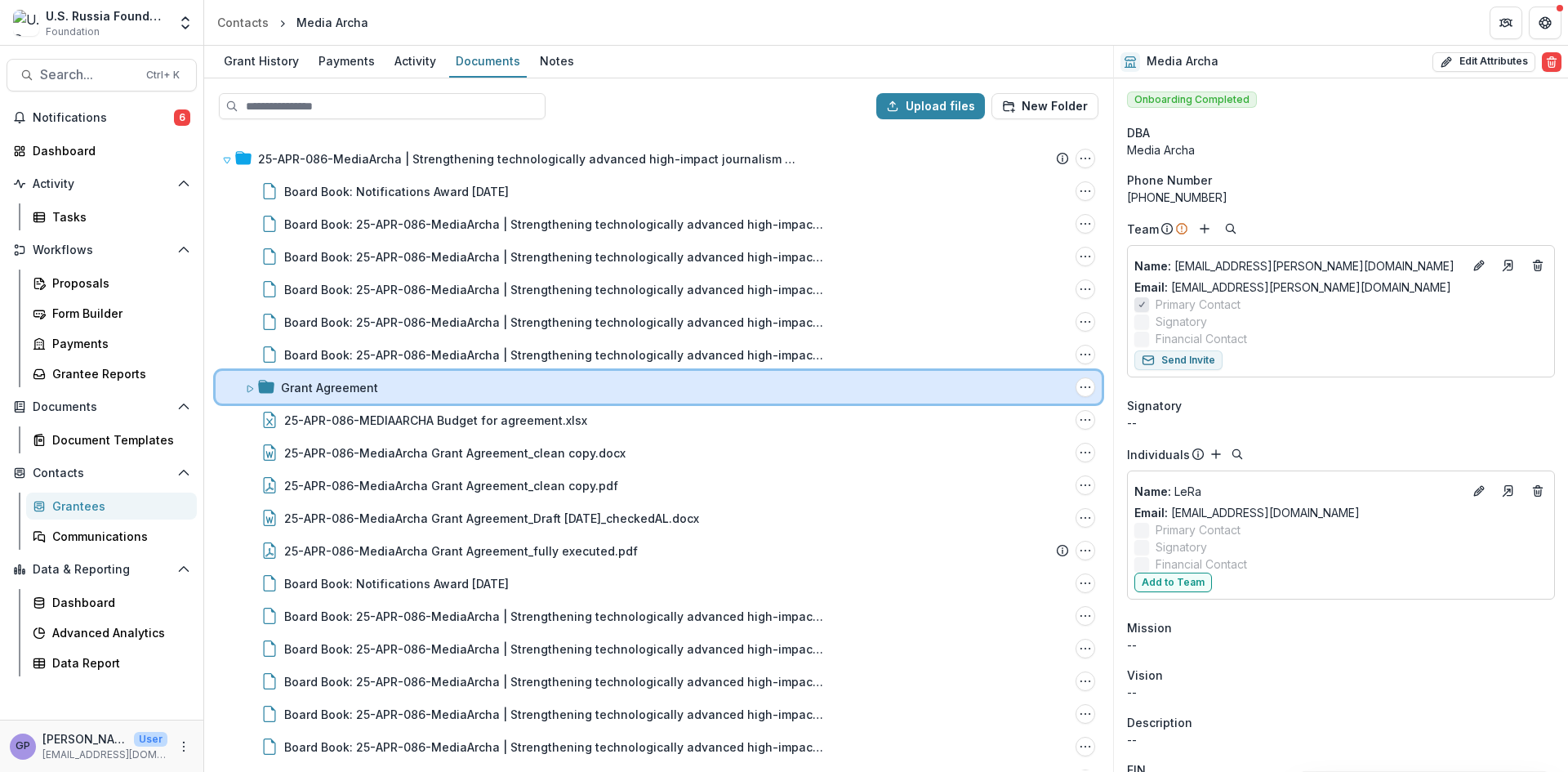
click at [247, 386] on icon at bounding box center [250, 388] width 5 height 6
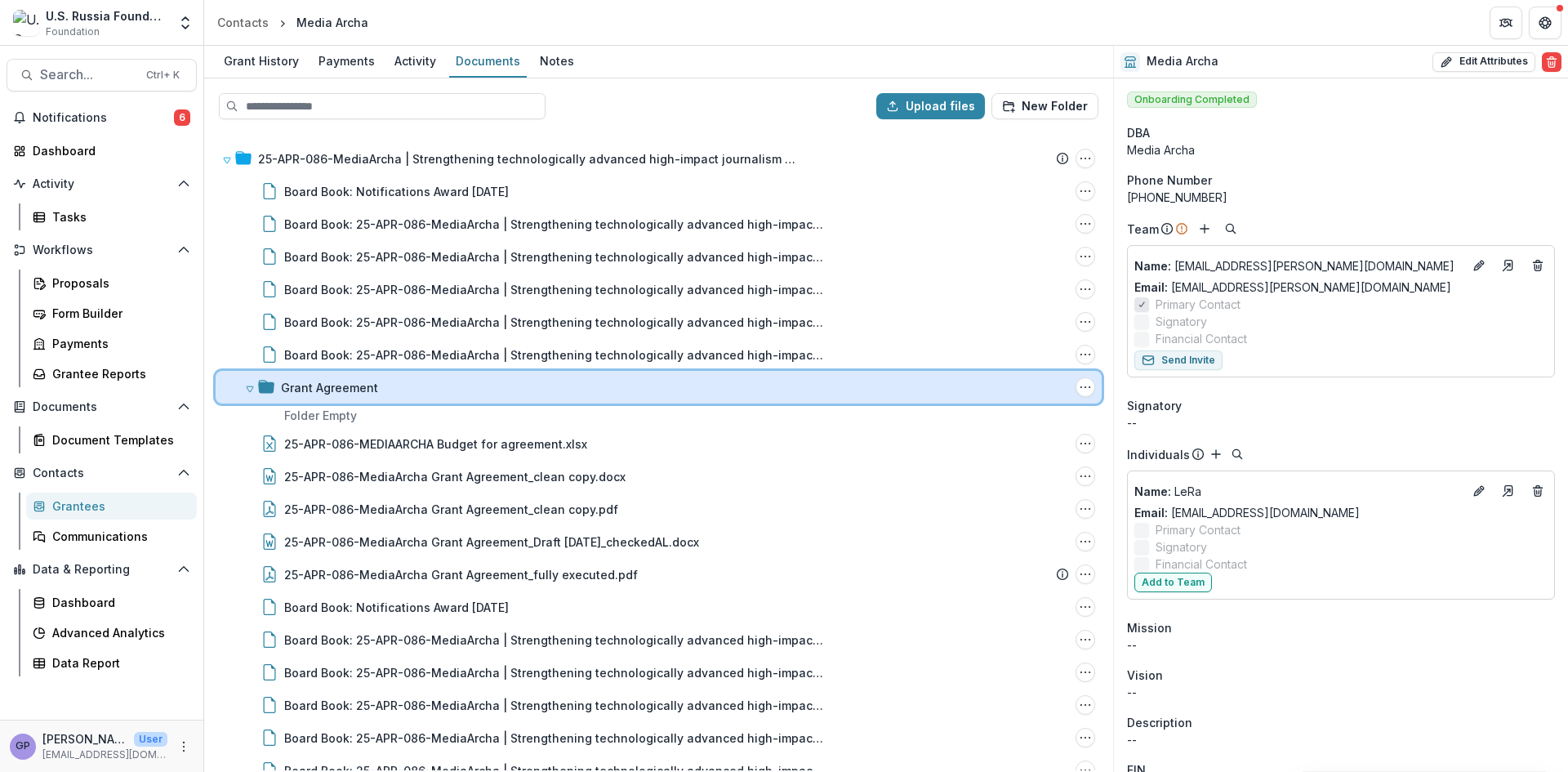
click at [247, 386] on icon at bounding box center [250, 388] width 10 height 10
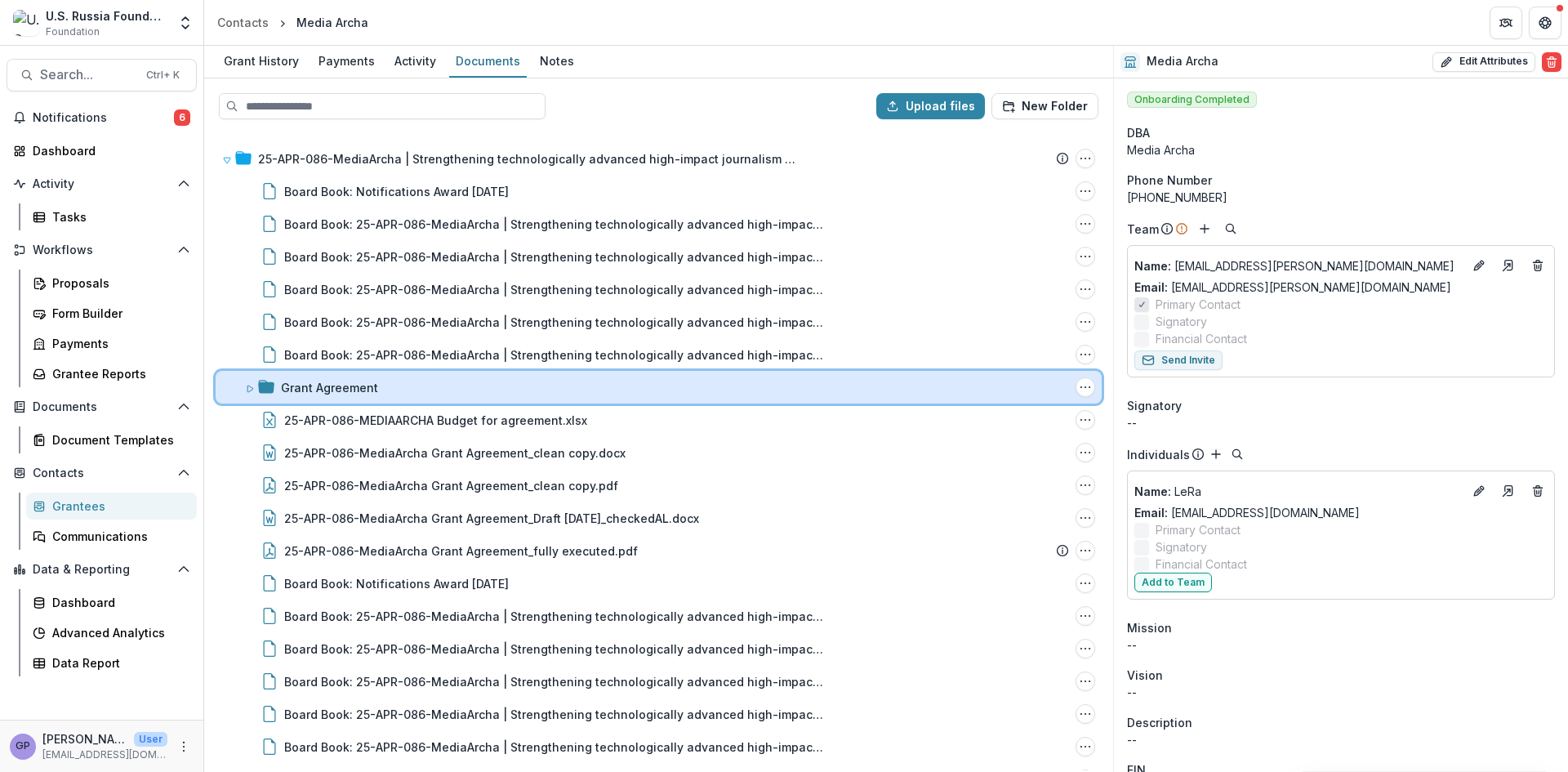
click at [247, 386] on icon at bounding box center [250, 388] width 5 height 6
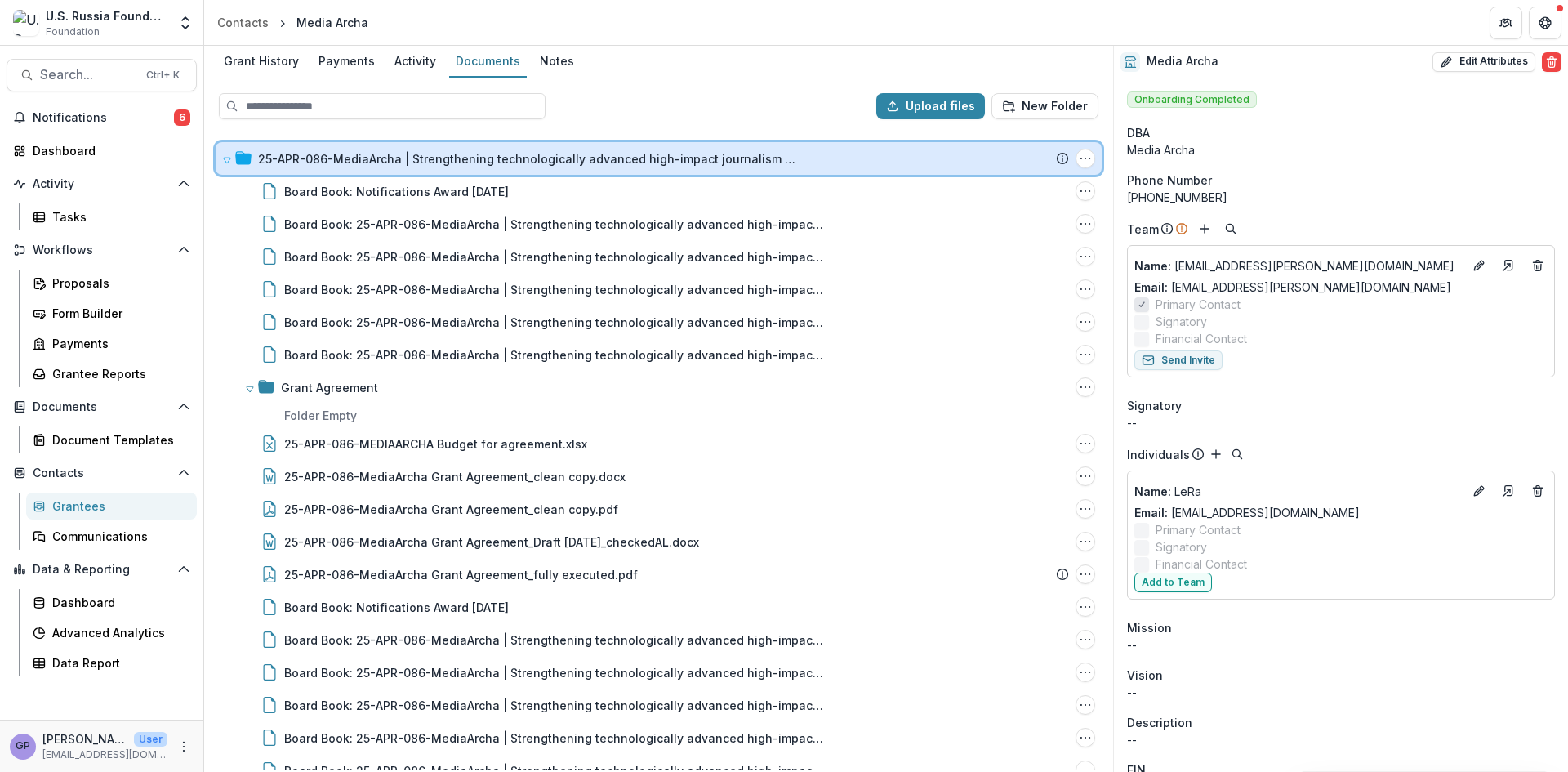
click at [224, 161] on icon at bounding box center [227, 160] width 10 height 10
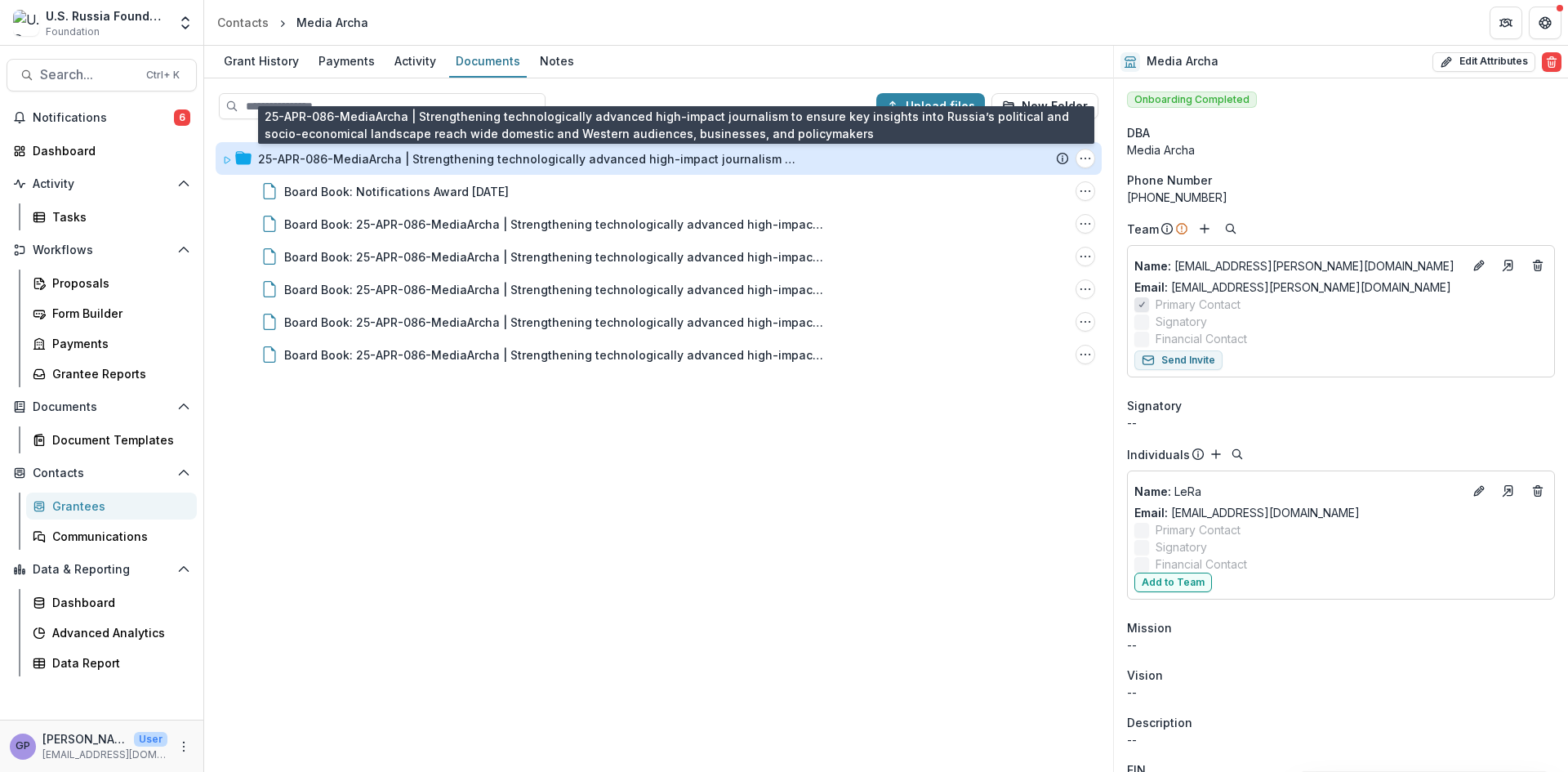
click at [265, 154] on div "25-APR-086-MediaArcha | Strengthening technologically advanced high-impact jour…" at bounding box center [528, 158] width 539 height 17
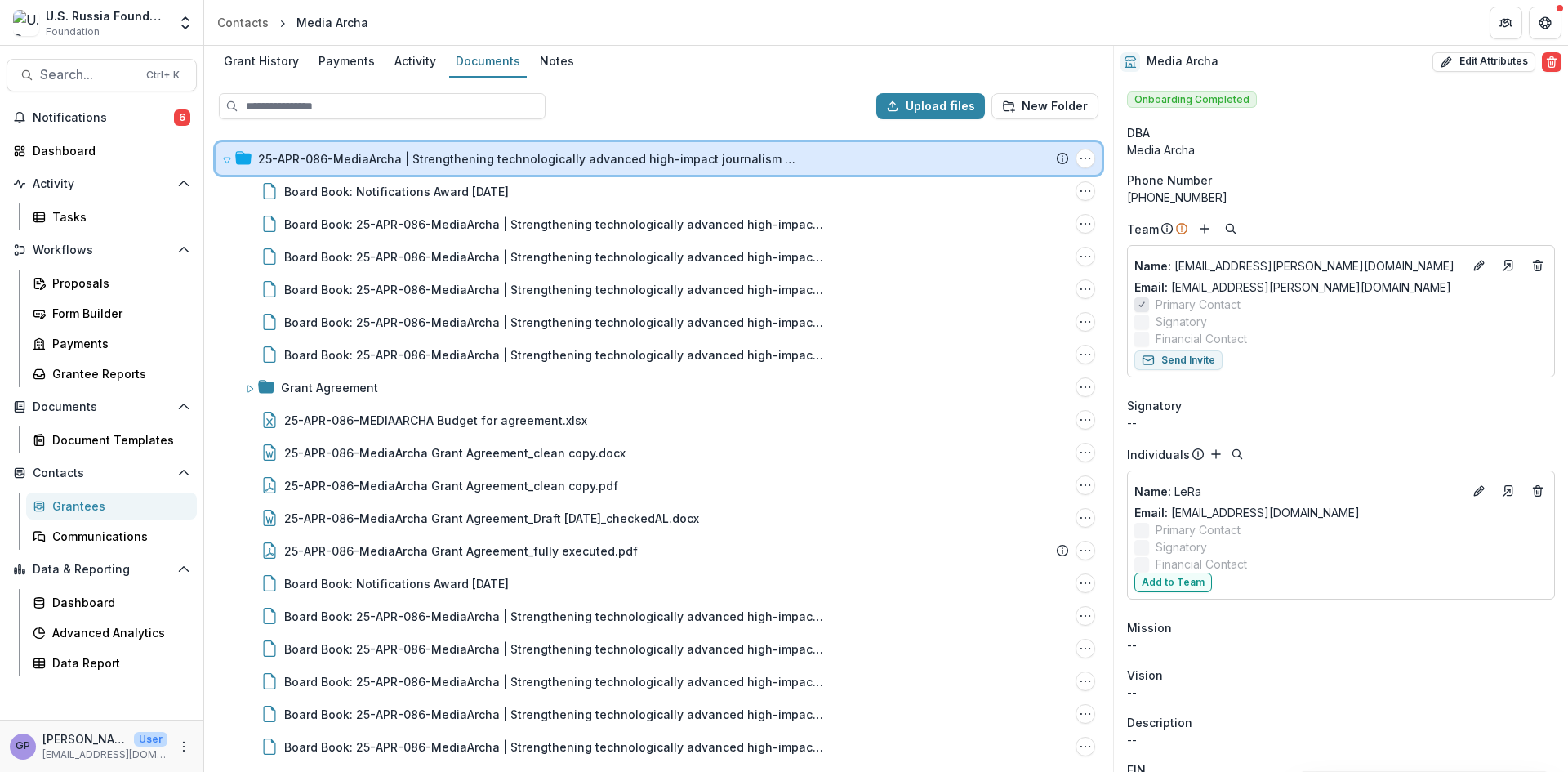
click at [222, 161] on icon at bounding box center [227, 160] width 10 height 10
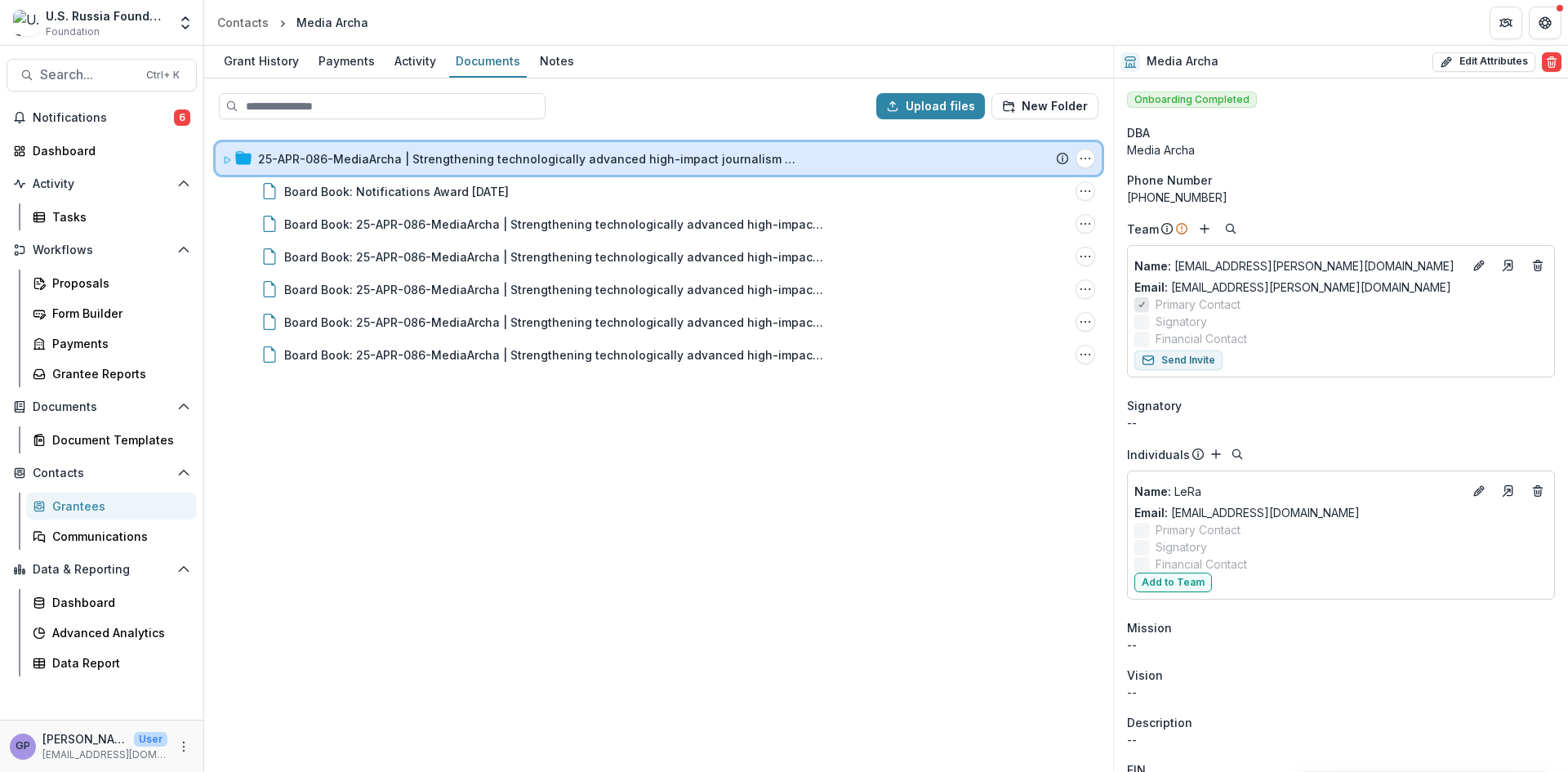
click at [222, 161] on icon at bounding box center [227, 160] width 10 height 10
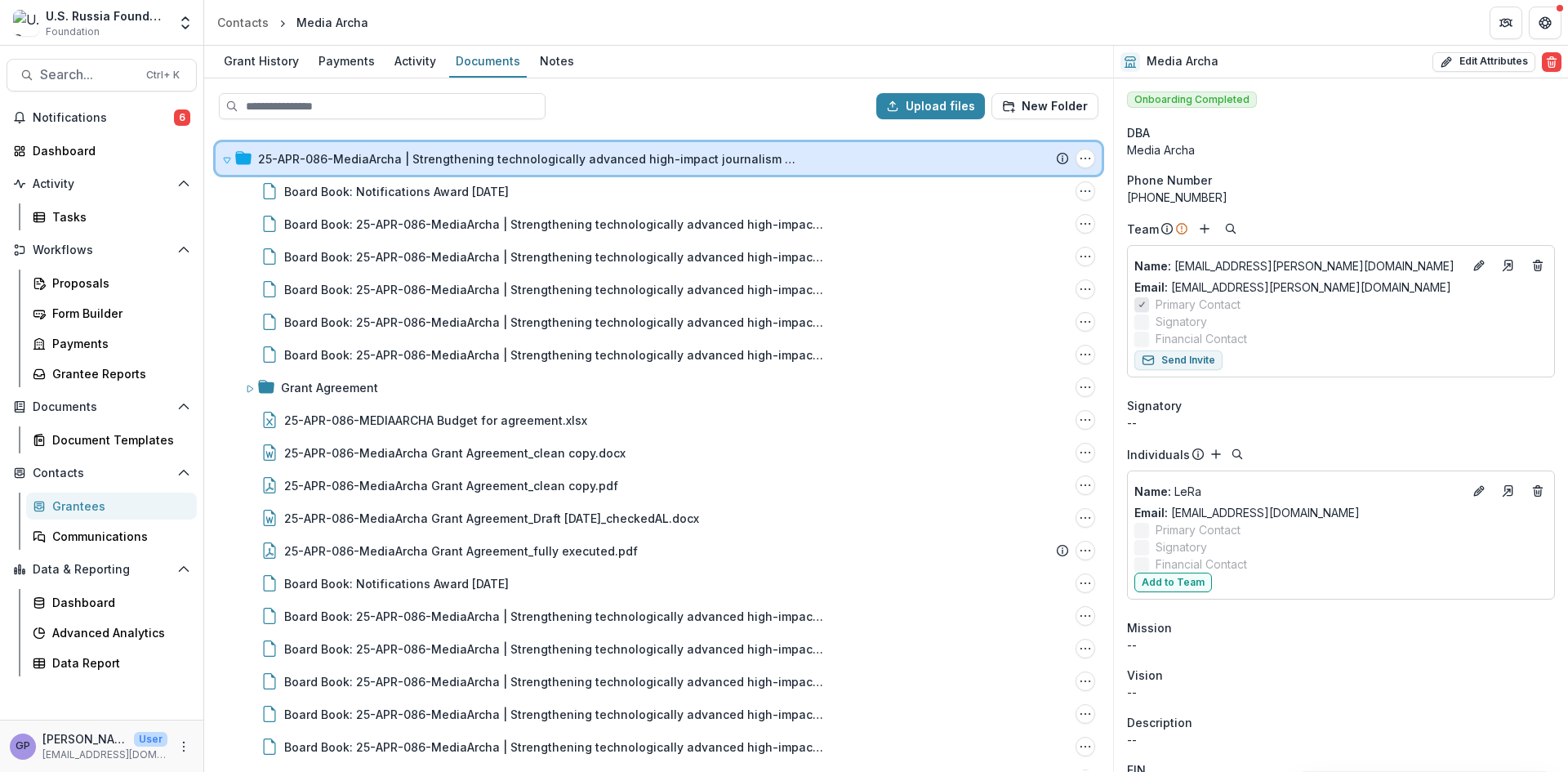
click at [222, 161] on icon at bounding box center [227, 160] width 10 height 10
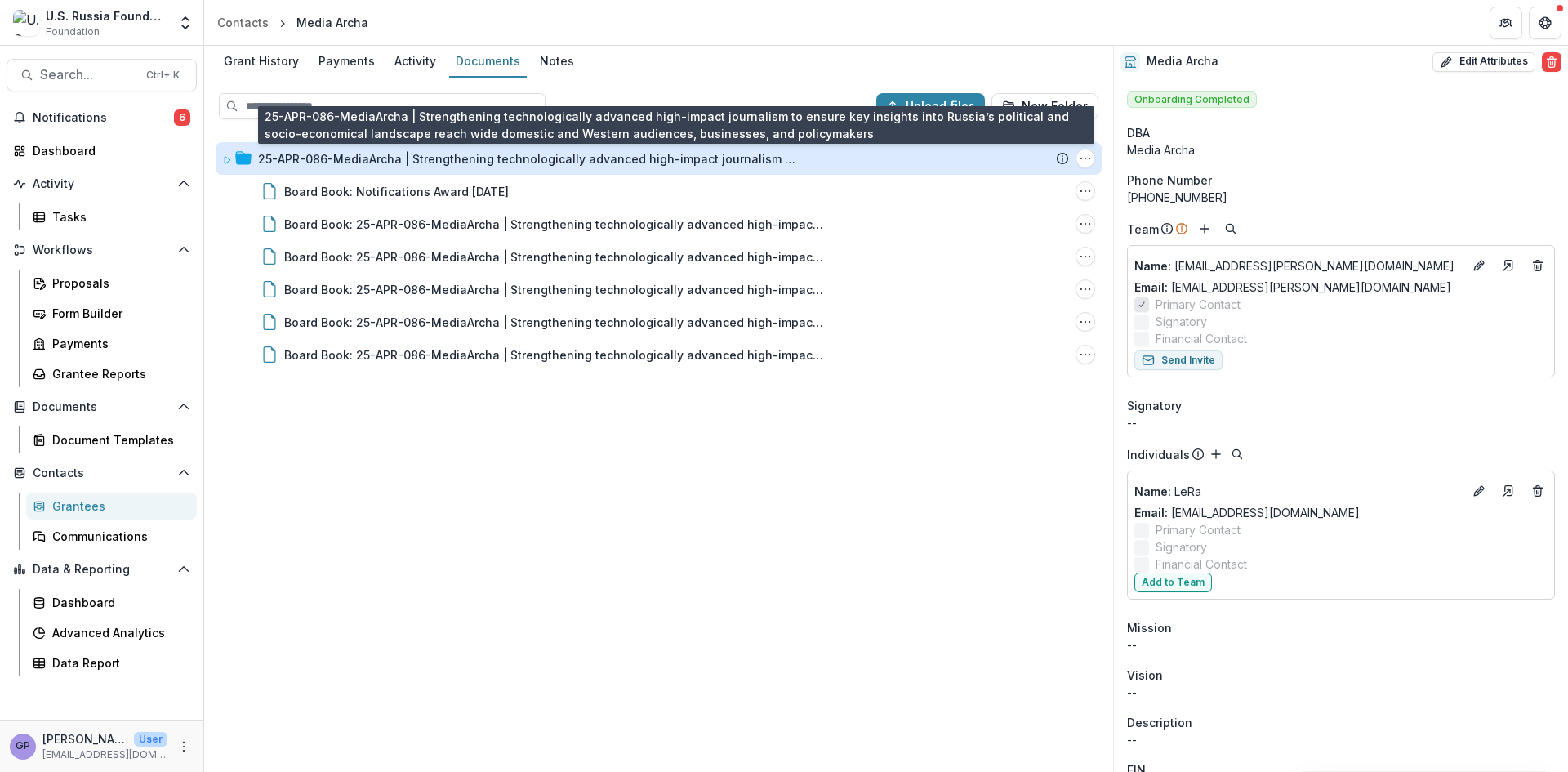
click at [311, 157] on div "25-APR-086-MediaArcha | Strengthening technologically advanced high-impact jour…" at bounding box center [528, 158] width 539 height 17
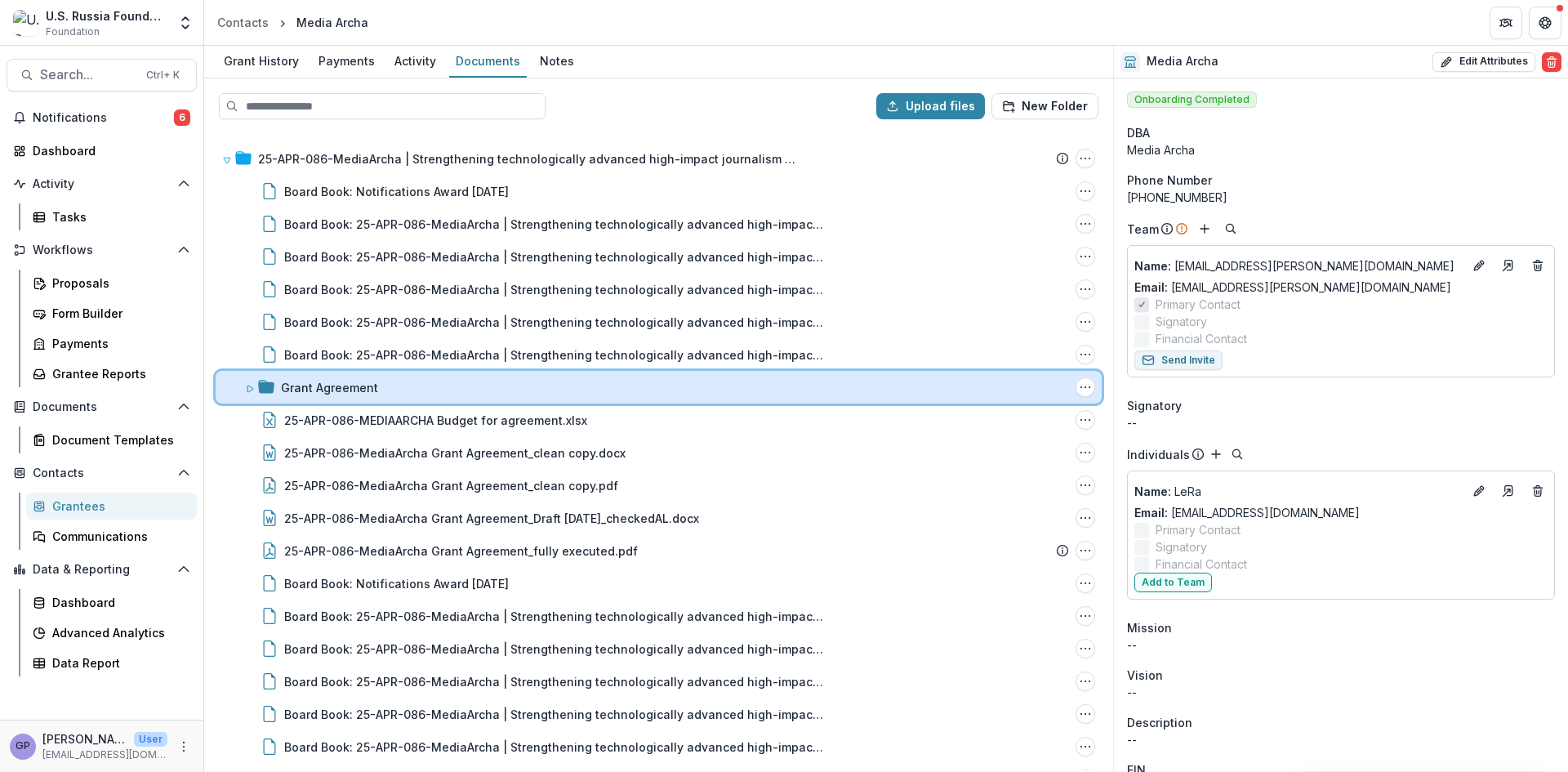
click at [1000, 372] on div "Grant Agreement Folder Options Rename Add Subfolder Delete" at bounding box center [658, 386] width 886 height 33
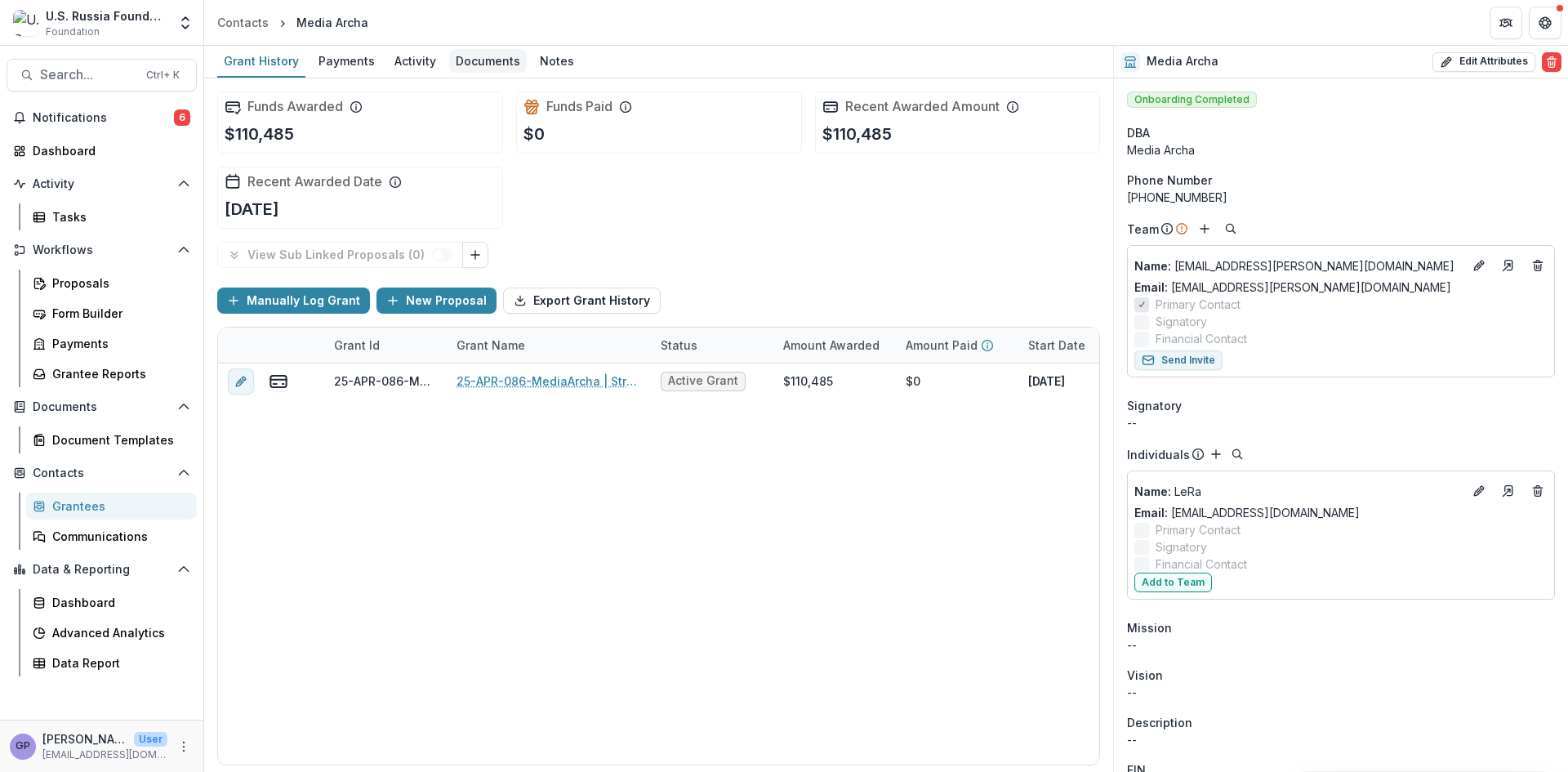
click at [492, 56] on div "Documents" at bounding box center [488, 61] width 78 height 24
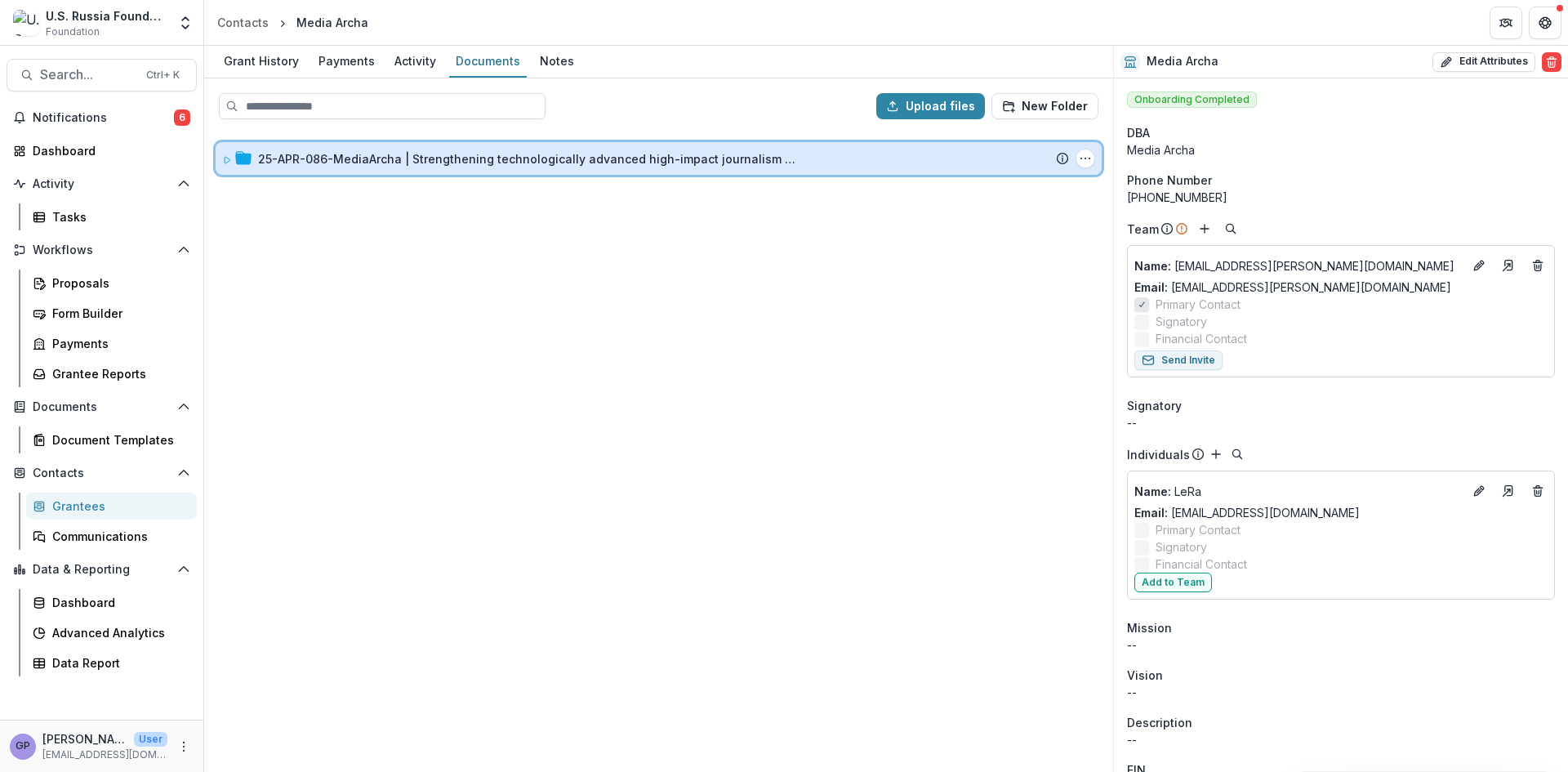
click at [224, 161] on icon at bounding box center [227, 160] width 10 height 10
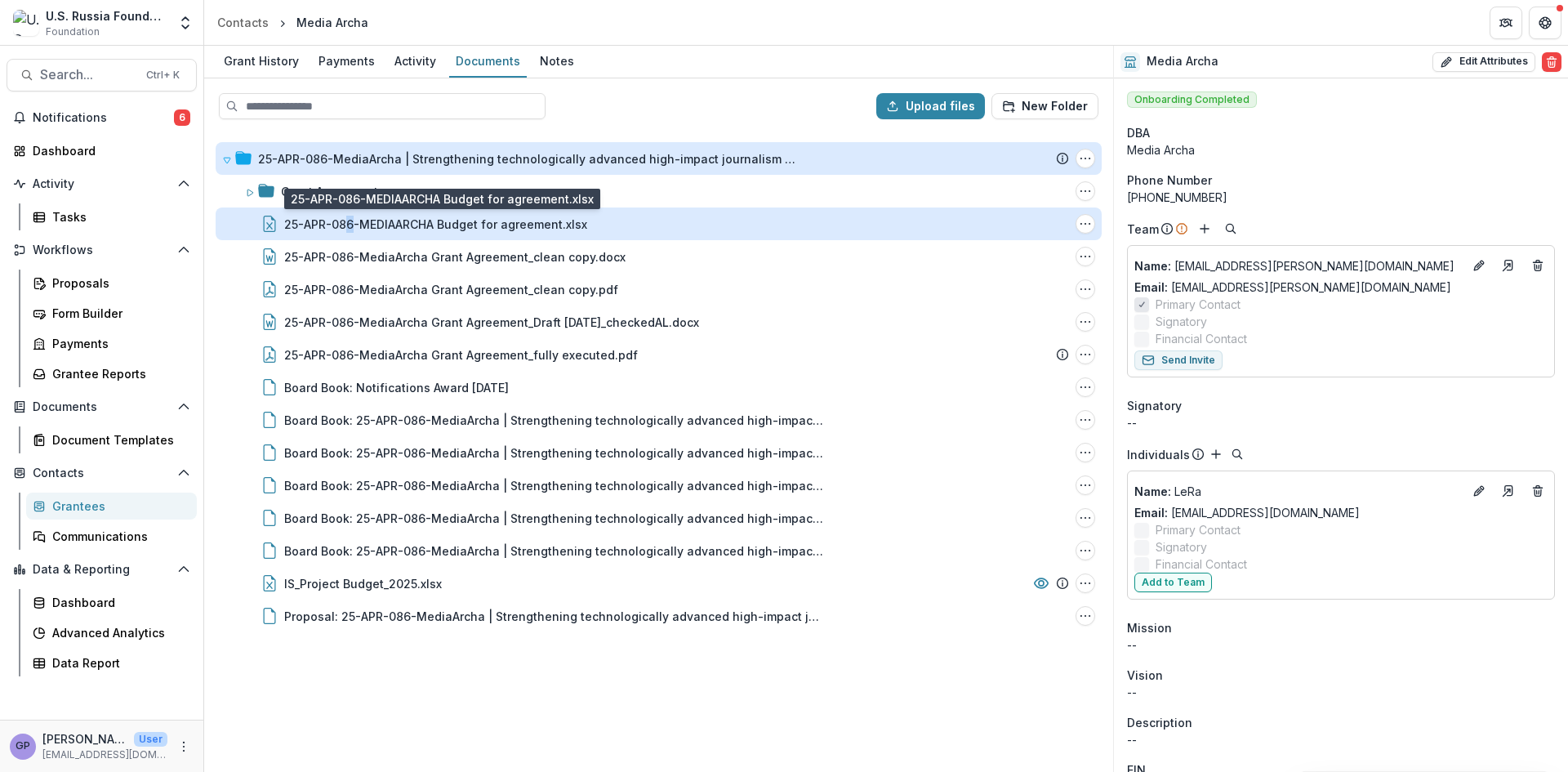
click at [345, 215] on div "25-APR-086-MEDIAARCHA Budget for agreement.xlsx" at bounding box center [435, 223] width 303 height 17
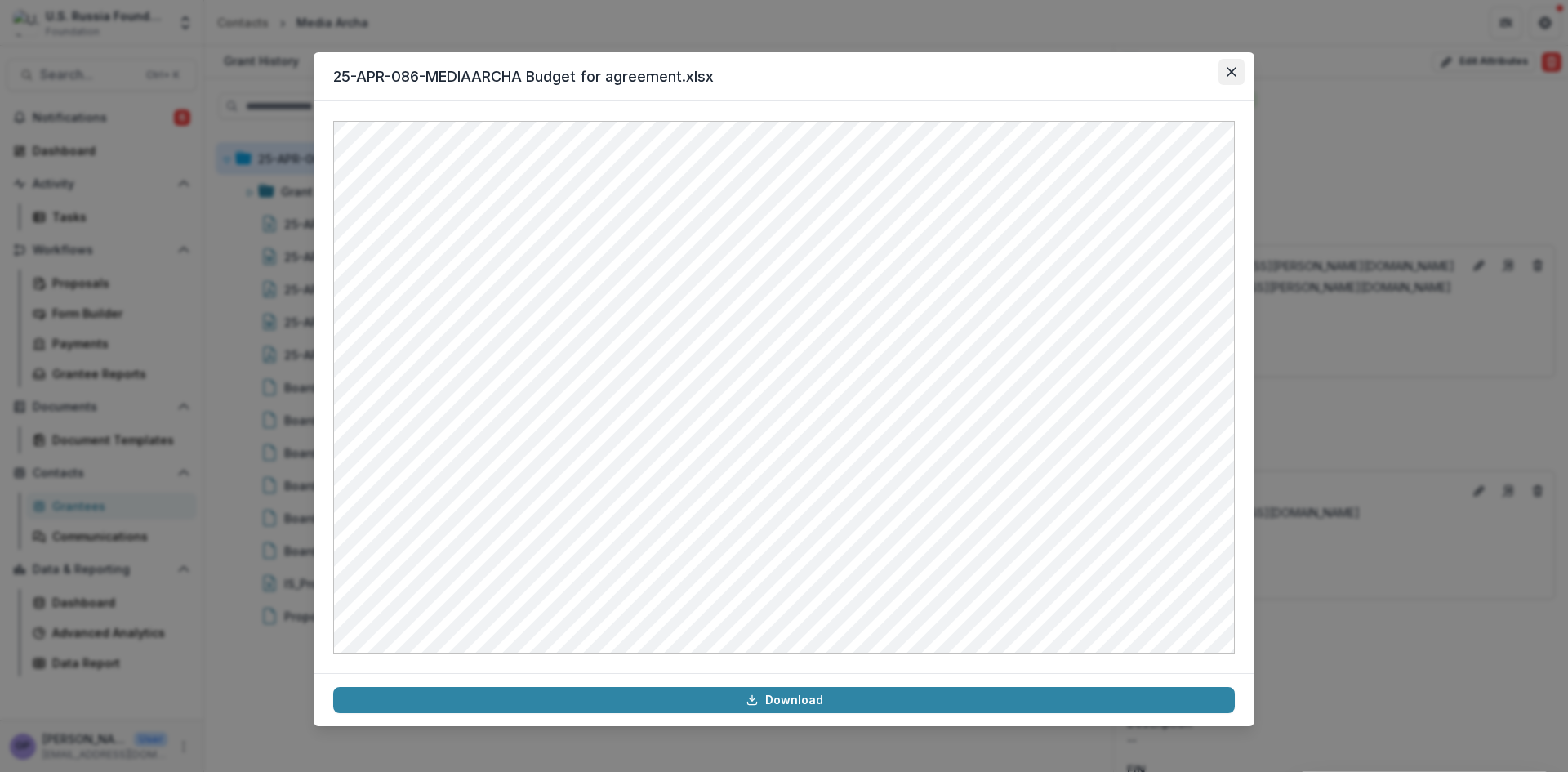
click at [1228, 70] on icon "Close" at bounding box center [1231, 71] width 10 height 10
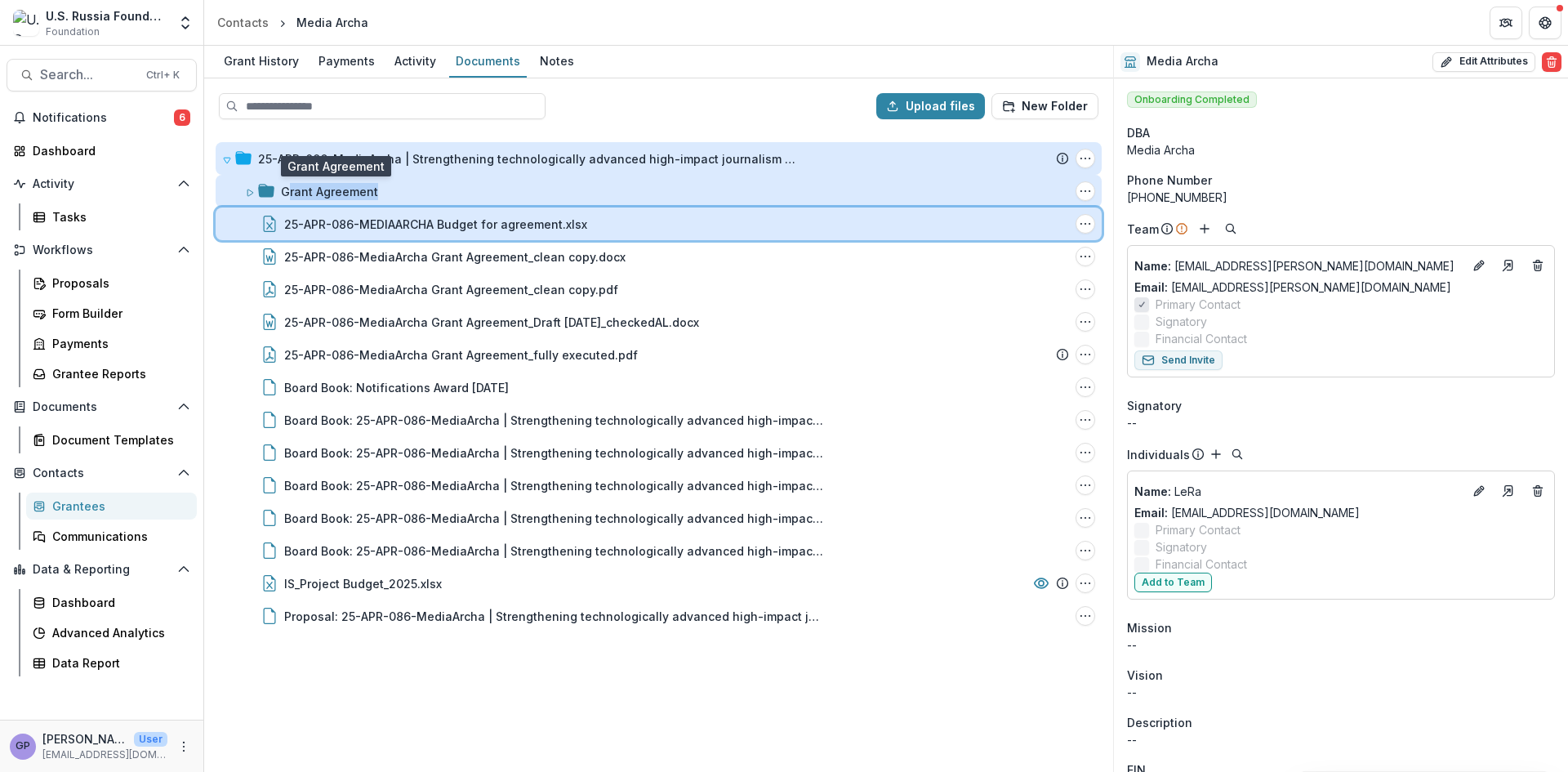
drag, startPoint x: 263, startPoint y: 223, endPoint x: 291, endPoint y: 189, distance: 44.0
click at [291, 189] on div "25-APR-086-MediaArcha | Strengthening technologically advanced high-impact jour…" at bounding box center [658, 386] width 886 height 490
drag, startPoint x: 268, startPoint y: 224, endPoint x: 292, endPoint y: 194, distance: 38.4
click at [292, 194] on div "25-APR-086-MediaArcha | Strengthening technologically advanced high-impact jour…" at bounding box center [658, 386] width 886 height 490
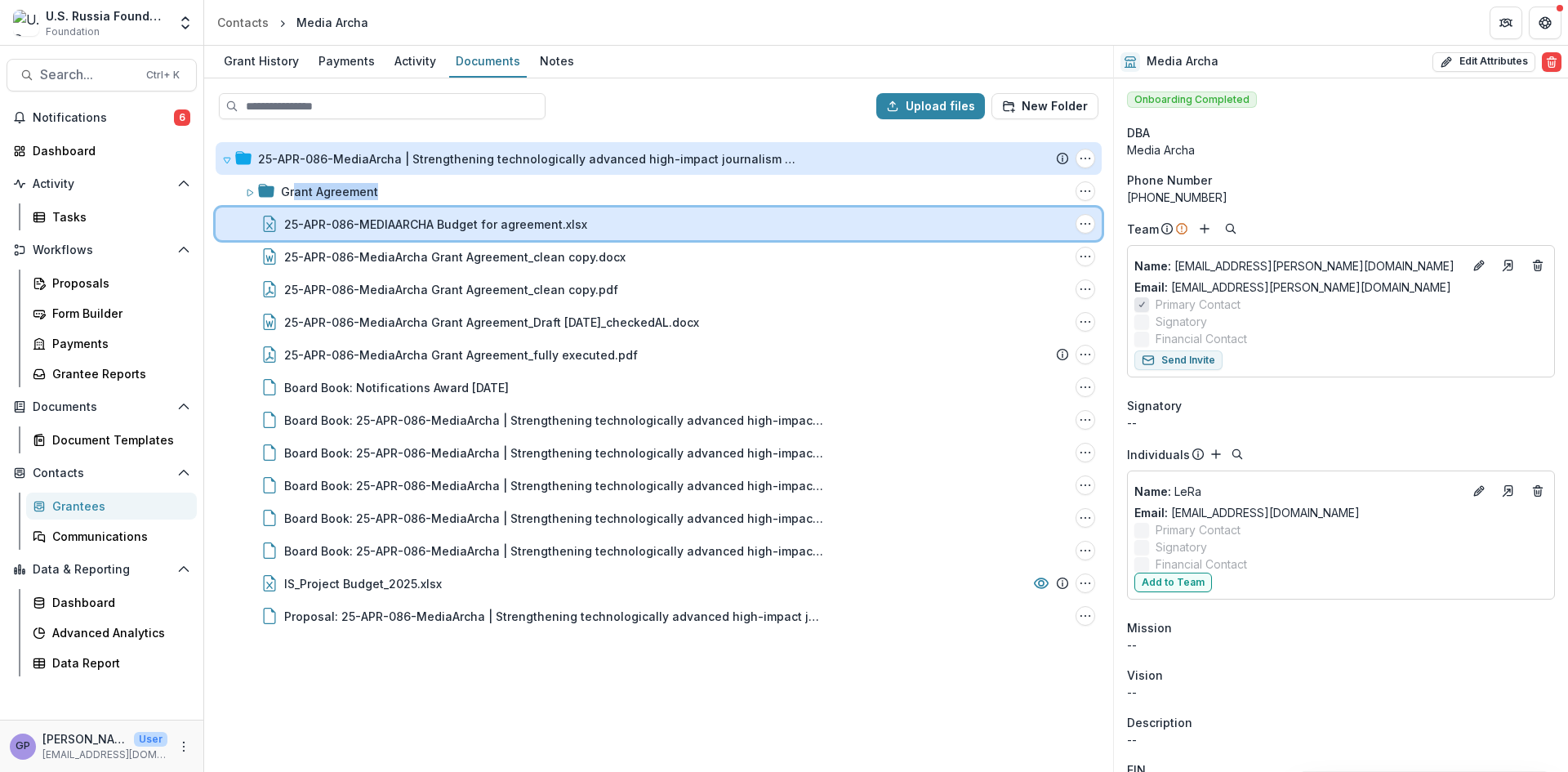
click at [263, 225] on icon at bounding box center [269, 223] width 17 height 17
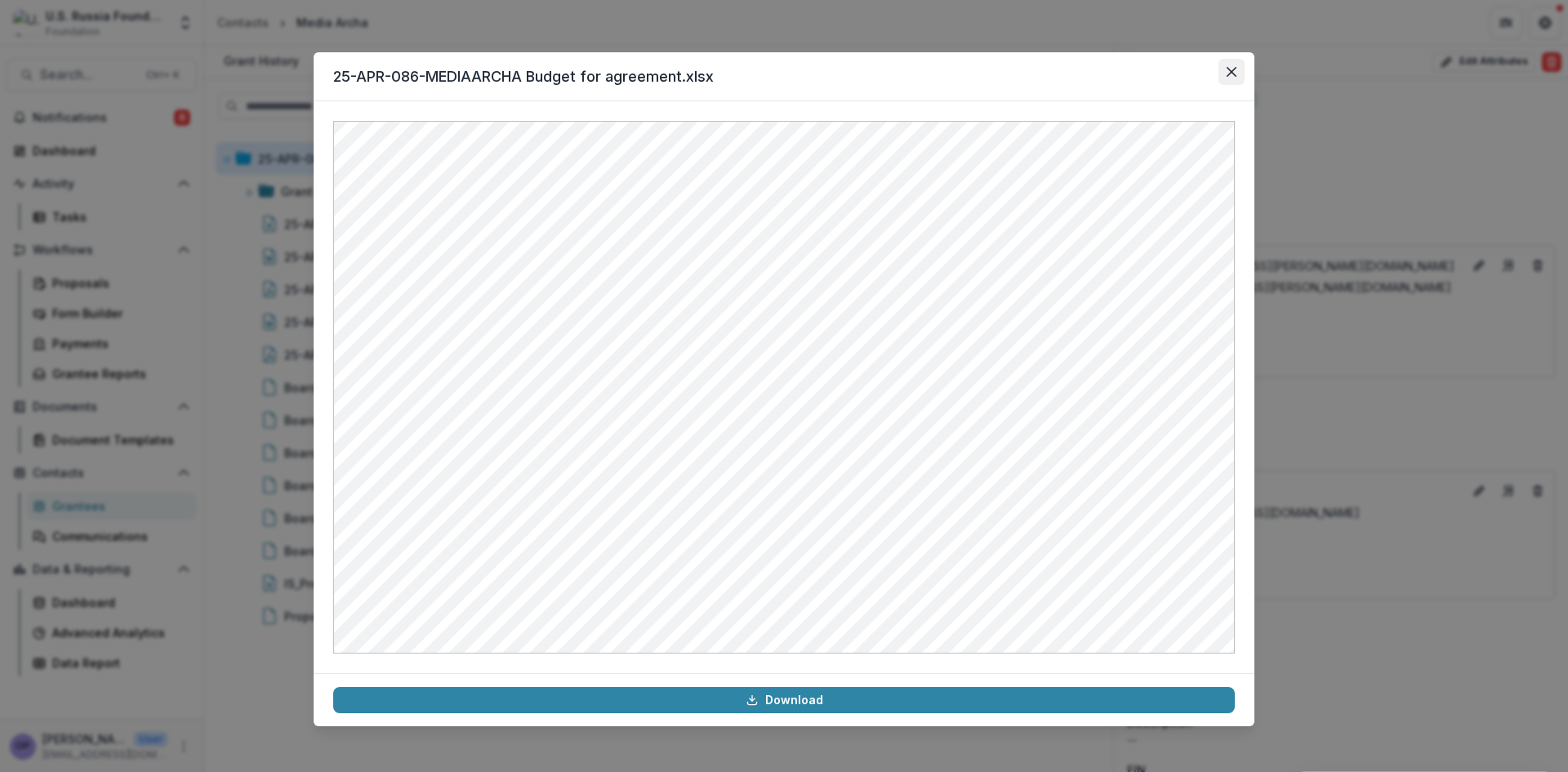
click at [1227, 67] on icon "Close" at bounding box center [1231, 71] width 10 height 10
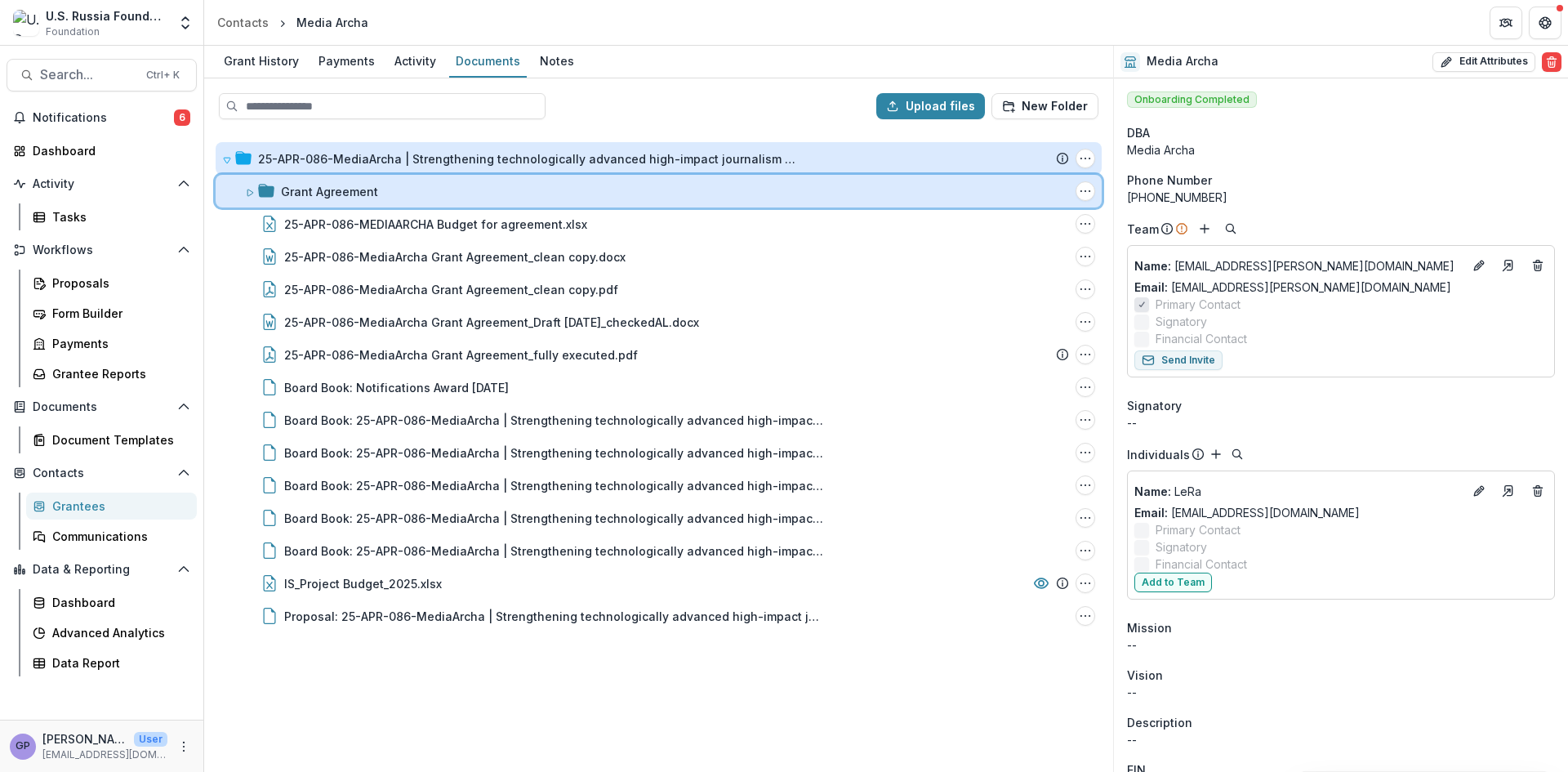
click at [246, 188] on icon at bounding box center [250, 192] width 10 height 10
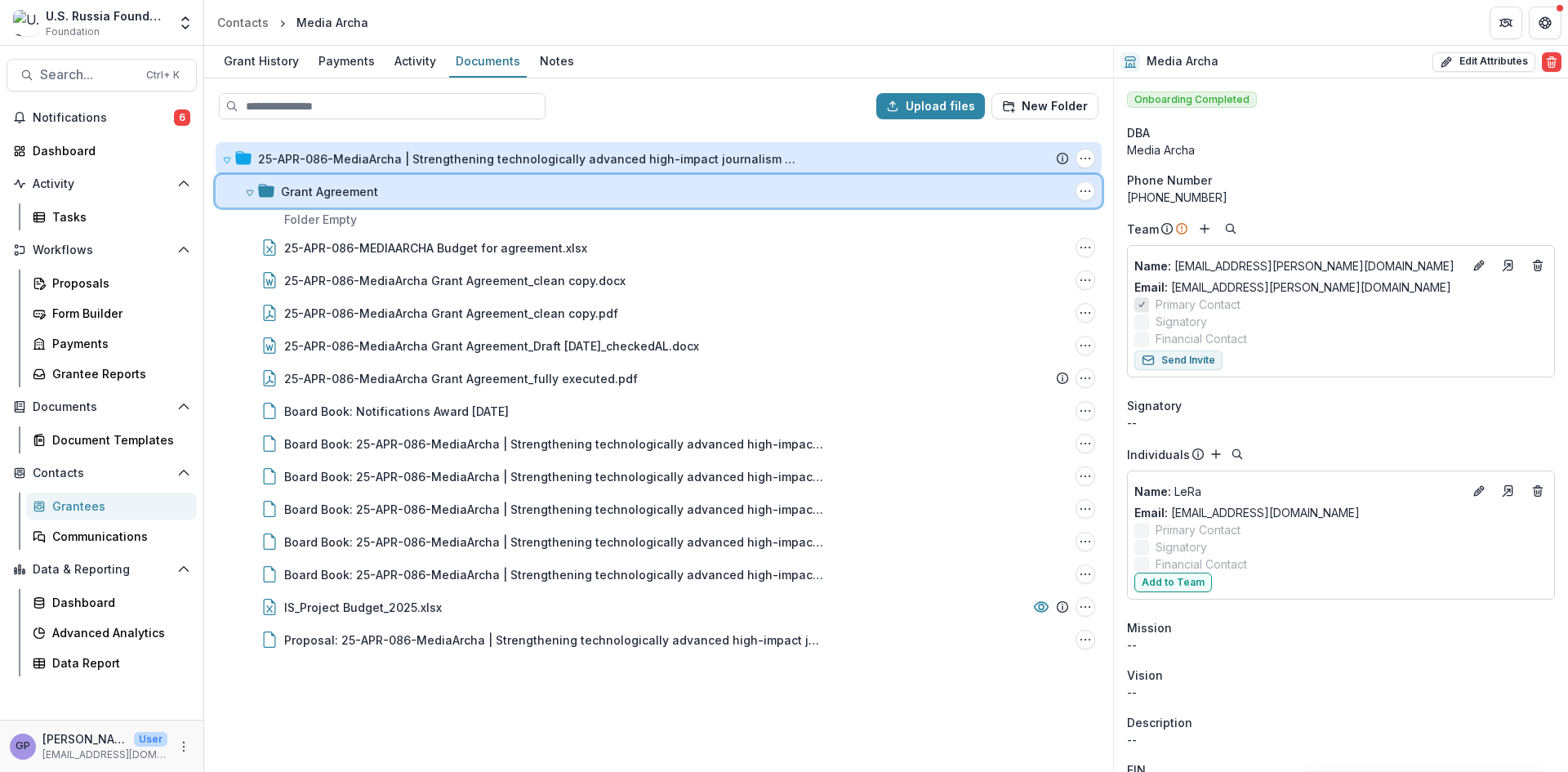
click at [247, 188] on icon at bounding box center [250, 192] width 10 height 10
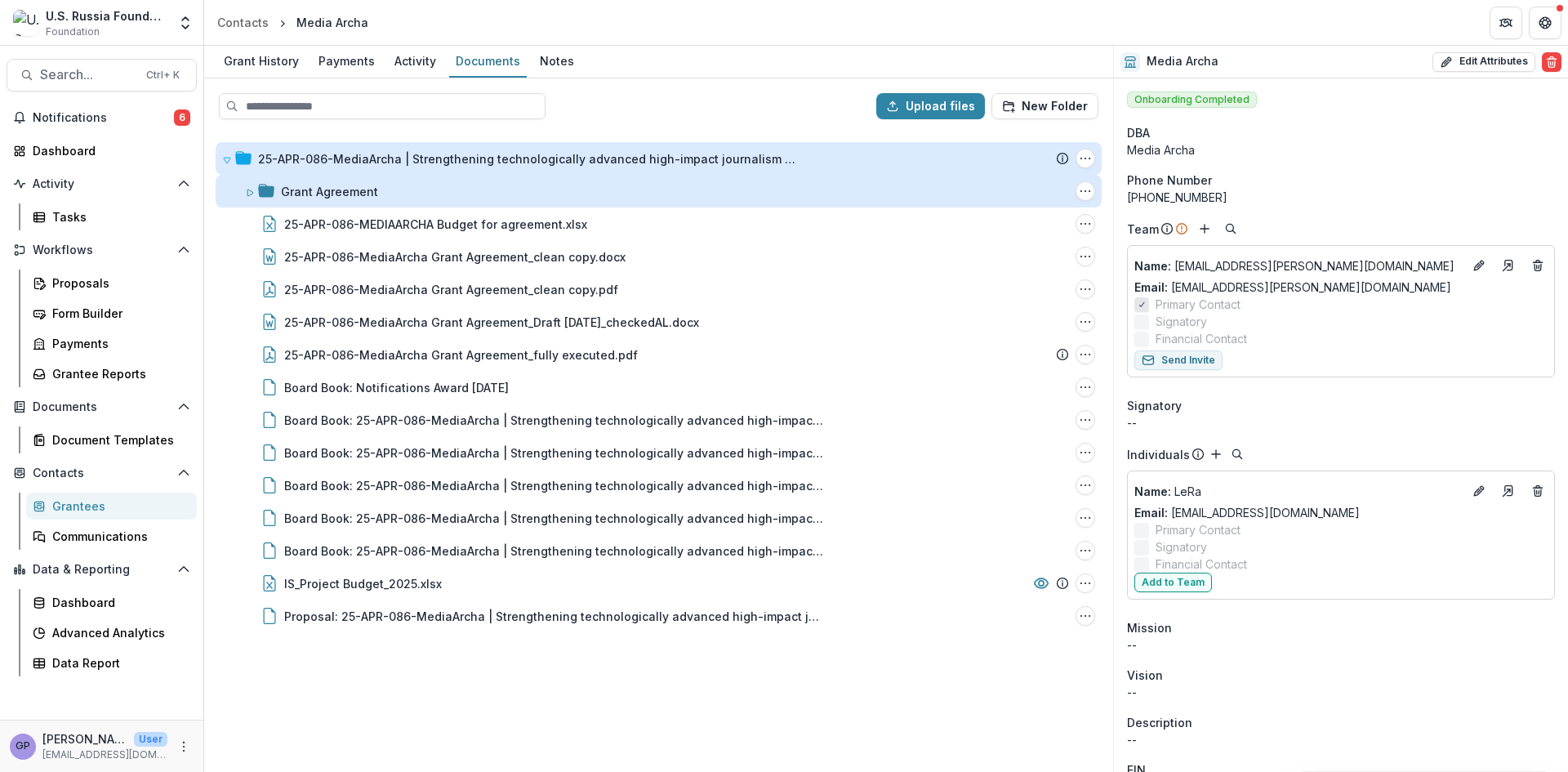
click at [685, 716] on div "25-APR-086-MediaArcha | Strengthening technologically advanced high-impact jour…" at bounding box center [658, 451] width 906 height 638
click at [79, 280] on div "Proposals" at bounding box center [117, 282] width 131 height 17
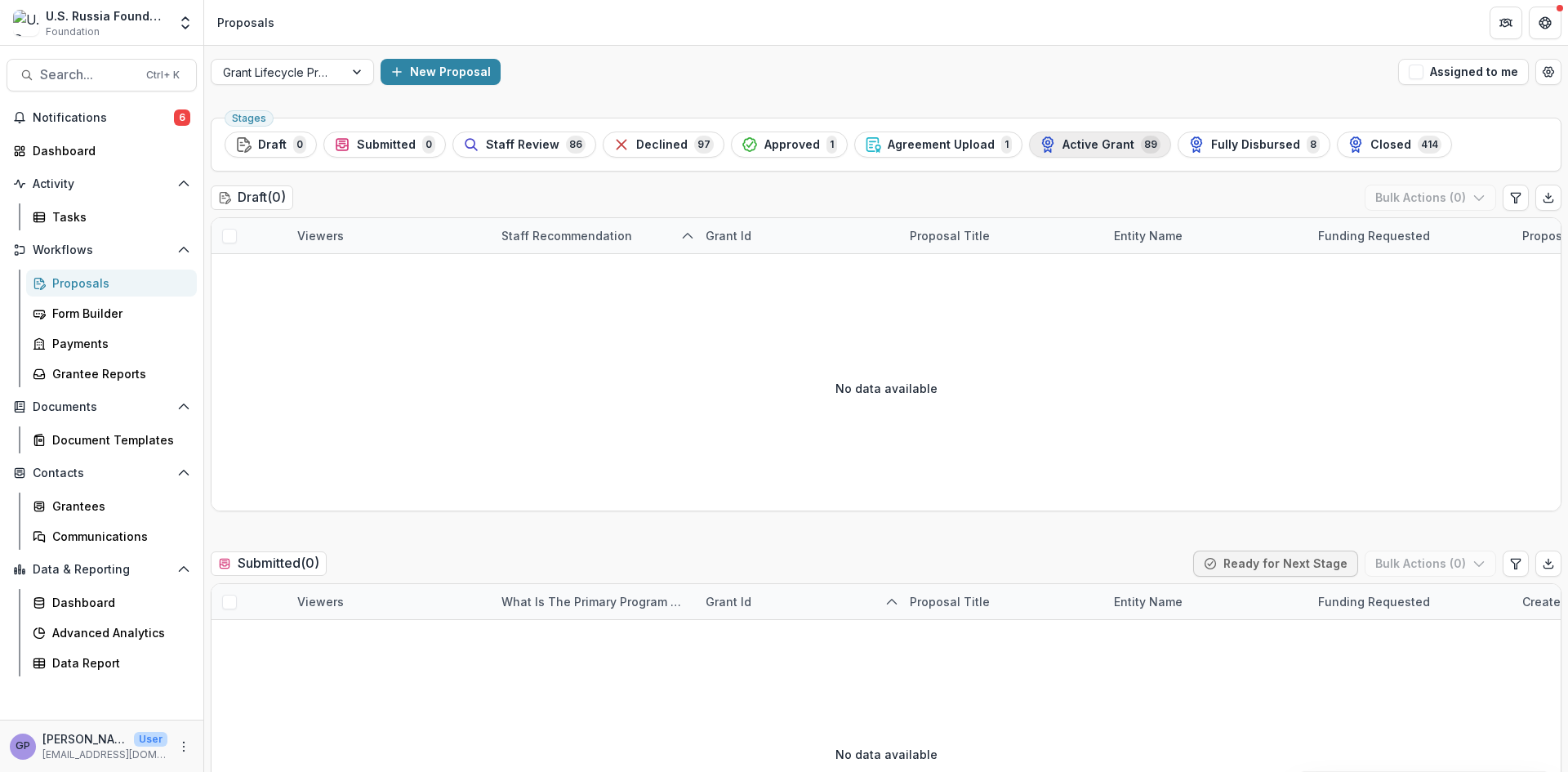
click at [1065, 134] on button "Active Grant 89" at bounding box center [1099, 145] width 142 height 26
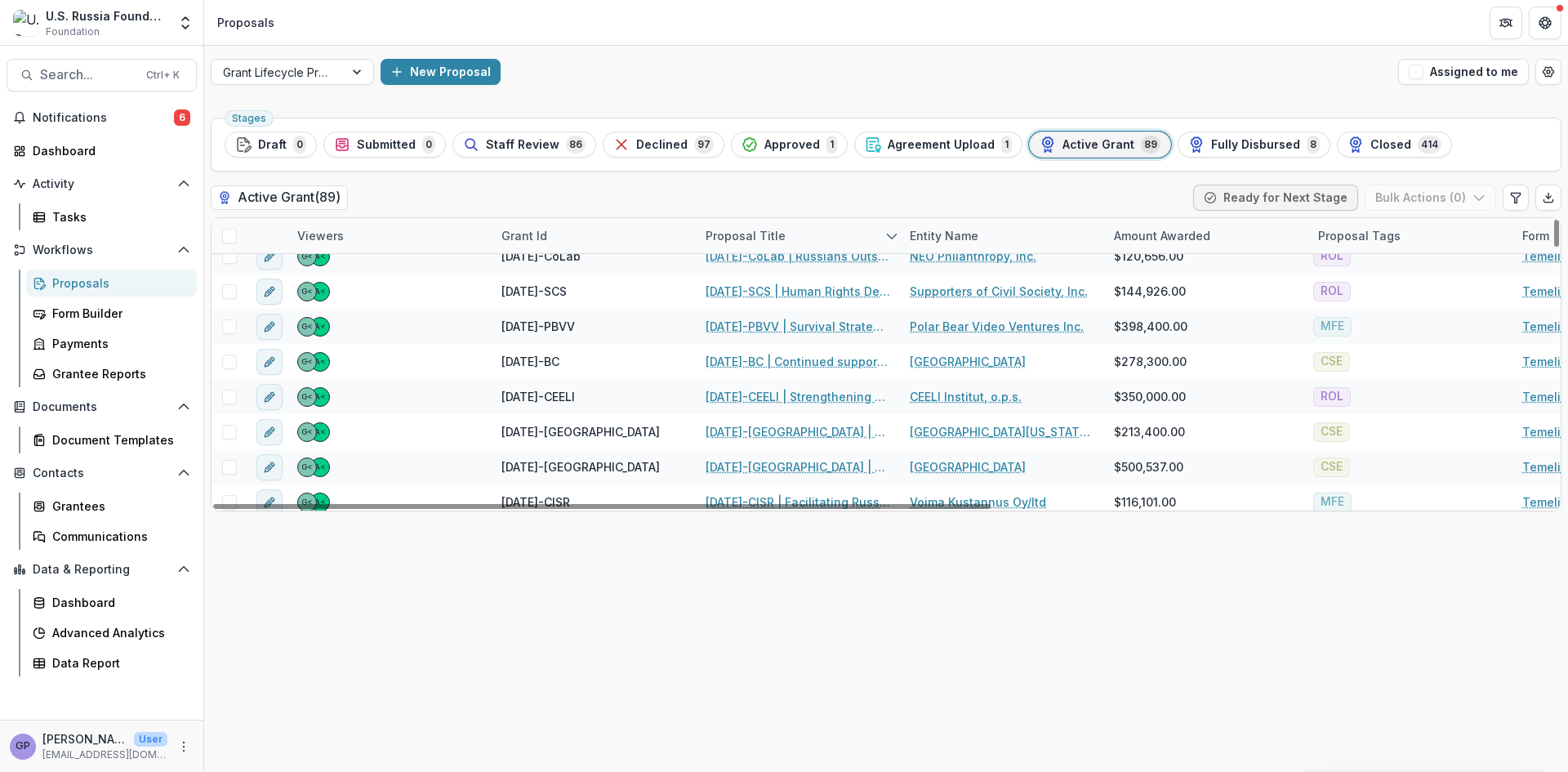
scroll to position [2641, 0]
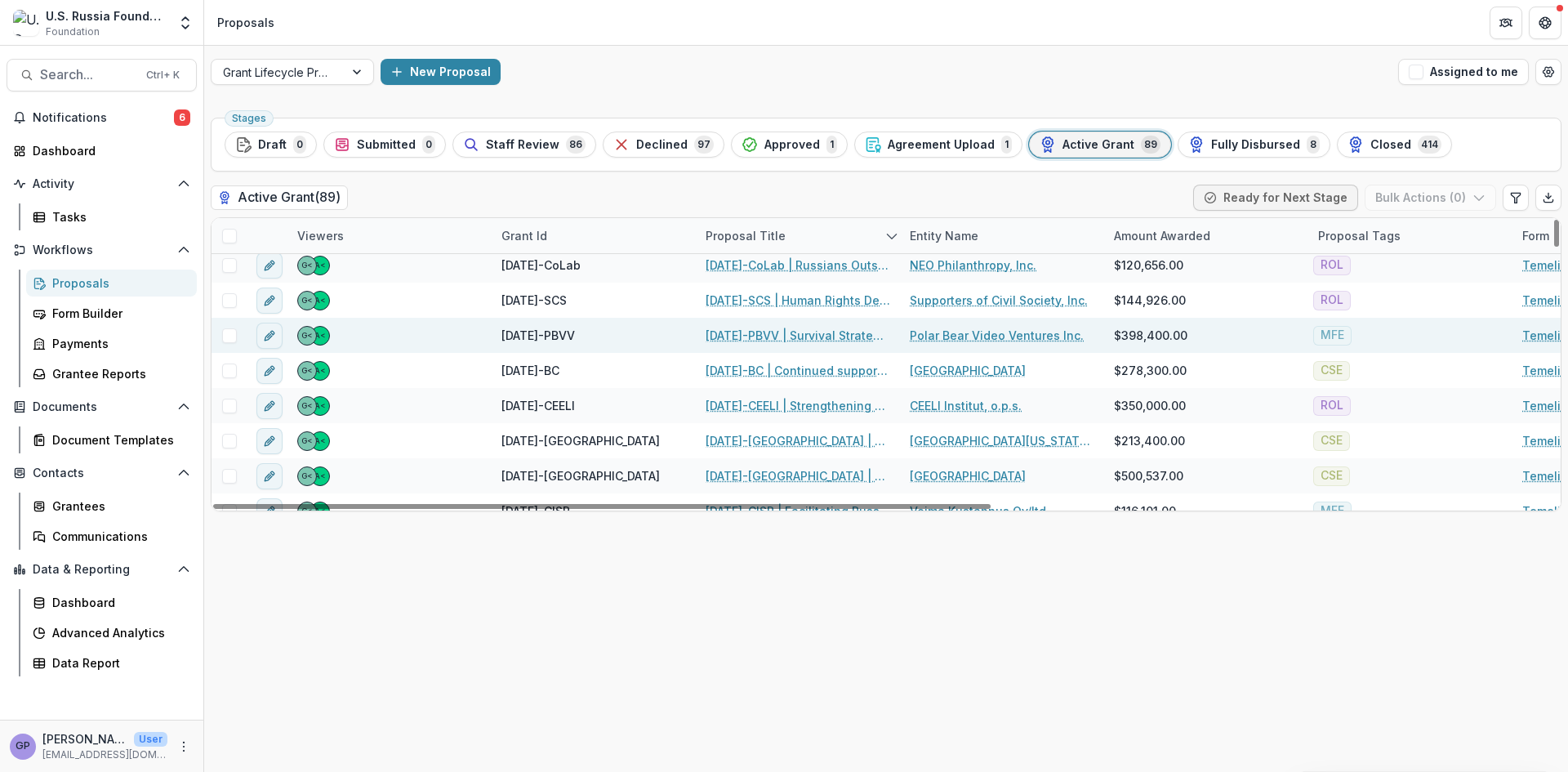
click at [779, 334] on link "23-APR-17-PBVV | Survival Strategy for the Russian Business Community Media Dur…" at bounding box center [798, 334] width 184 height 17
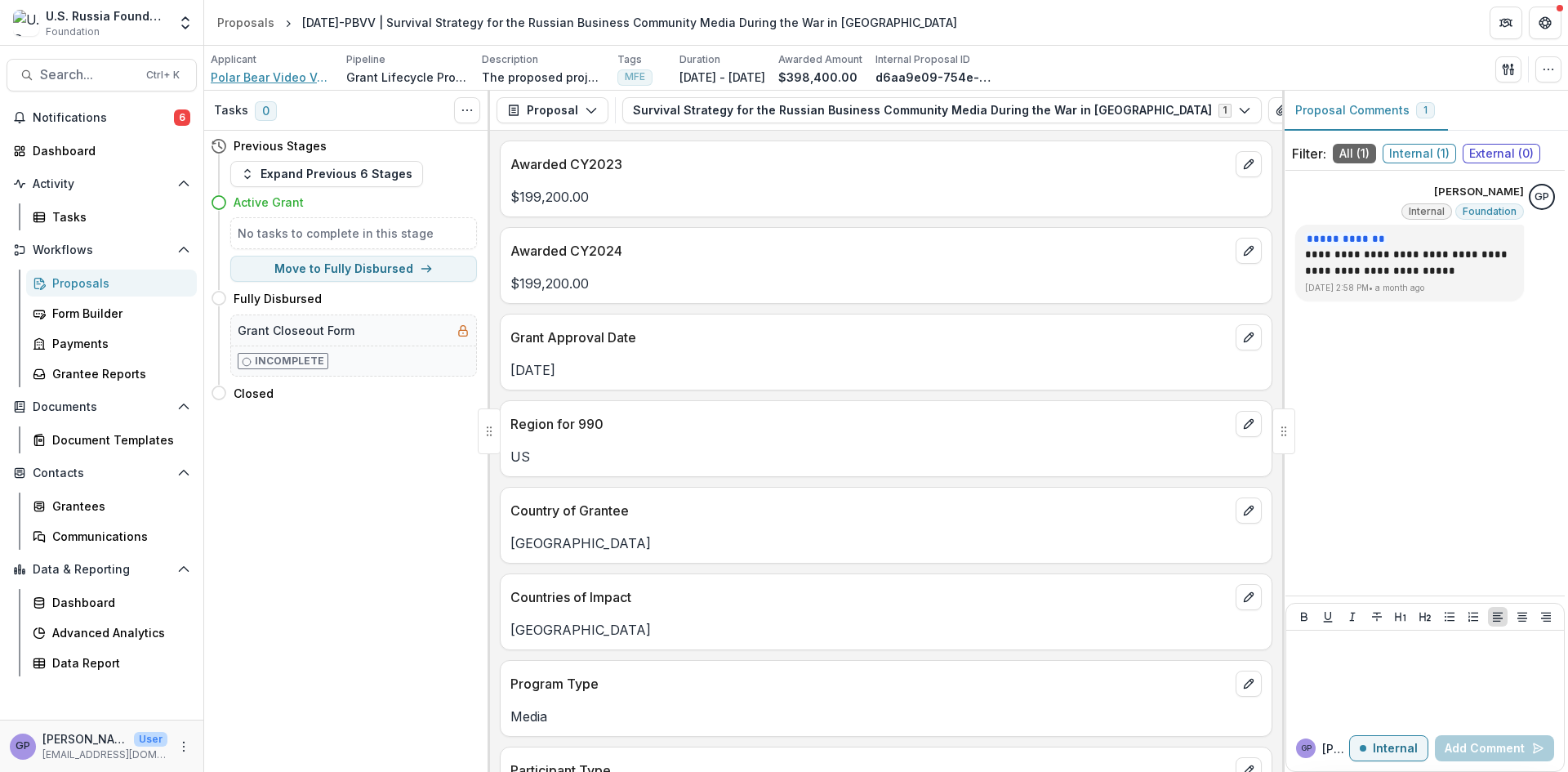
click at [276, 70] on span "Polar Bear Video Ventures Inc." at bounding box center [272, 77] width 123 height 17
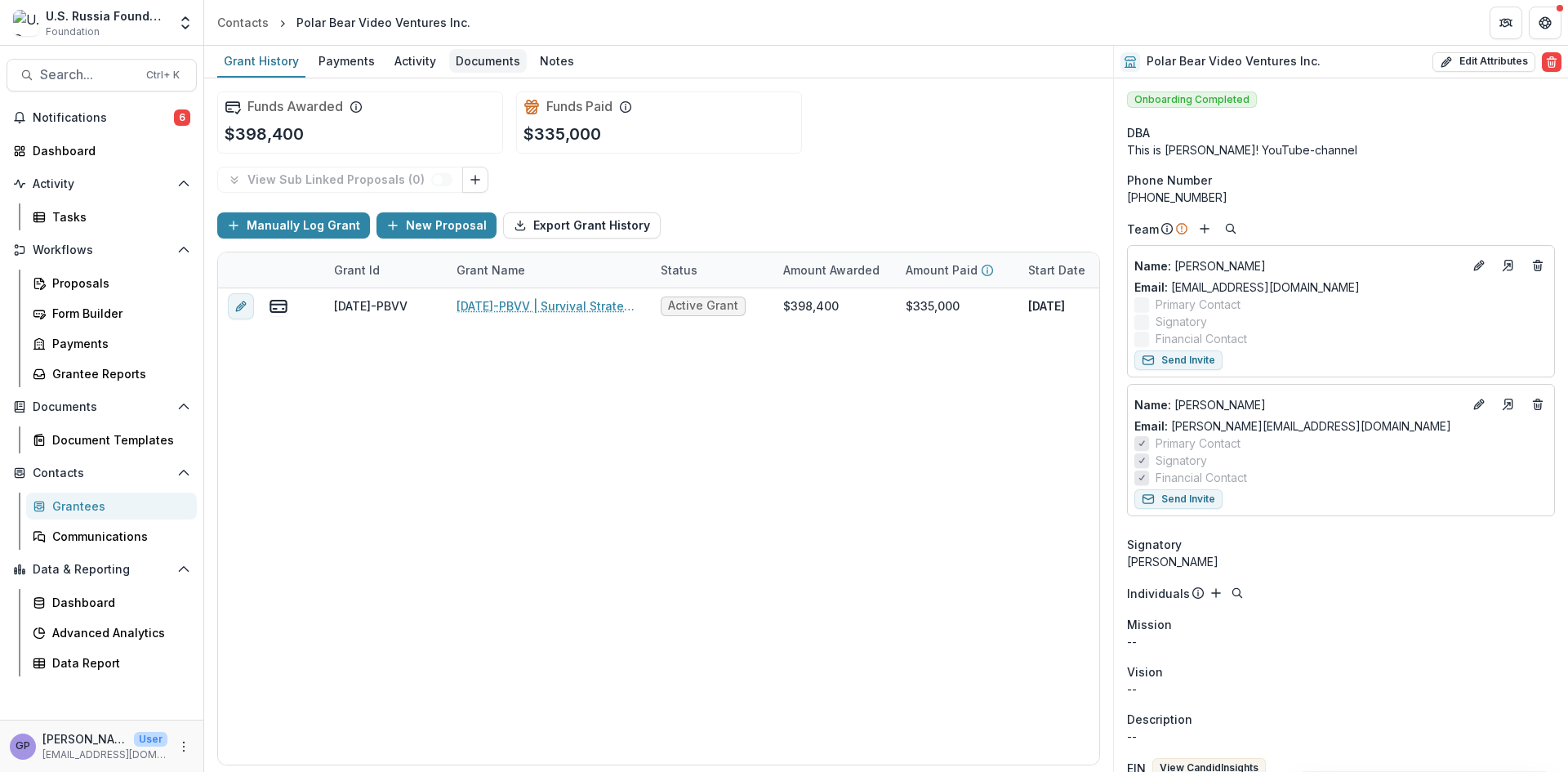
click at [479, 50] on div "Documents" at bounding box center [488, 61] width 78 height 24
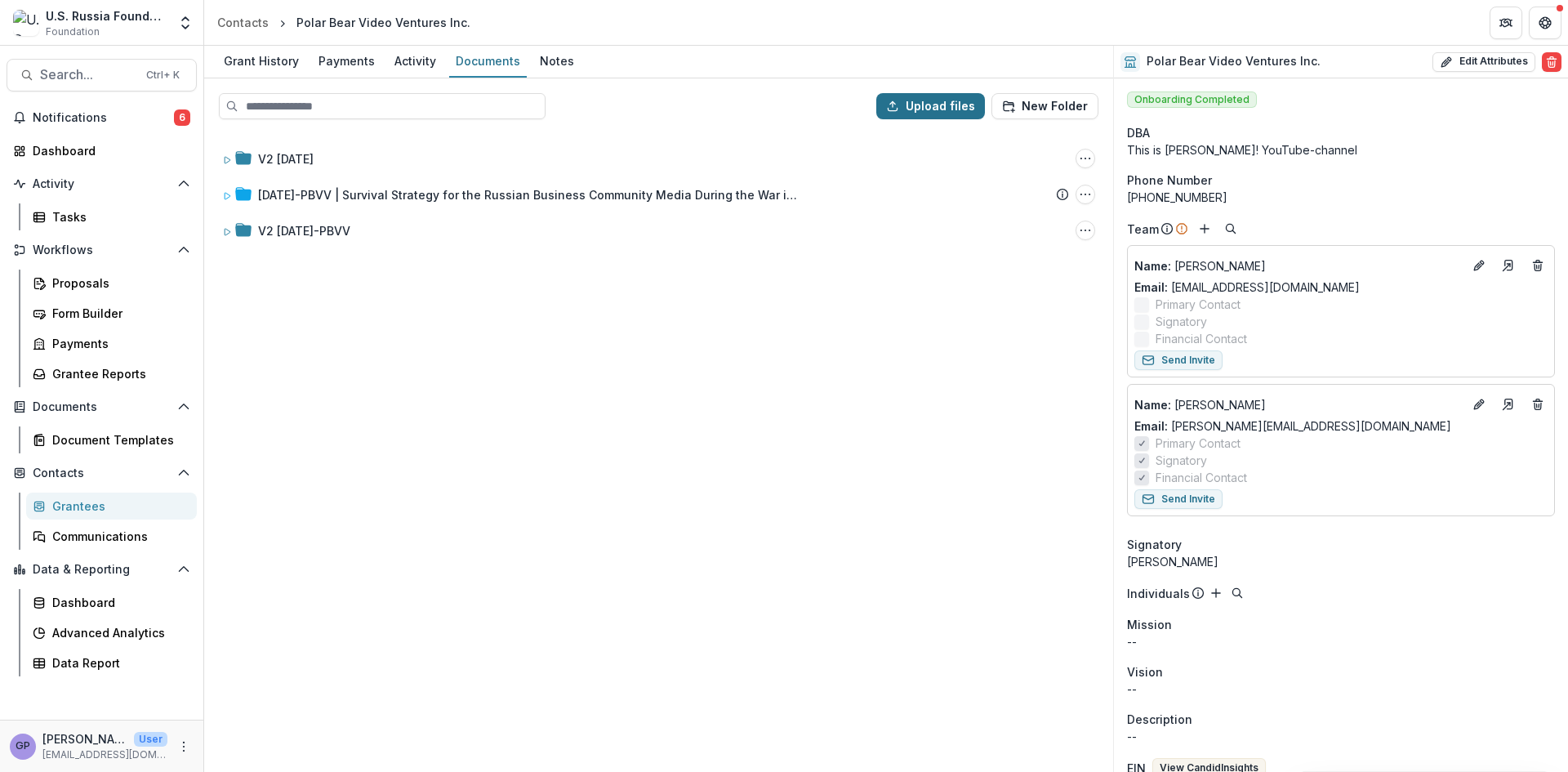
click at [937, 99] on button "Upload files" at bounding box center [930, 107] width 109 height 26
type input "**********"
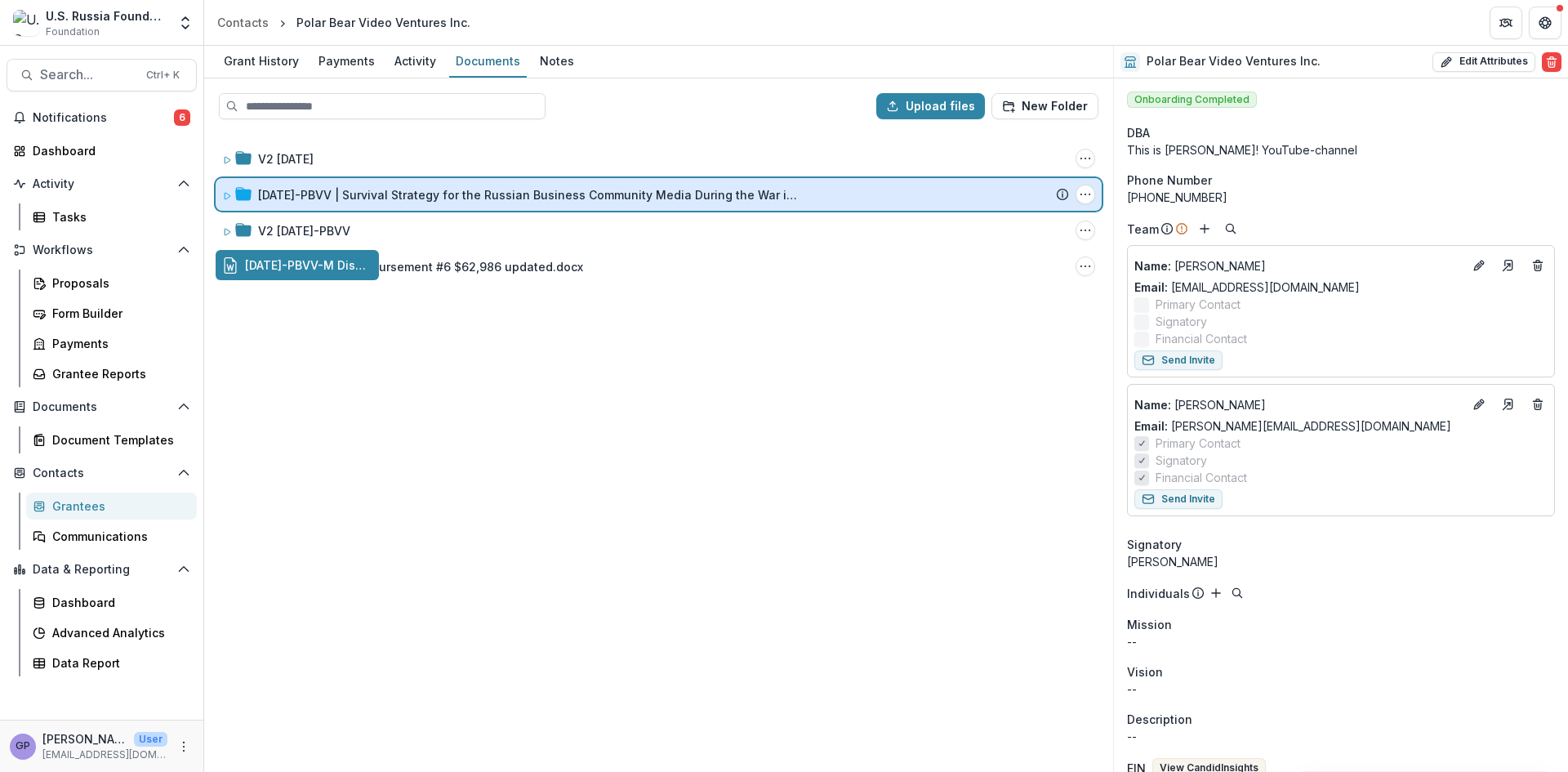
drag, startPoint x: 337, startPoint y: 263, endPoint x: 454, endPoint y: 193, distance: 136.3
click at [454, 193] on div "Upload files New Folder V2 23-APR-17 Folder Options Rename Add Subfolder Delete…" at bounding box center [658, 425] width 909 height 693
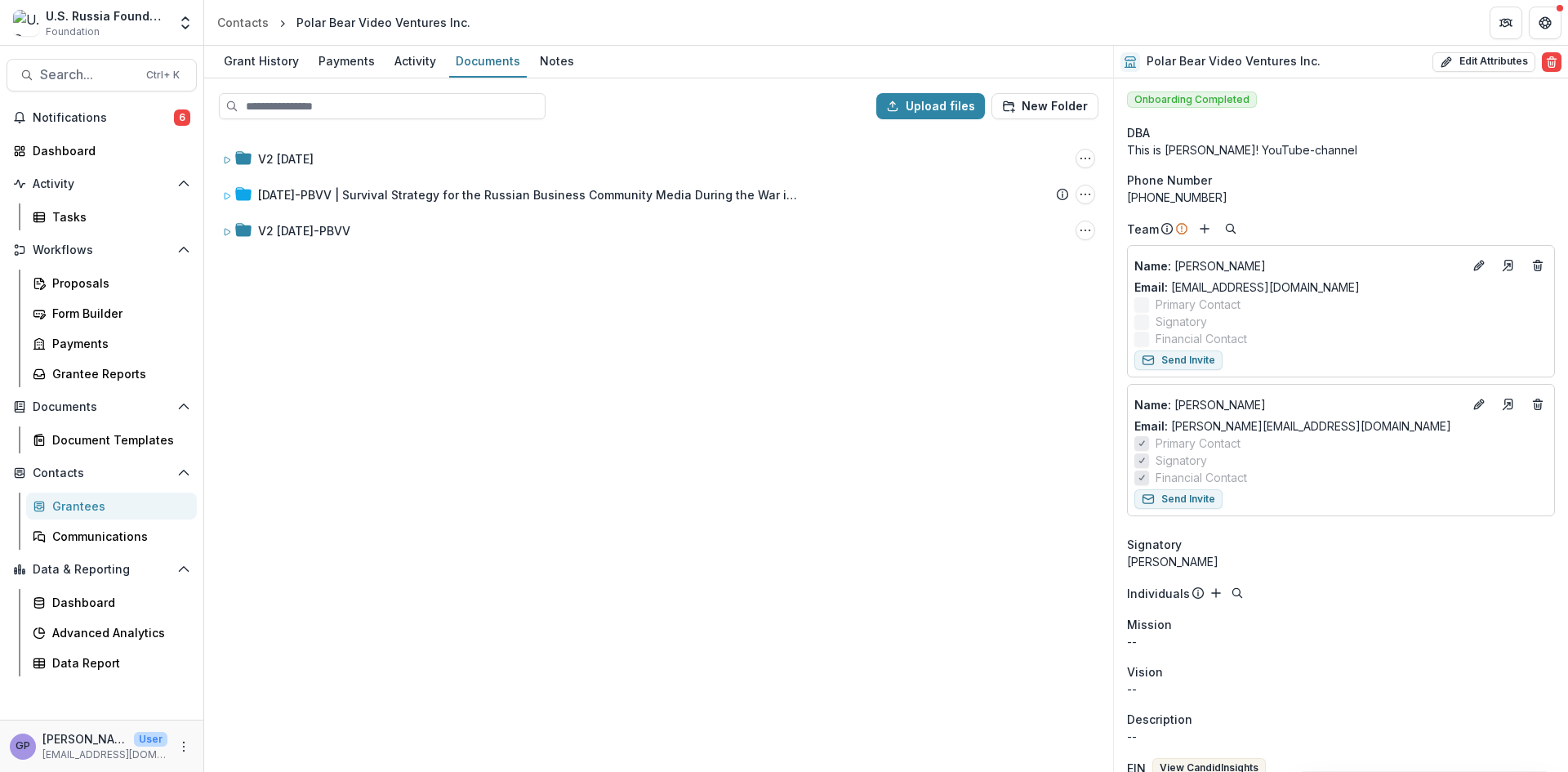
click at [401, 646] on div "V2 23-APR-17 Folder Options Rename Add Subfolder Delete 23-APR-17-PBVV | Surviv…" at bounding box center [658, 451] width 906 height 638
click at [91, 276] on div "Proposals" at bounding box center [117, 282] width 131 height 17
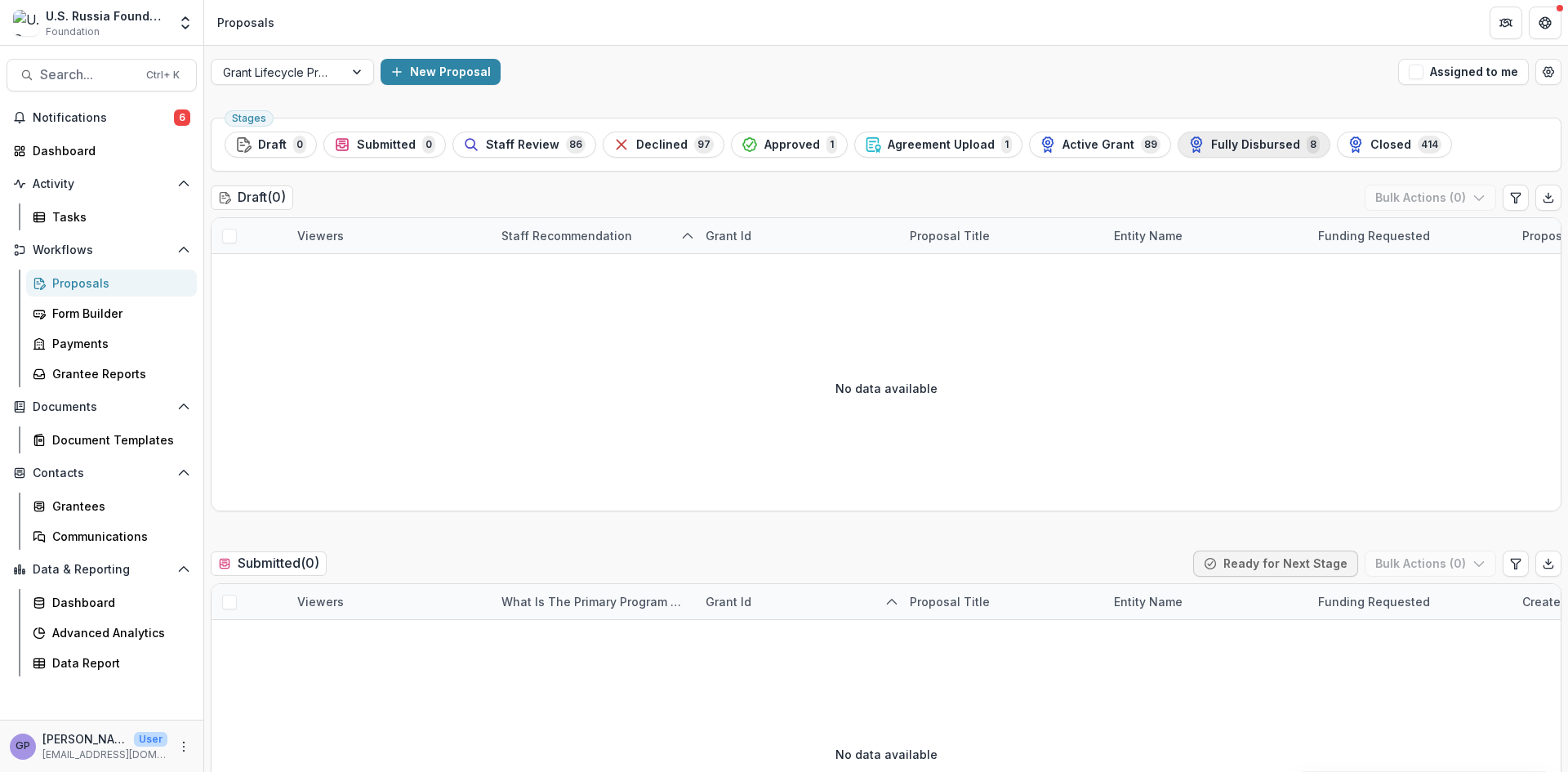
click at [1215, 137] on div "Fully Disbursed 8" at bounding box center [1254, 145] width 131 height 18
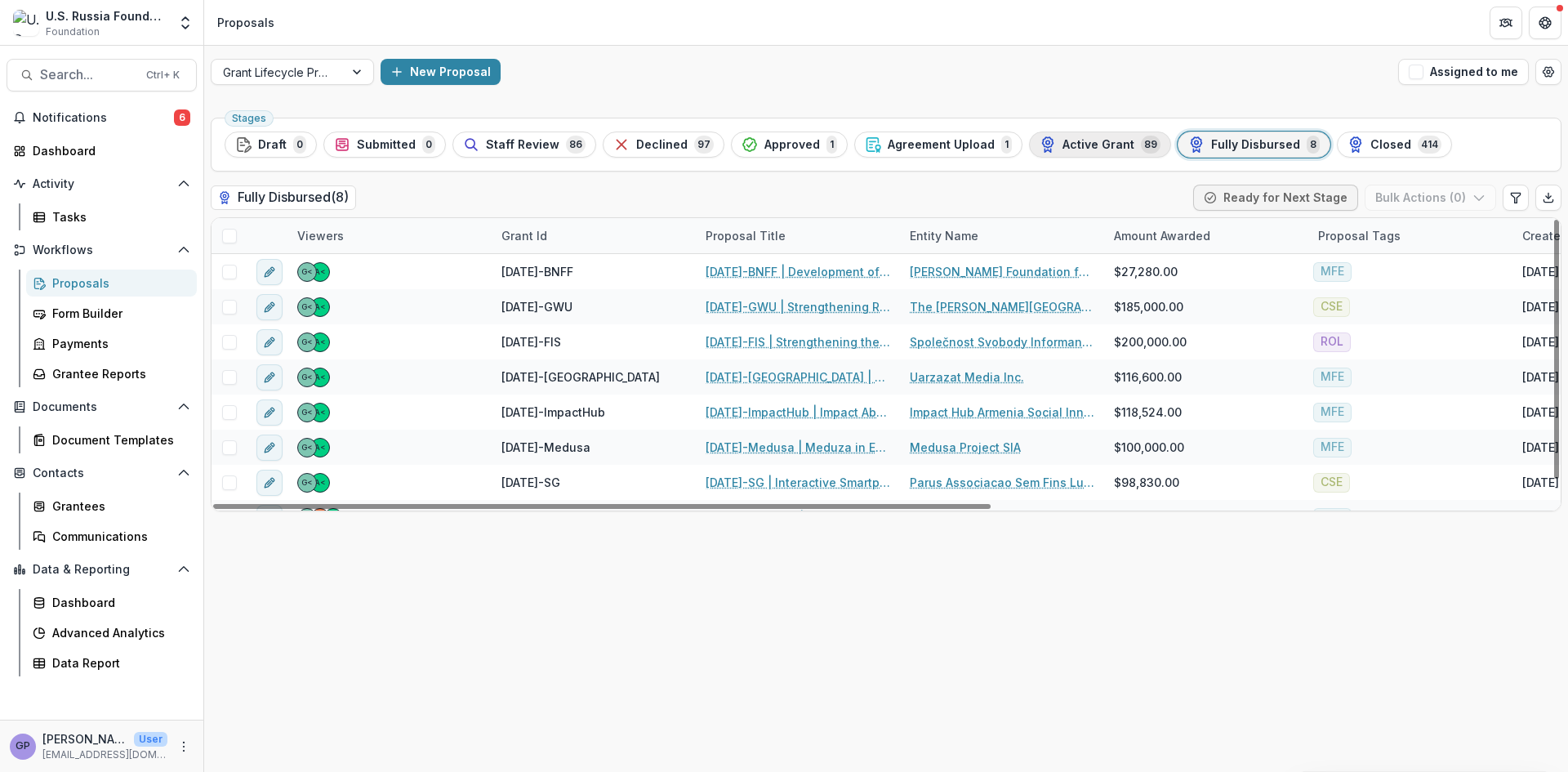
click at [1082, 139] on span "Active Grant" at bounding box center [1098, 145] width 71 height 14
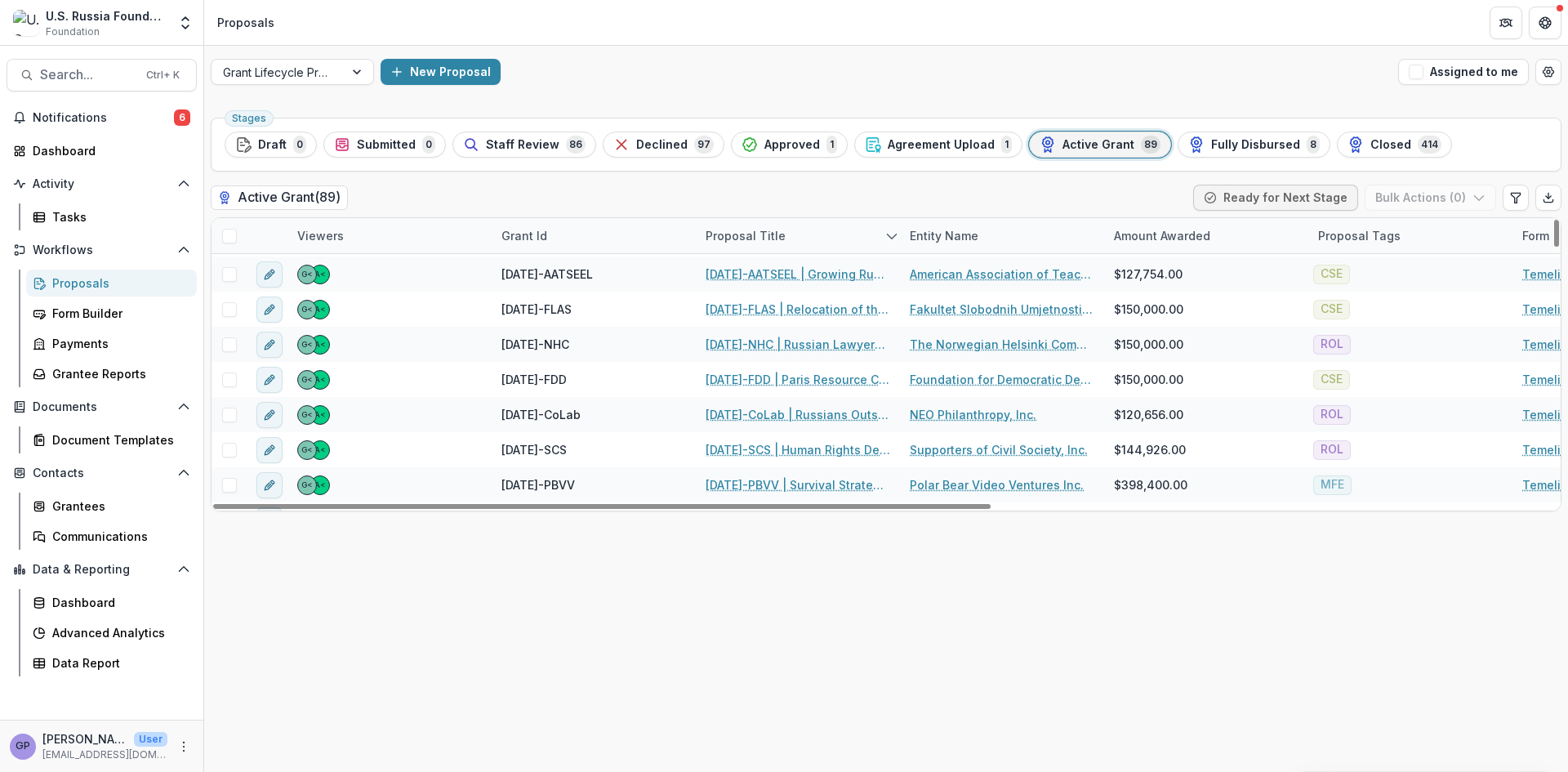
scroll to position [2505, 0]
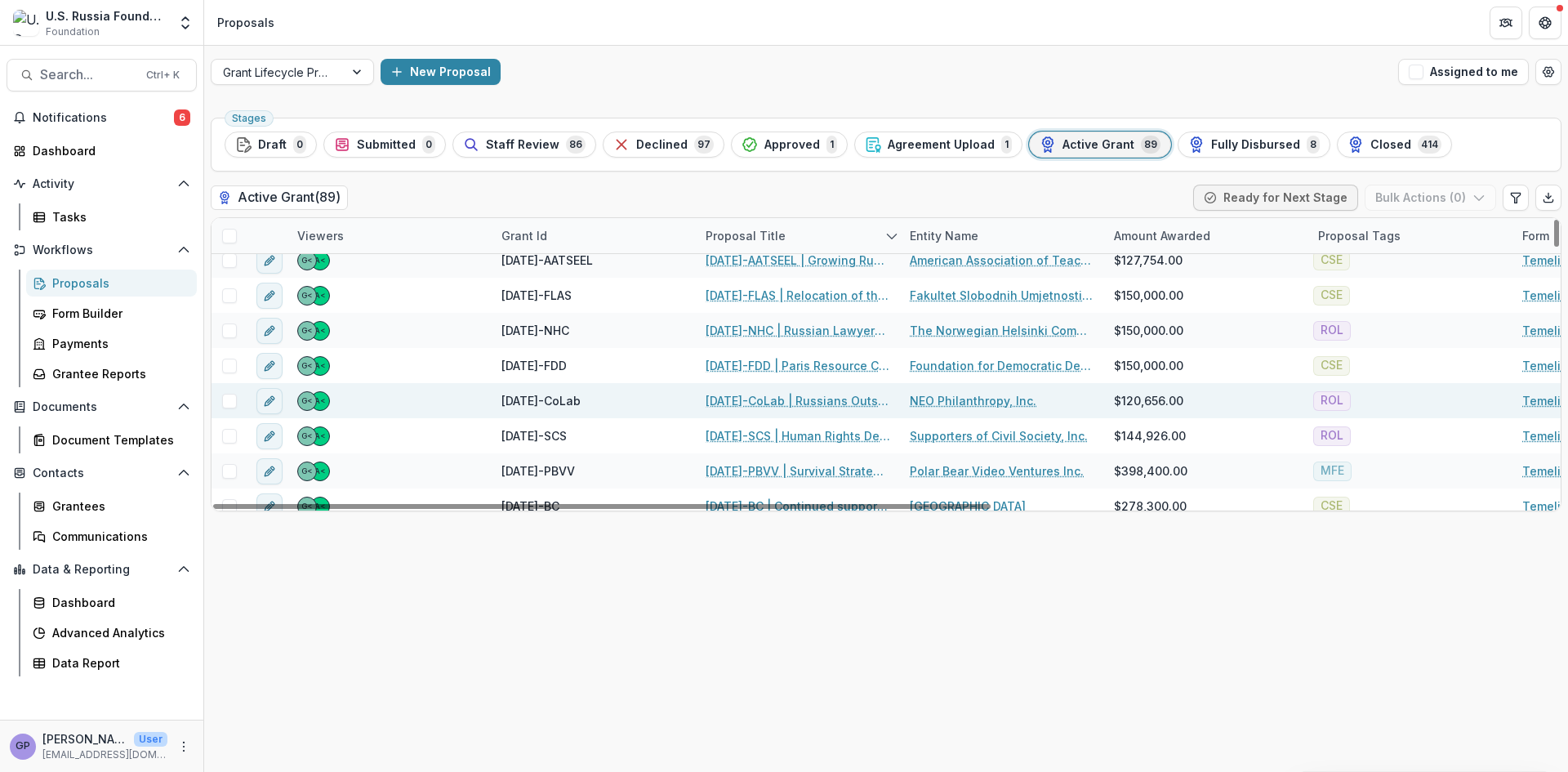
click at [779, 394] on link "[DATE]-CoLab | Russians Outside of [GEOGRAPHIC_DATA]: Resourcing Human Rights i…" at bounding box center [798, 400] width 184 height 17
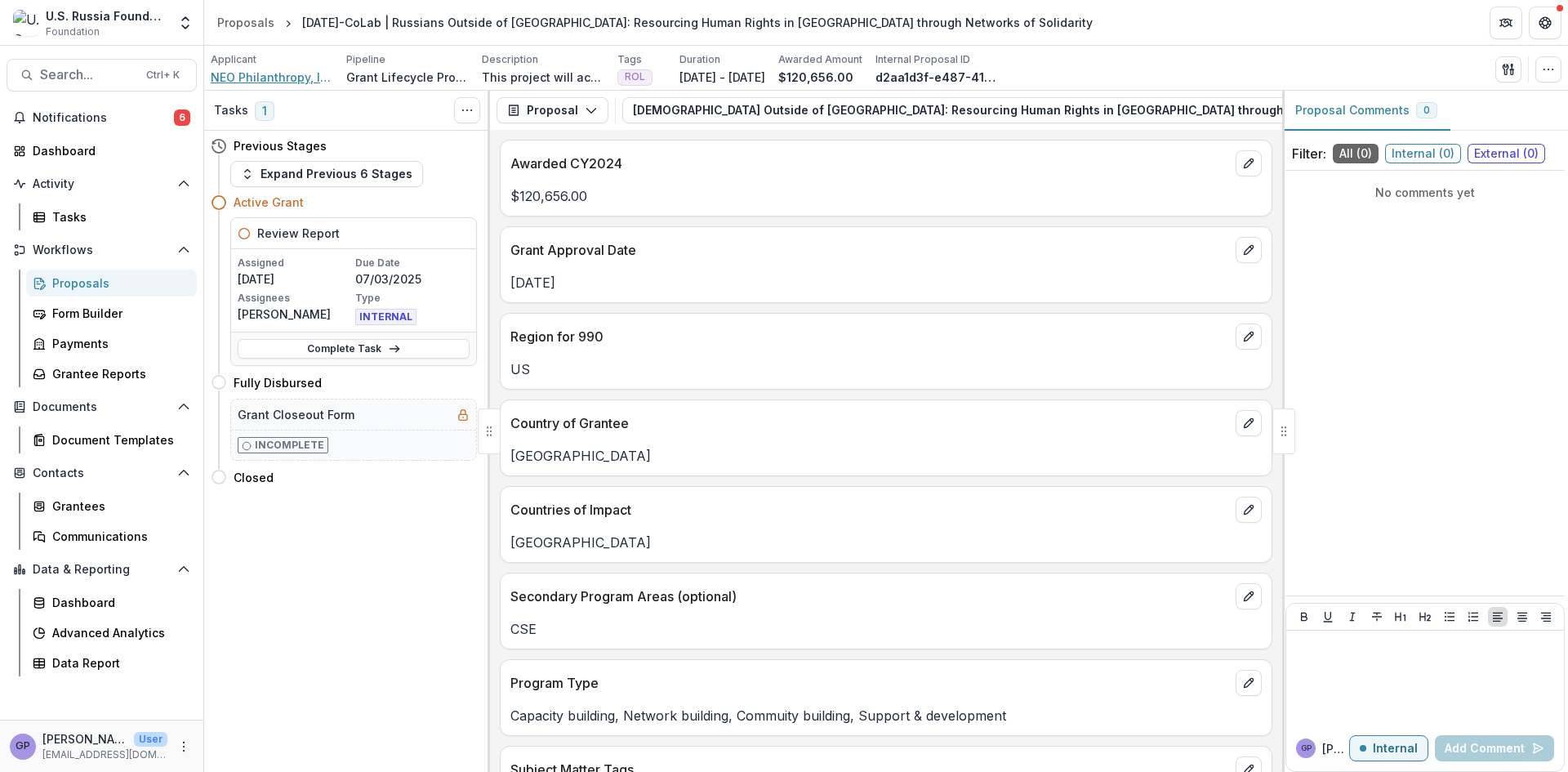
click at [285, 74] on span "NEO Philanthropy, Inc." at bounding box center [272, 77] width 123 height 17
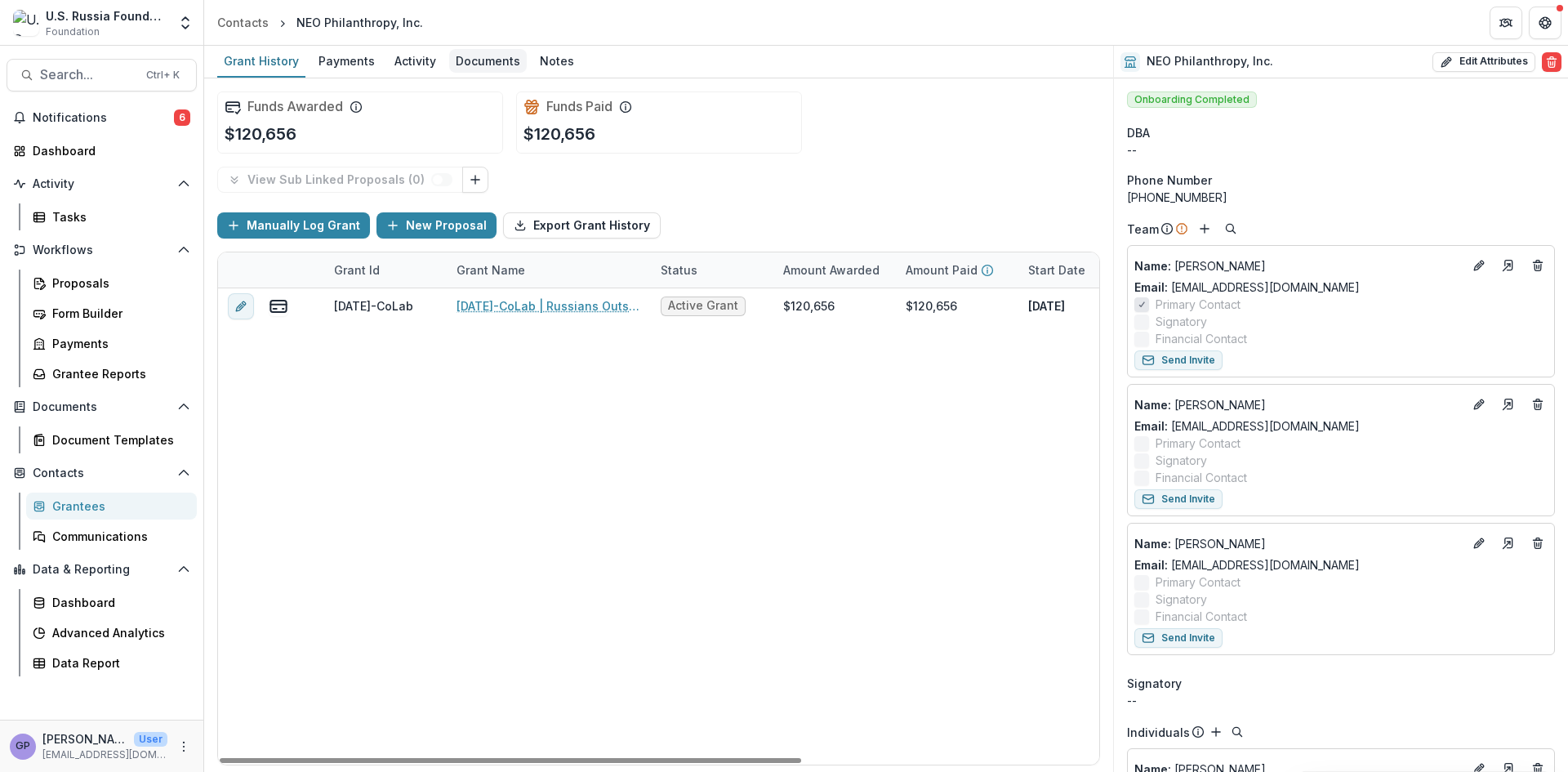
click at [481, 55] on div "Documents" at bounding box center [488, 61] width 78 height 24
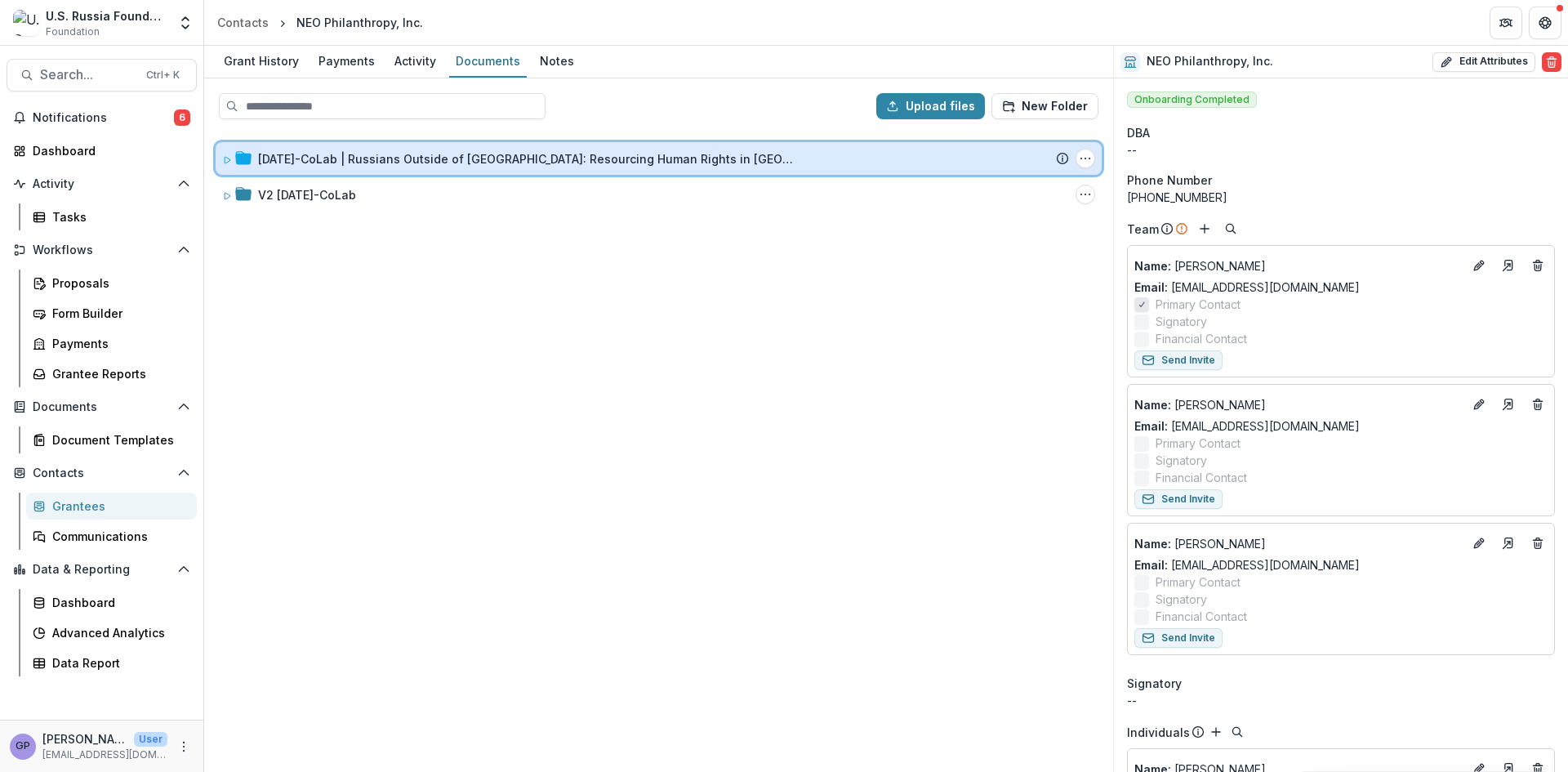
click at [226, 159] on icon at bounding box center [227, 160] width 10 height 10
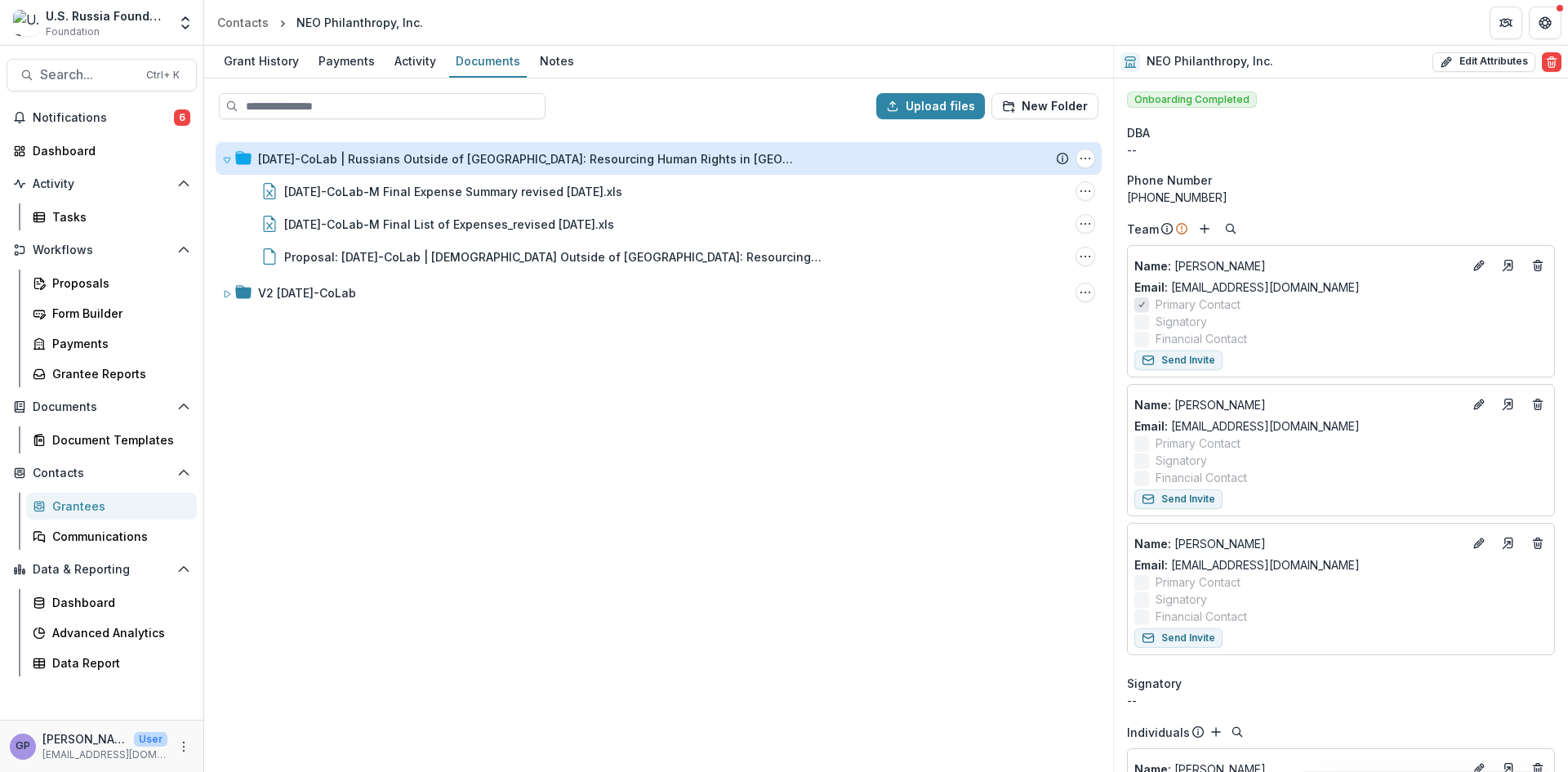
click at [386, 478] on div "23-AUG-12-CoLab | Russians Outside of Russia: Resourcing Human Rights in Russia…" at bounding box center [658, 451] width 906 height 638
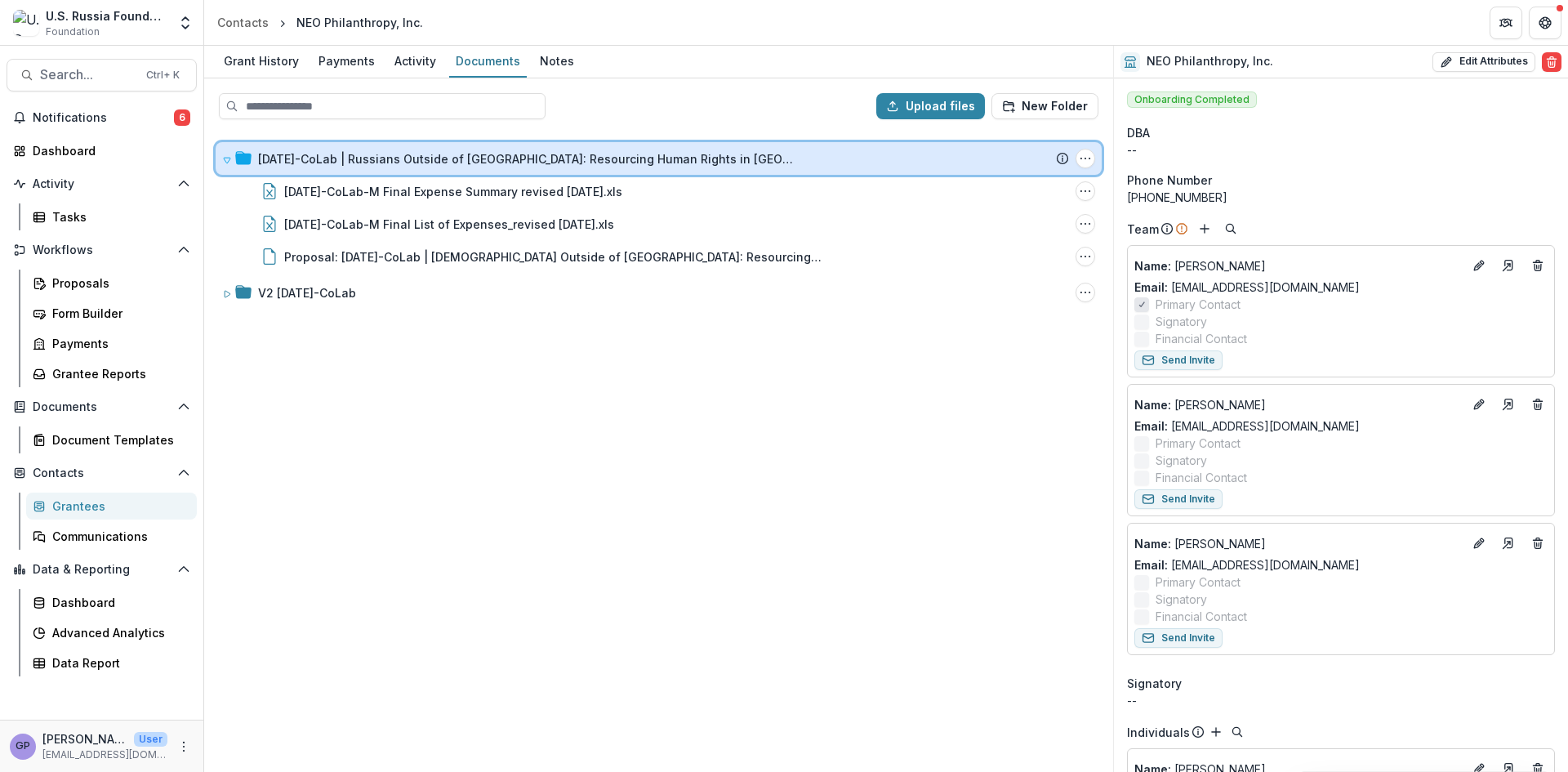
click at [229, 158] on icon at bounding box center [227, 161] width 6 height 5
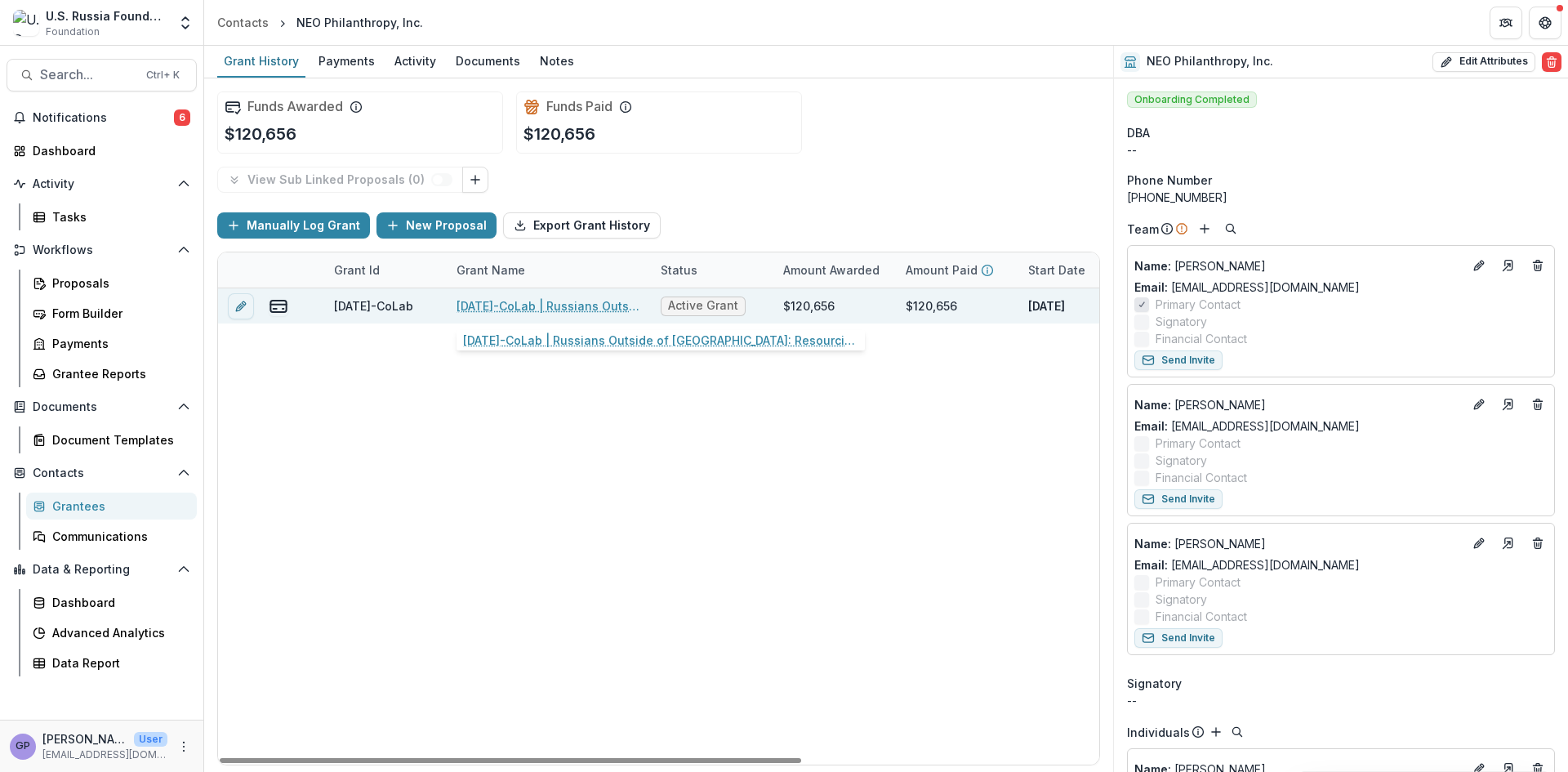
click at [531, 305] on link "[DATE]-CoLab | Russians Outside of [GEOGRAPHIC_DATA]: Resourcing Human Rights i…" at bounding box center [548, 305] width 184 height 17
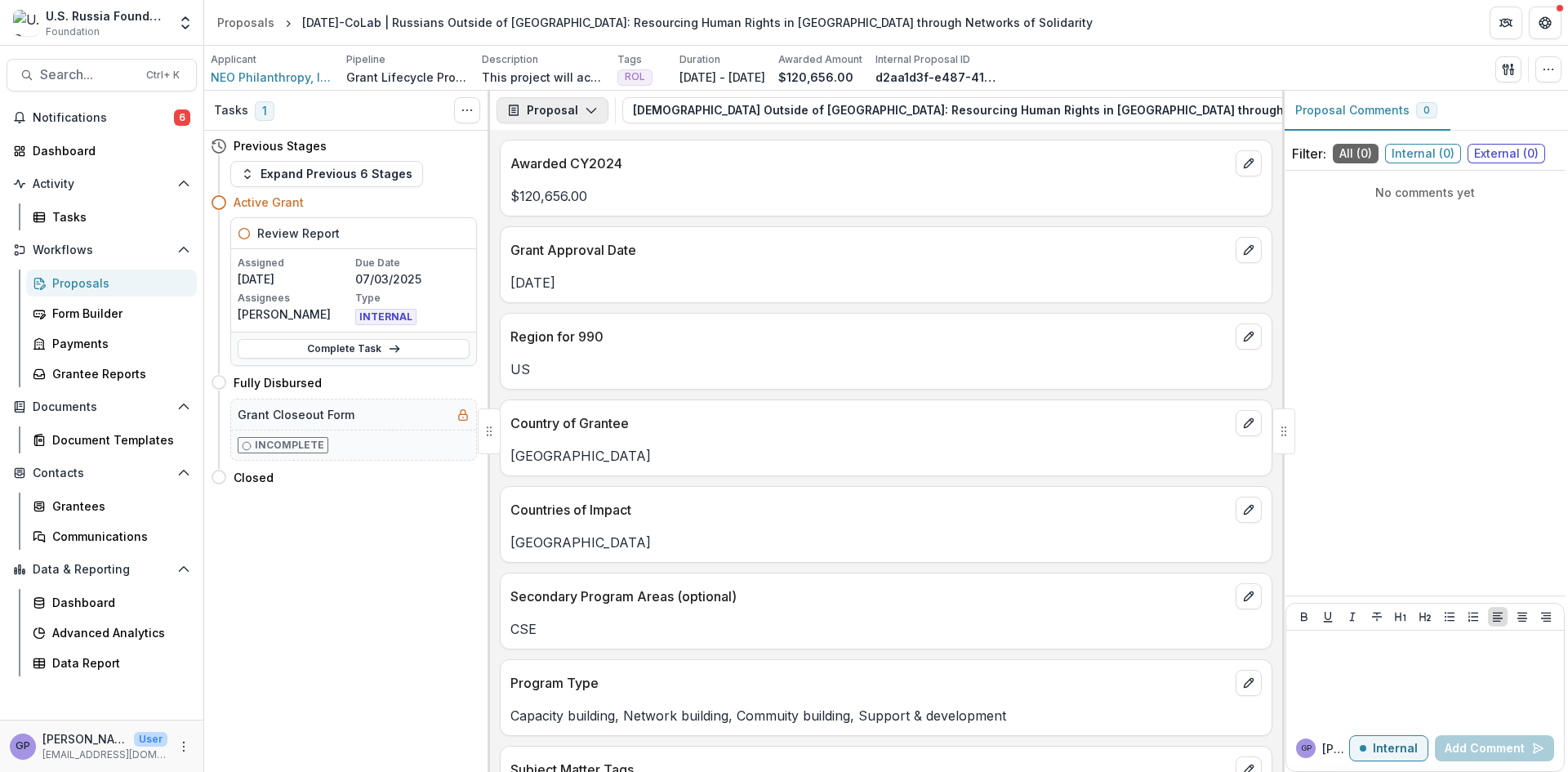
click at [591, 110] on polyline "button" at bounding box center [591, 111] width 9 height 5
click at [572, 198] on div "Reports" at bounding box center [604, 200] width 149 height 17
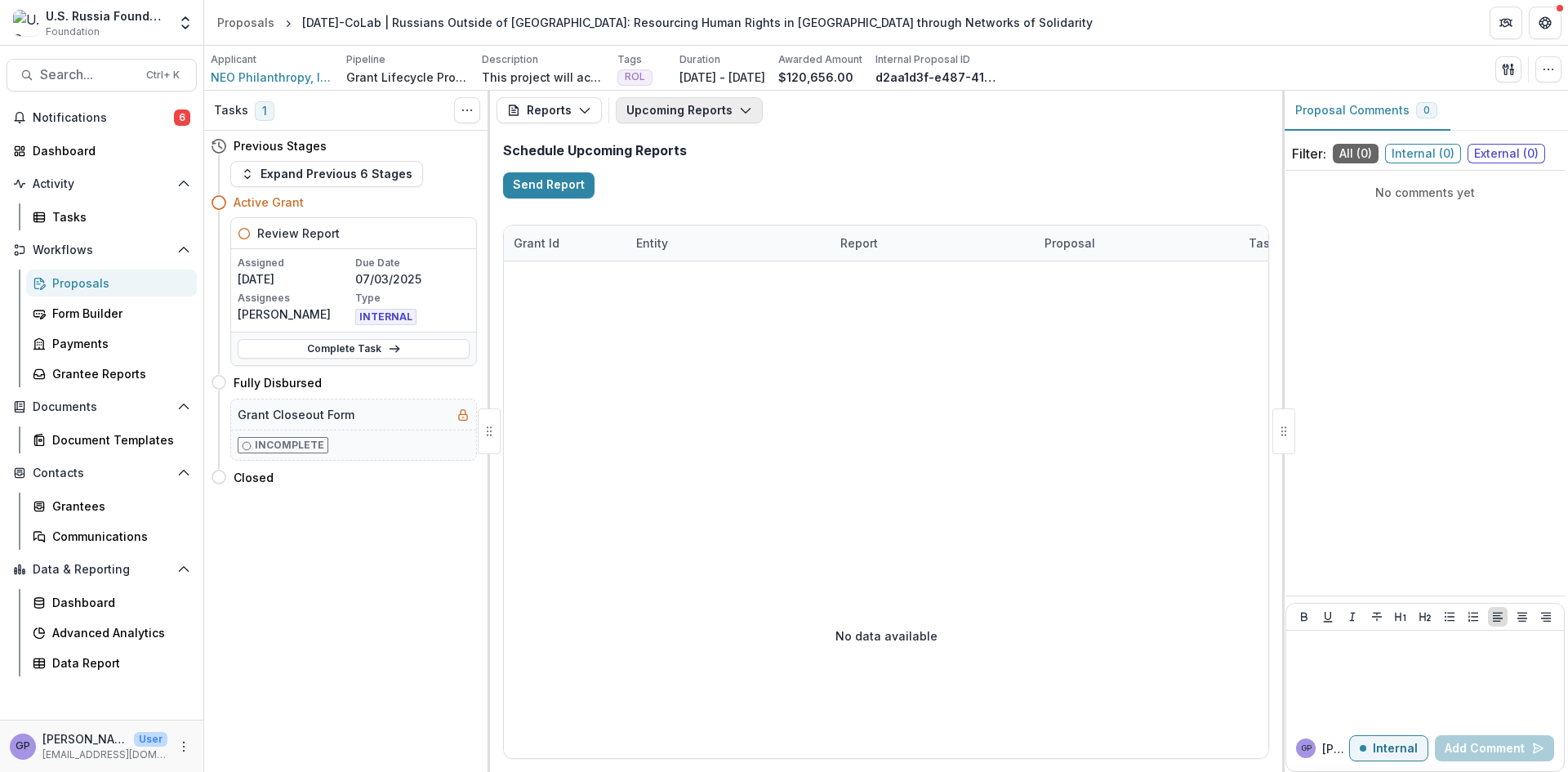
click at [745, 112] on icon "button" at bounding box center [746, 110] width 13 height 13
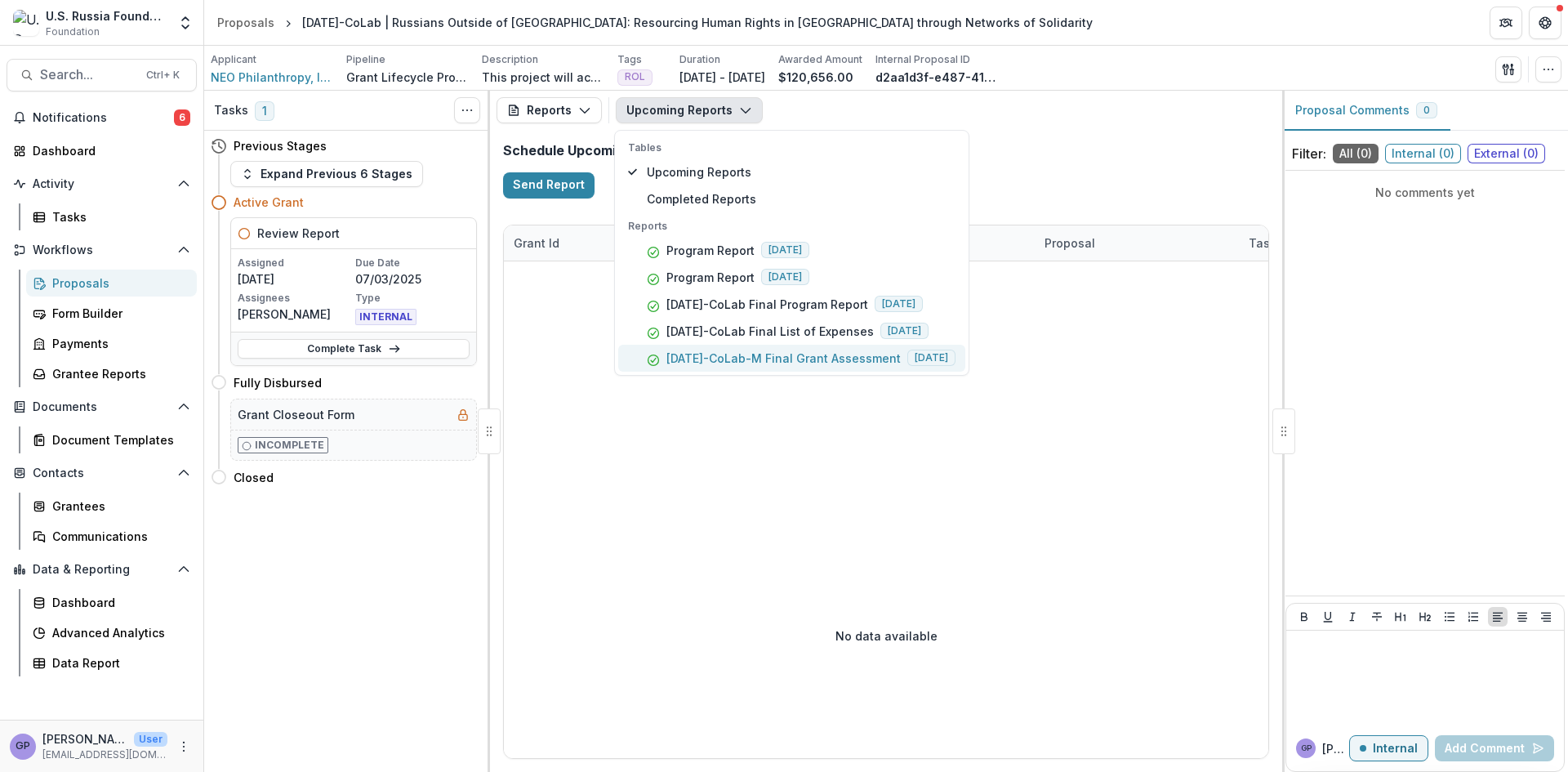
click at [790, 355] on p "[DATE]-CoLab-M Final Grant Assessment" at bounding box center [784, 357] width 235 height 17
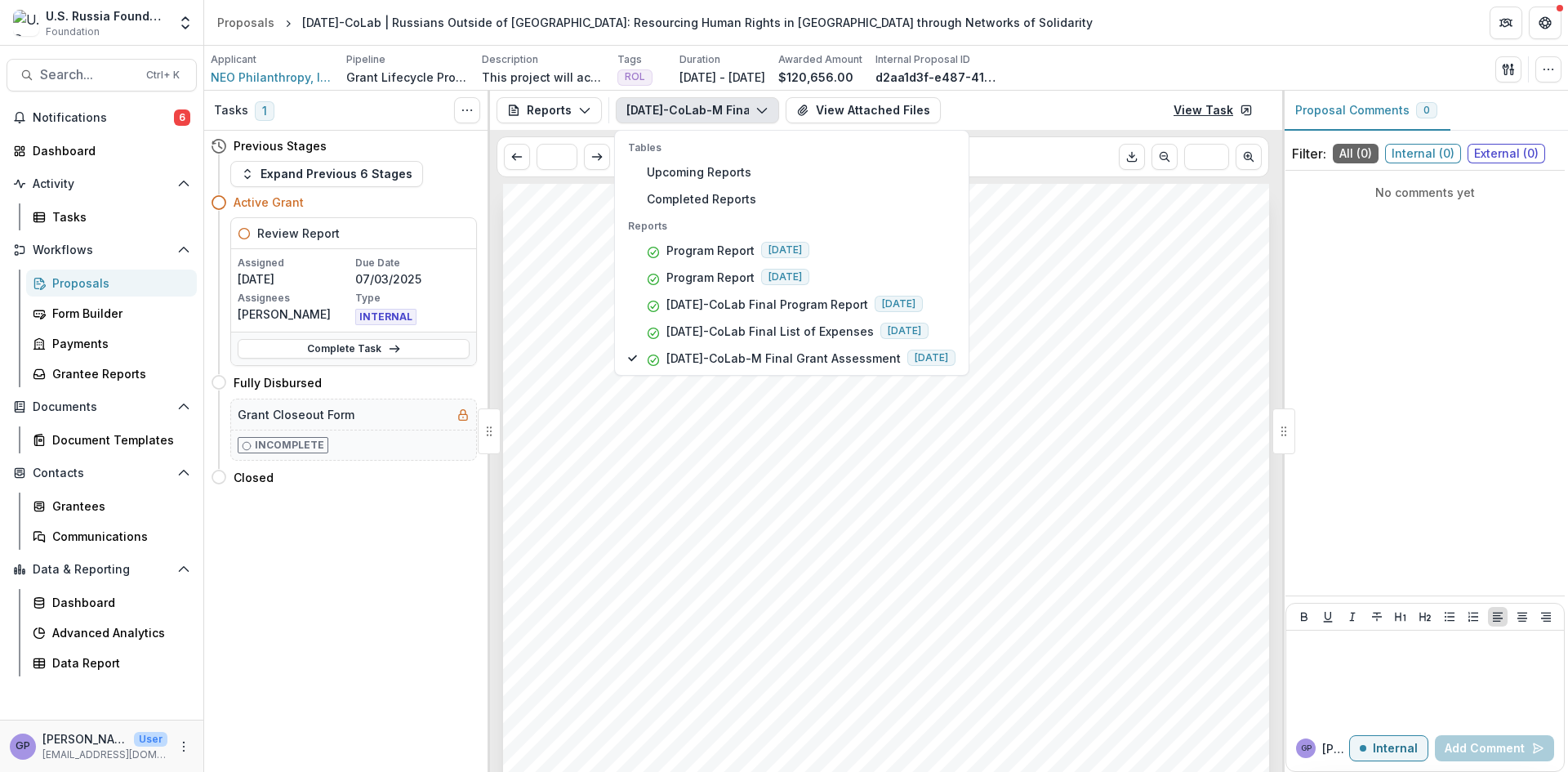
click at [1212, 101] on link "View Task" at bounding box center [1213, 110] width 99 height 26
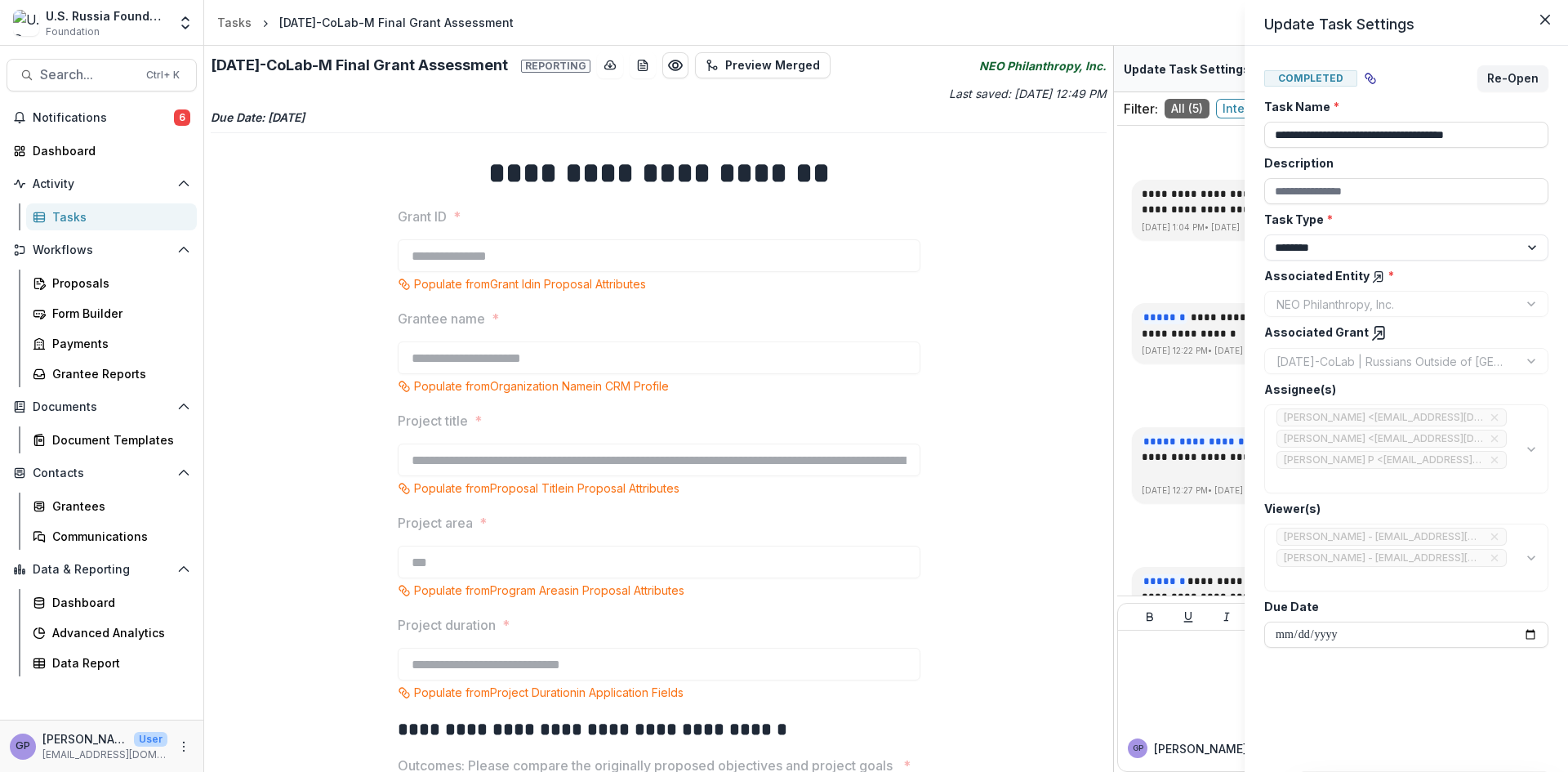
click at [1188, 679] on div "**********" at bounding box center [784, 386] width 1568 height 772
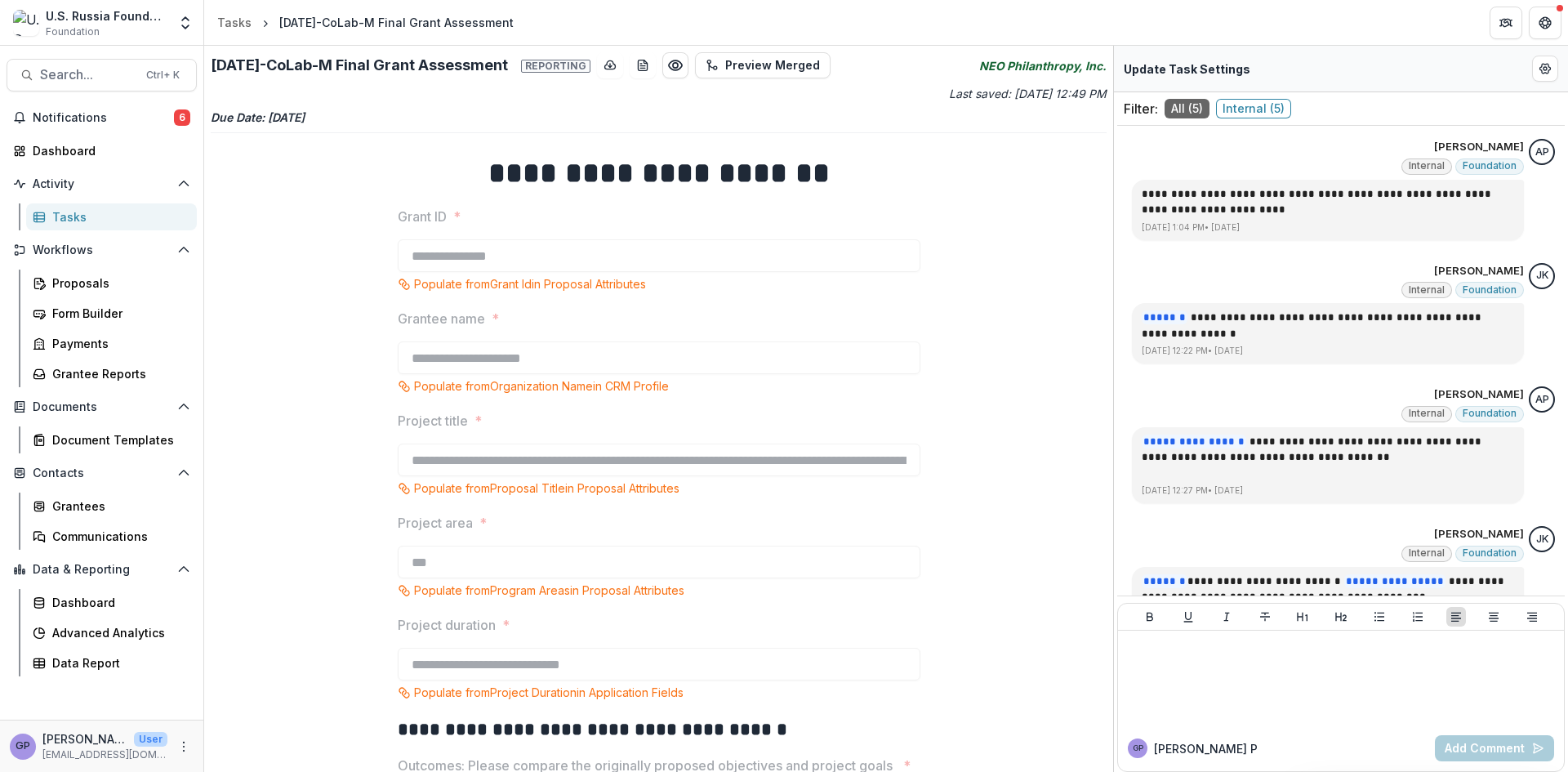
scroll to position [196, 0]
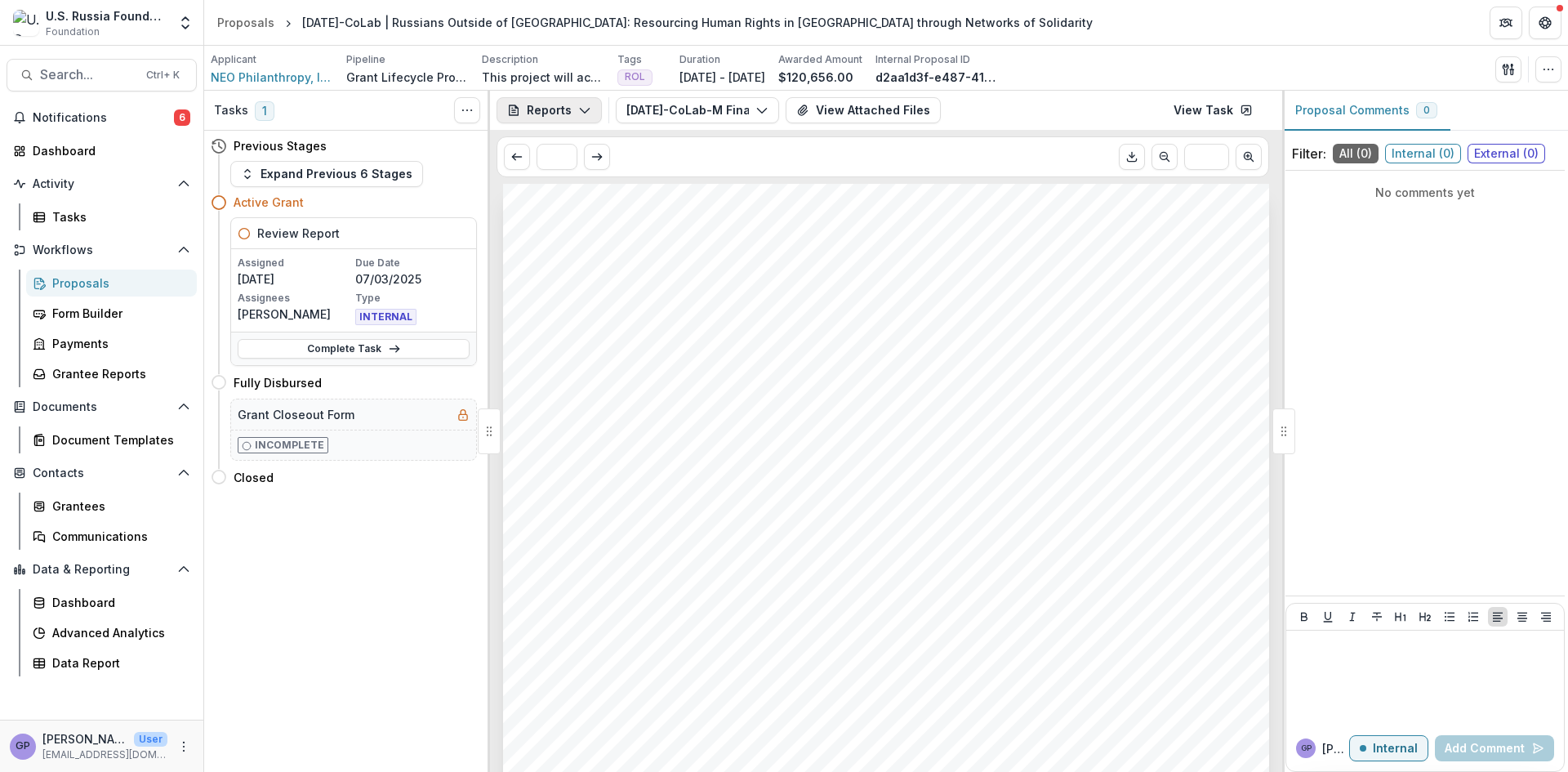
click at [586, 107] on icon "button" at bounding box center [584, 110] width 13 height 13
click at [1212, 106] on link "View Task" at bounding box center [1213, 110] width 99 height 26
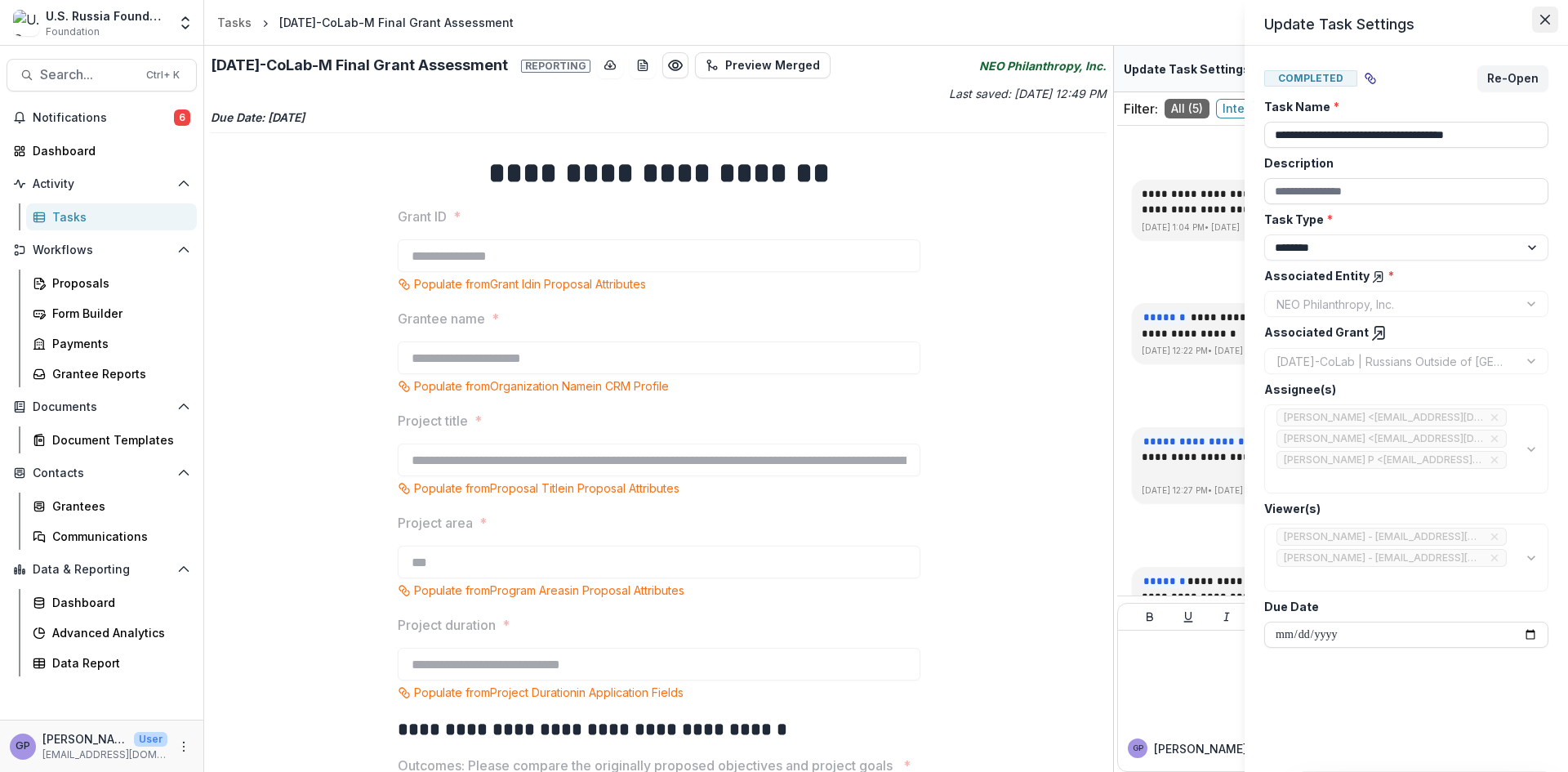
click at [1545, 14] on button "Close" at bounding box center [1546, 19] width 26 height 26
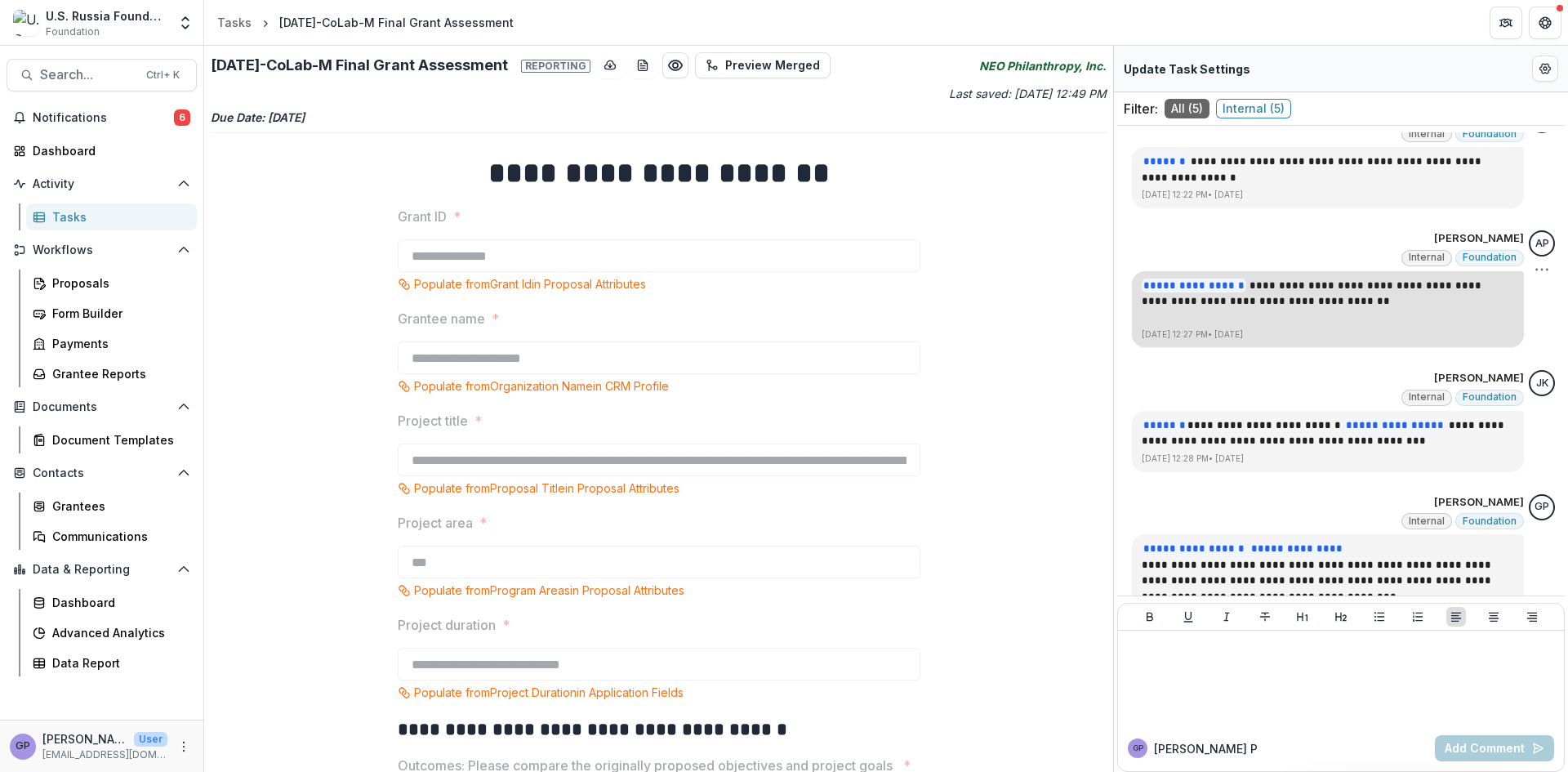
scroll to position [196, 0]
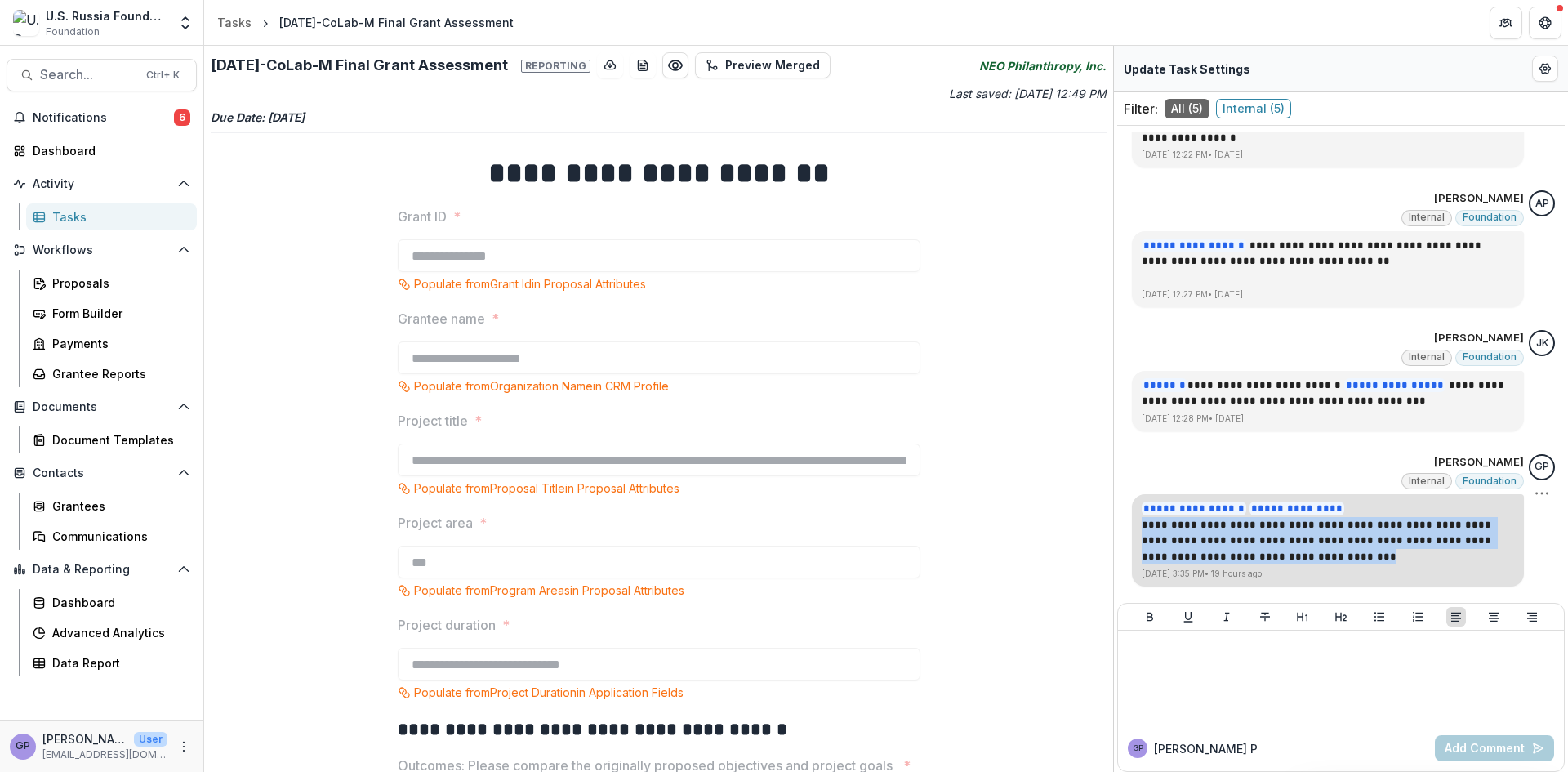
drag, startPoint x: 1138, startPoint y: 523, endPoint x: 1282, endPoint y: 555, distance: 147.5
click at [1282, 555] on p "**********" at bounding box center [1328, 541] width 372 height 49
copy p "**********"
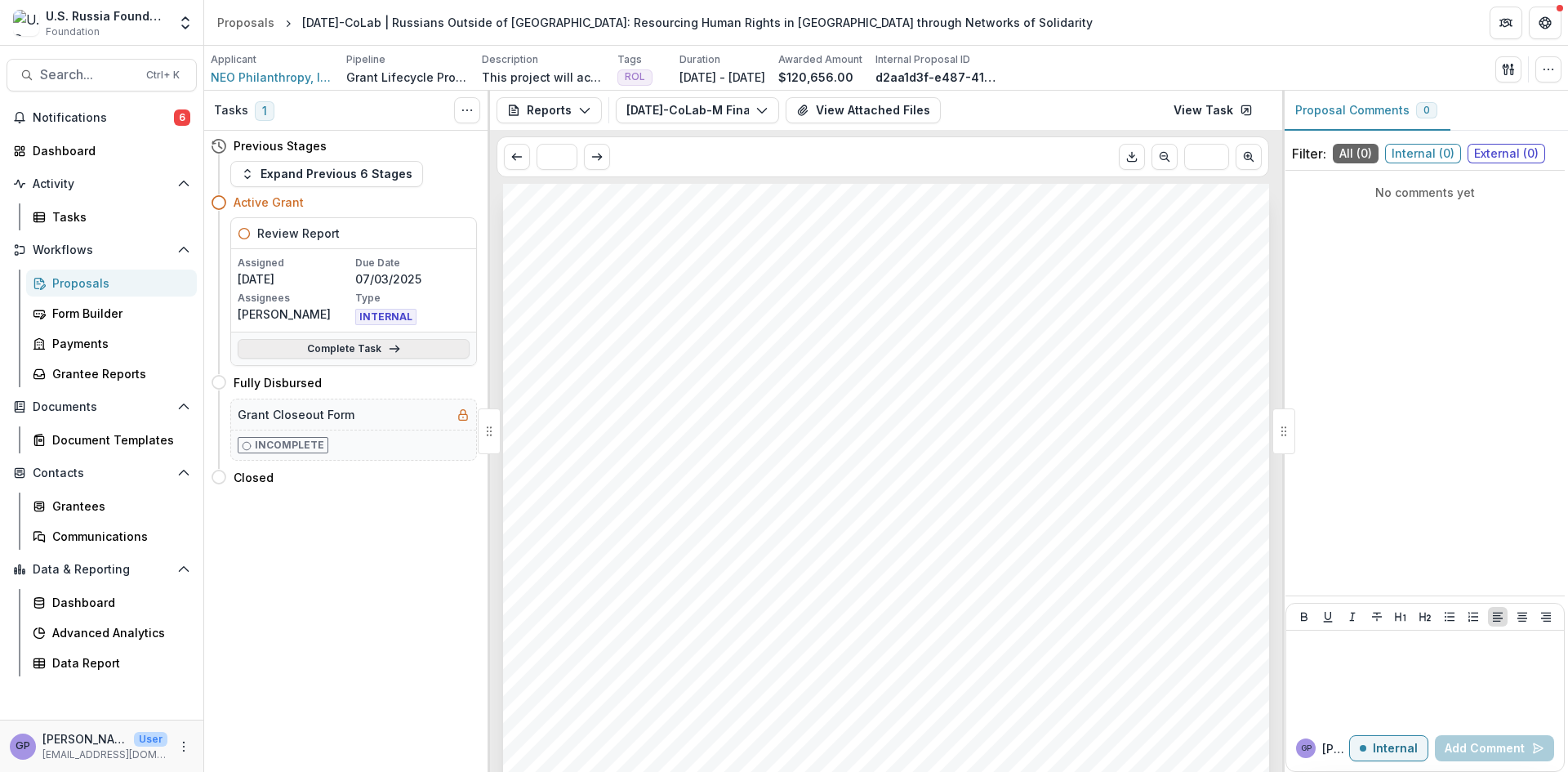
click at [372, 346] on link "Complete Task" at bounding box center [353, 349] width 232 height 19
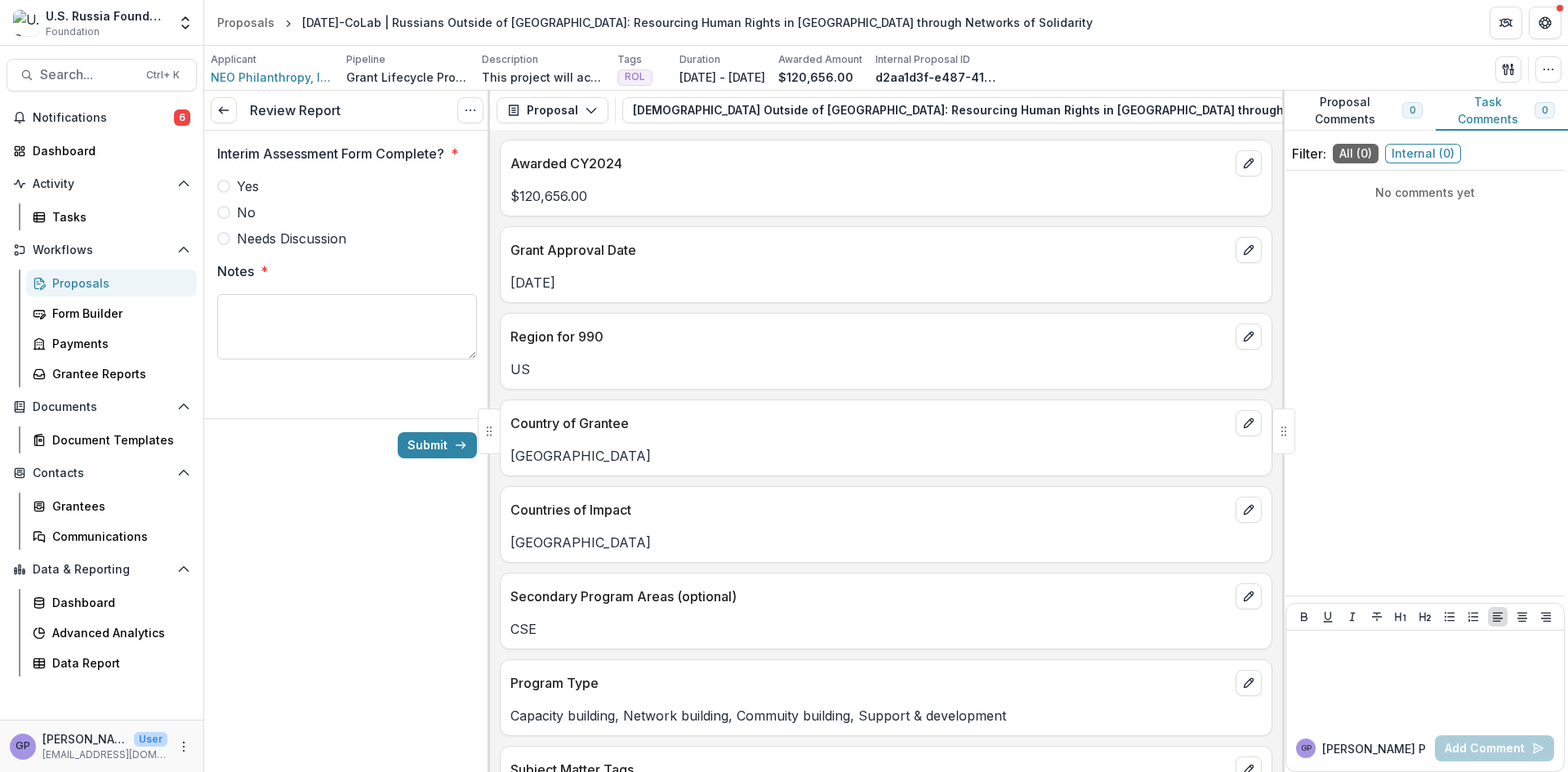
drag, startPoint x: 226, startPoint y: 186, endPoint x: 331, endPoint y: 303, distance: 157.2
click at [226, 187] on span at bounding box center [223, 186] width 13 height 13
click at [281, 319] on textarea "Notes *" at bounding box center [347, 326] width 259 height 65
paste textarea "**********"
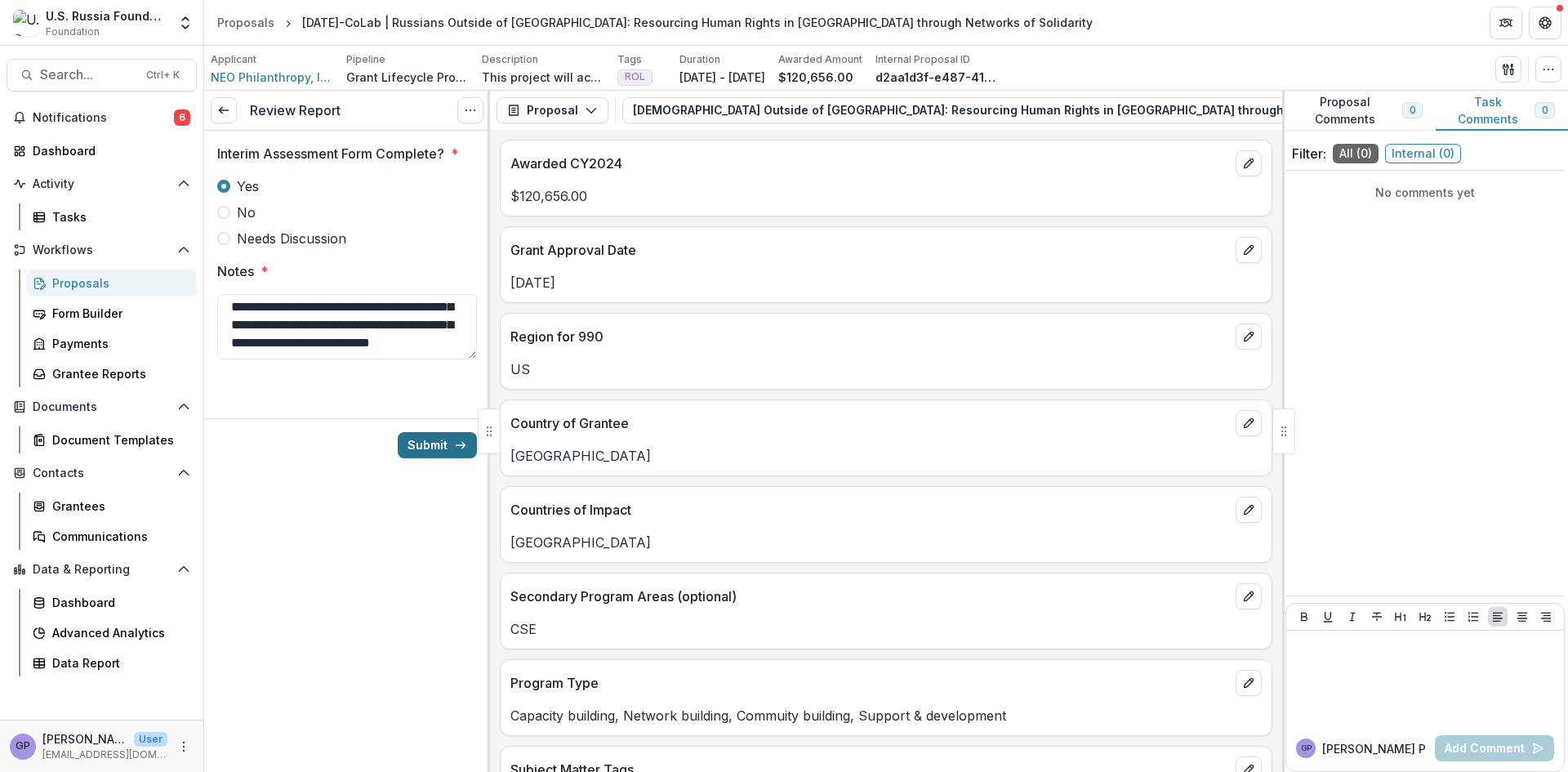
type textarea "**********"
click at [450, 445] on button "Submit" at bounding box center [438, 446] width 79 height 26
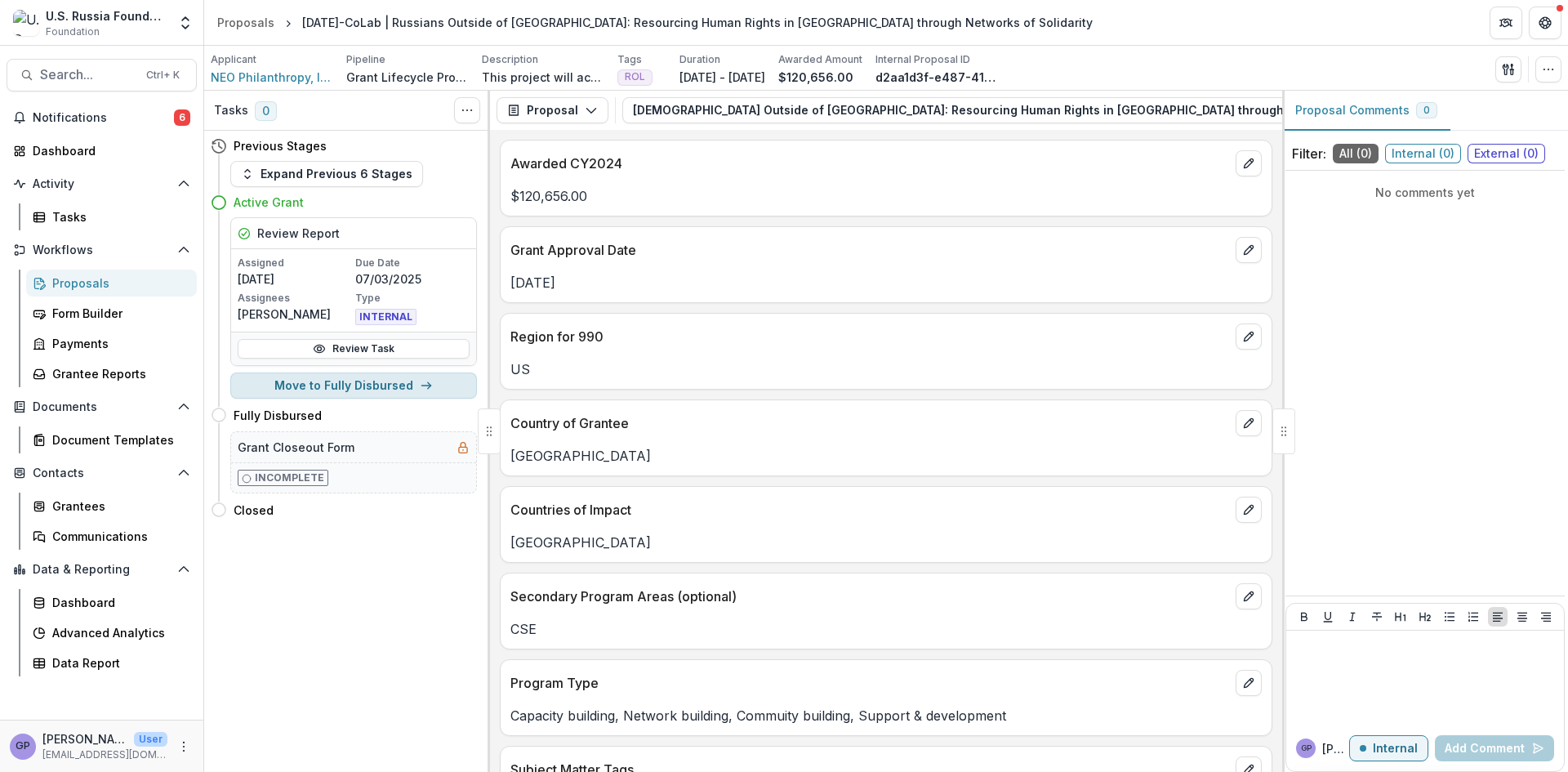
click at [406, 380] on button "Move to Fully Disbursed" at bounding box center [354, 386] width 247 height 26
select select "**********"
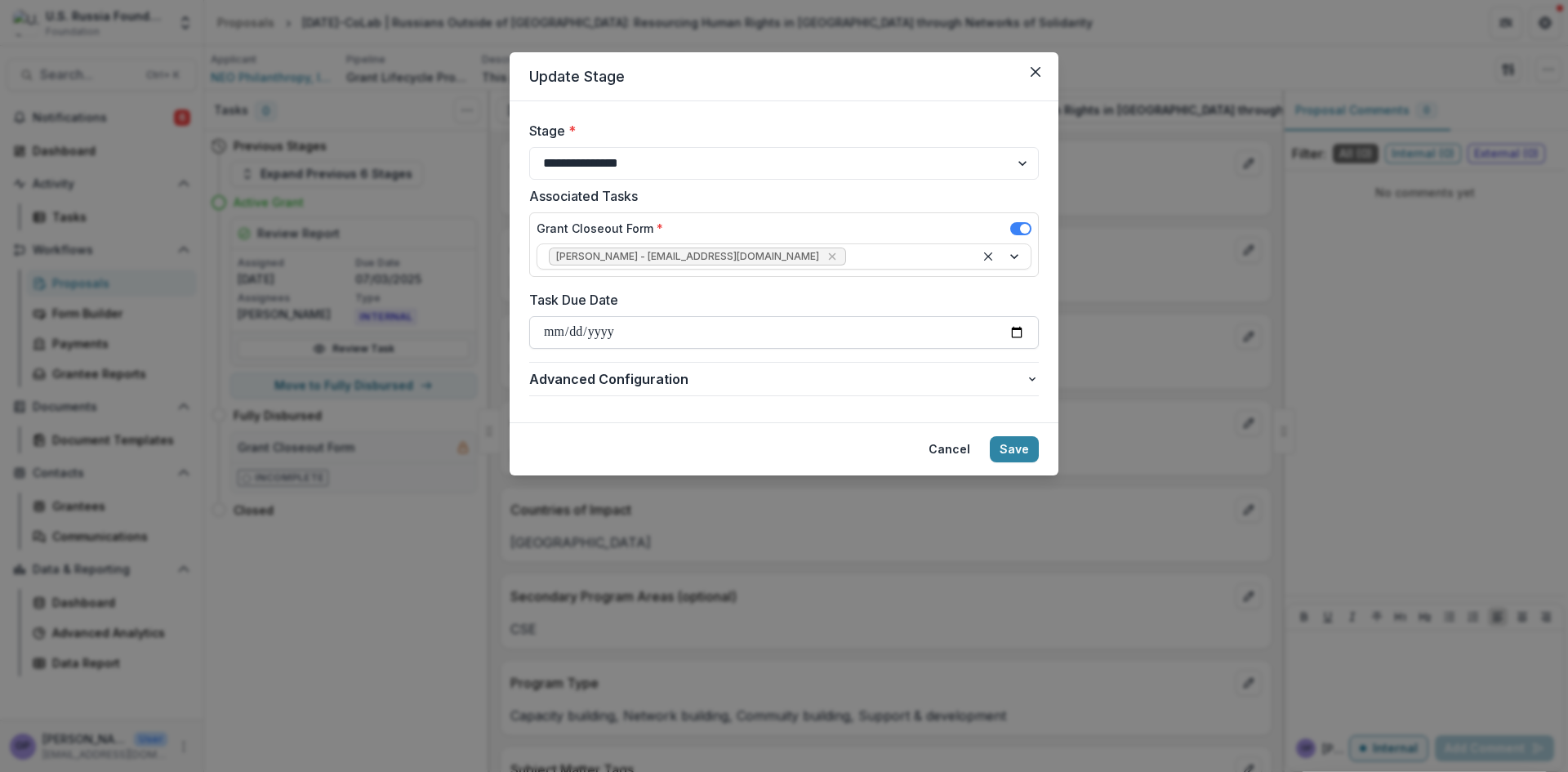
click at [1015, 332] on input "Task Due Date" at bounding box center [784, 332] width 510 height 33
type input "**********"
click at [1027, 452] on button "Save" at bounding box center [1015, 449] width 49 height 26
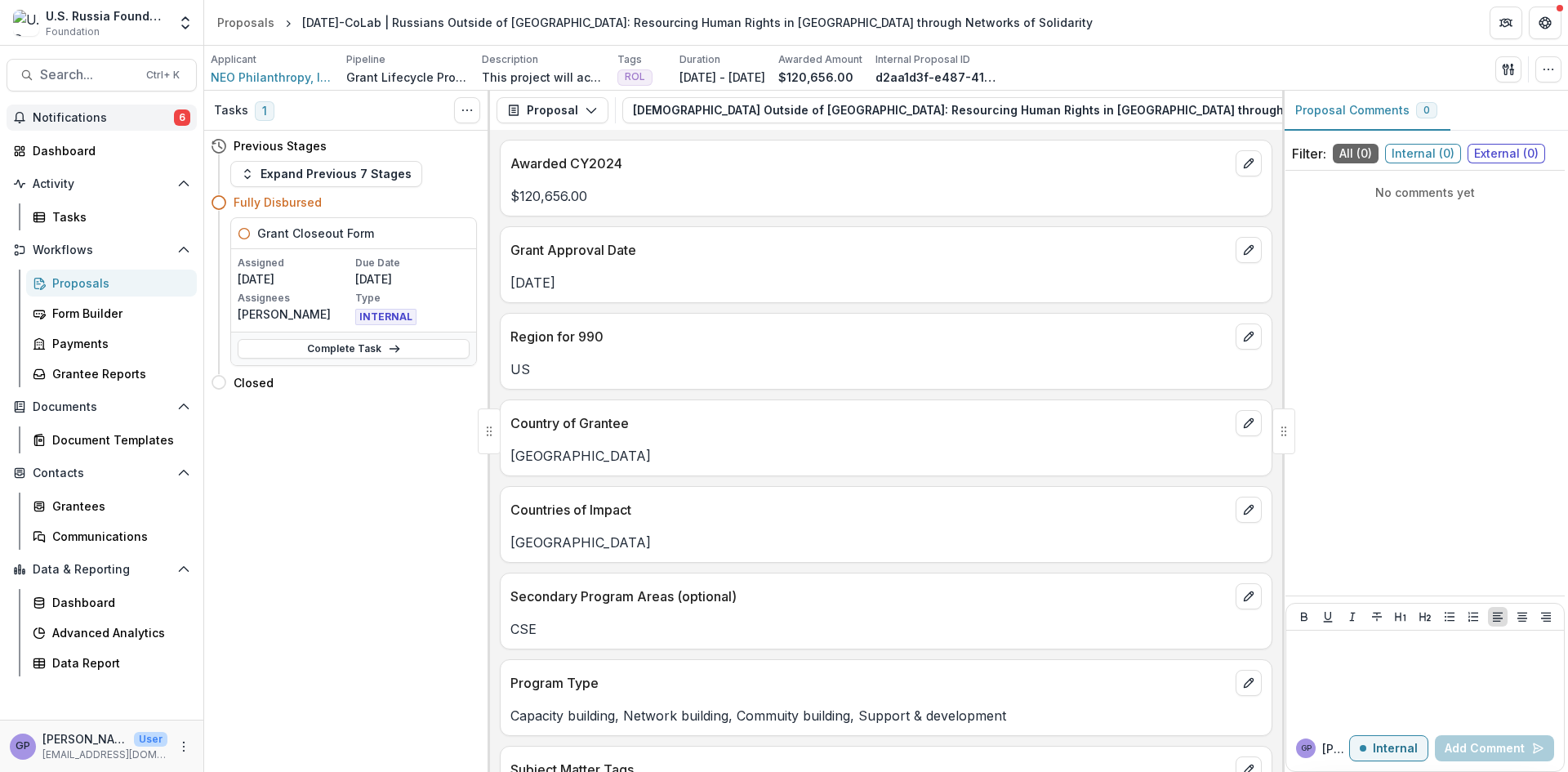
click at [184, 119] on span "6" at bounding box center [182, 117] width 17 height 17
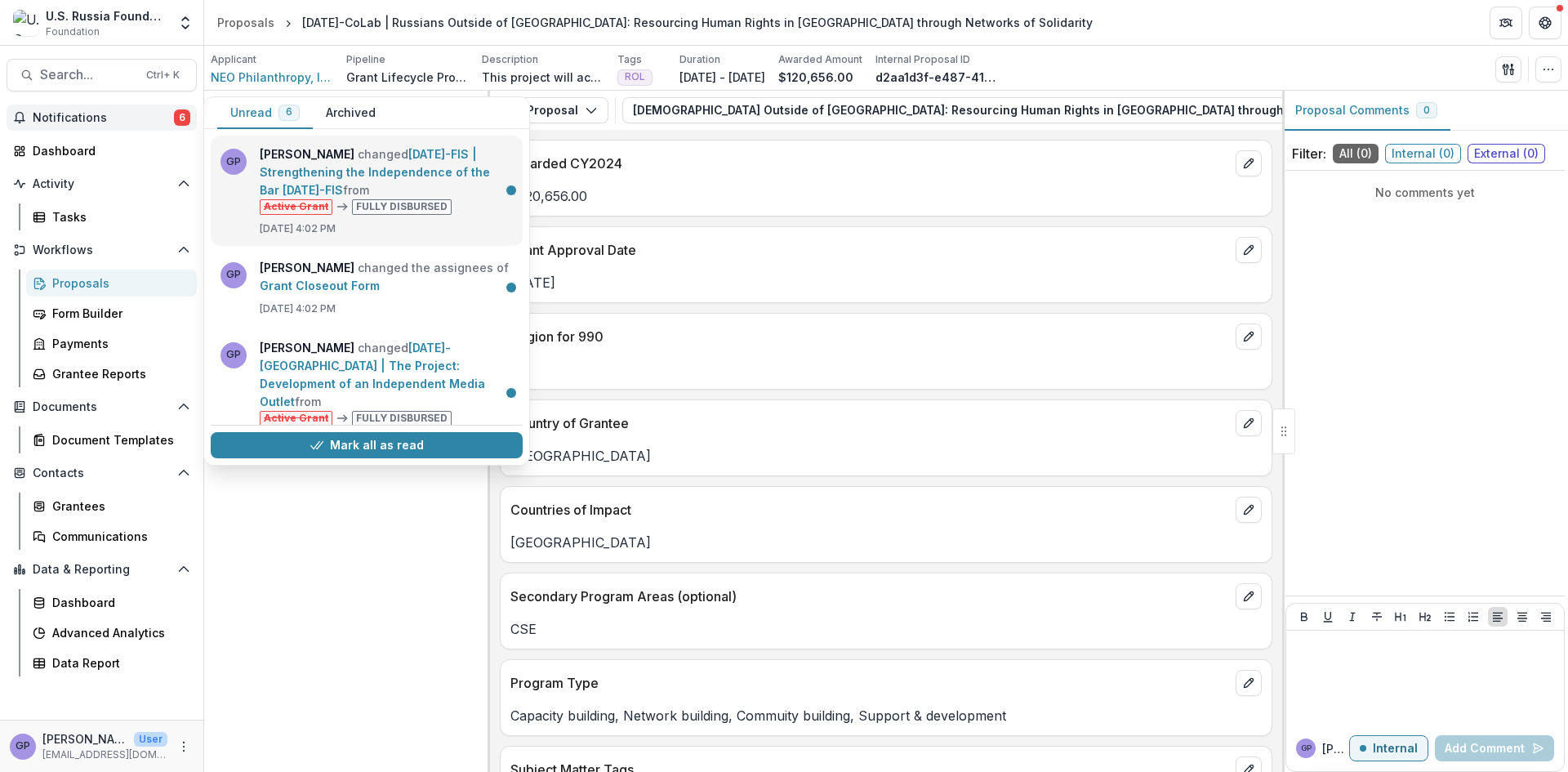
click at [437, 171] on link "[DATE]-FIS | Strengthening the Independence of the Bar [DATE]-FIS" at bounding box center [374, 172] width 230 height 49
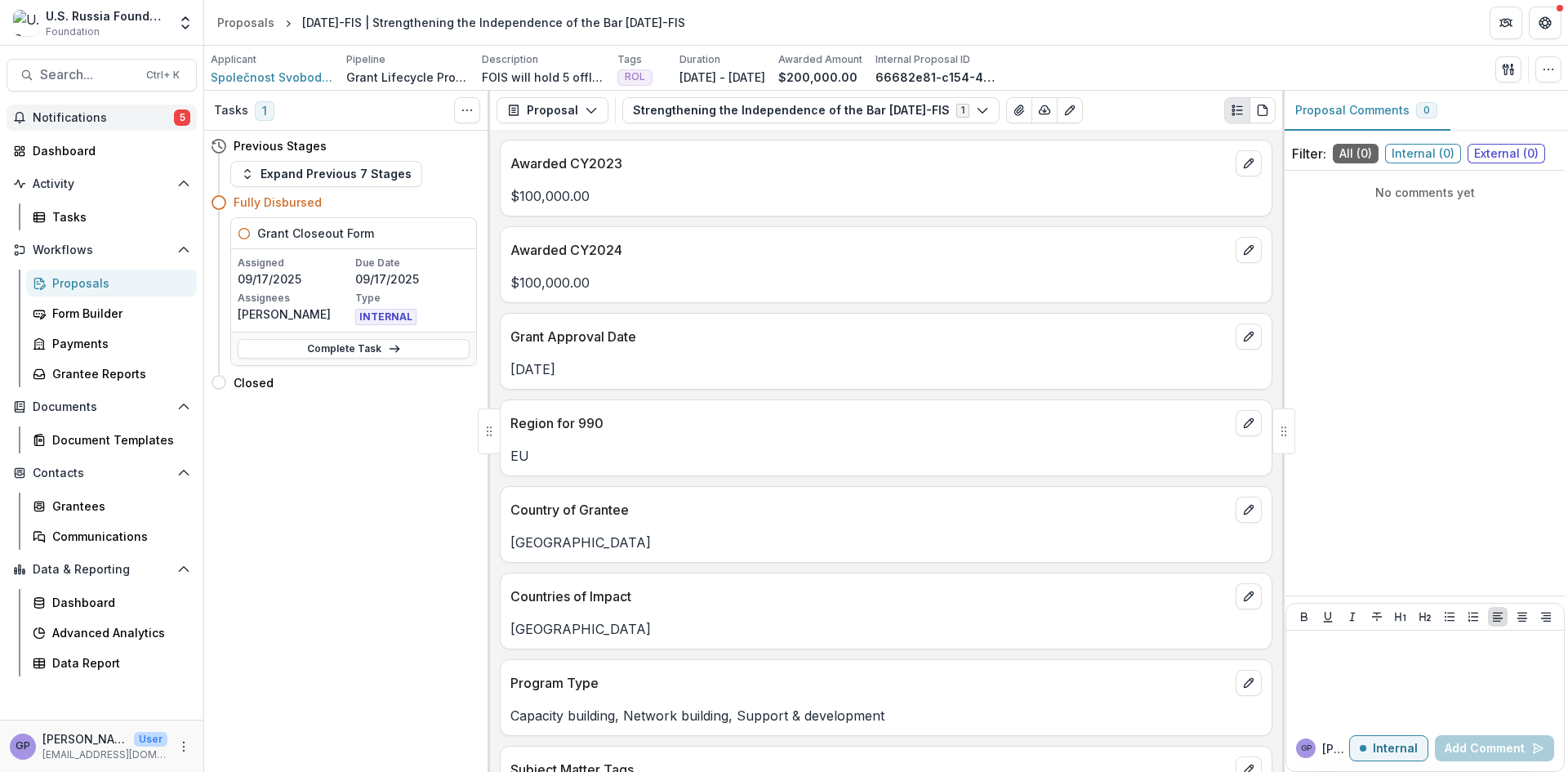
click at [186, 119] on span "5" at bounding box center [182, 117] width 17 height 17
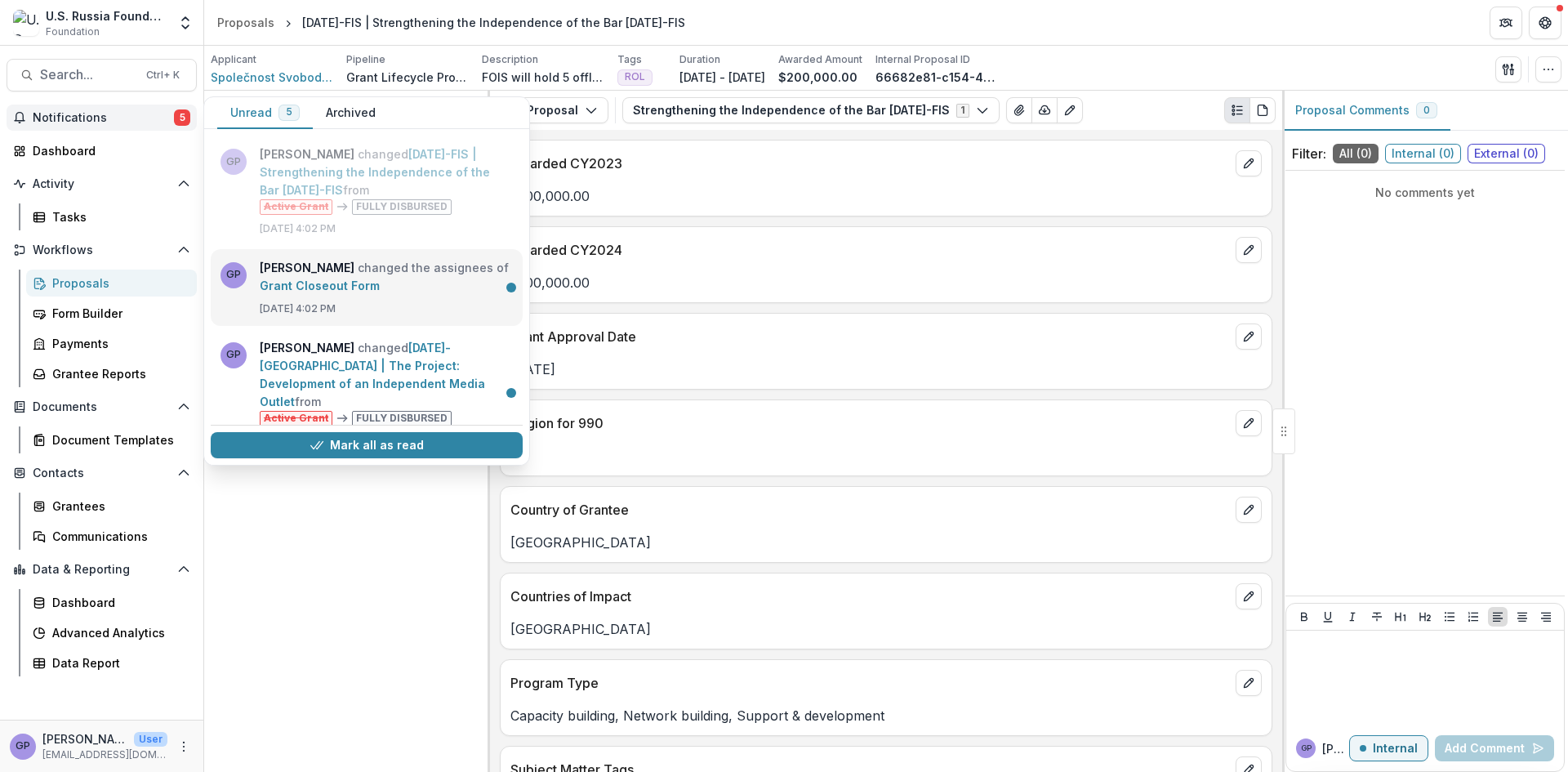
click at [336, 279] on link "Grant Closeout Form" at bounding box center [319, 286] width 120 height 14
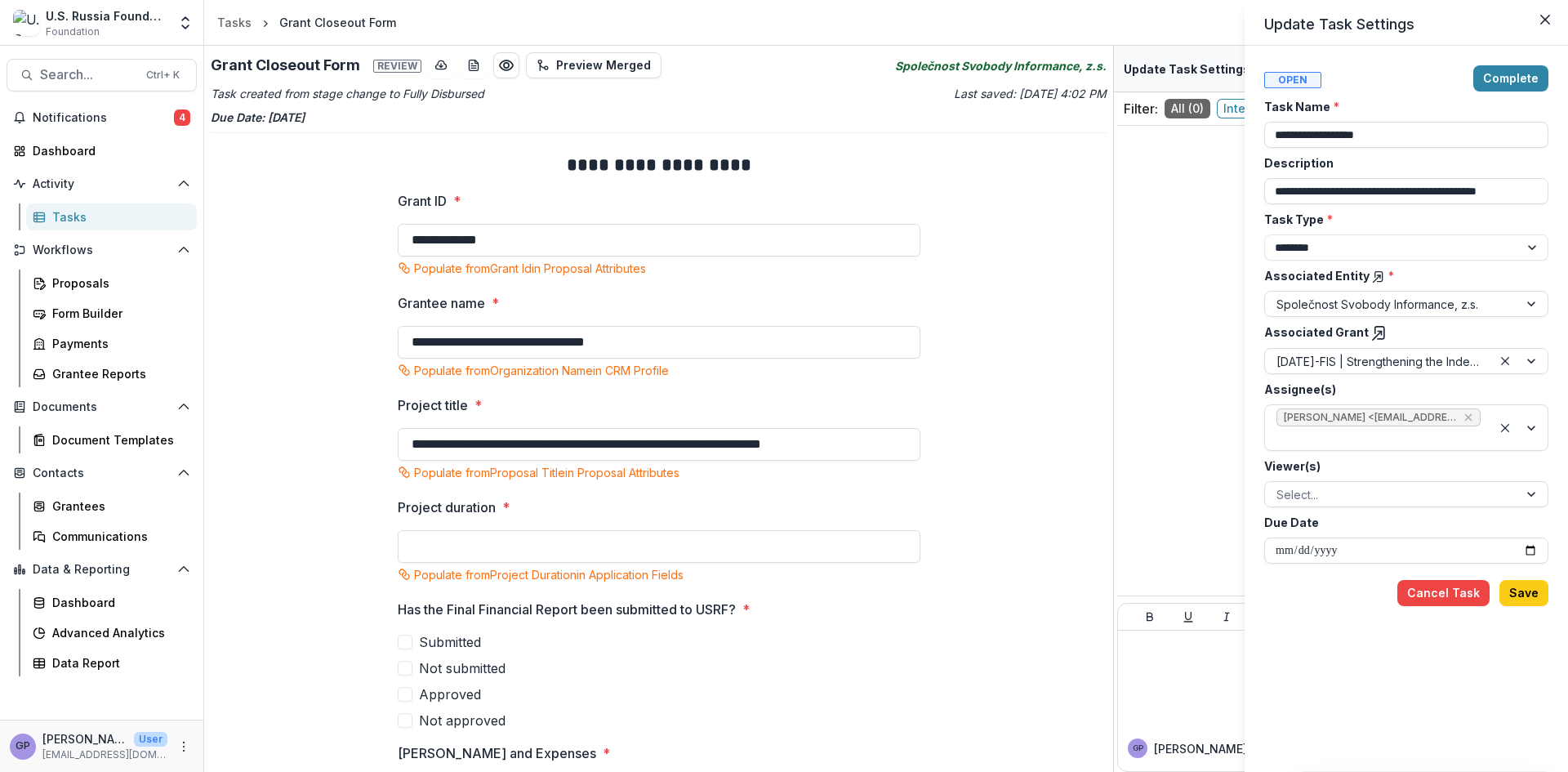
click at [182, 111] on div "**********" at bounding box center [784, 386] width 1568 height 772
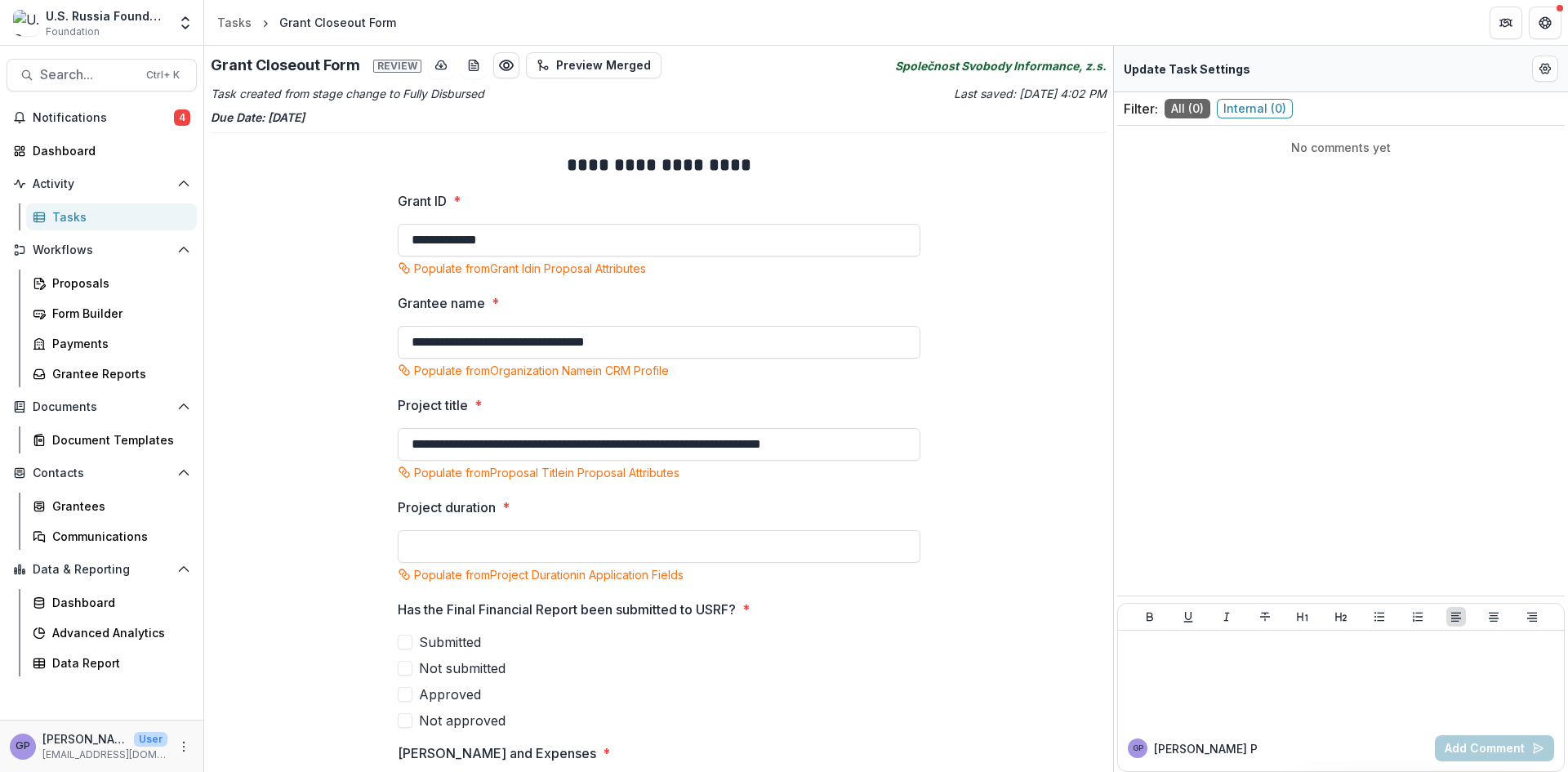
click at [182, 111] on span "4" at bounding box center [182, 117] width 17 height 17
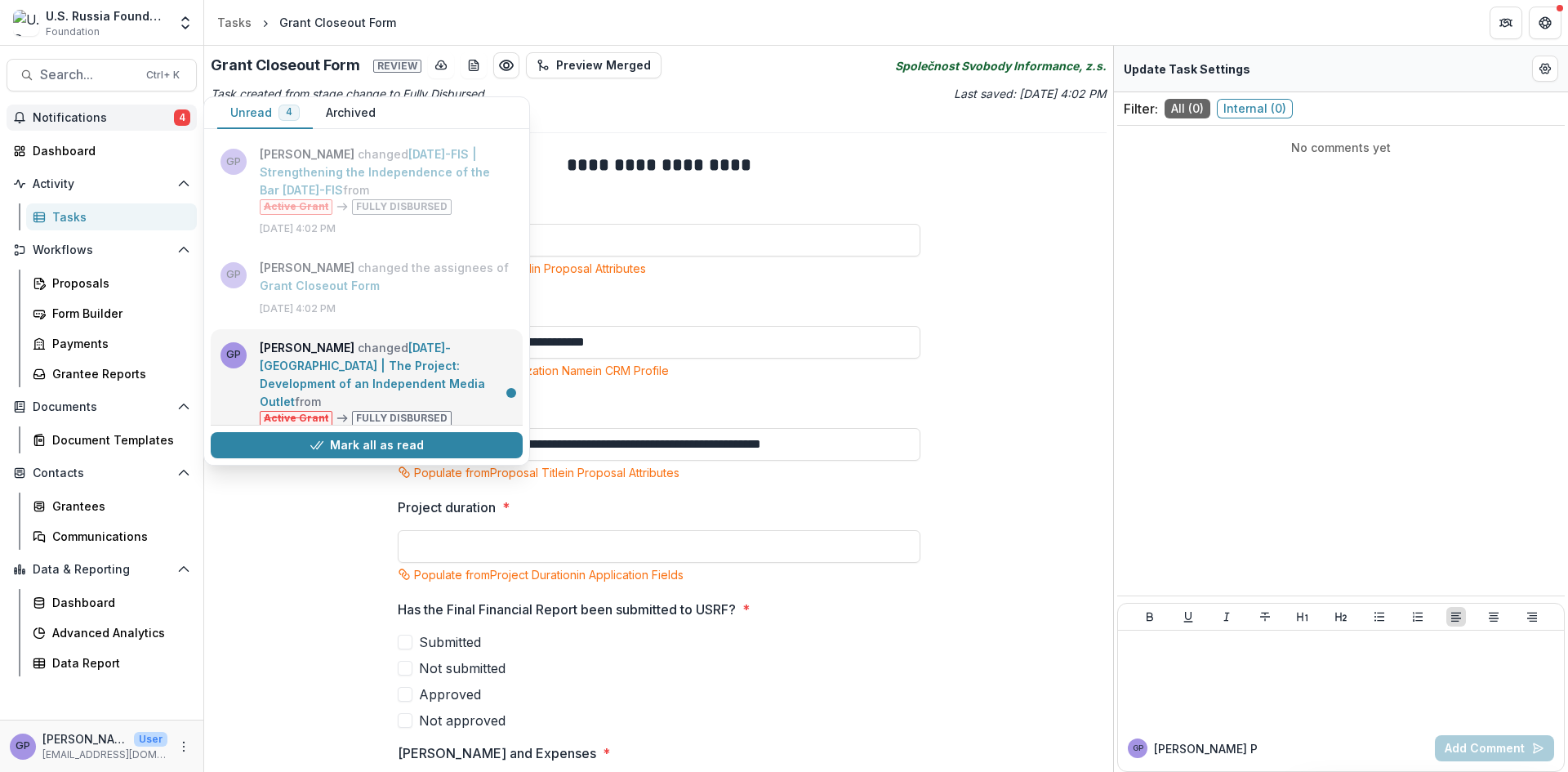
click at [344, 353] on link "[DATE]-[GEOGRAPHIC_DATA] | The Project: Development of an Independent Media Out…" at bounding box center [372, 374] width 226 height 68
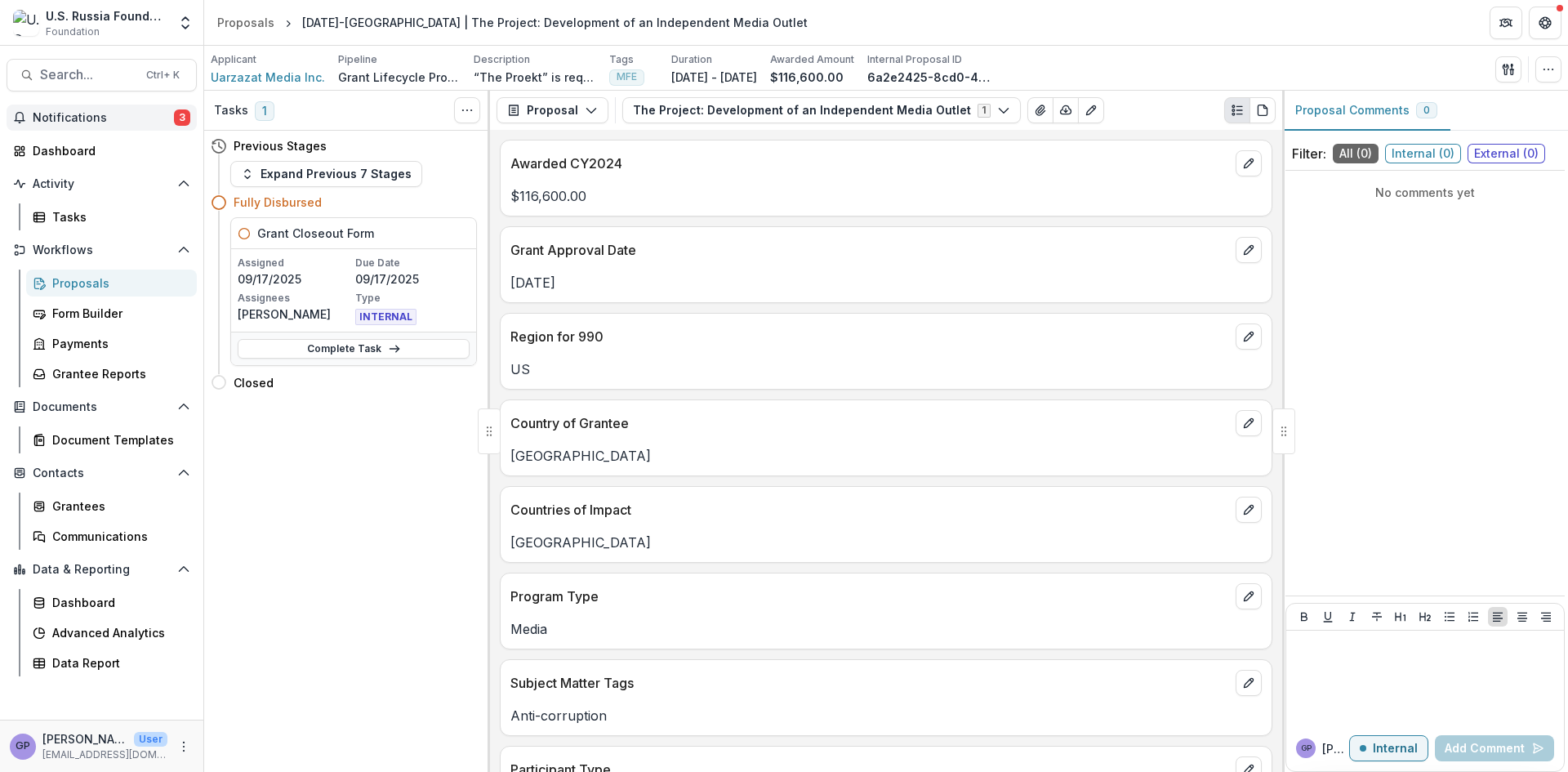
click at [184, 114] on span "3" at bounding box center [182, 117] width 17 height 17
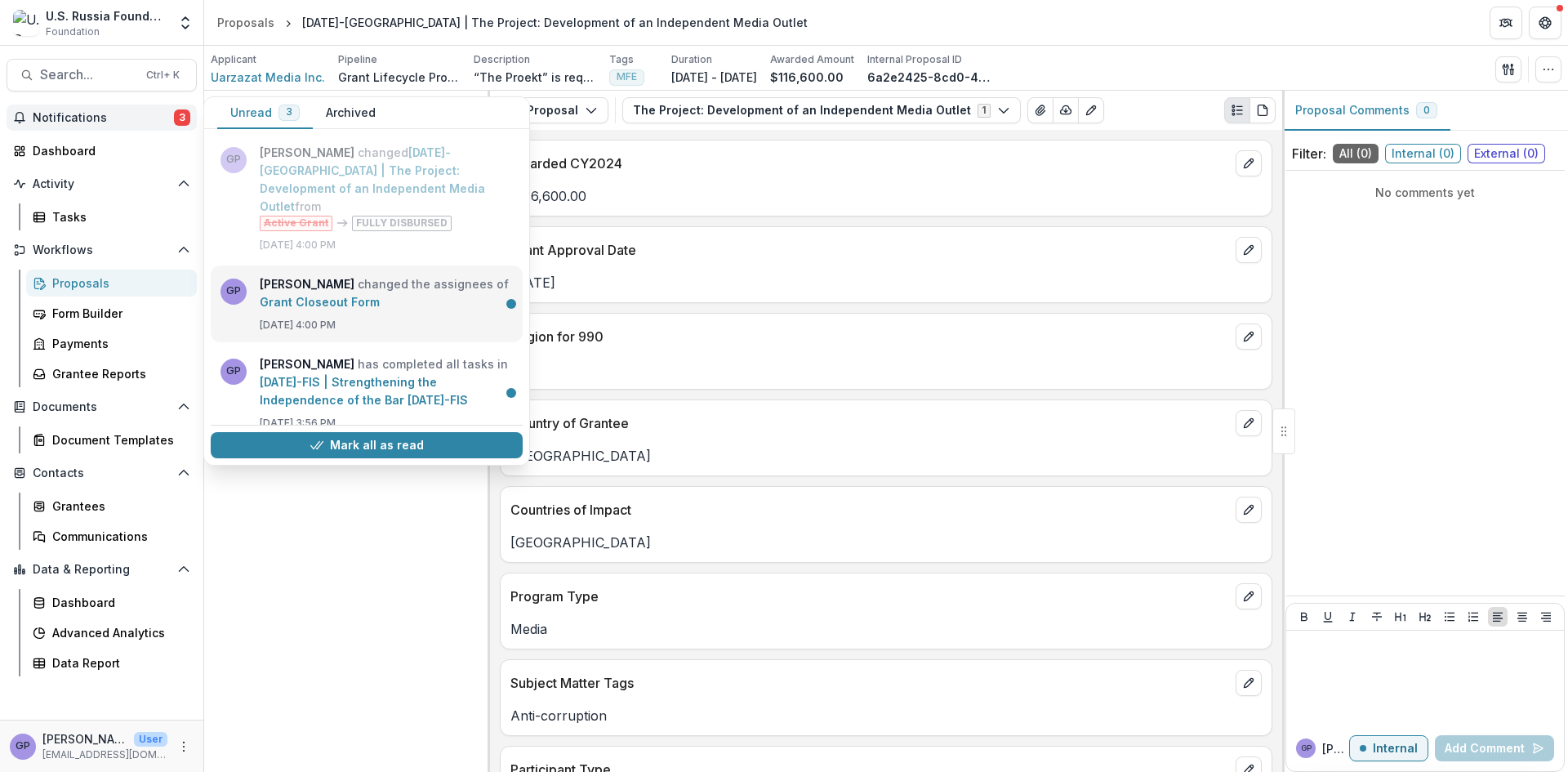
scroll to position [272, 0]
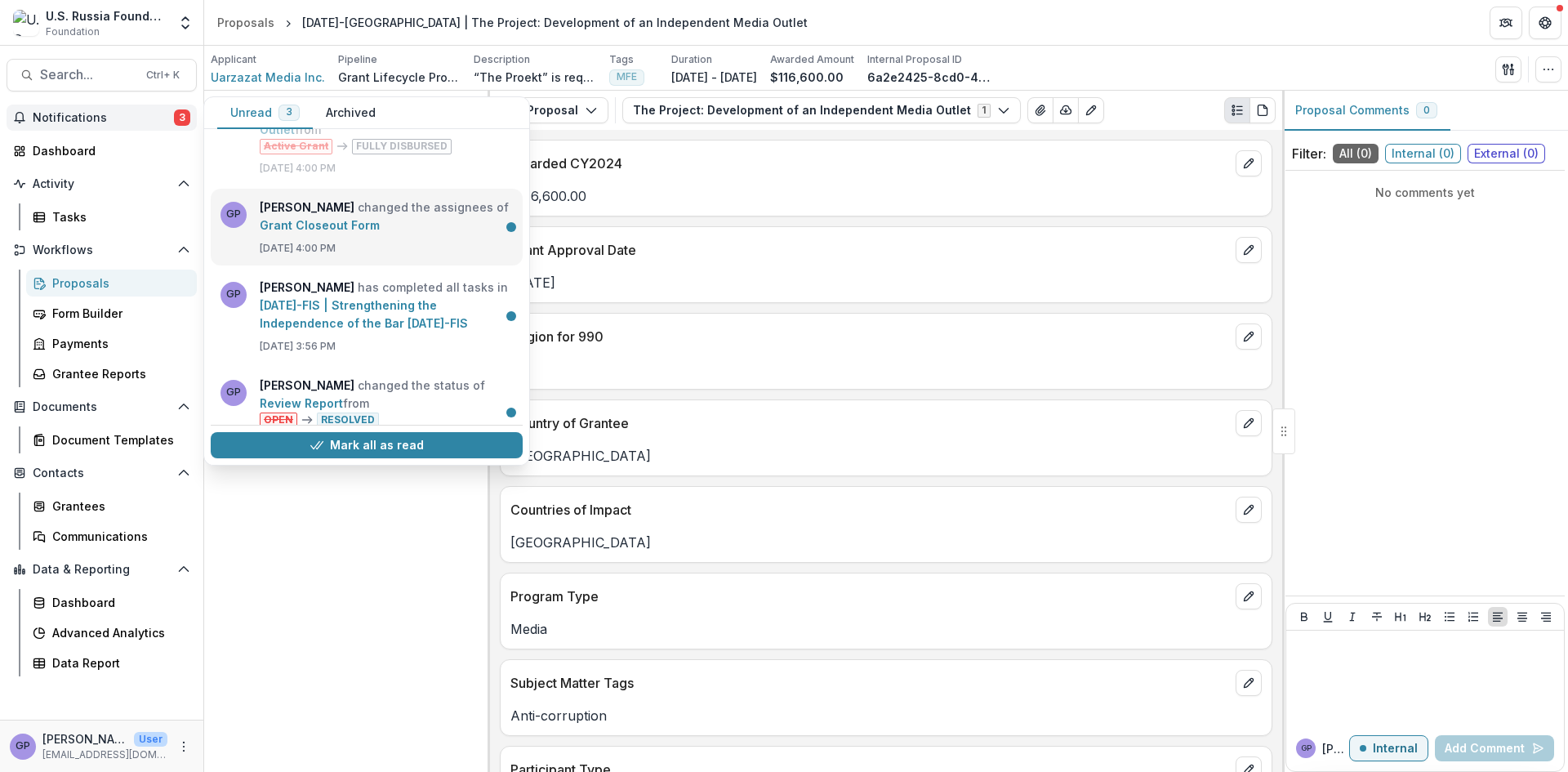
click at [379, 222] on link "Grant Closeout Form" at bounding box center [319, 225] width 120 height 14
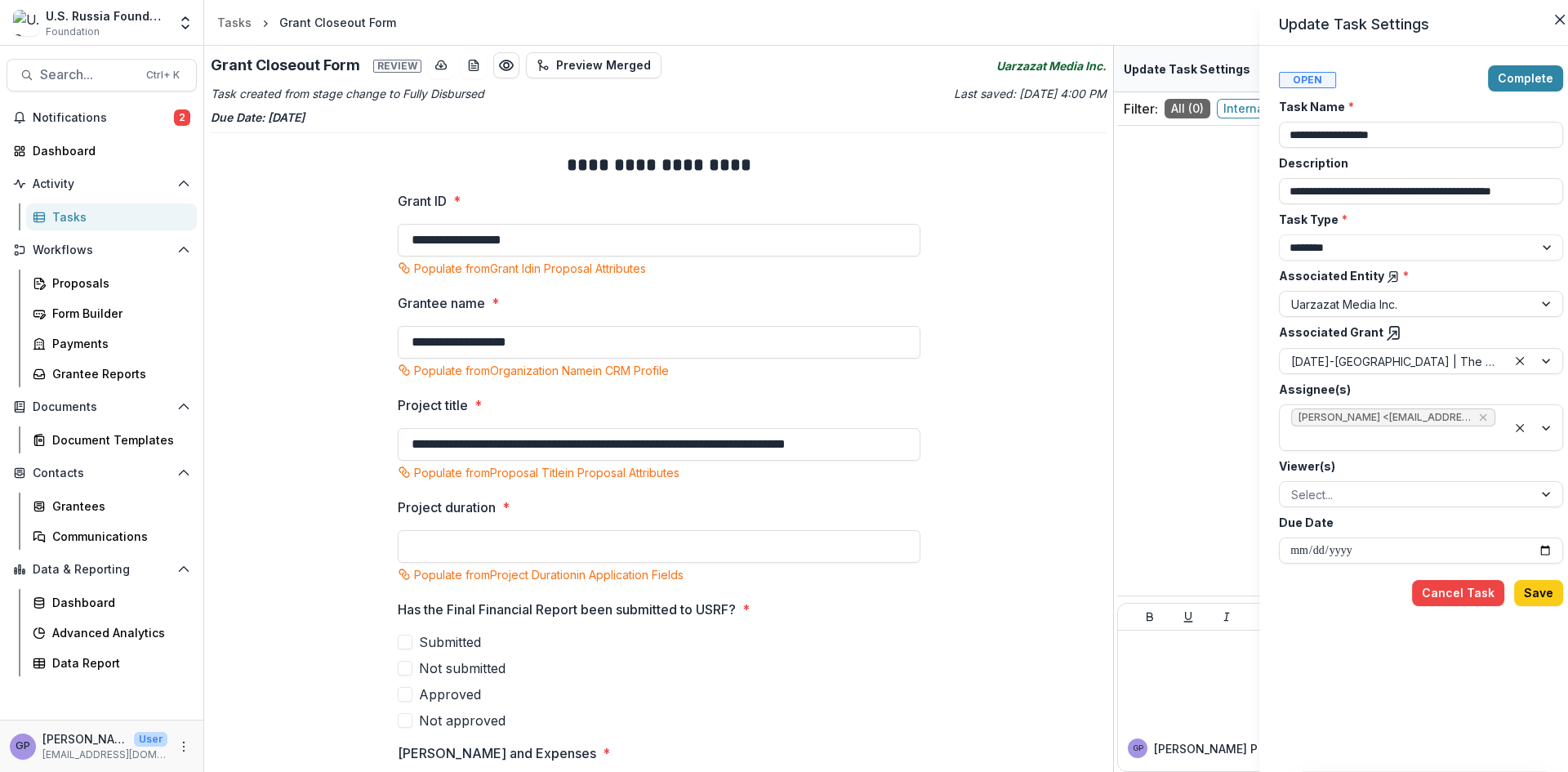
click at [186, 117] on div "**********" at bounding box center [784, 386] width 1568 height 772
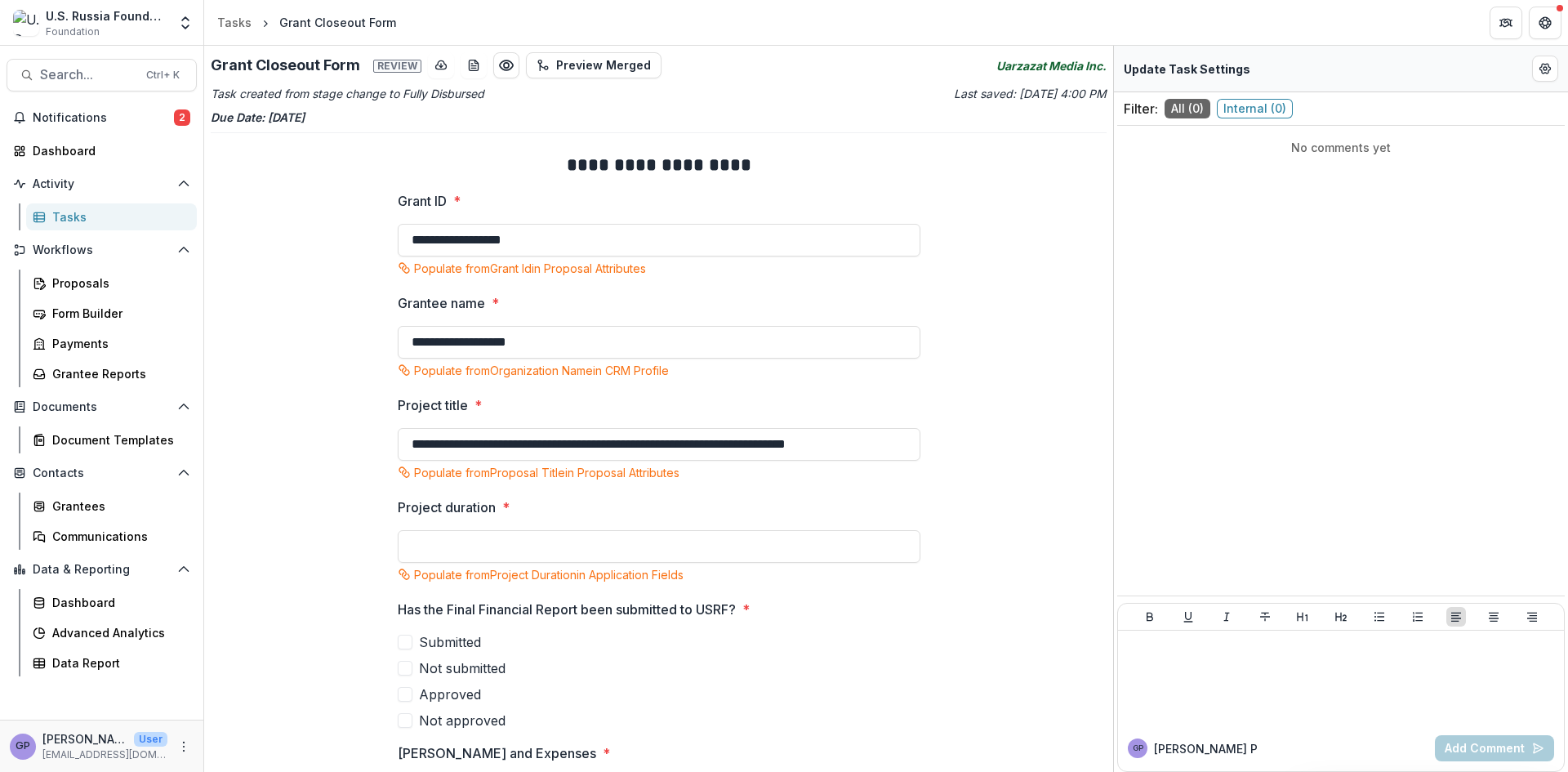
click at [186, 117] on span "2" at bounding box center [182, 117] width 17 height 17
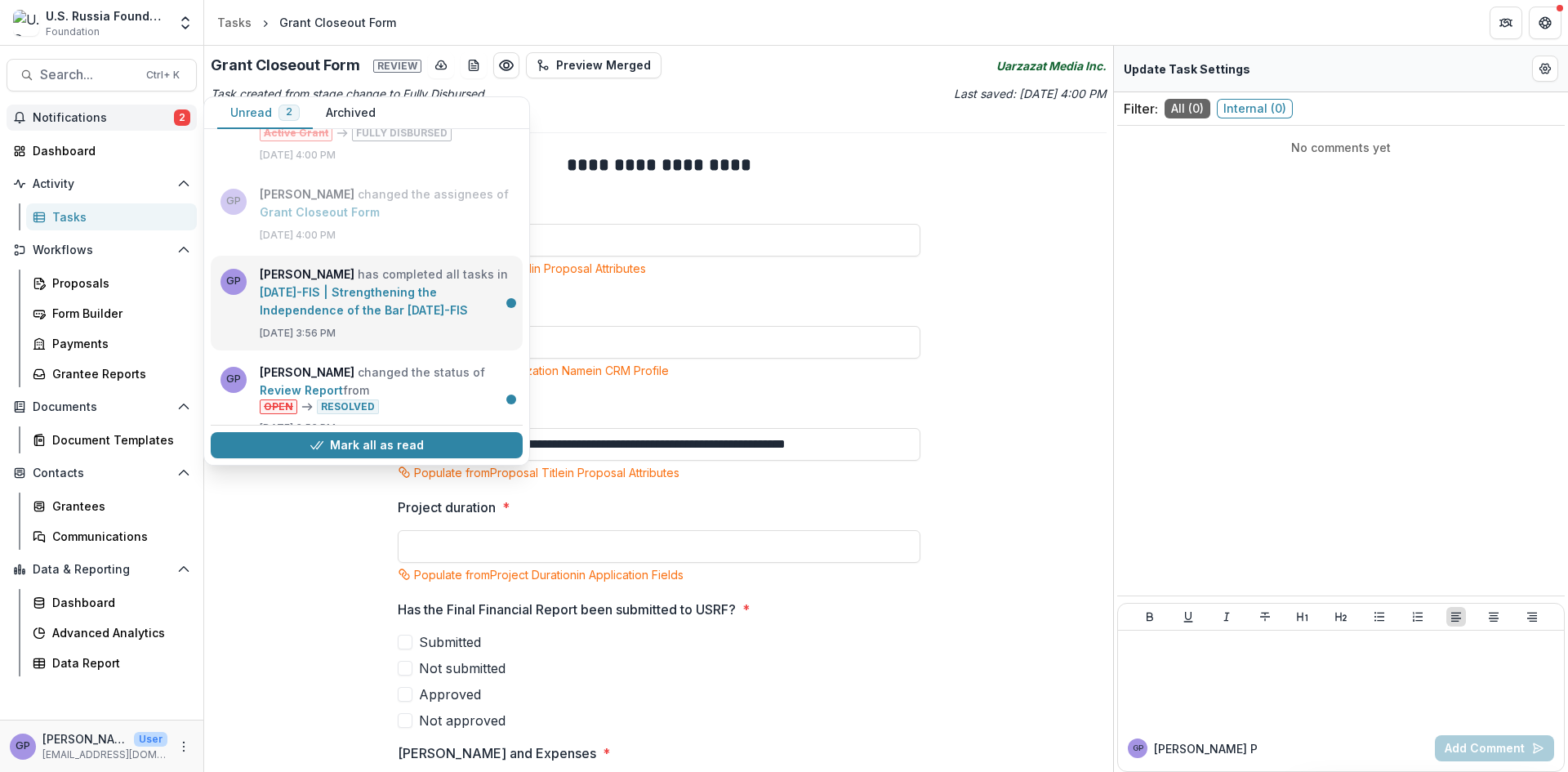
scroll to position [291, 0]
click at [379, 280] on link "[DATE]-FIS | Strengthening the Independence of the Bar [DATE]-FIS" at bounding box center [364, 296] width 208 height 32
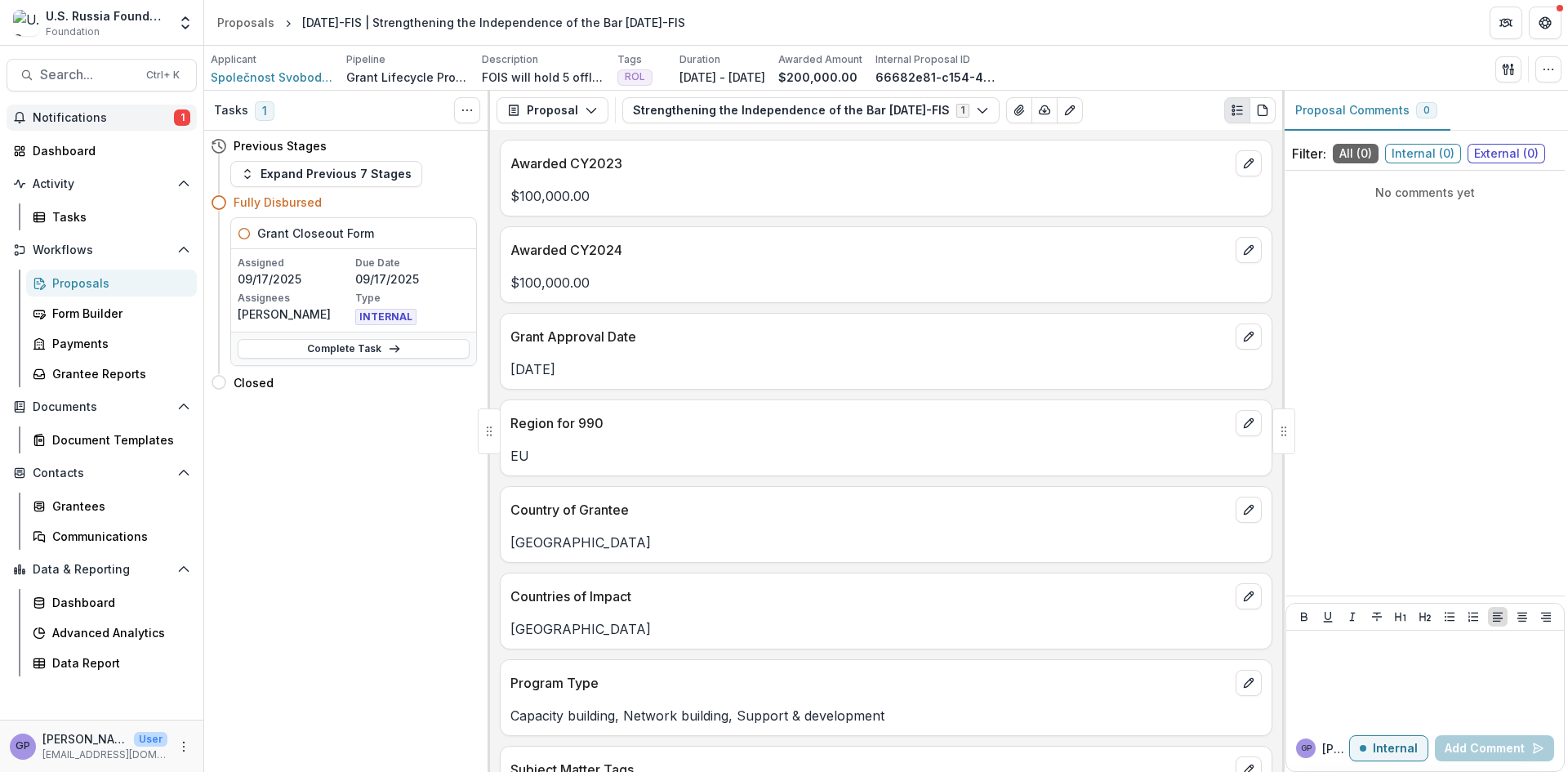
click at [183, 118] on span "1" at bounding box center [182, 117] width 17 height 17
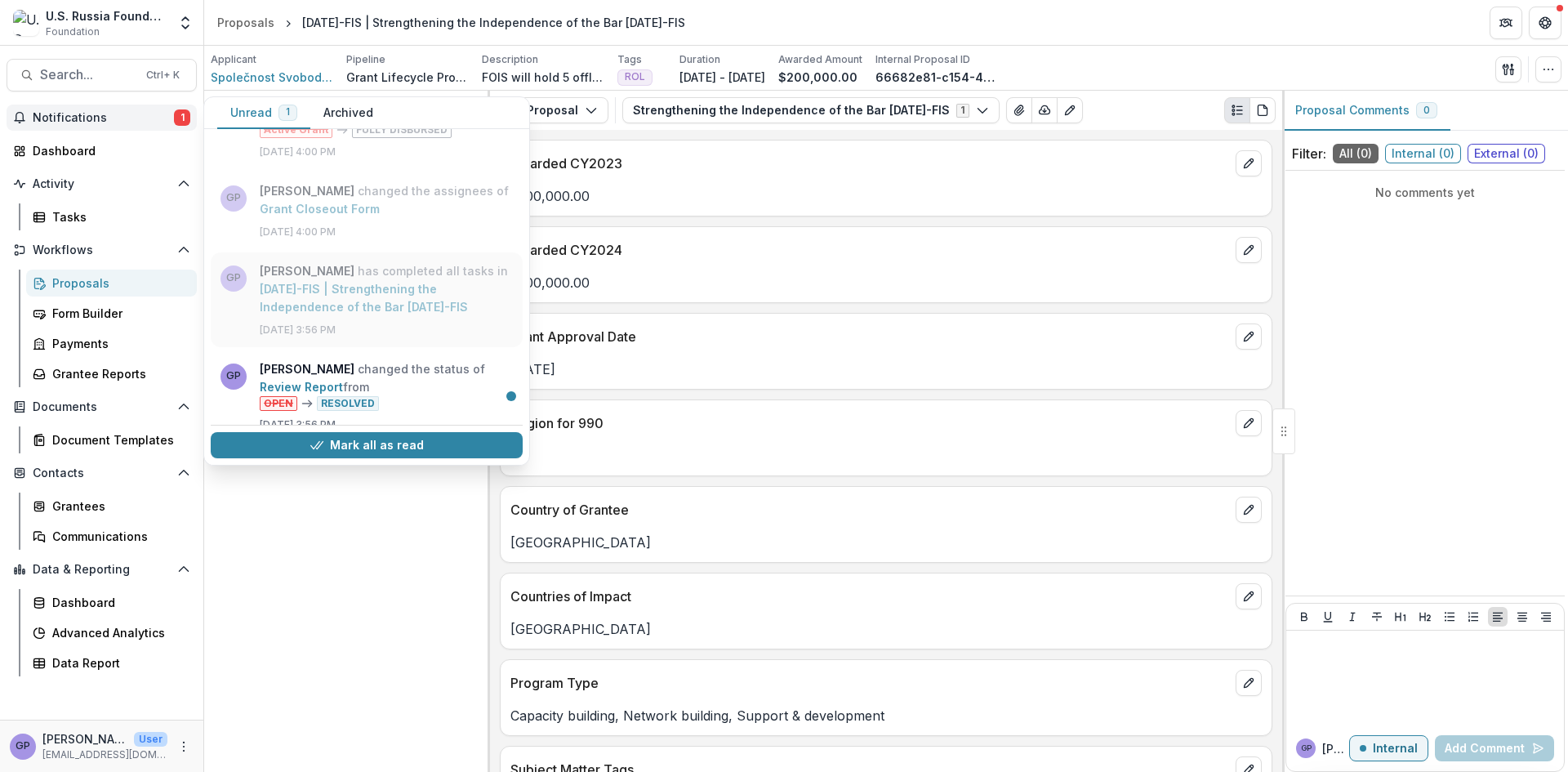
scroll to position [291, 0]
click at [343, 378] on link "Review Report" at bounding box center [301, 385] width 83 height 14
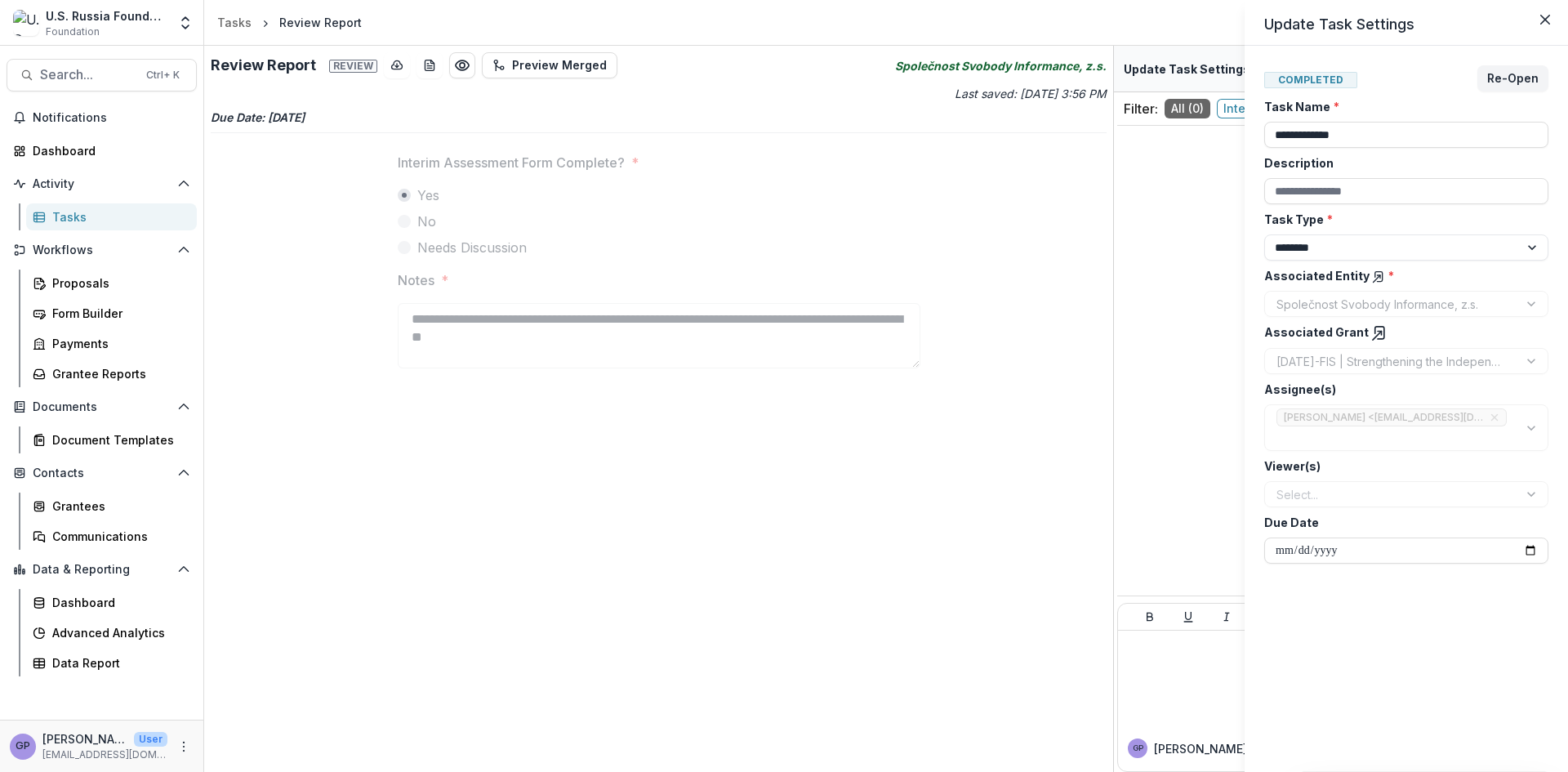
click at [78, 281] on div "**********" at bounding box center [784, 386] width 1568 height 772
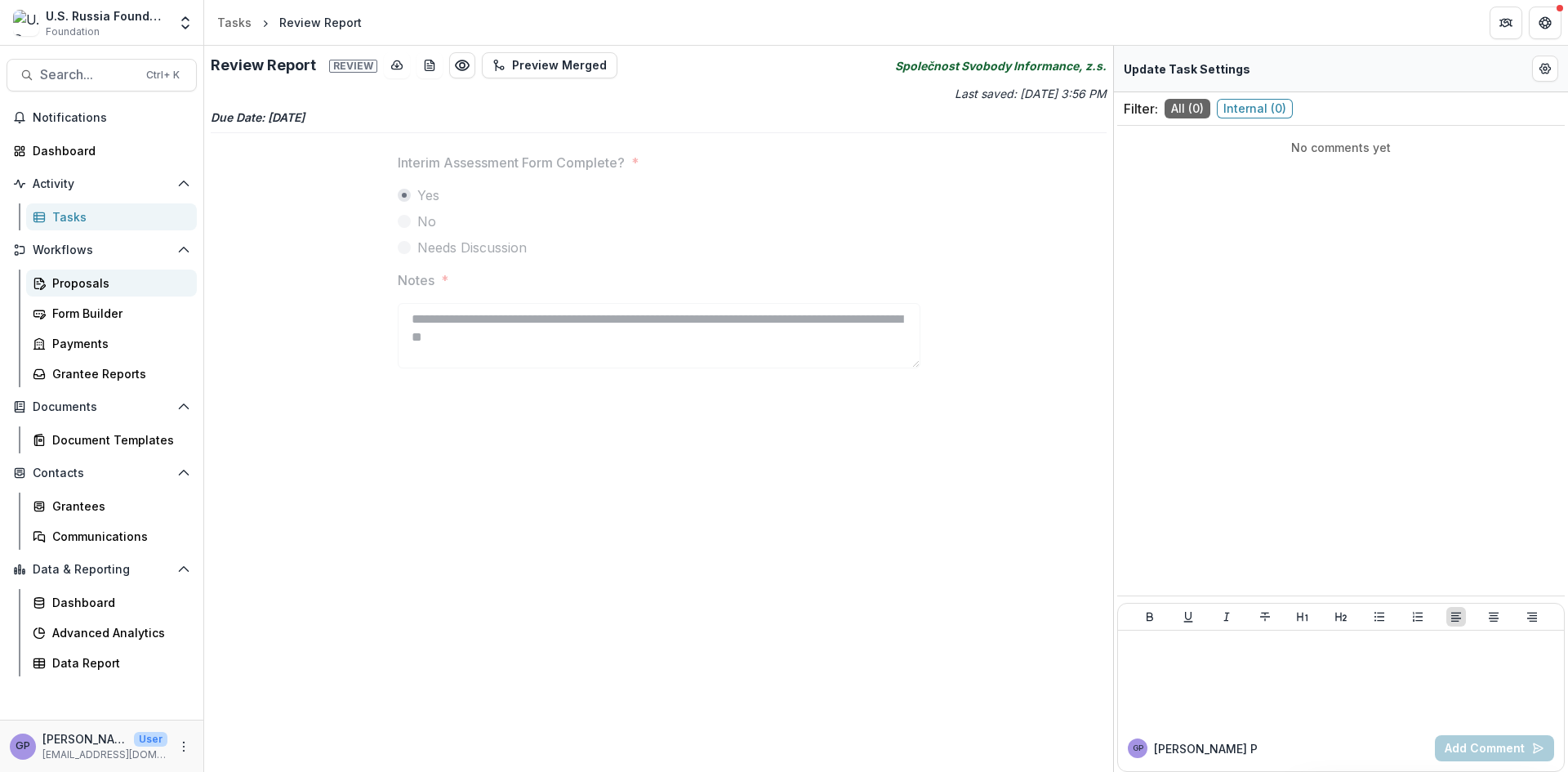
click at [64, 280] on div "Proposals" at bounding box center [117, 282] width 131 height 17
